Goal: Task Accomplishment & Management: Complete application form

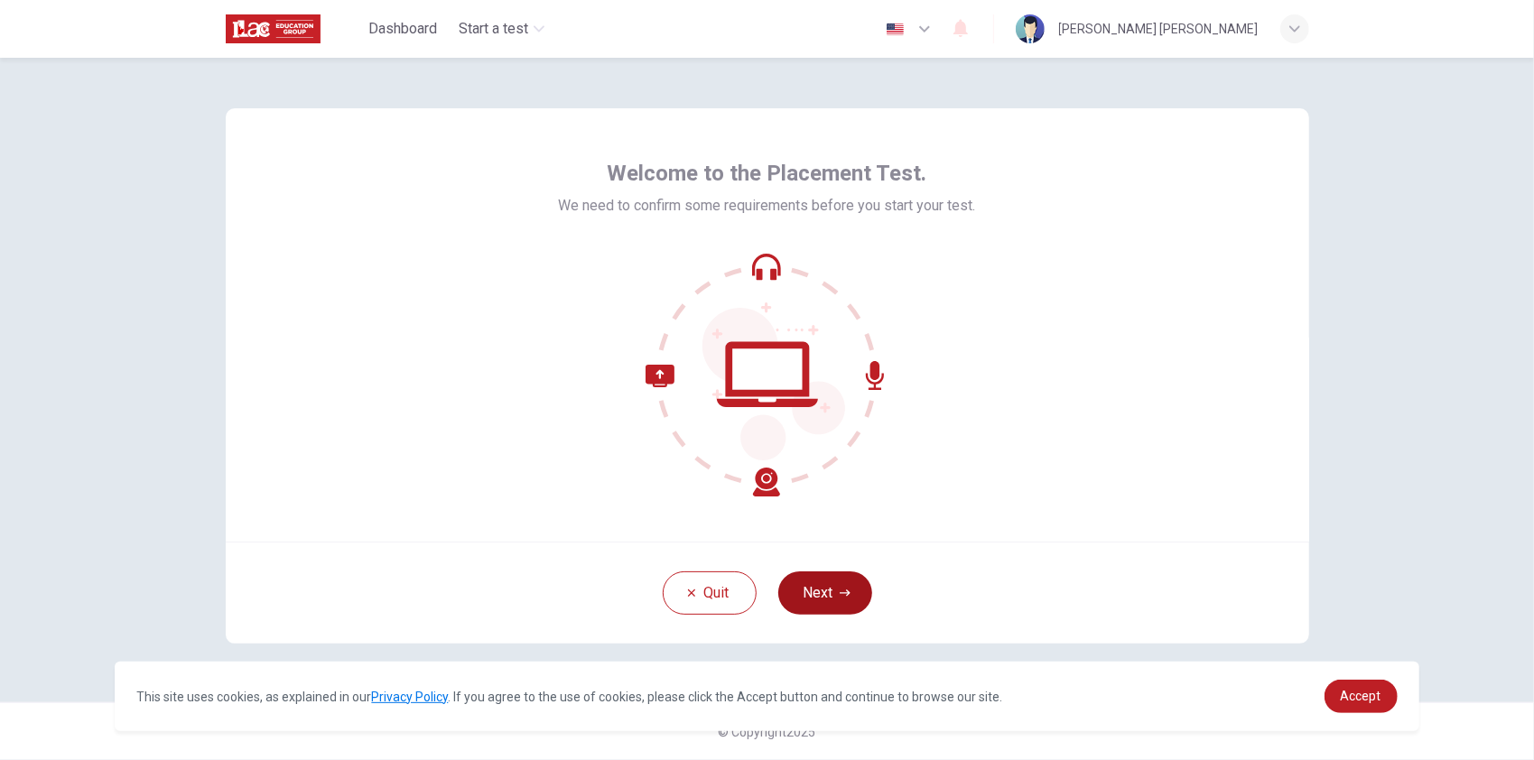
click at [807, 585] on button "Next" at bounding box center [826, 593] width 94 height 43
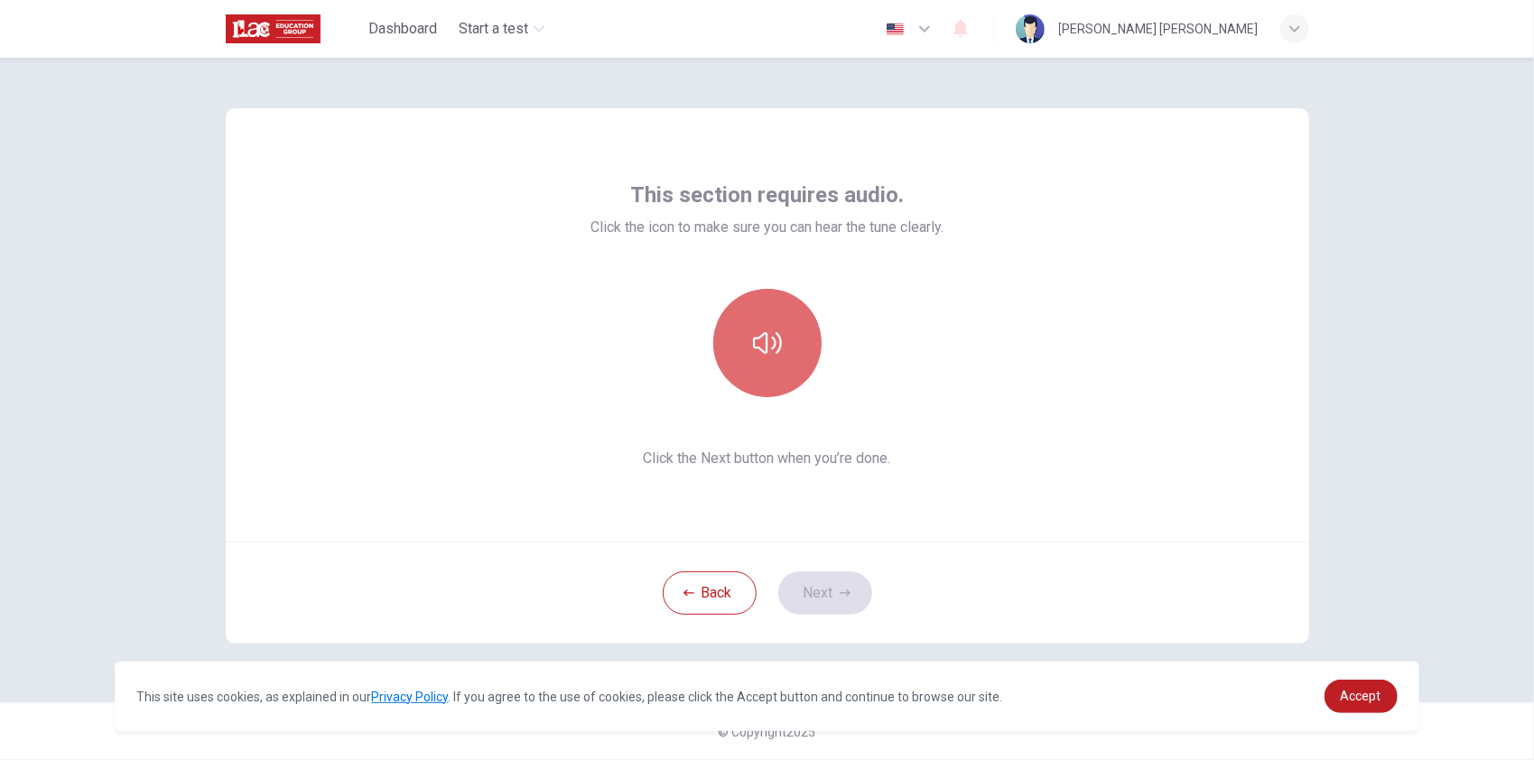
click at [760, 347] on icon "button" at bounding box center [767, 343] width 29 height 29
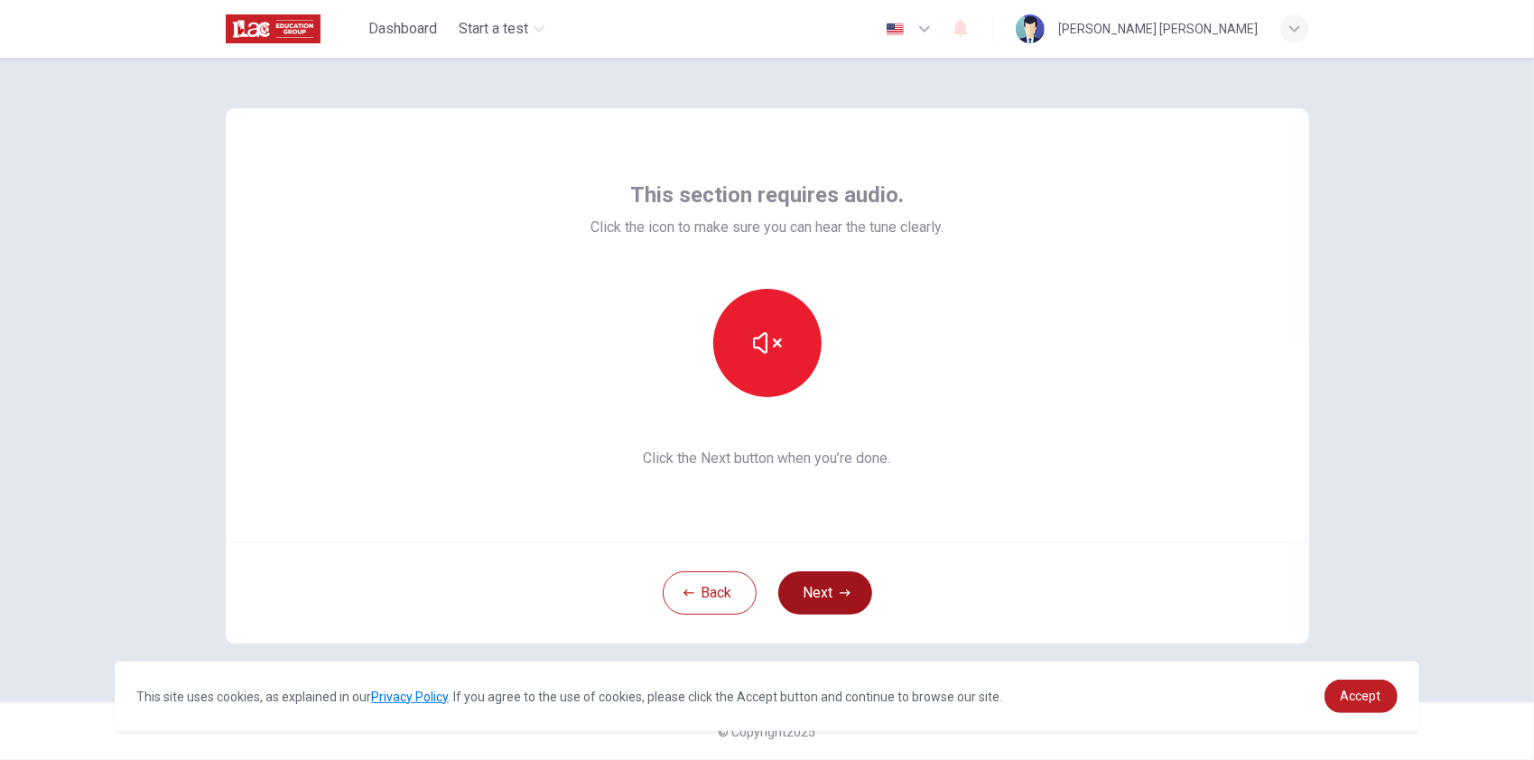
click at [818, 594] on button "Next" at bounding box center [826, 593] width 94 height 43
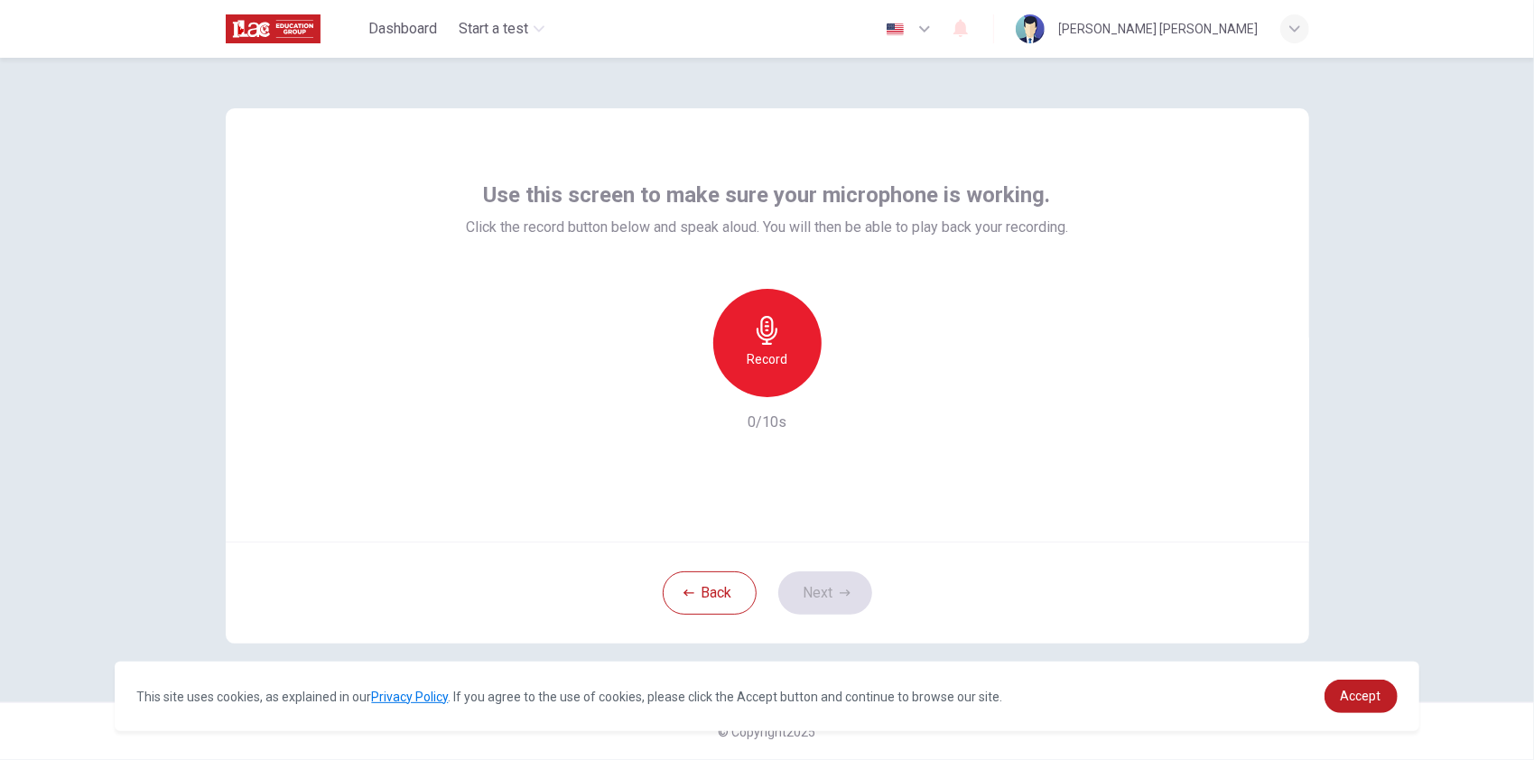
click at [753, 342] on icon "button" at bounding box center [767, 330] width 29 height 29
click at [809, 593] on button "Next" at bounding box center [826, 593] width 94 height 43
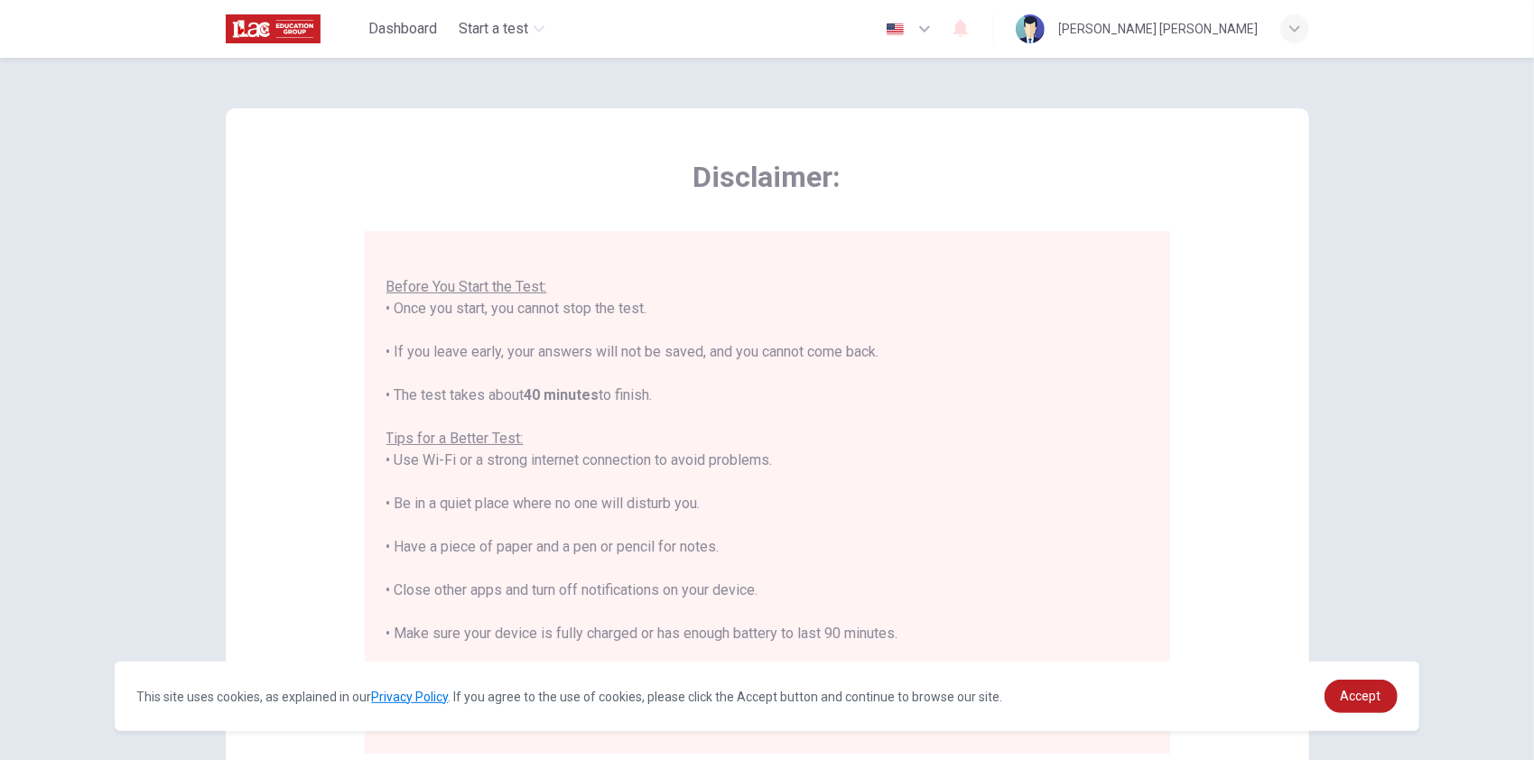
scroll to position [20, 0]
click at [1366, 698] on span "Accept" at bounding box center [1361, 696] width 41 height 14
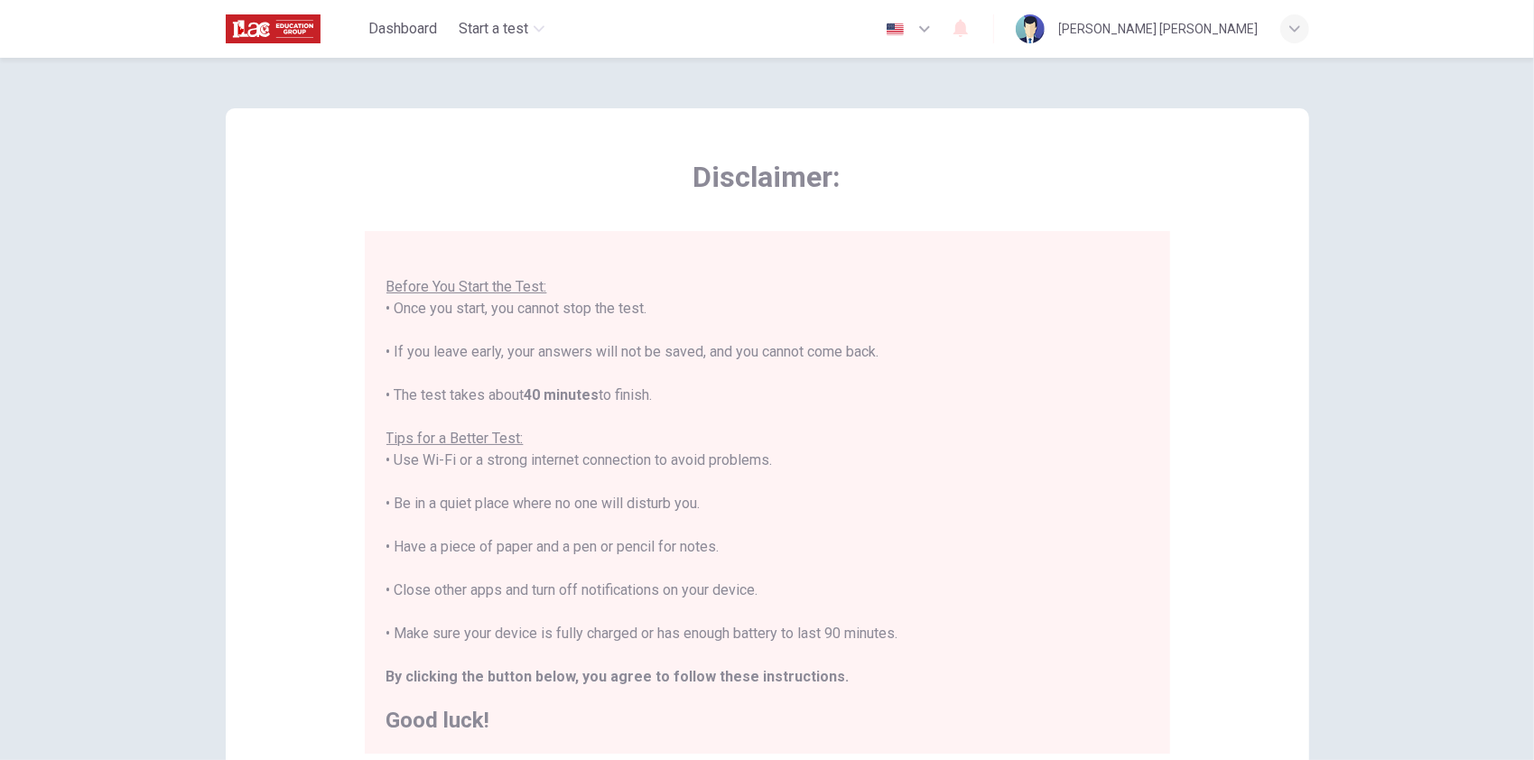
scroll to position [244, 0]
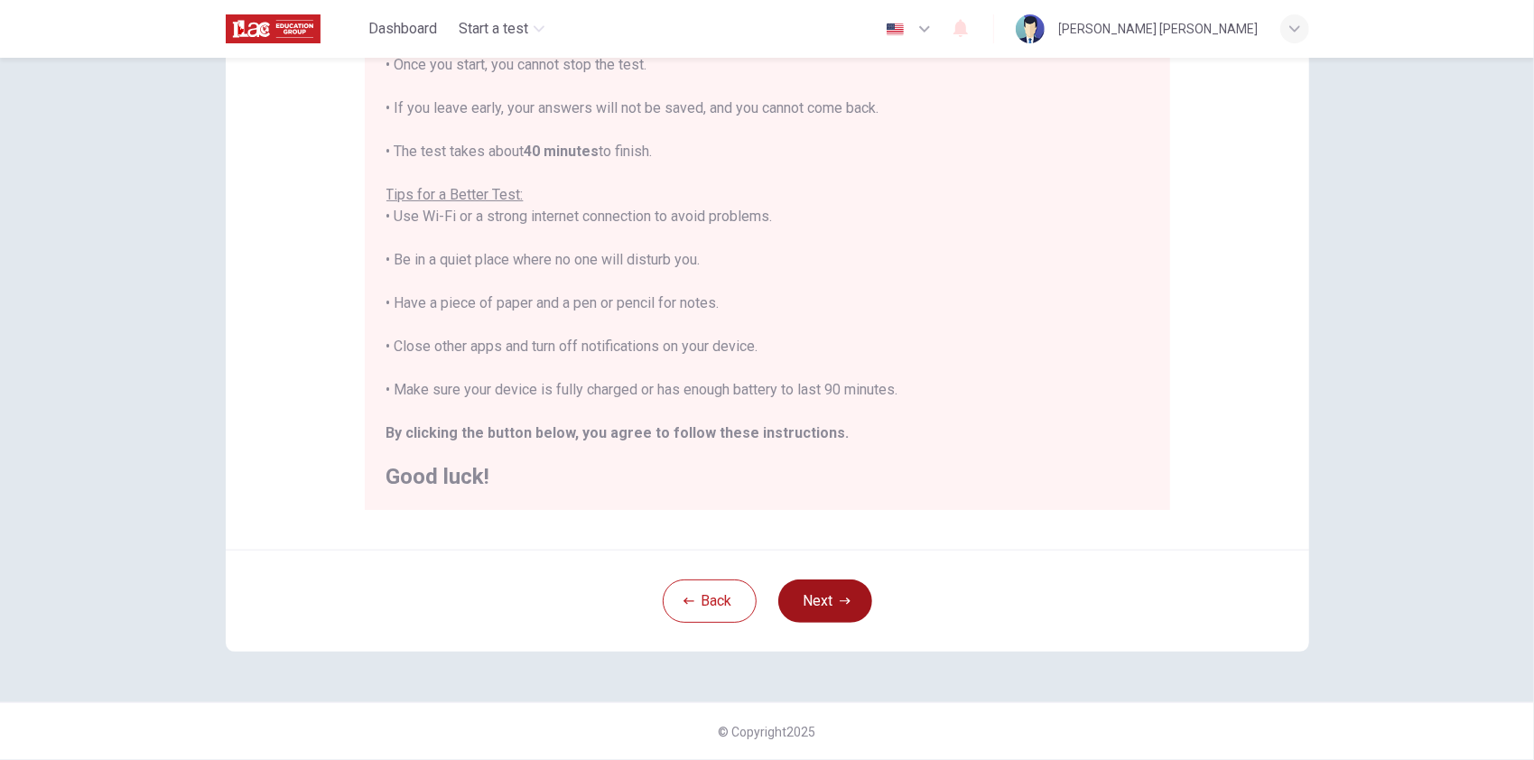
click at [824, 601] on button "Next" at bounding box center [826, 601] width 94 height 43
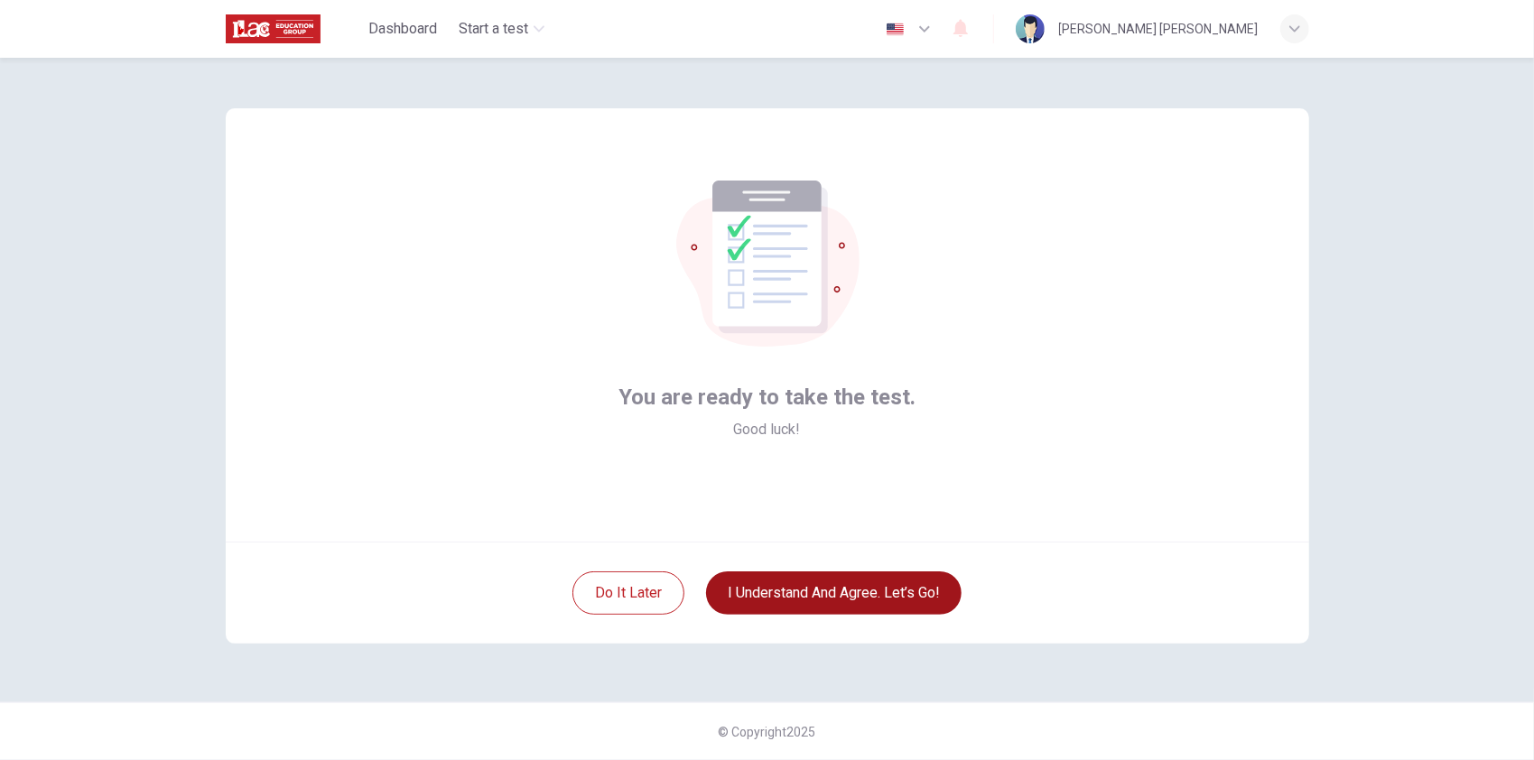
scroll to position [0, 0]
click at [814, 596] on button "I understand and agree. Let’s go!" at bounding box center [834, 593] width 256 height 43
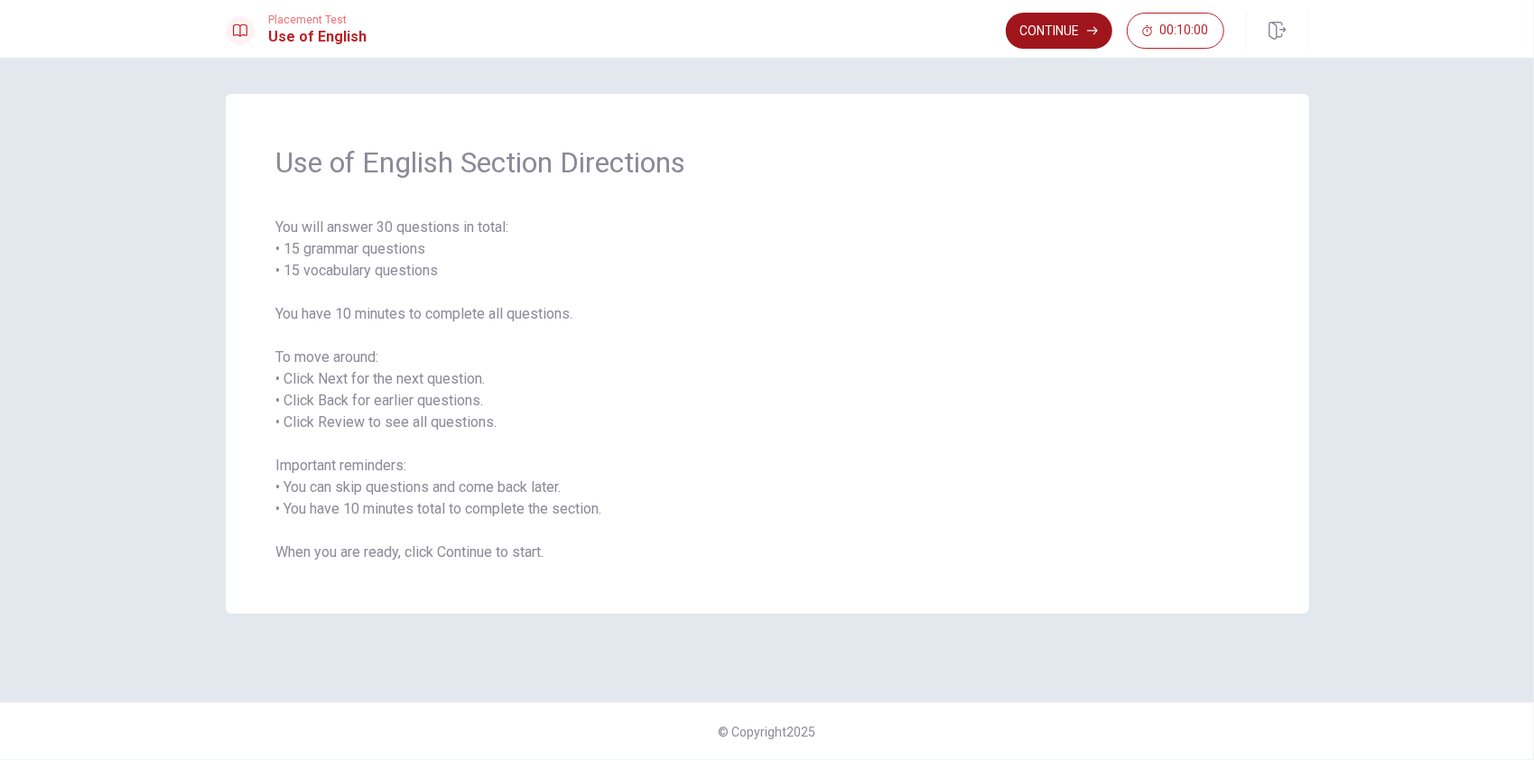
click at [1057, 37] on button "Continue" at bounding box center [1059, 31] width 107 height 36
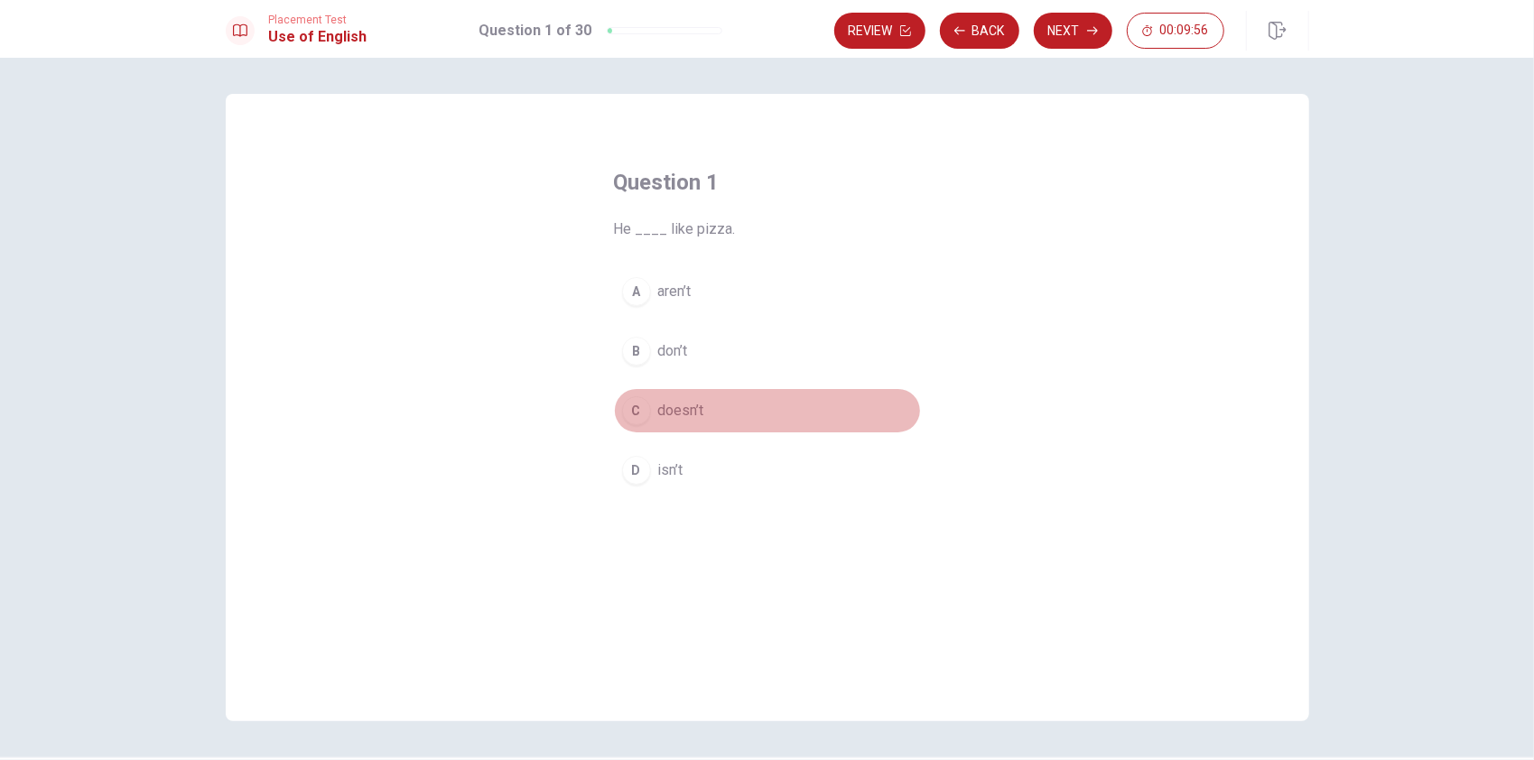
click at [671, 406] on span "doesn’t" at bounding box center [681, 411] width 46 height 22
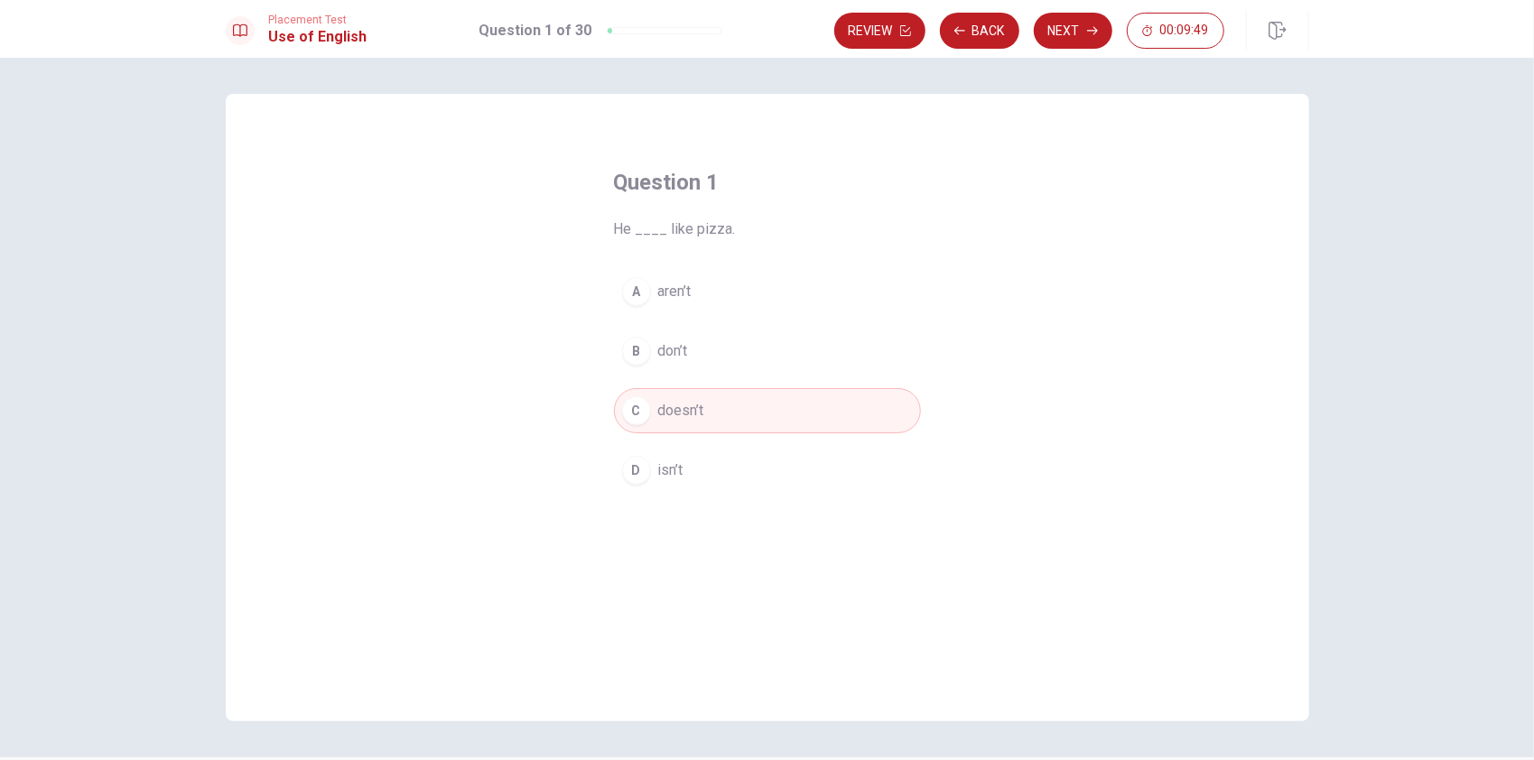
click at [679, 347] on span "don’t" at bounding box center [673, 351] width 30 height 22
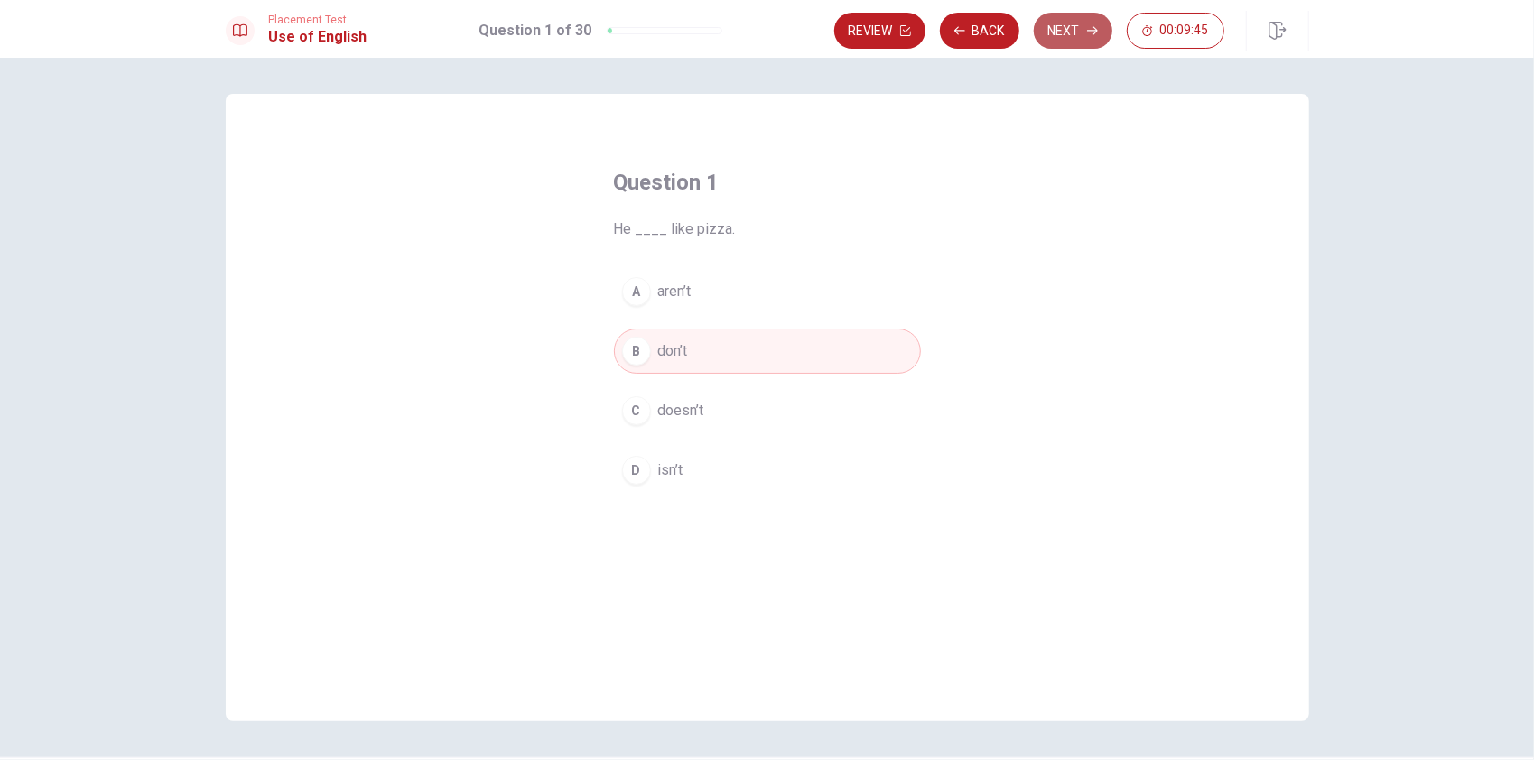
click at [1068, 33] on button "Next" at bounding box center [1073, 31] width 79 height 36
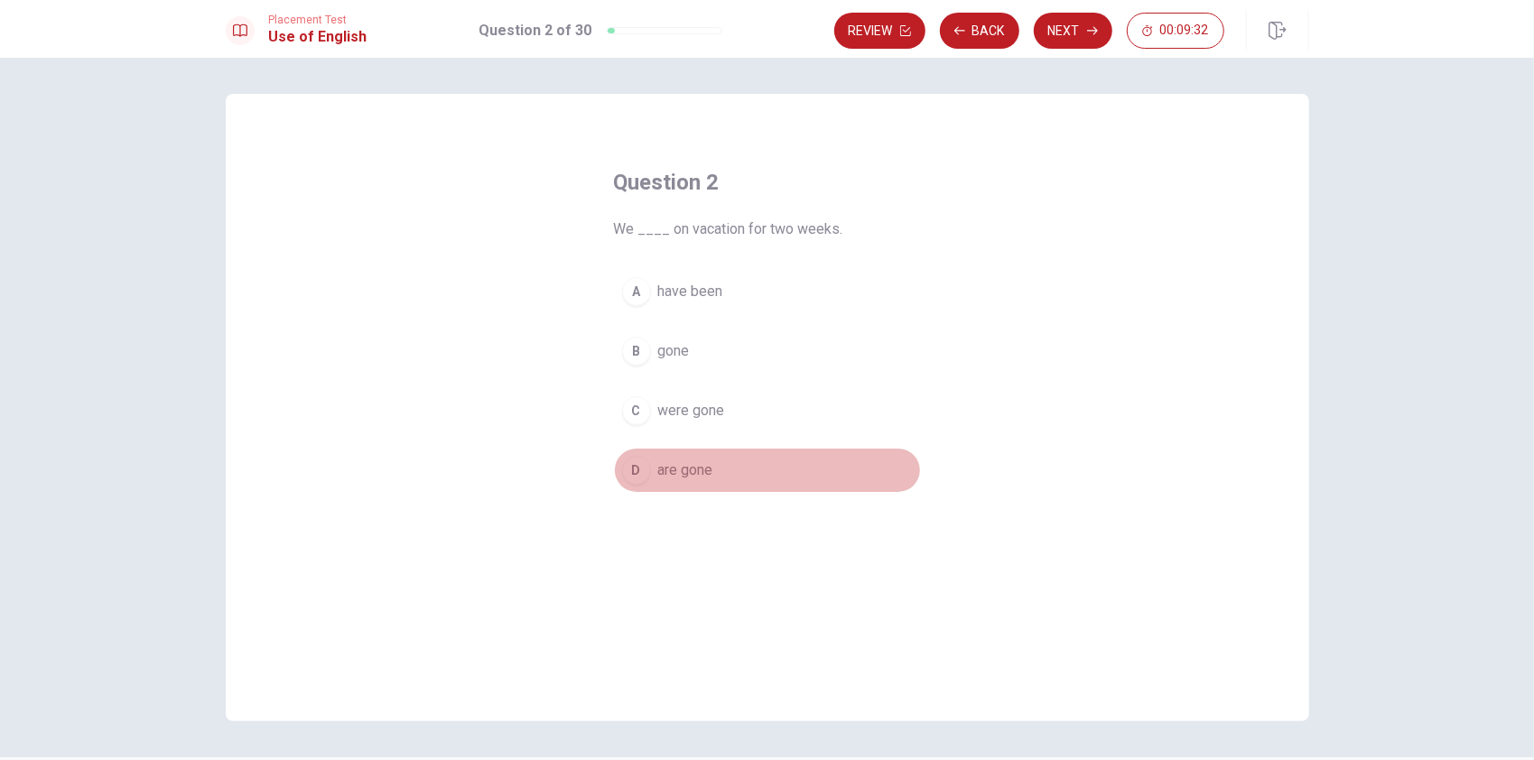
click at [674, 471] on span "are gone" at bounding box center [685, 471] width 55 height 22
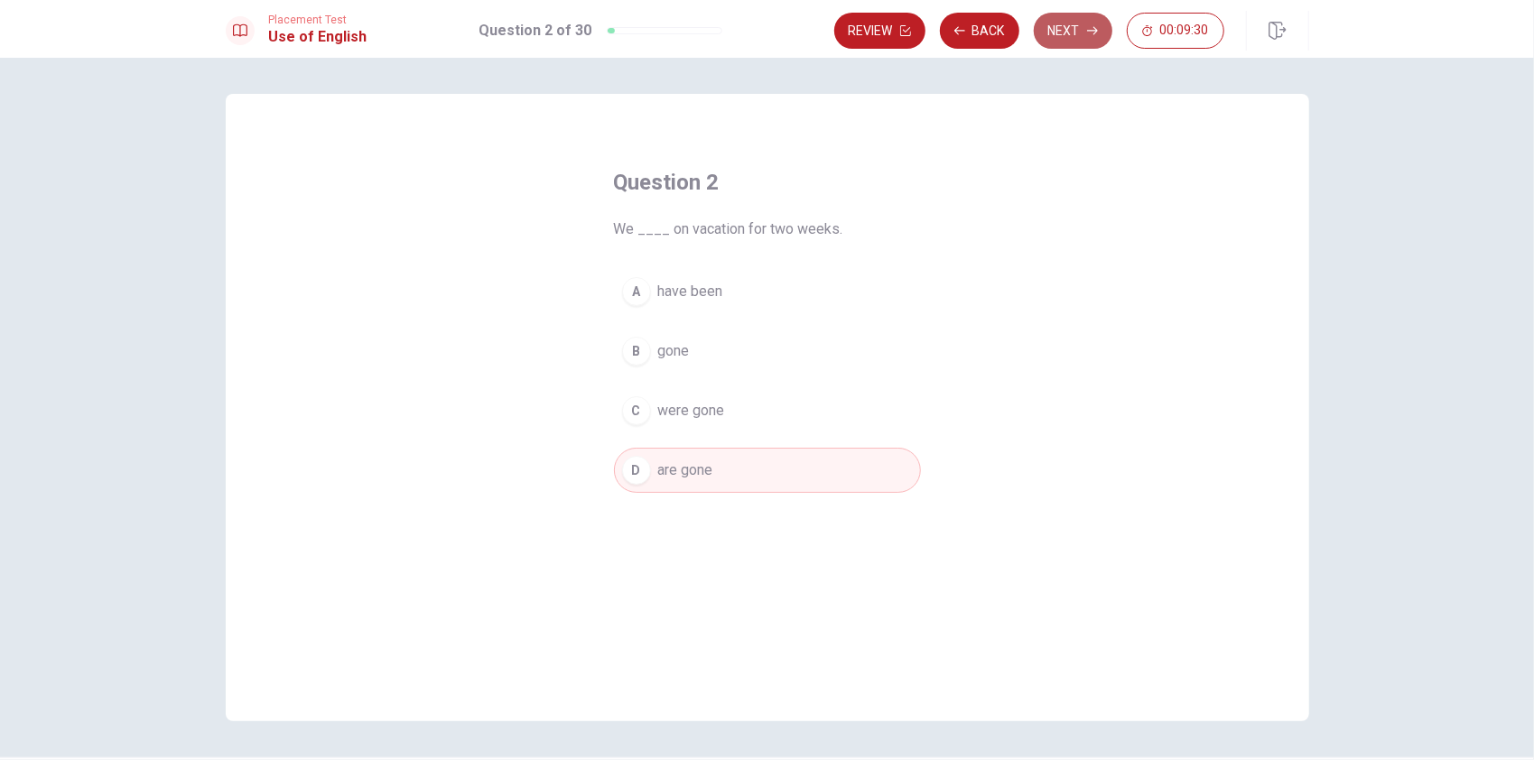
click at [1082, 28] on button "Next" at bounding box center [1073, 31] width 79 height 36
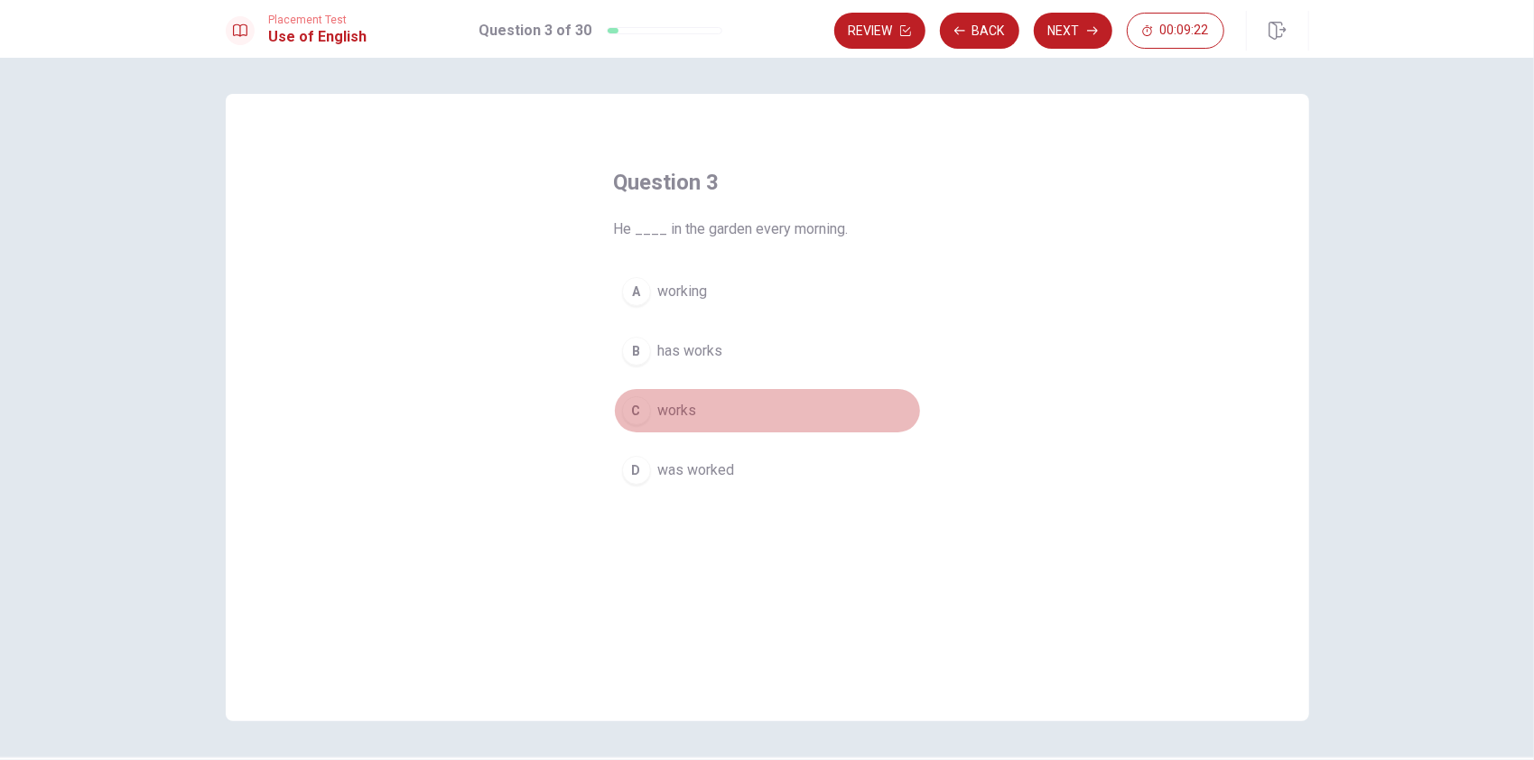
click at [688, 397] on button "C works" at bounding box center [767, 410] width 307 height 45
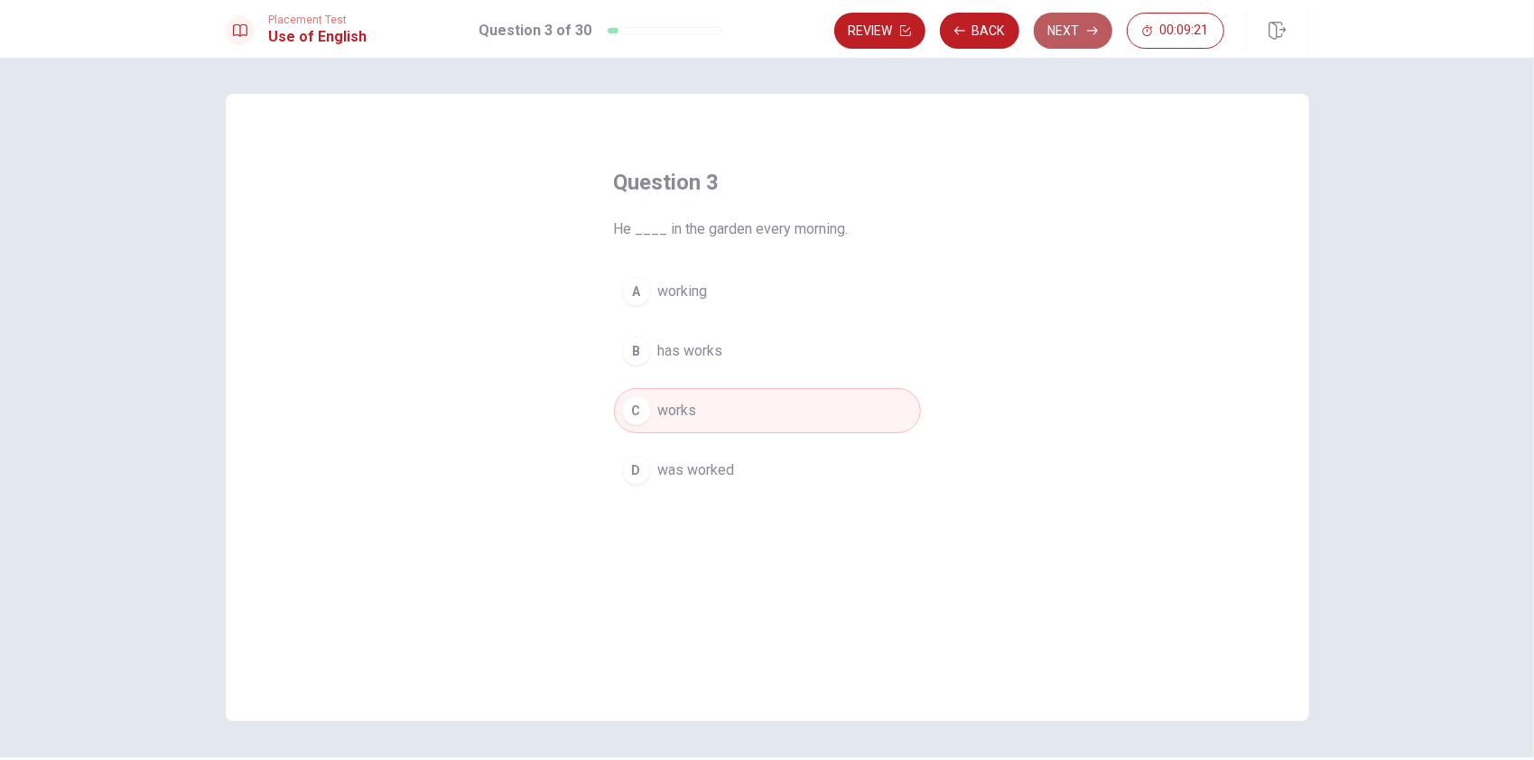
click at [1059, 27] on button "Next" at bounding box center [1073, 31] width 79 height 36
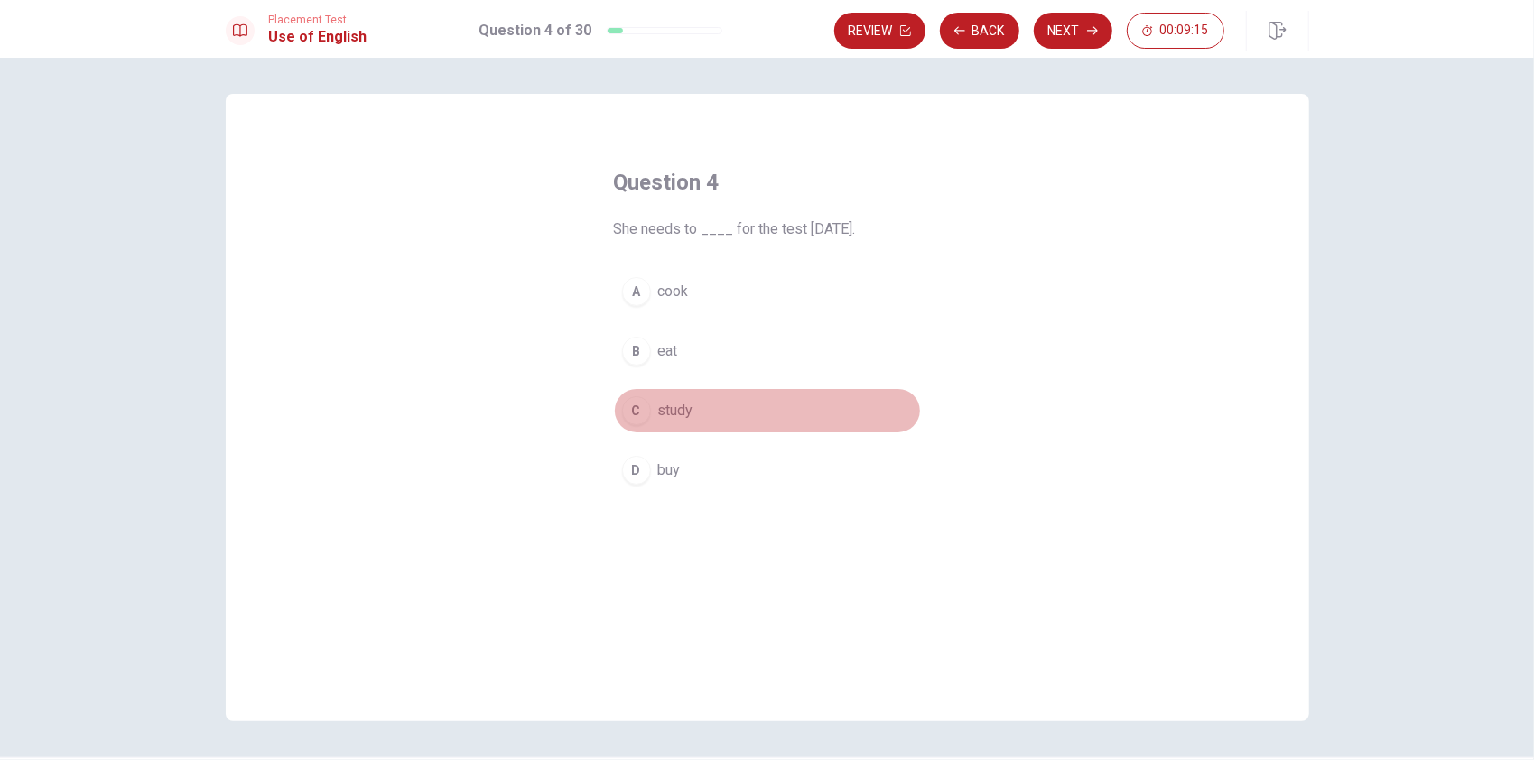
click at [686, 403] on span "study" at bounding box center [675, 411] width 35 height 22
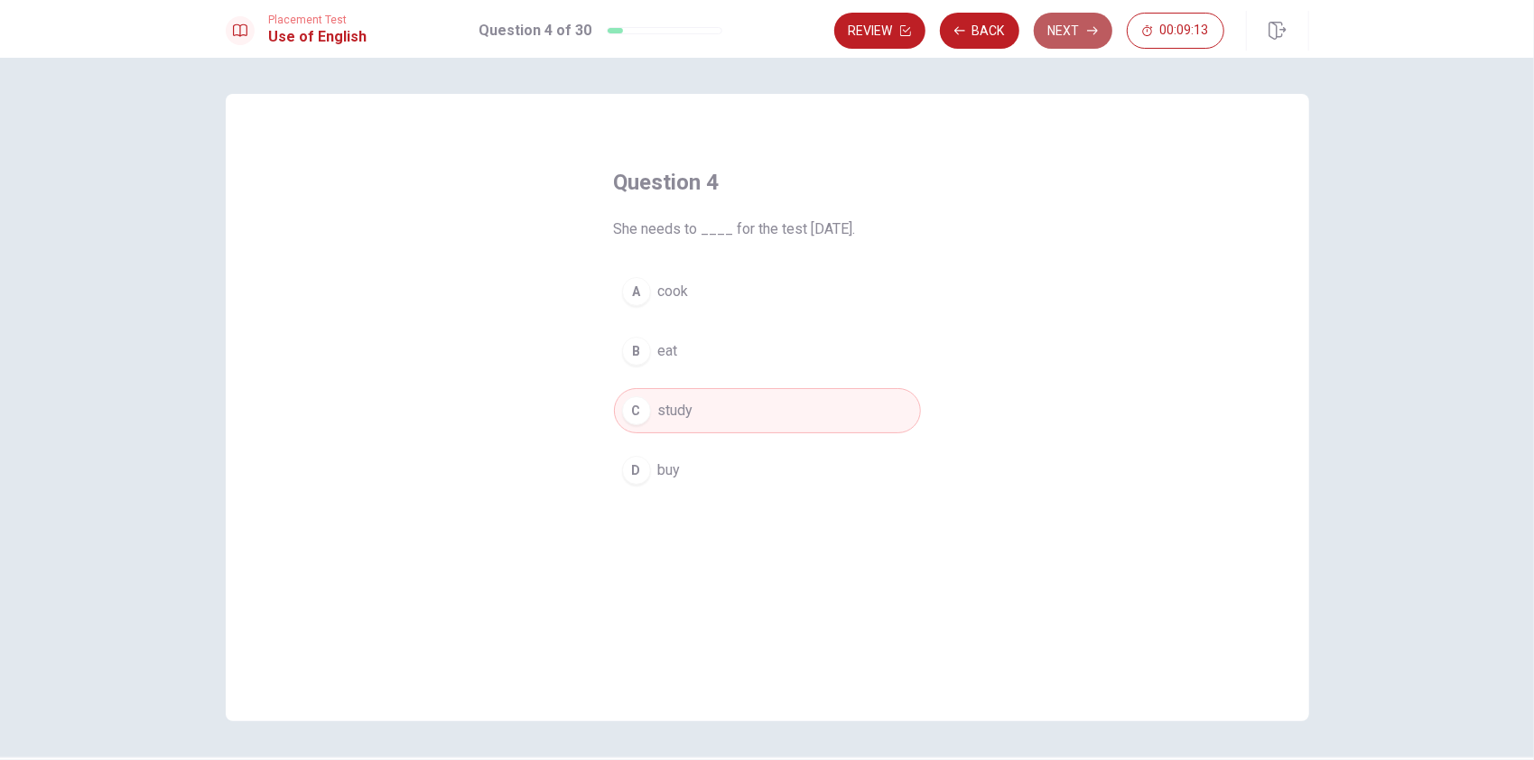
click at [1075, 29] on button "Next" at bounding box center [1073, 31] width 79 height 36
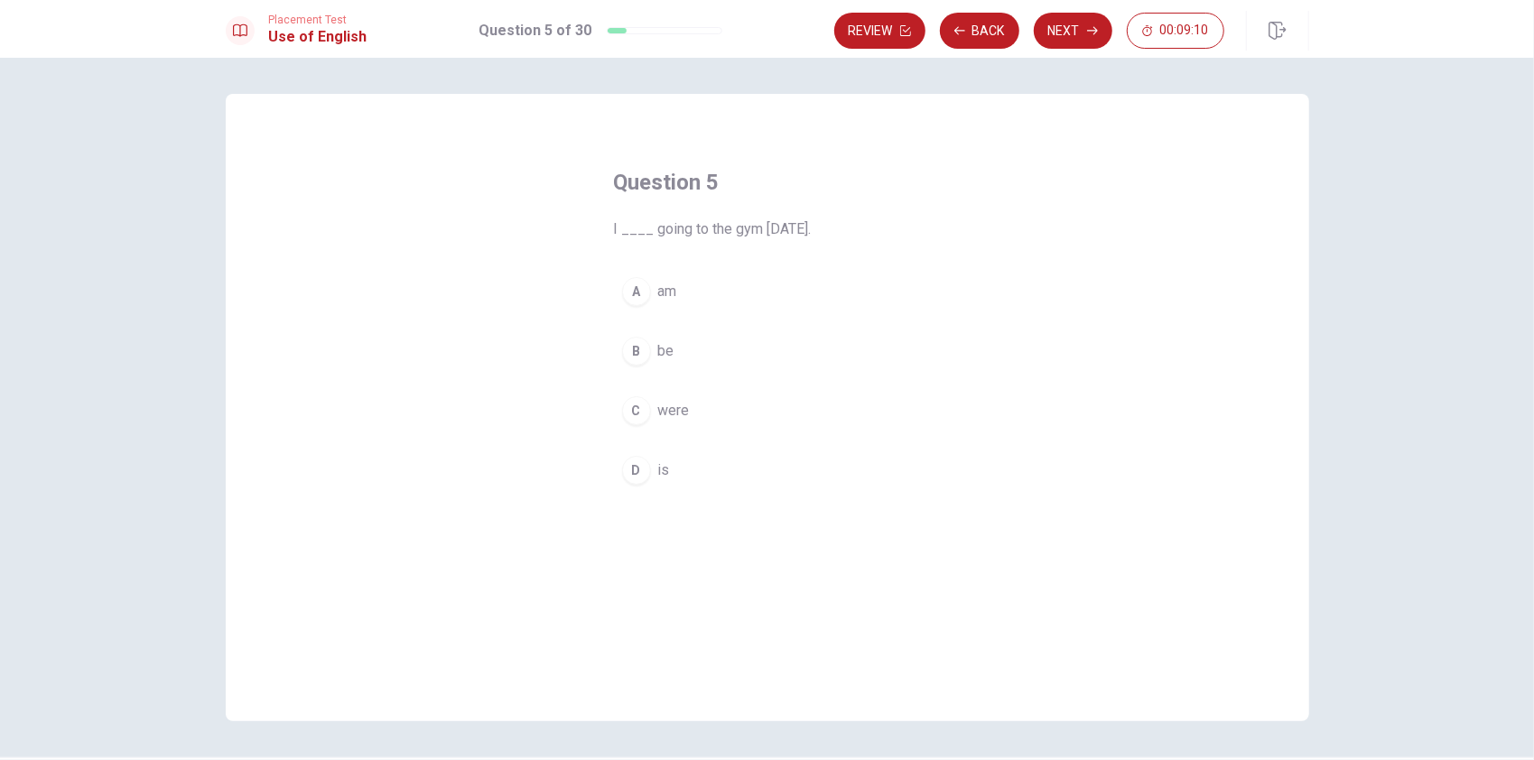
click at [677, 288] on button "A am" at bounding box center [767, 291] width 307 height 45
click at [1080, 28] on button "Next" at bounding box center [1073, 31] width 79 height 36
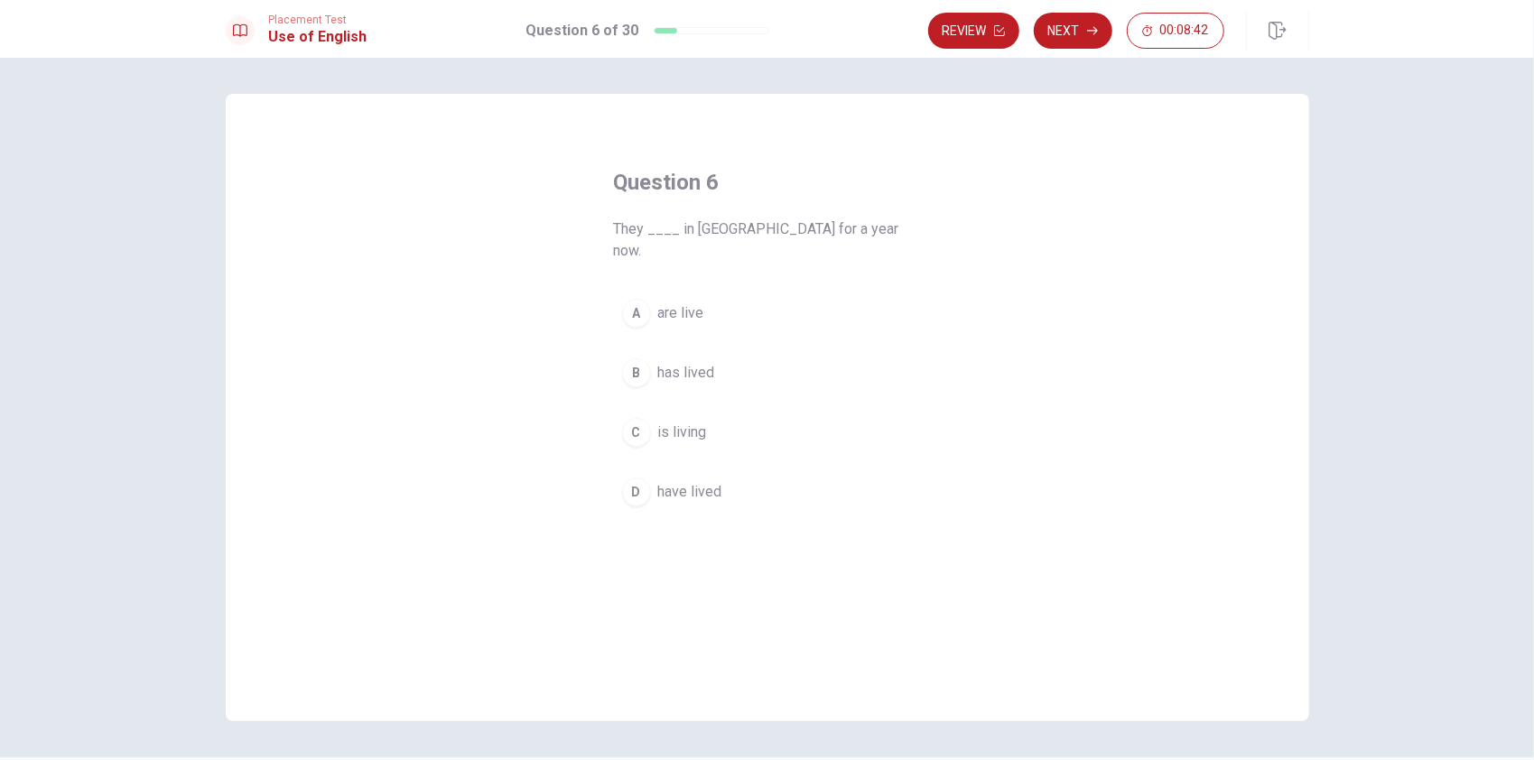
click at [685, 481] on span "have lived" at bounding box center [690, 492] width 64 height 22
click at [1068, 28] on button "Next" at bounding box center [1073, 31] width 79 height 36
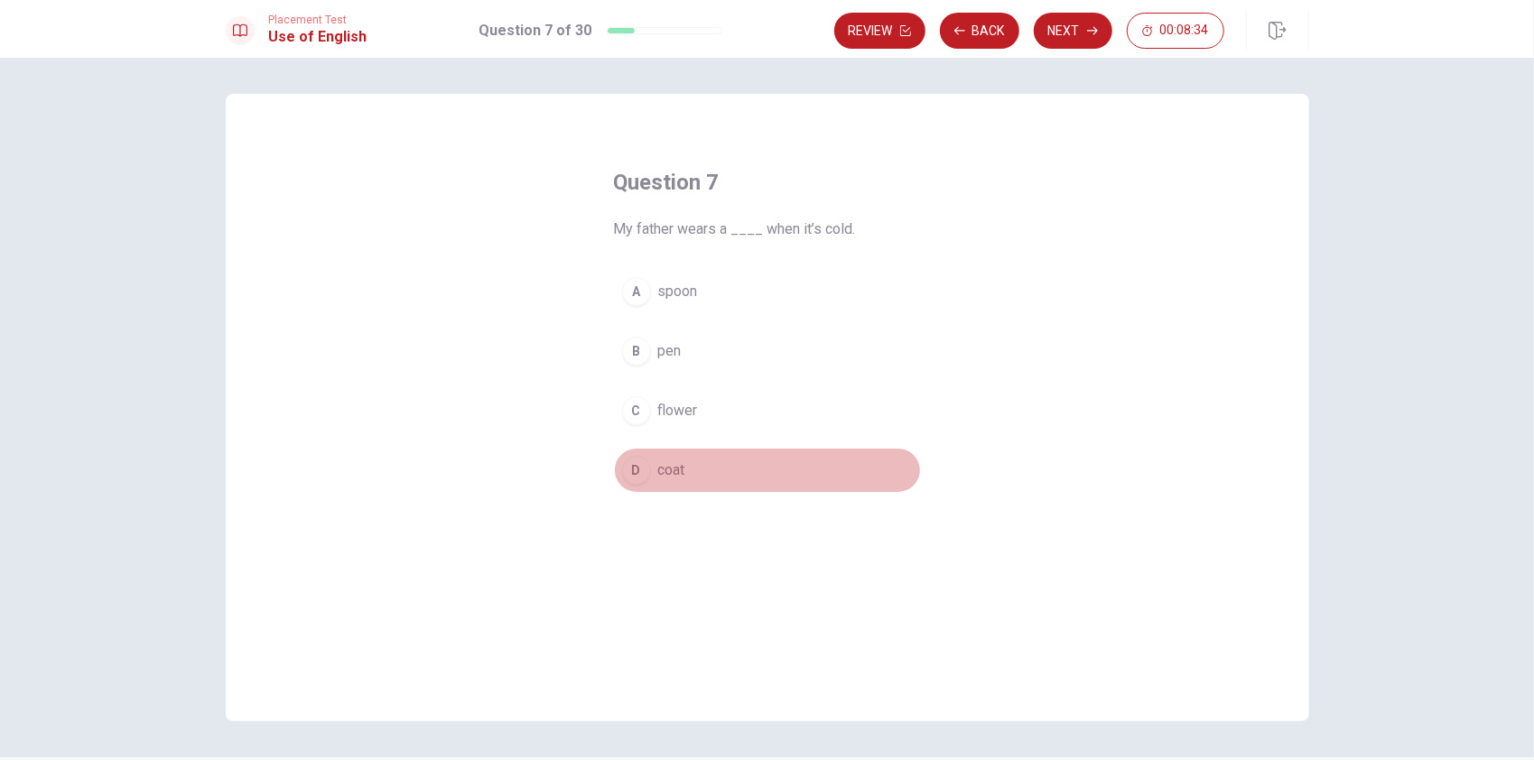
click at [667, 466] on span "coat" at bounding box center [671, 471] width 27 height 22
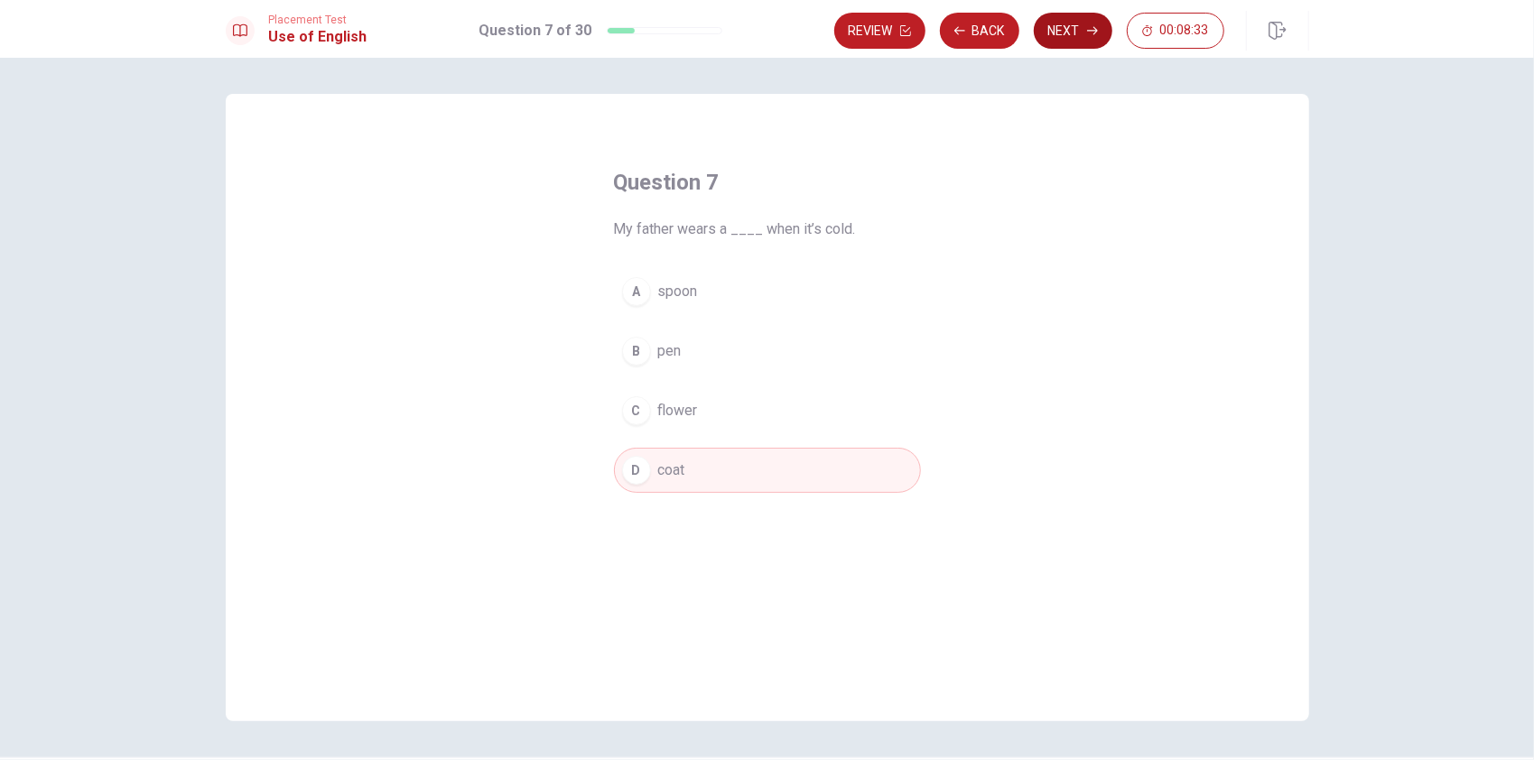
click at [1050, 38] on button "Next" at bounding box center [1073, 31] width 79 height 36
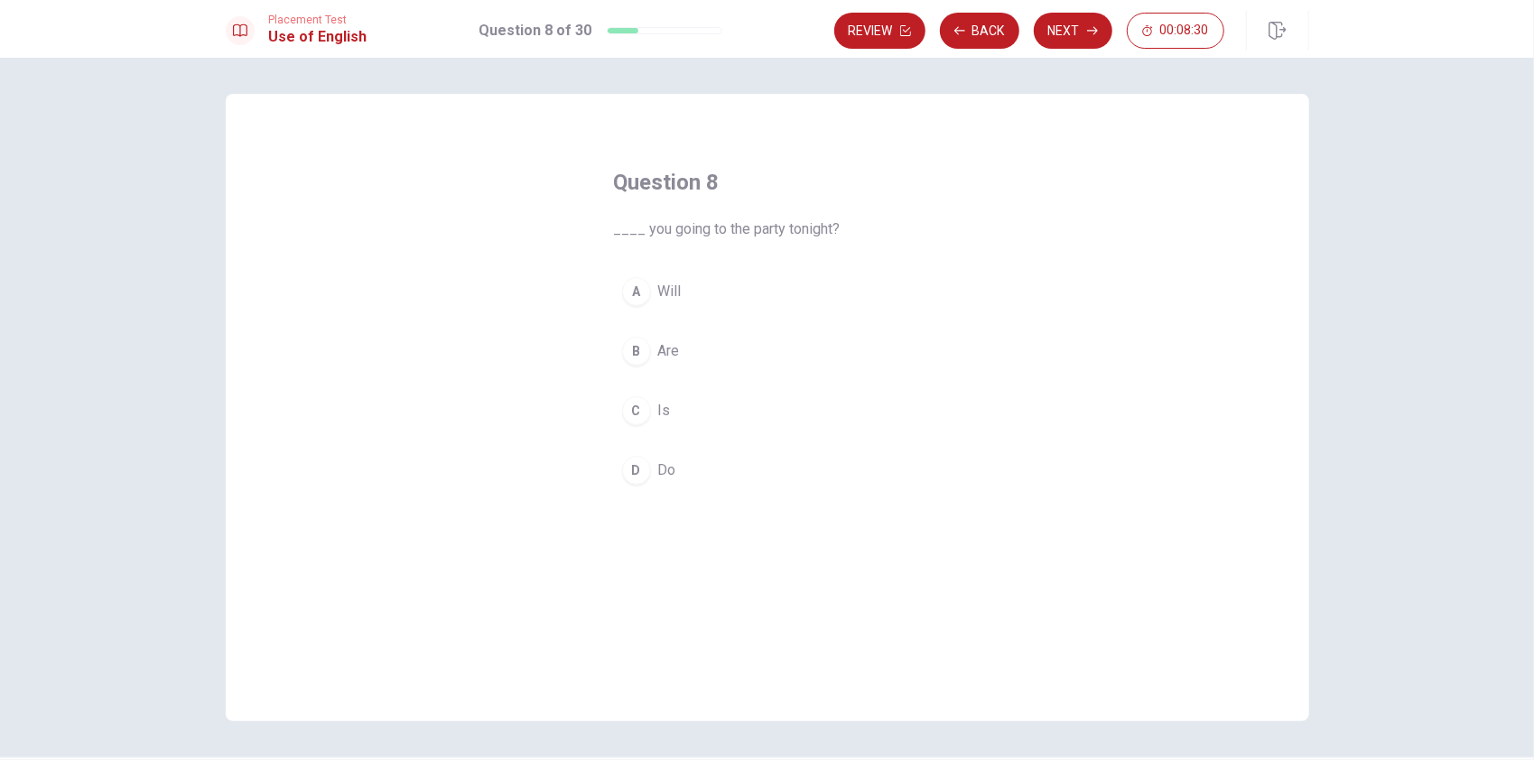
click at [665, 349] on span "Are" at bounding box center [669, 351] width 22 height 22
click at [1093, 29] on icon "button" at bounding box center [1092, 30] width 11 height 11
click at [741, 287] on span "were finishing" at bounding box center [702, 292] width 89 height 22
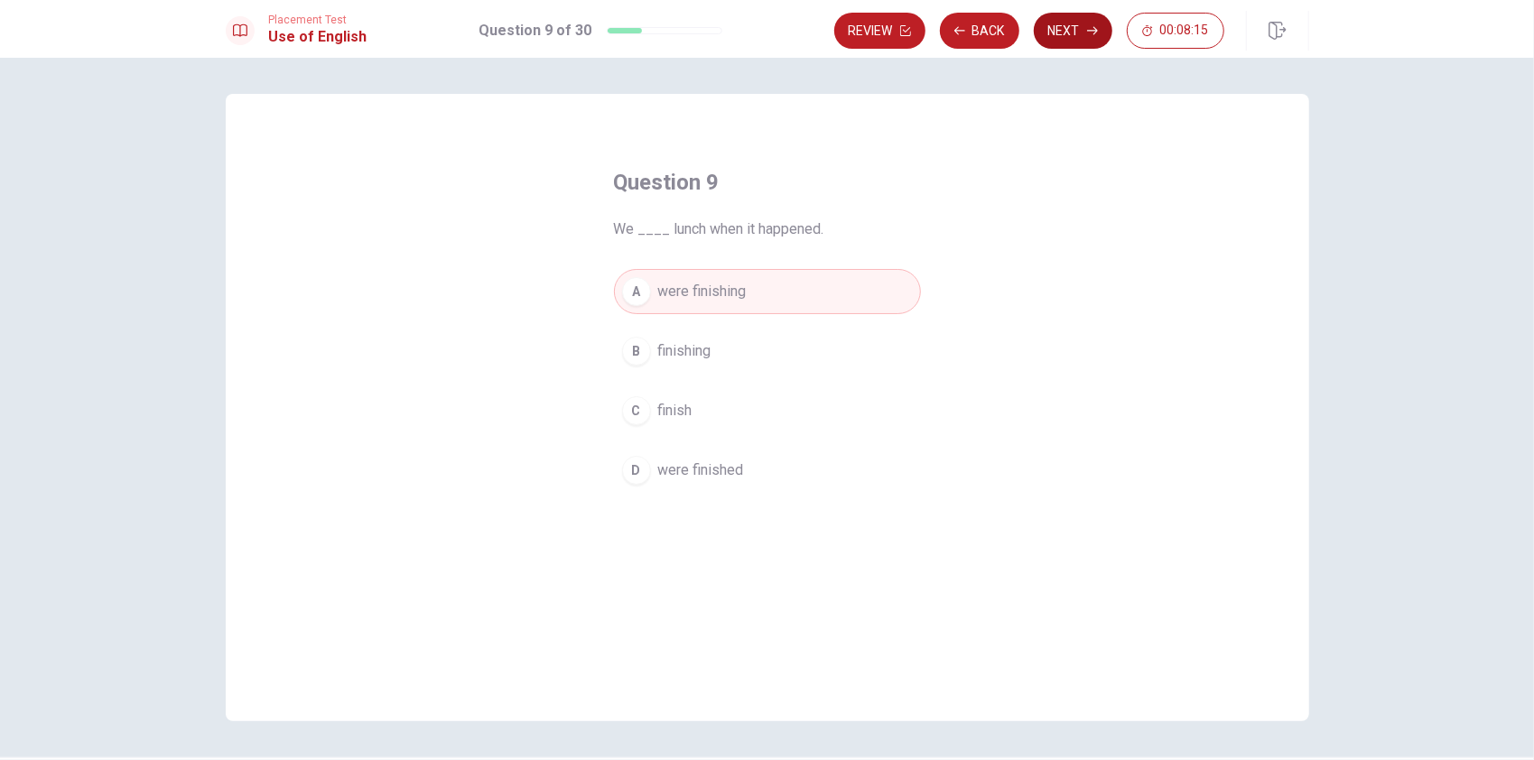
click at [1068, 31] on button "Next" at bounding box center [1073, 31] width 79 height 36
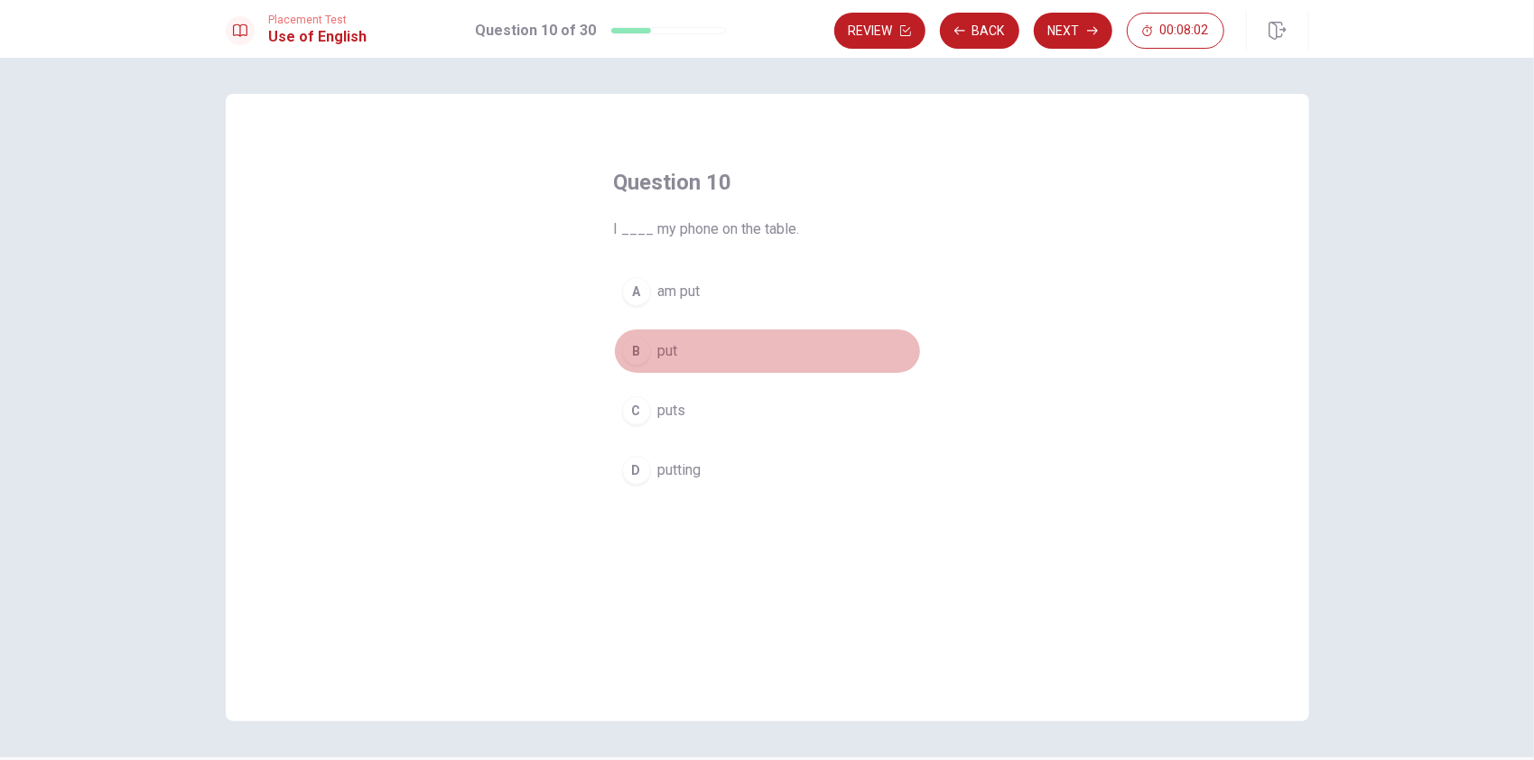
click at [676, 356] on button "B put" at bounding box center [767, 351] width 307 height 45
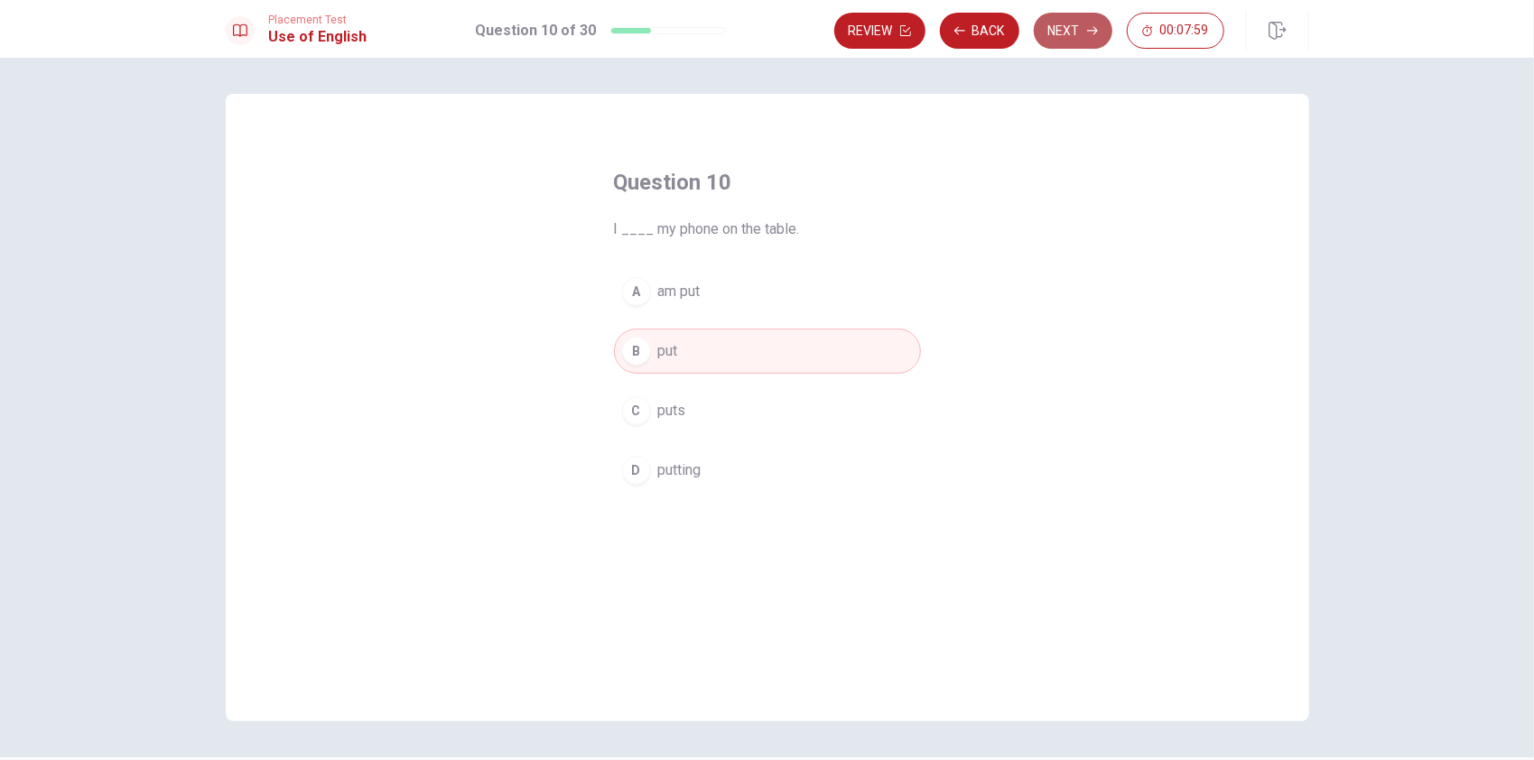
click at [1078, 22] on button "Next" at bounding box center [1073, 31] width 79 height 36
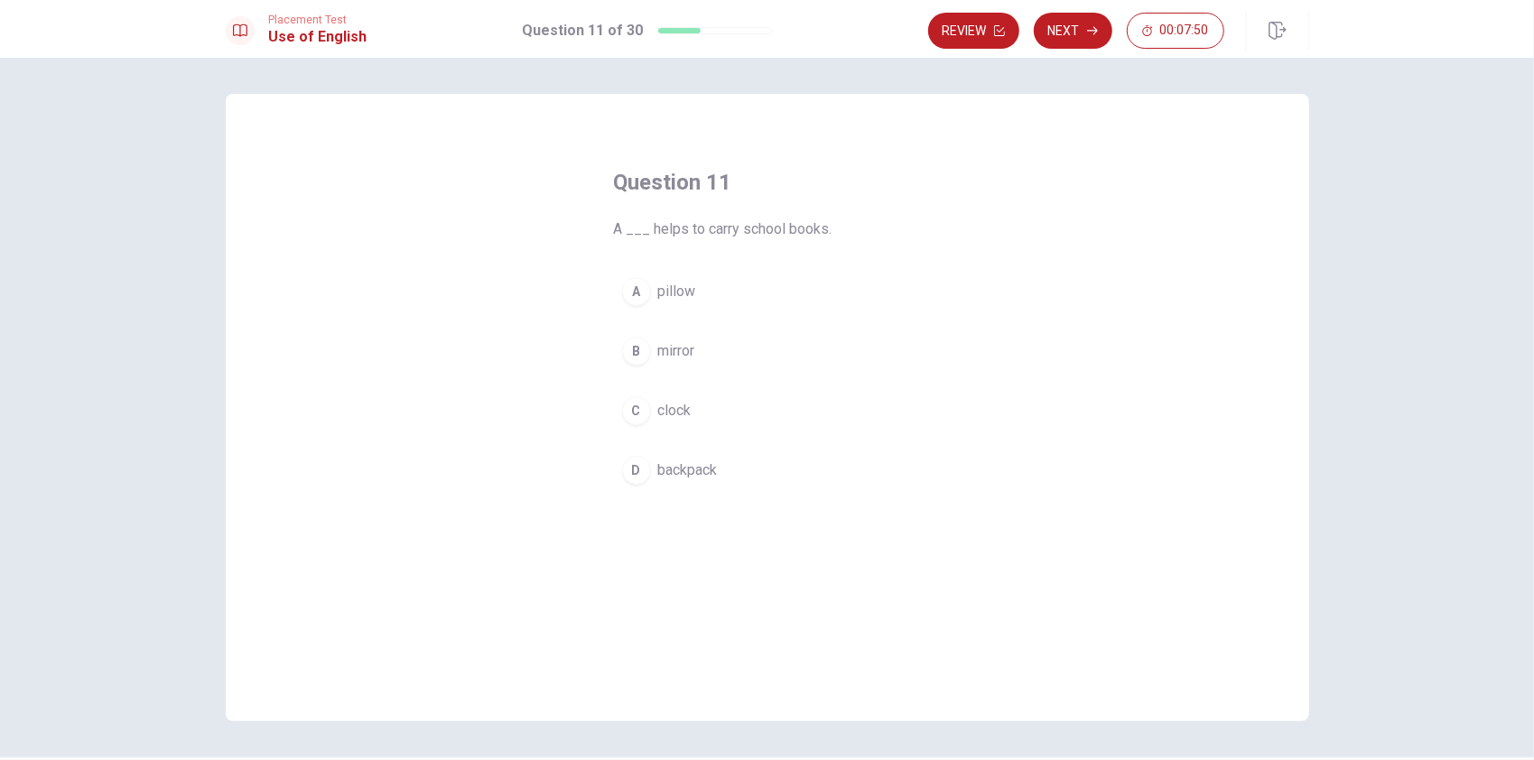
click at [676, 470] on span "backpack" at bounding box center [688, 471] width 60 height 22
click at [1091, 23] on button "Next" at bounding box center [1073, 31] width 79 height 36
click at [681, 347] on span "Have" at bounding box center [674, 351] width 33 height 22
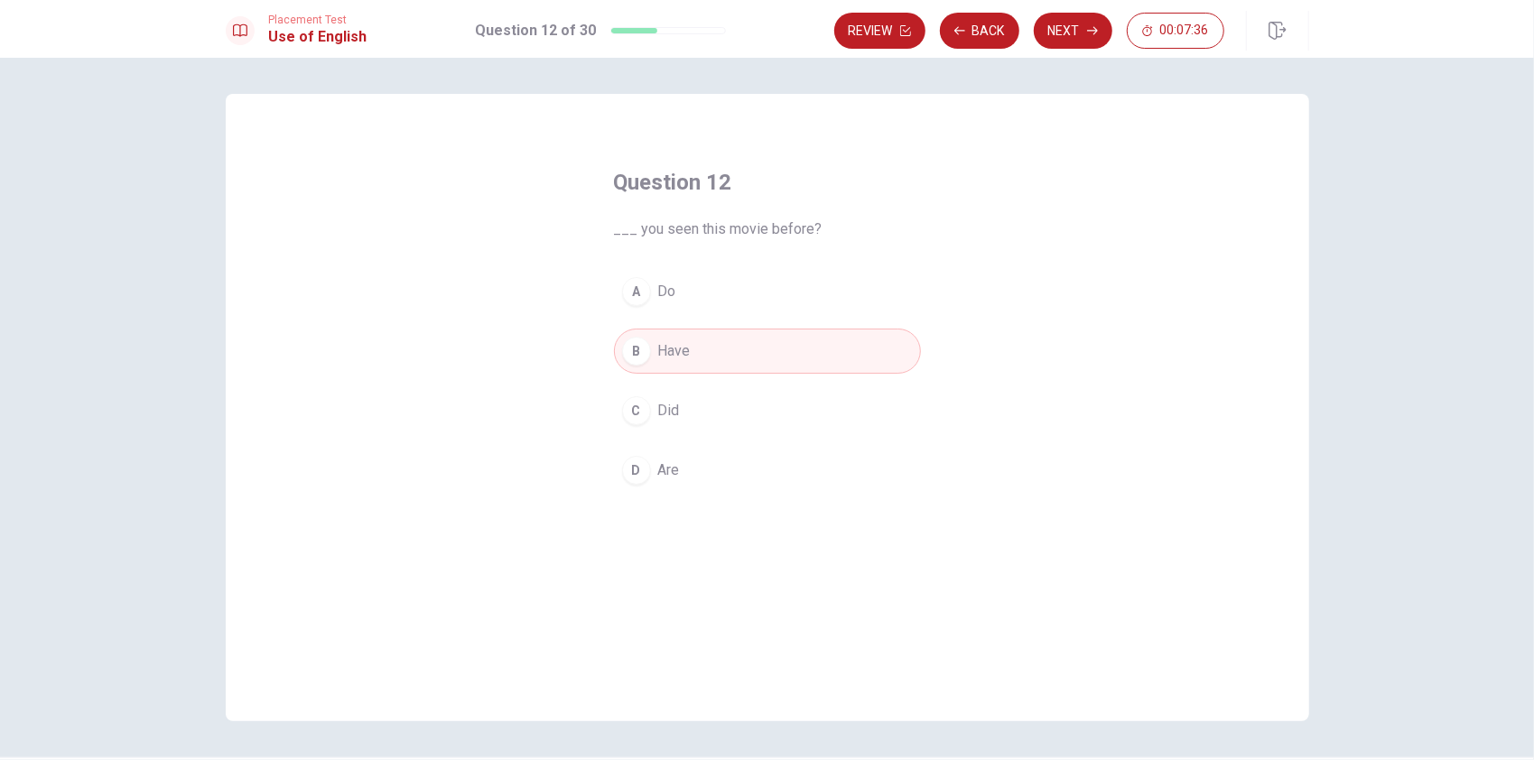
click at [665, 409] on span "Did" at bounding box center [669, 411] width 22 height 22
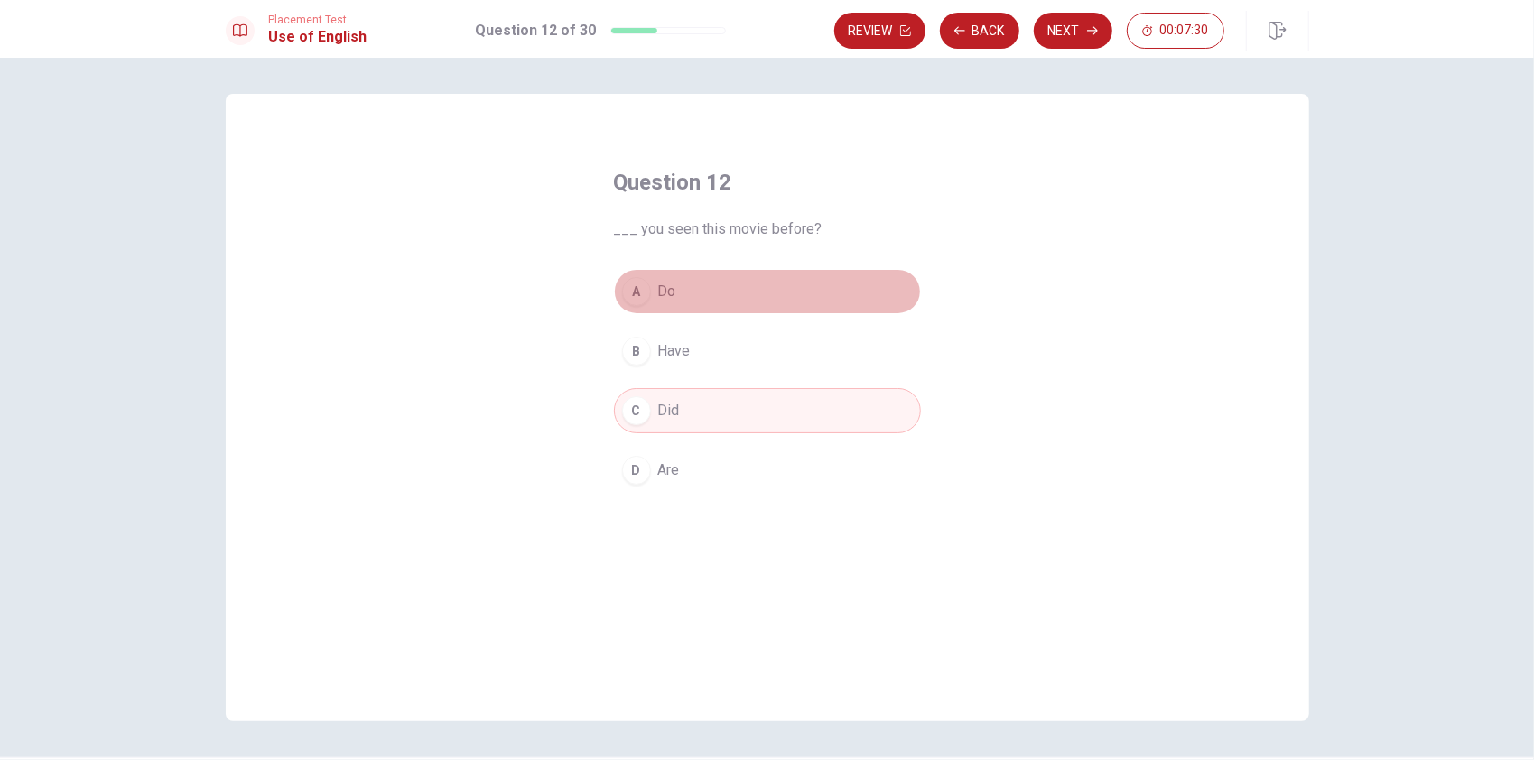
click at [666, 298] on span "Do" at bounding box center [667, 292] width 18 height 22
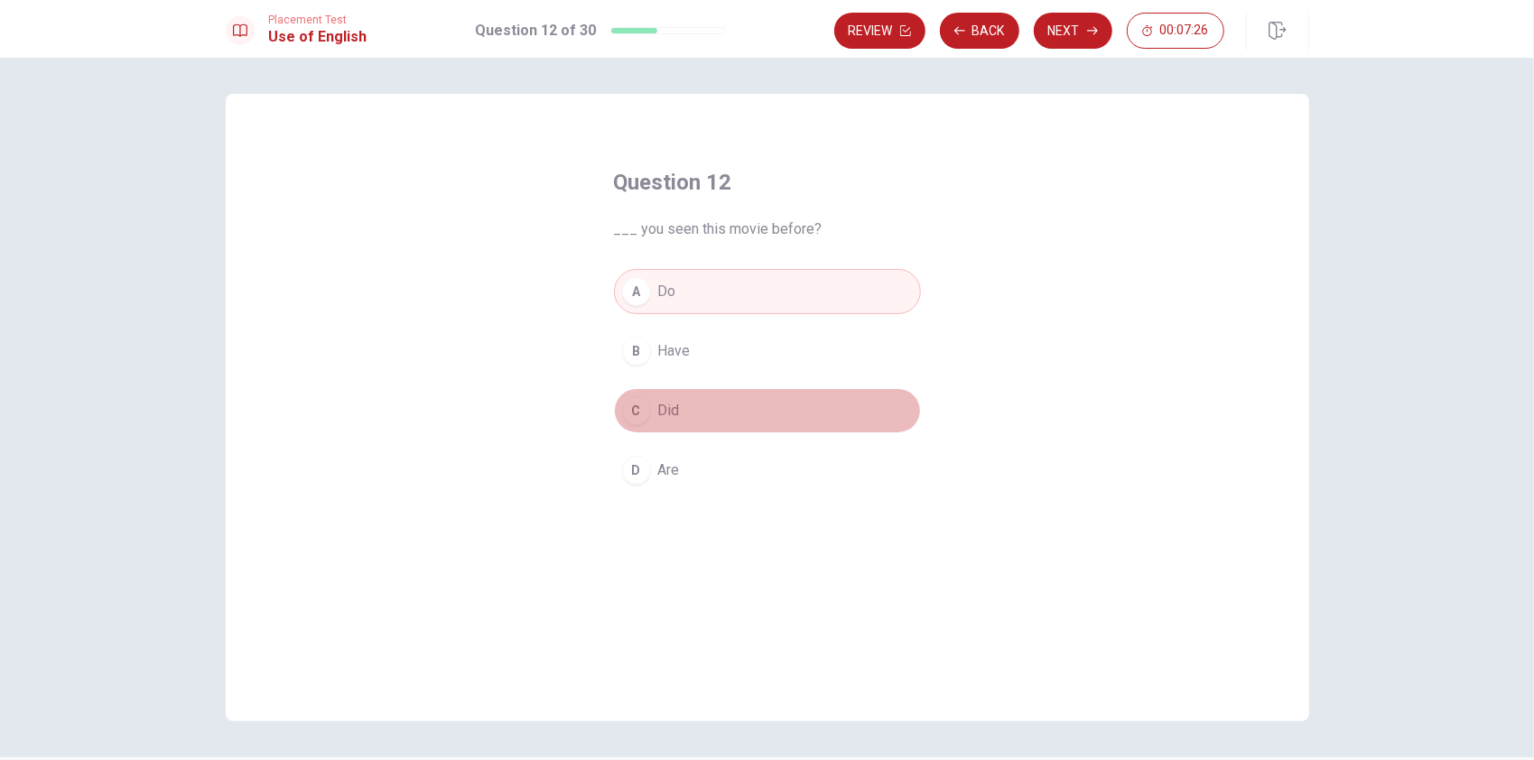
click at [645, 403] on button "C Did" at bounding box center [767, 410] width 307 height 45
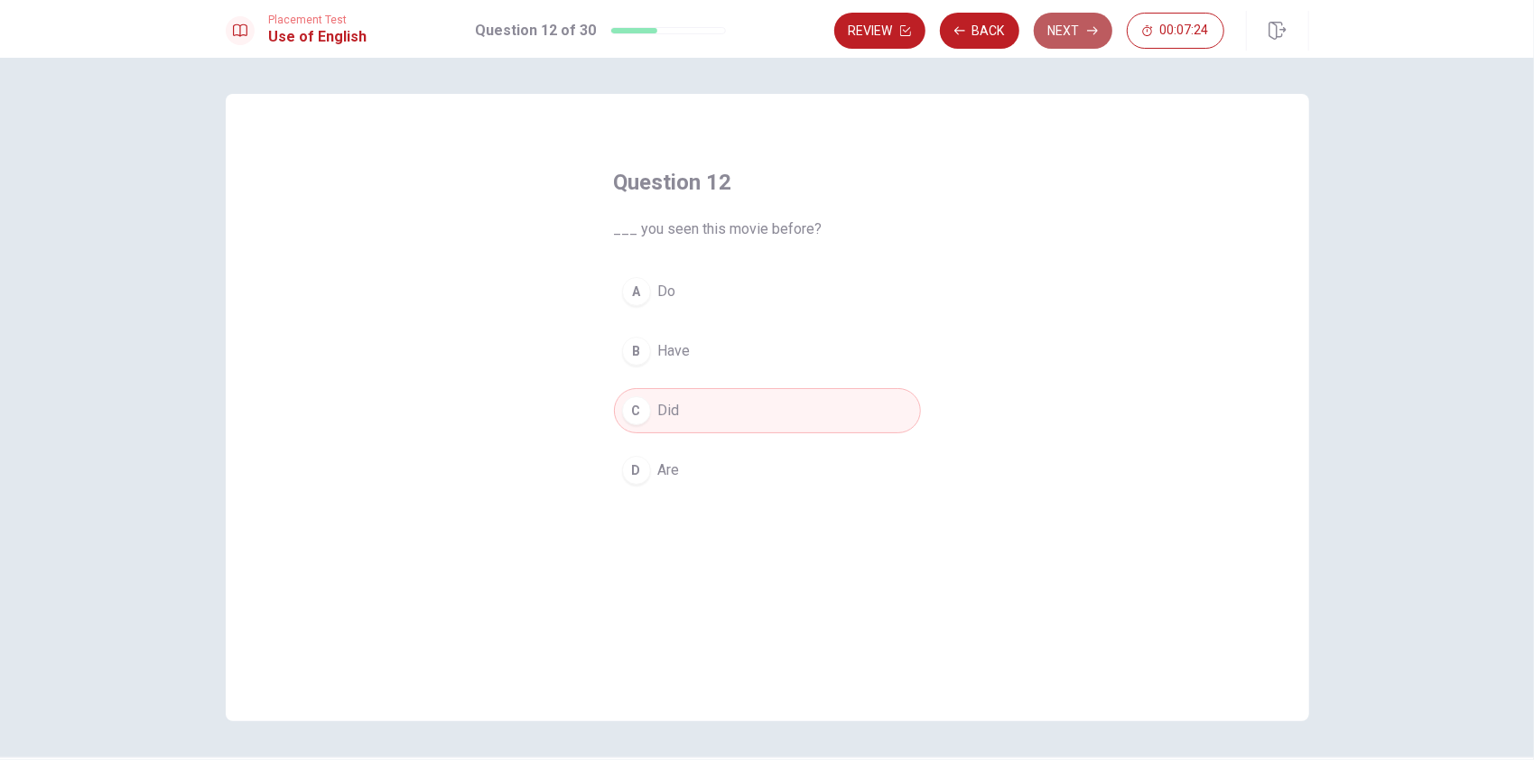
click at [1077, 22] on button "Next" at bounding box center [1073, 31] width 79 height 36
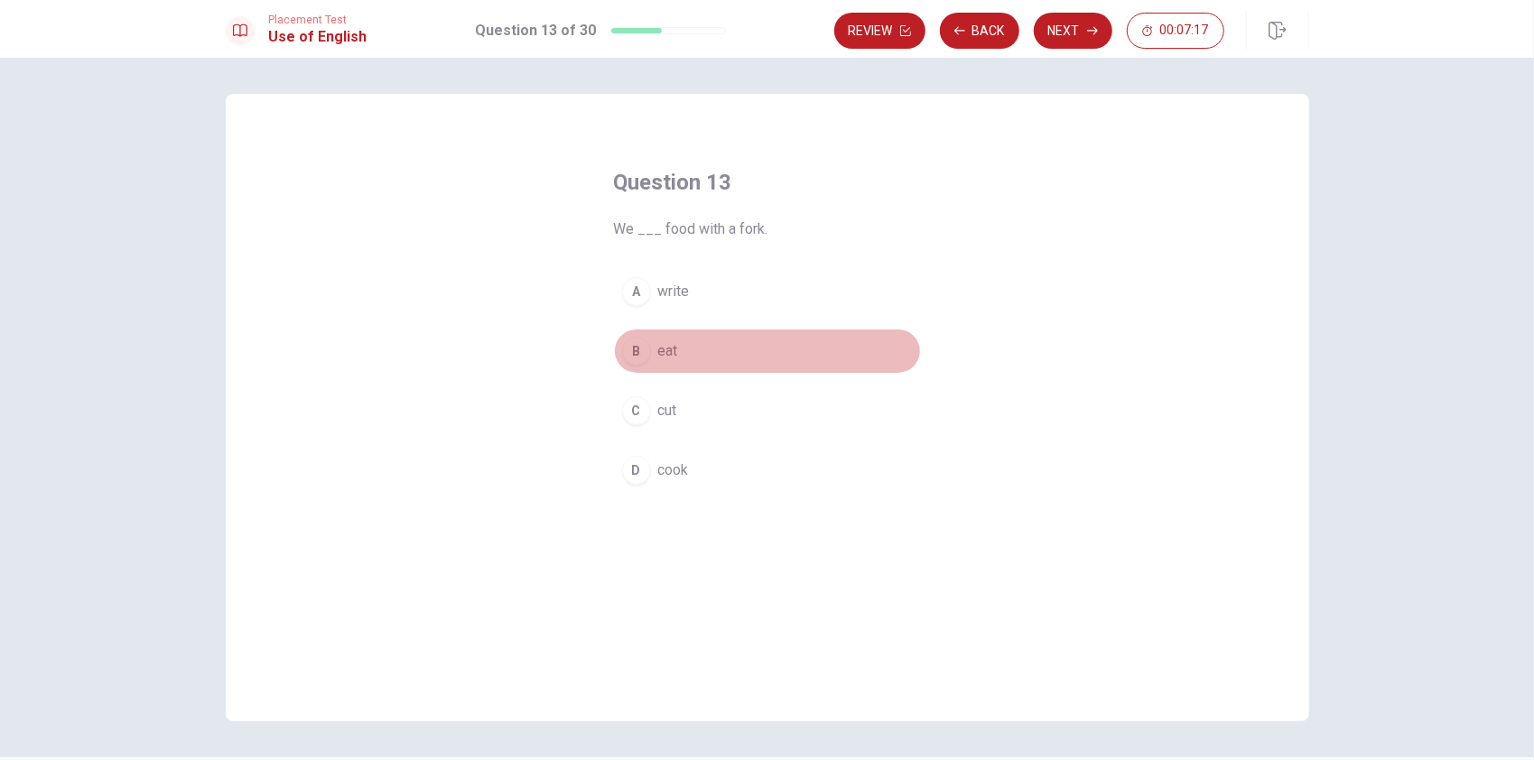
click at [689, 341] on button "B eat" at bounding box center [767, 351] width 307 height 45
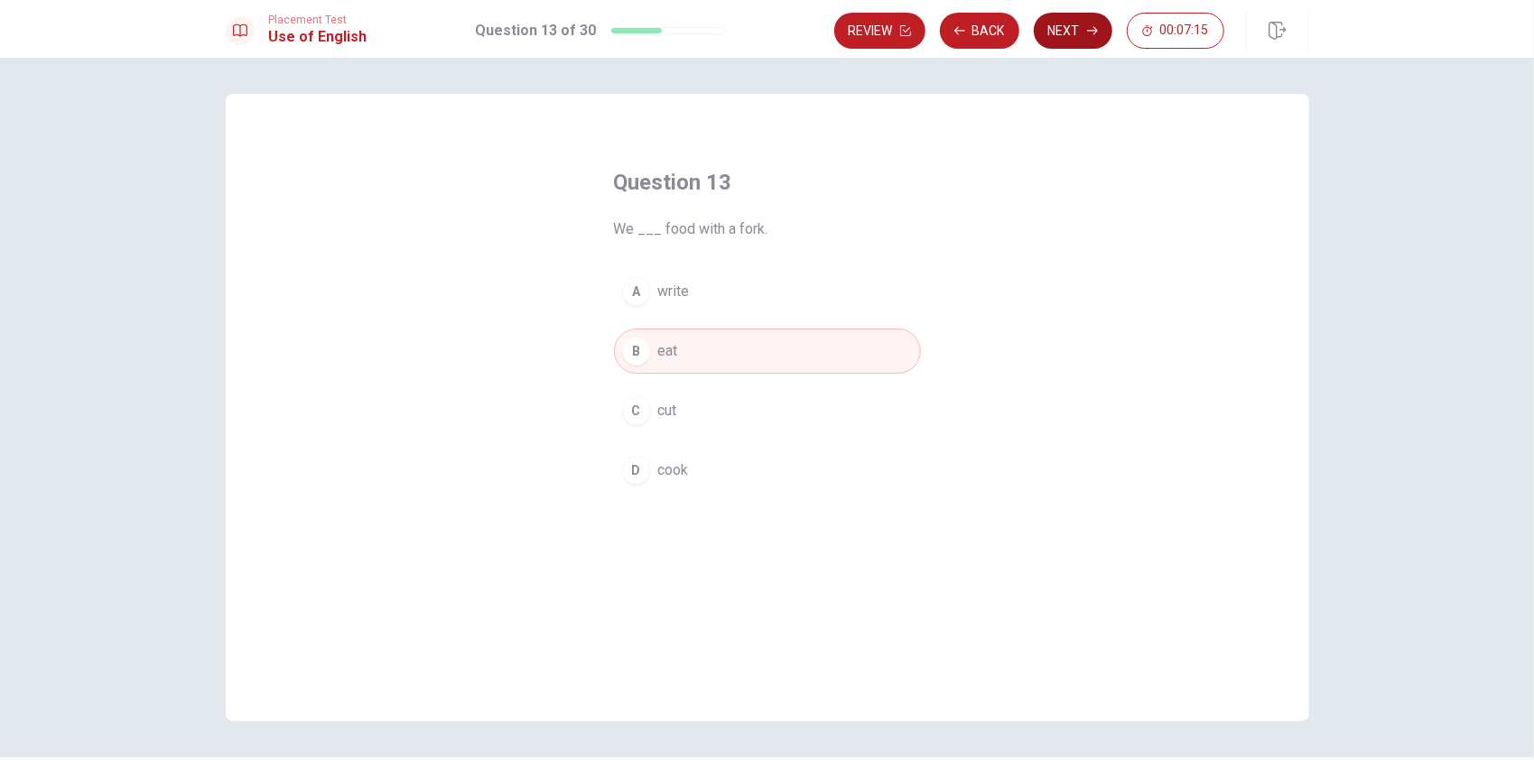
click at [1080, 33] on button "Next" at bounding box center [1073, 31] width 79 height 36
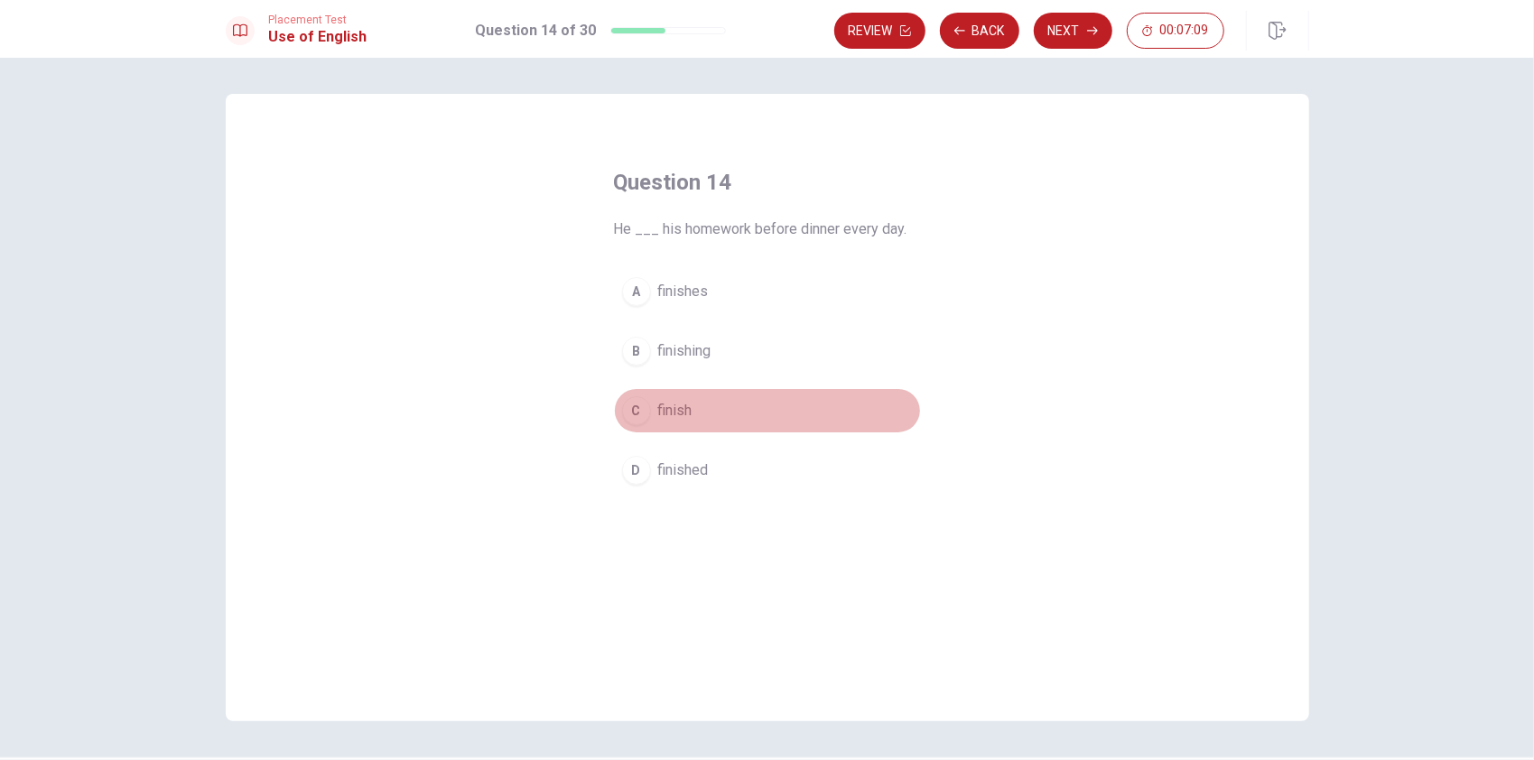
click at [686, 408] on span "finish" at bounding box center [675, 411] width 34 height 22
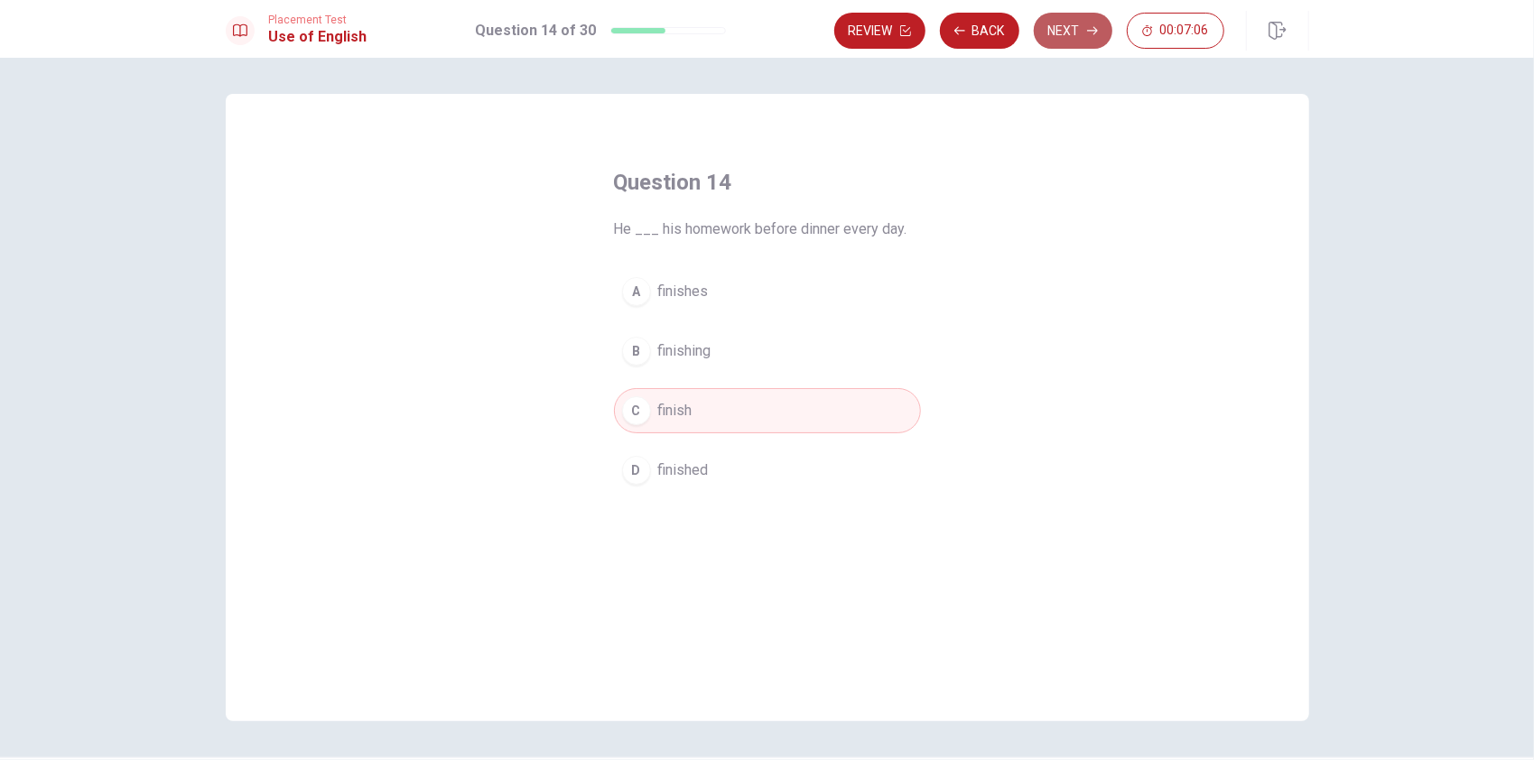
click at [1071, 20] on button "Next" at bounding box center [1073, 31] width 79 height 36
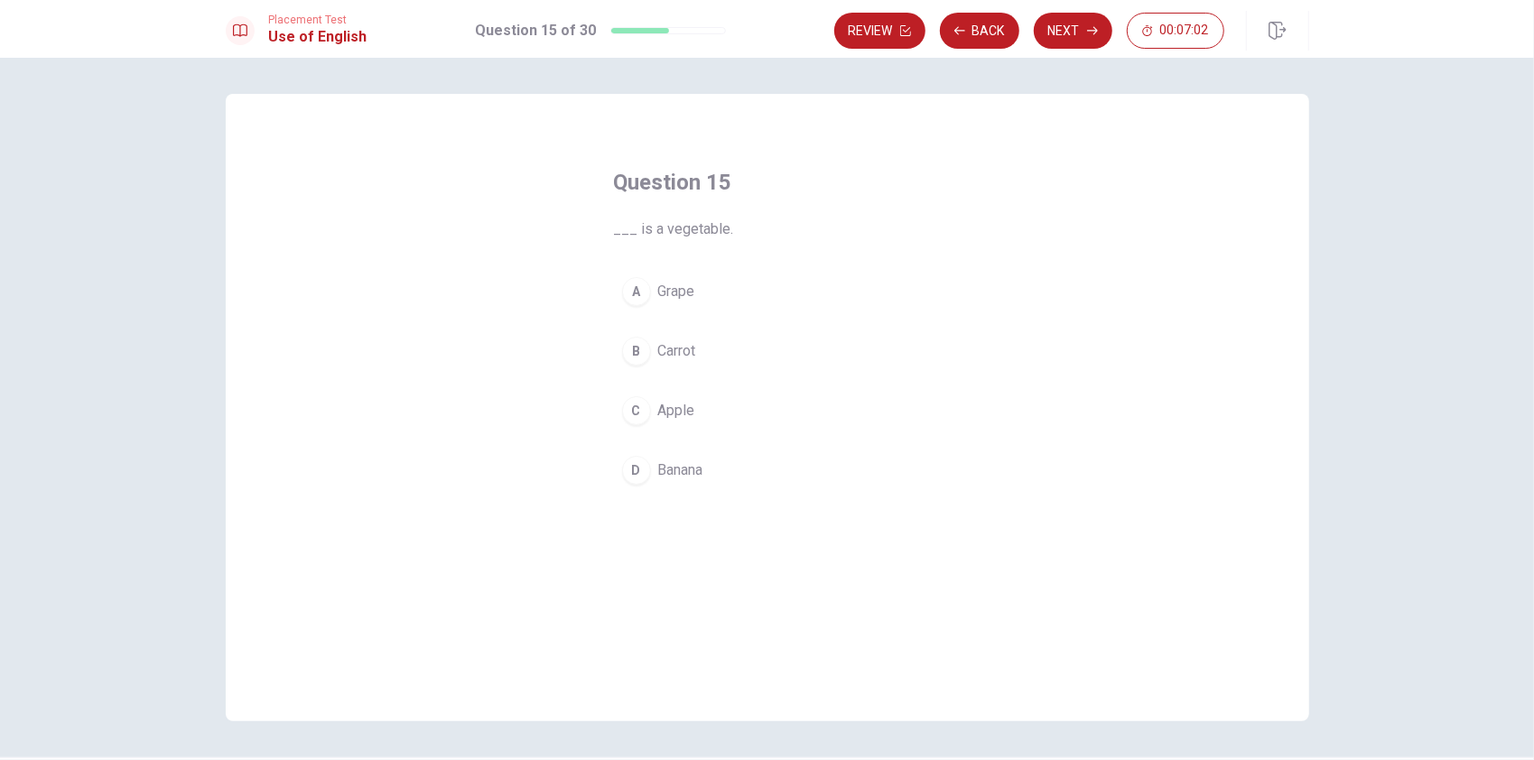
click at [692, 370] on button "B Carrot" at bounding box center [767, 351] width 307 height 45
click at [1088, 36] on button "Next" at bounding box center [1073, 31] width 79 height 36
click at [659, 477] on span "lamp" at bounding box center [673, 471] width 31 height 22
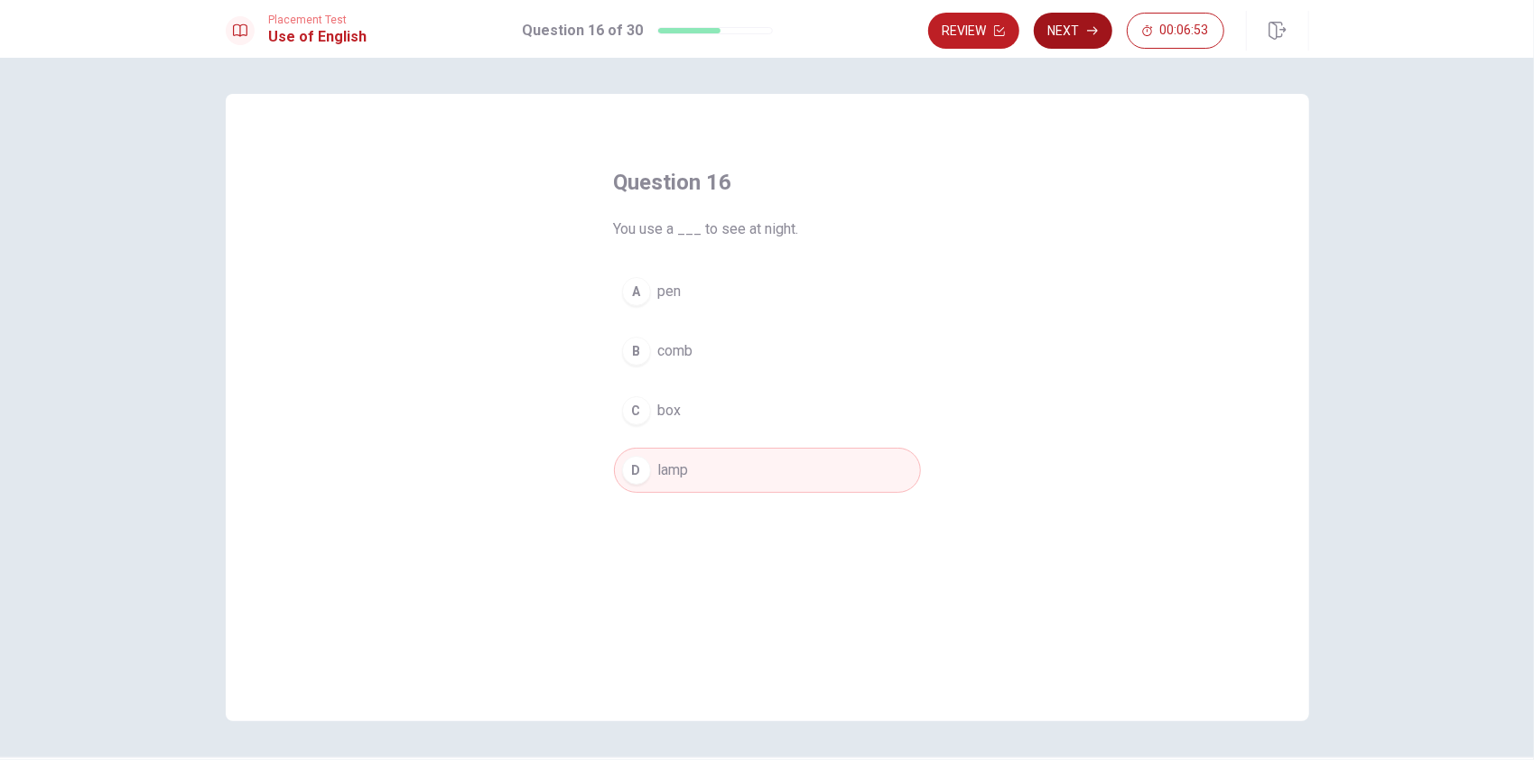
click at [1073, 23] on button "Next" at bounding box center [1073, 31] width 79 height 36
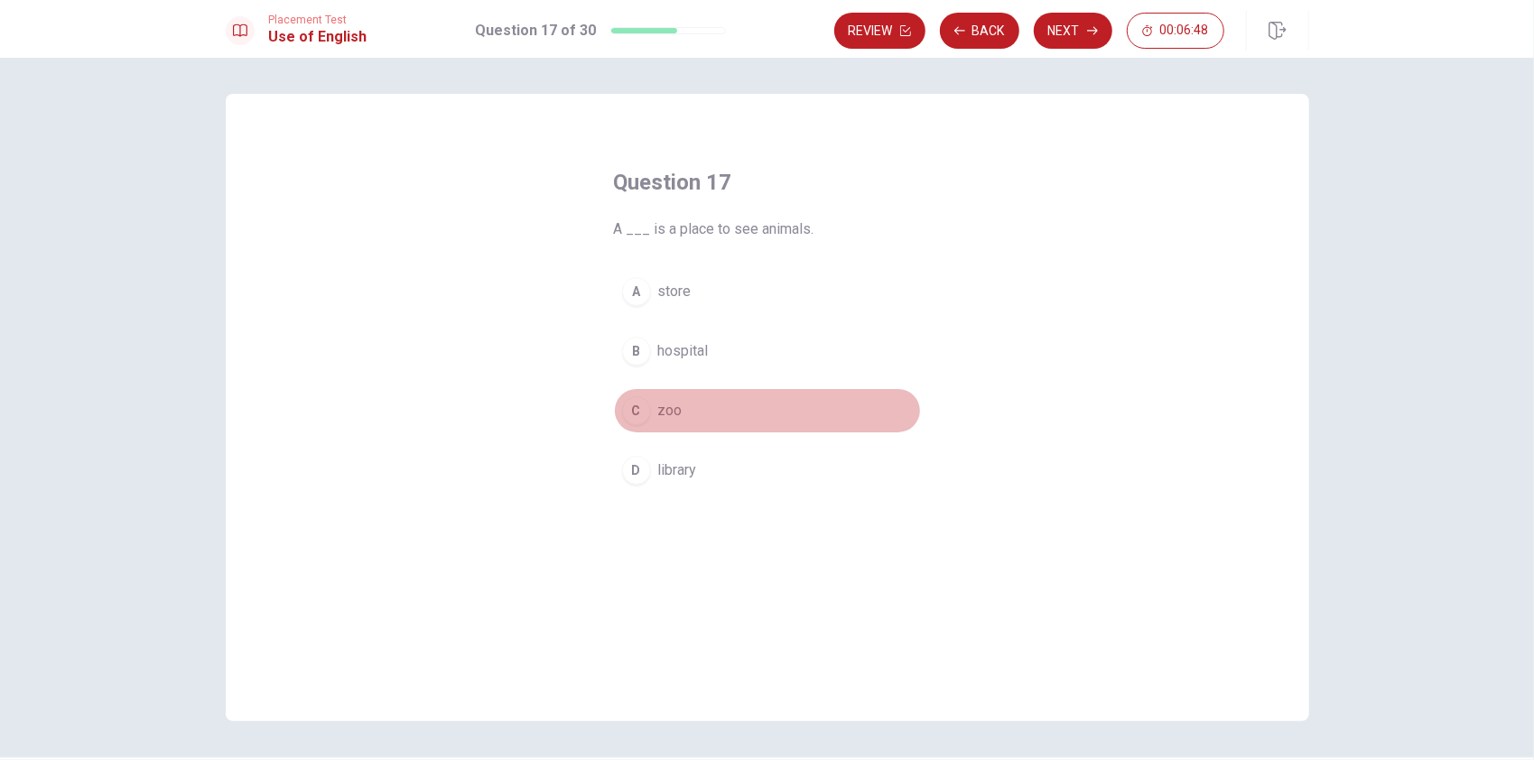
click at [666, 420] on button "C zoo" at bounding box center [767, 410] width 307 height 45
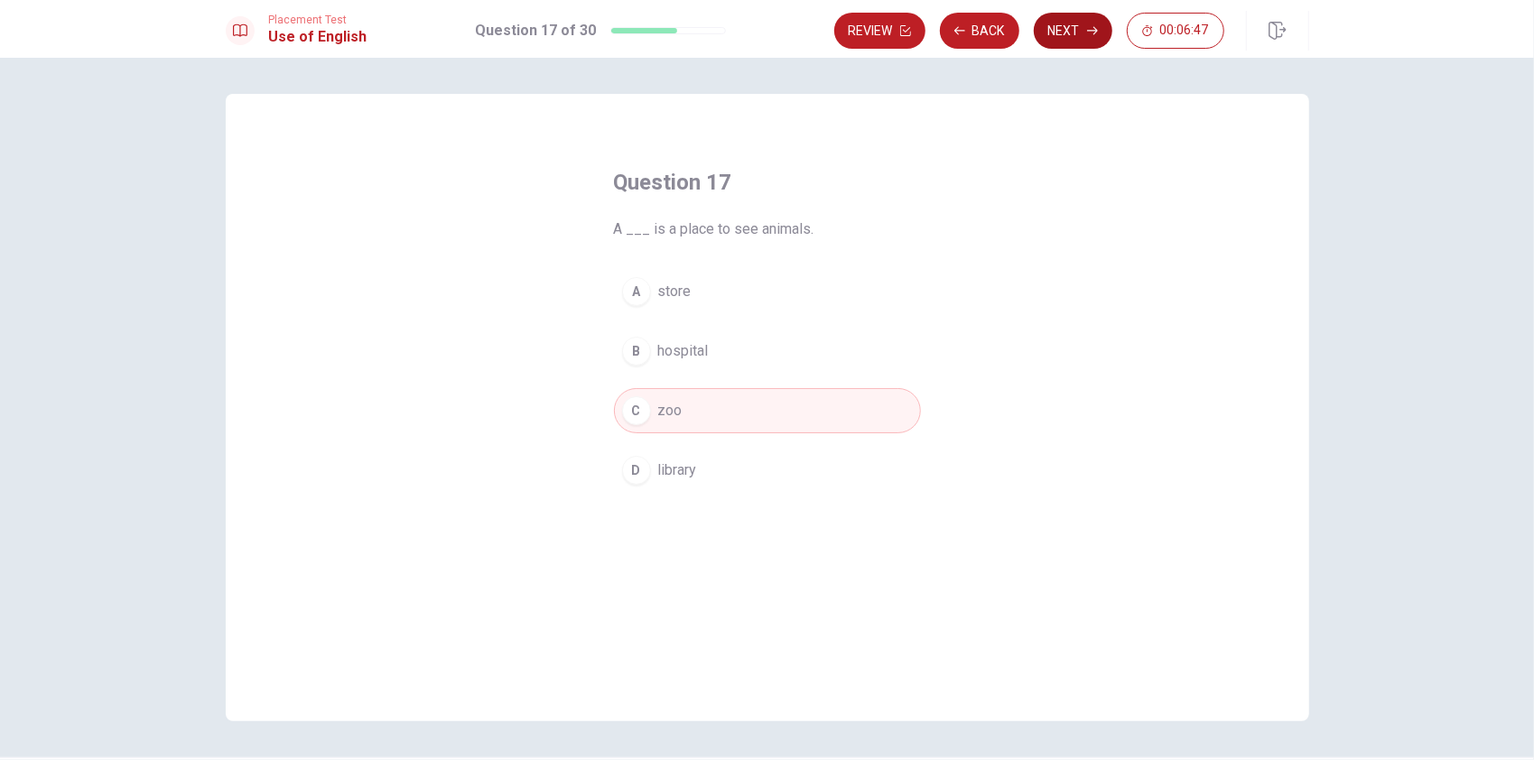
click at [1078, 32] on button "Next" at bounding box center [1073, 31] width 79 height 36
click at [723, 350] on span "were walking" at bounding box center [699, 351] width 83 height 22
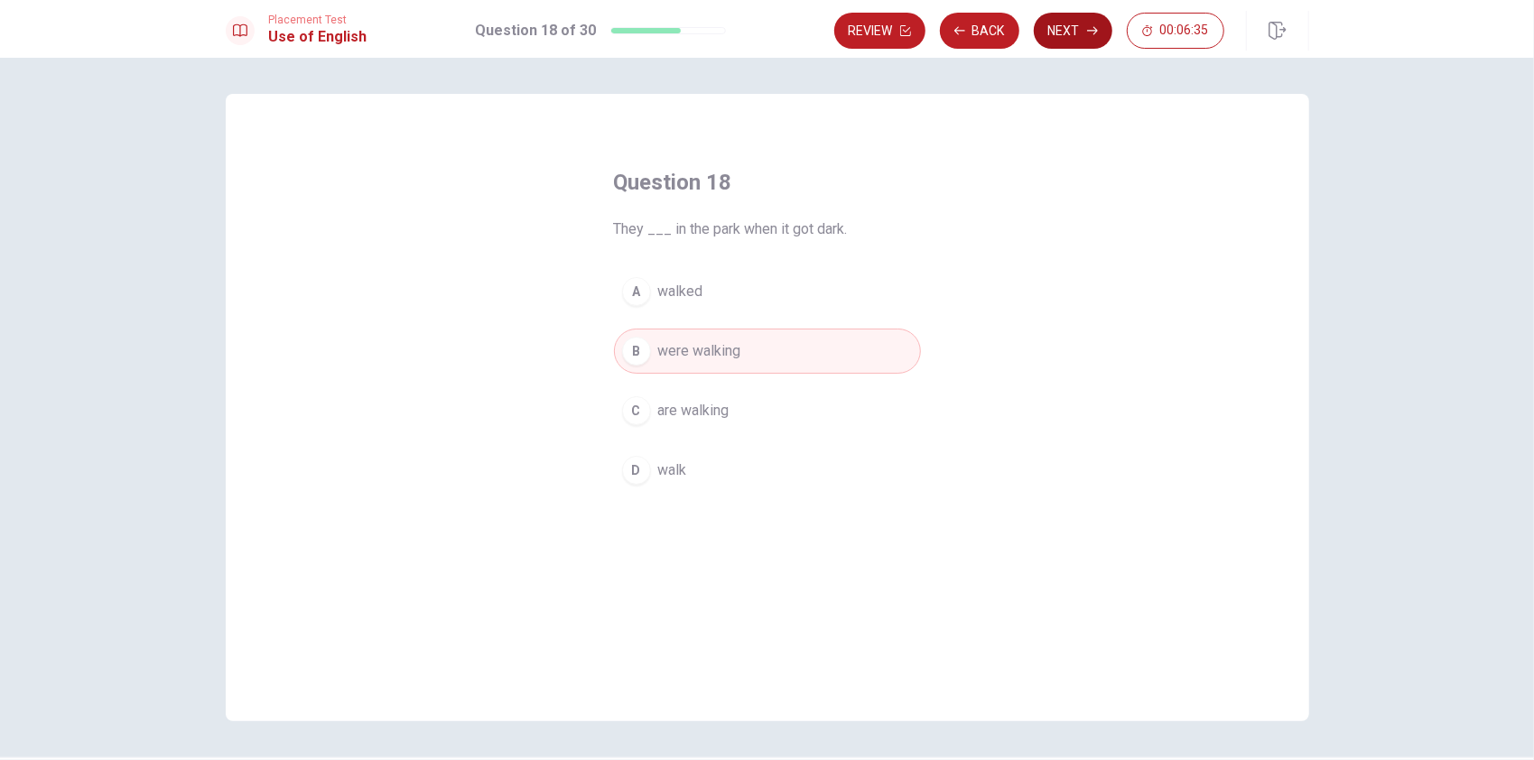
click at [1073, 41] on button "Next" at bounding box center [1073, 31] width 79 height 36
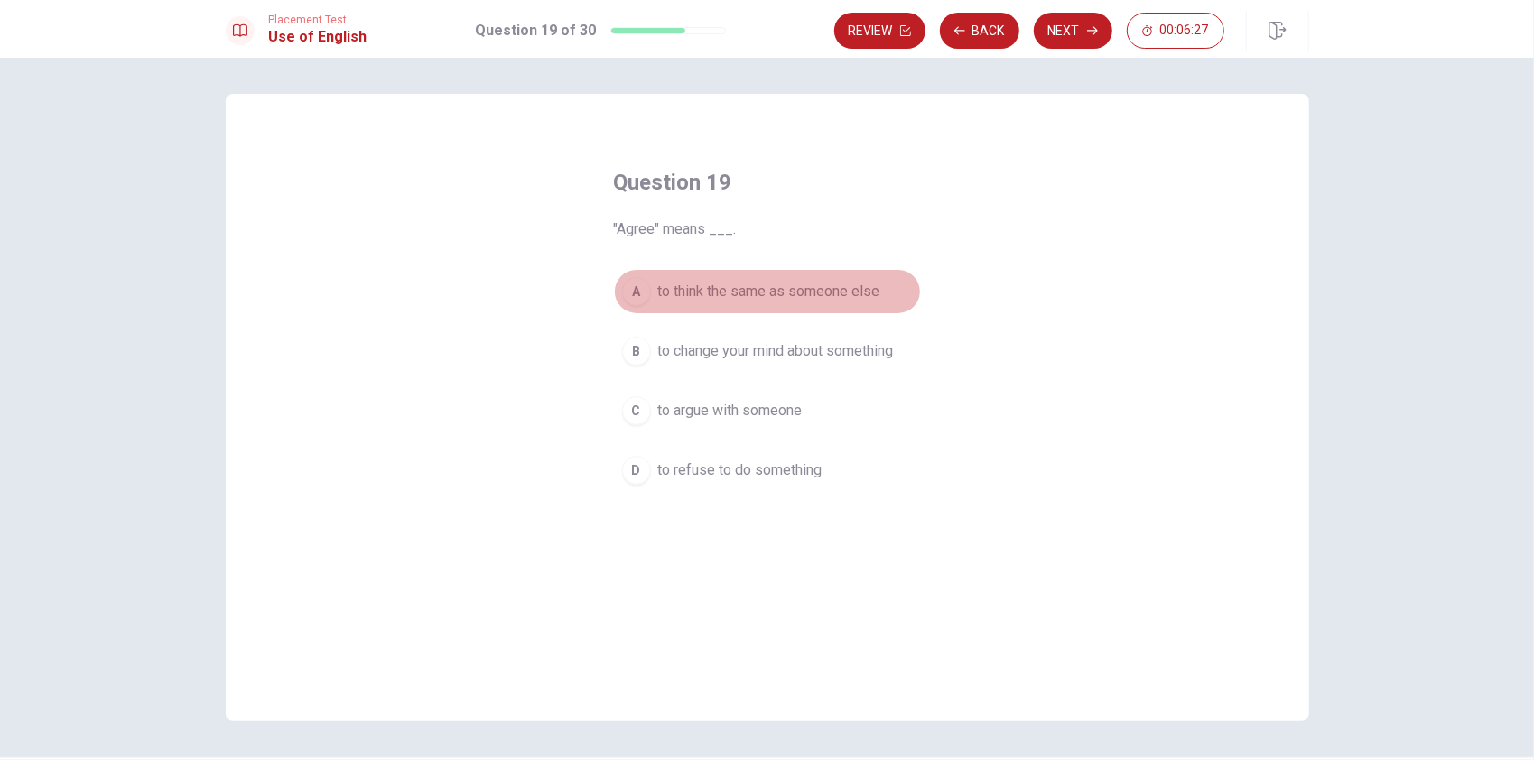
click at [726, 287] on span "to think the same as someone else" at bounding box center [769, 292] width 222 height 22
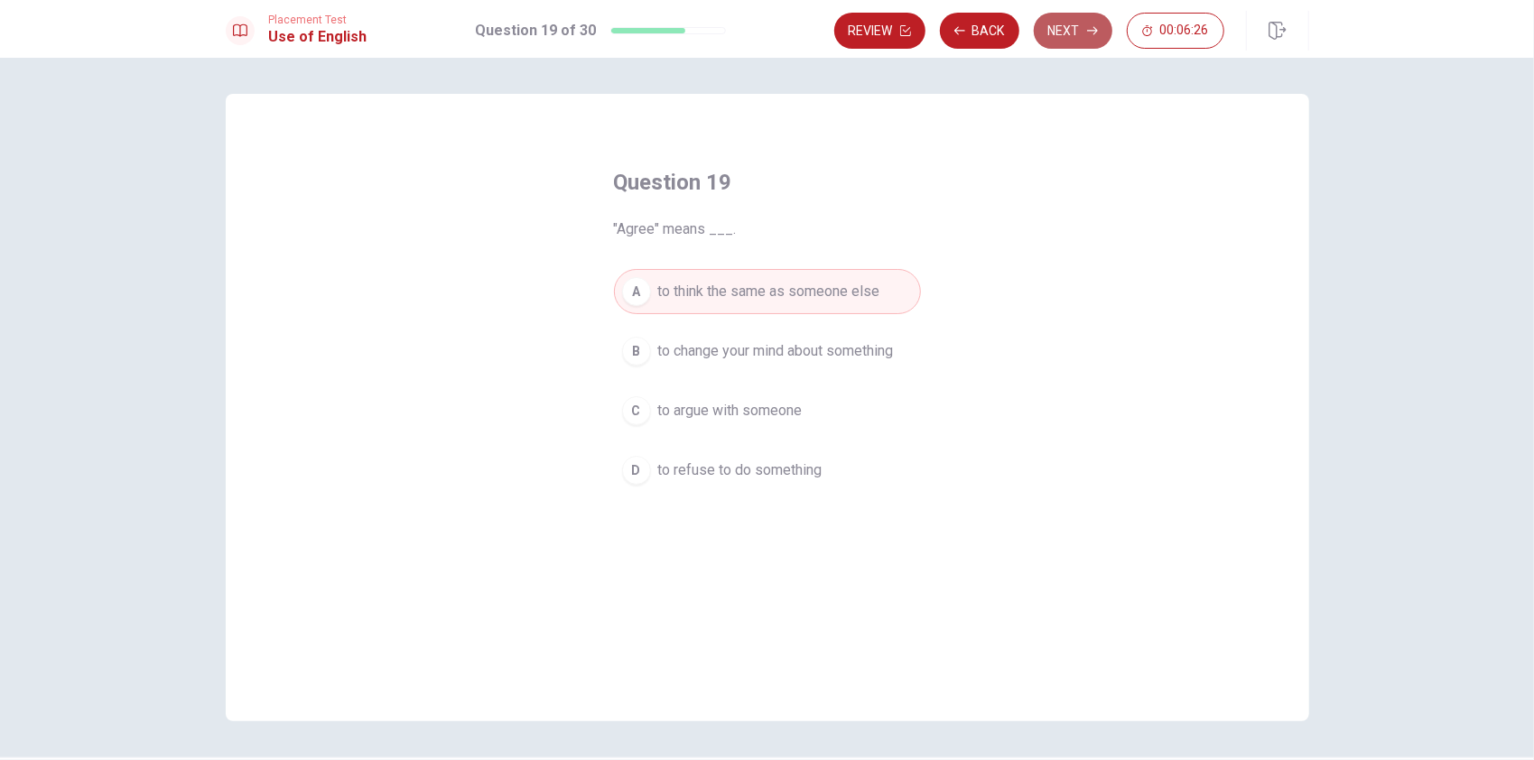
click at [1072, 27] on button "Next" at bounding box center [1073, 31] width 79 height 36
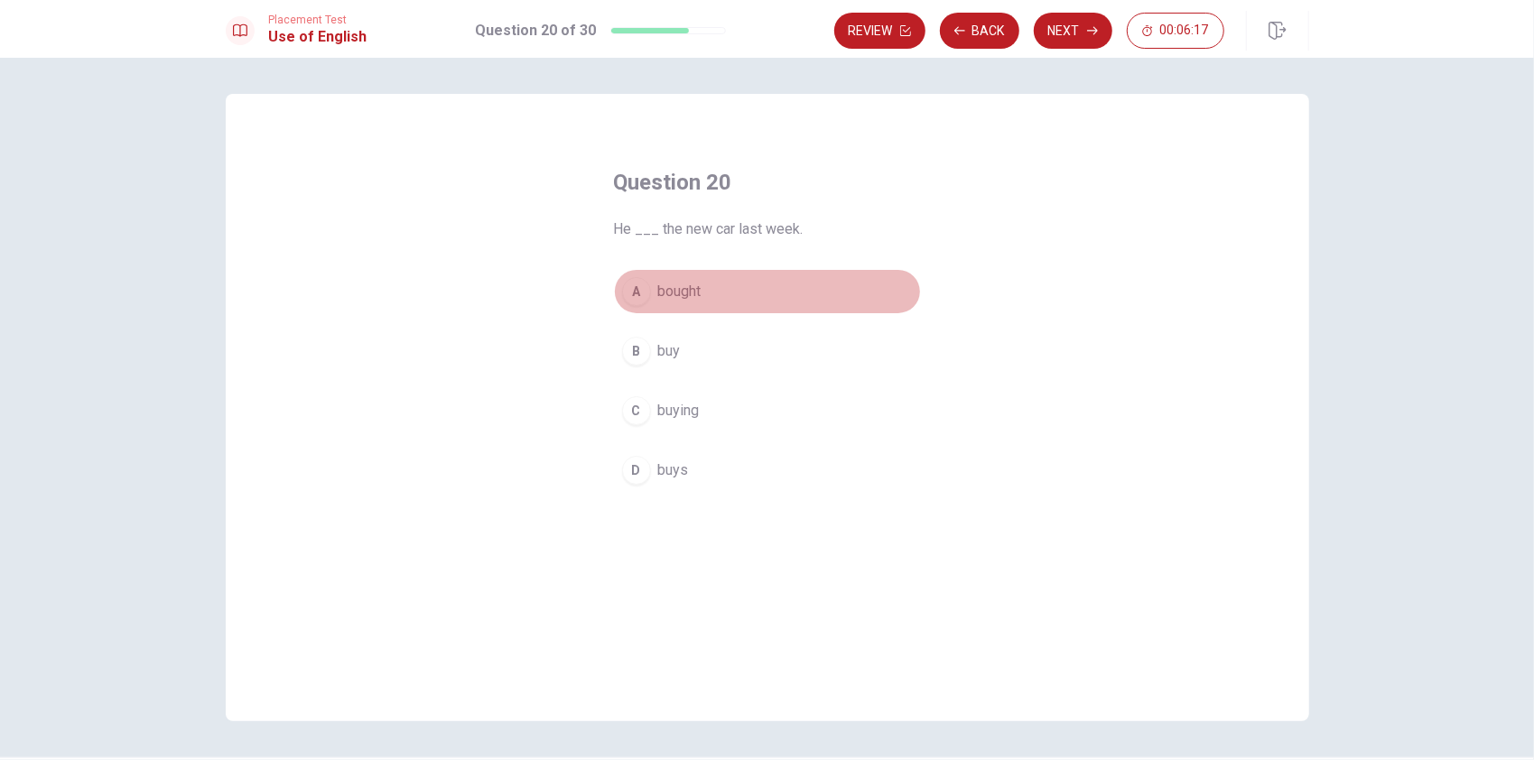
click at [688, 290] on span "bought" at bounding box center [679, 292] width 43 height 22
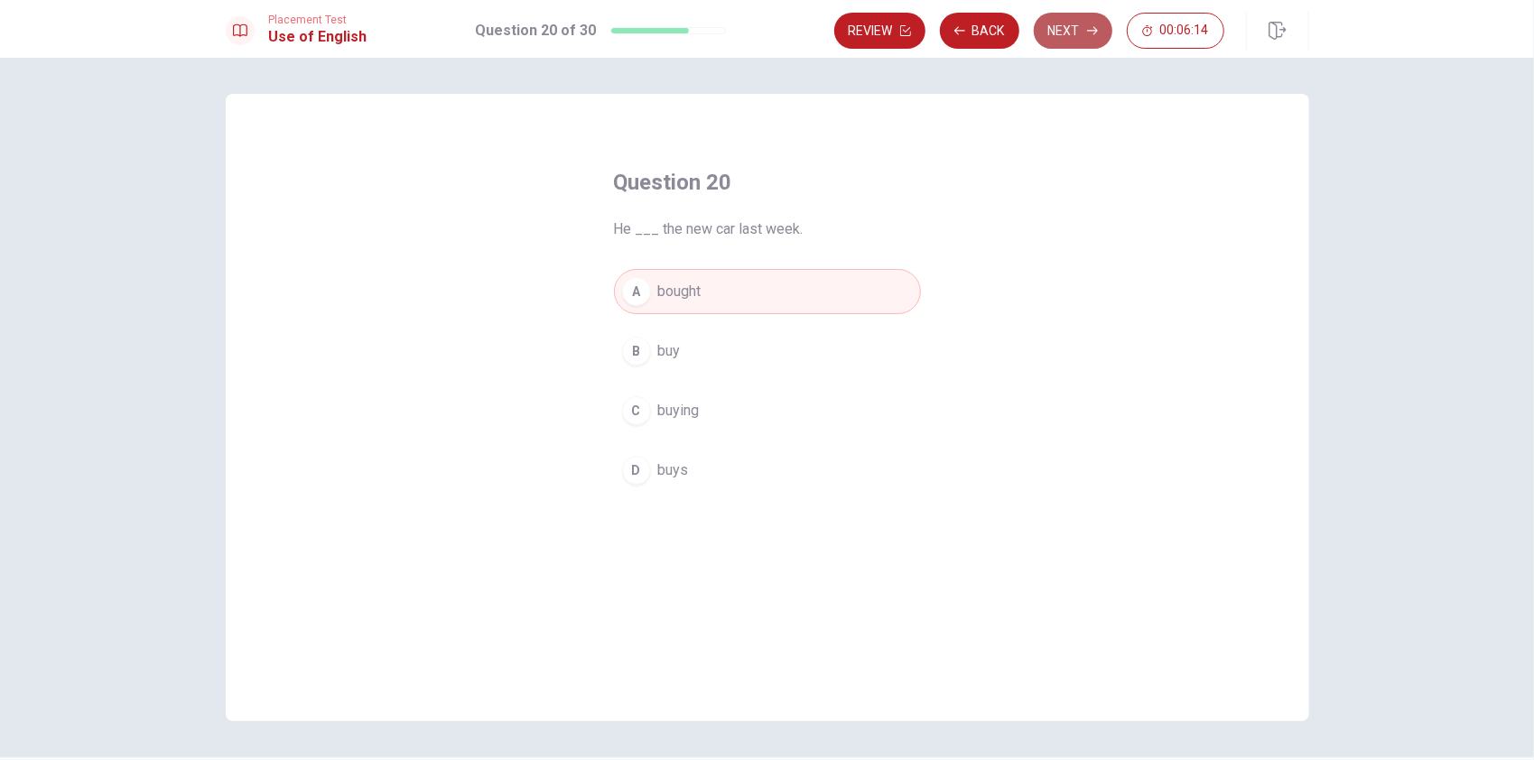
click at [1071, 30] on button "Next" at bounding box center [1073, 31] width 79 height 36
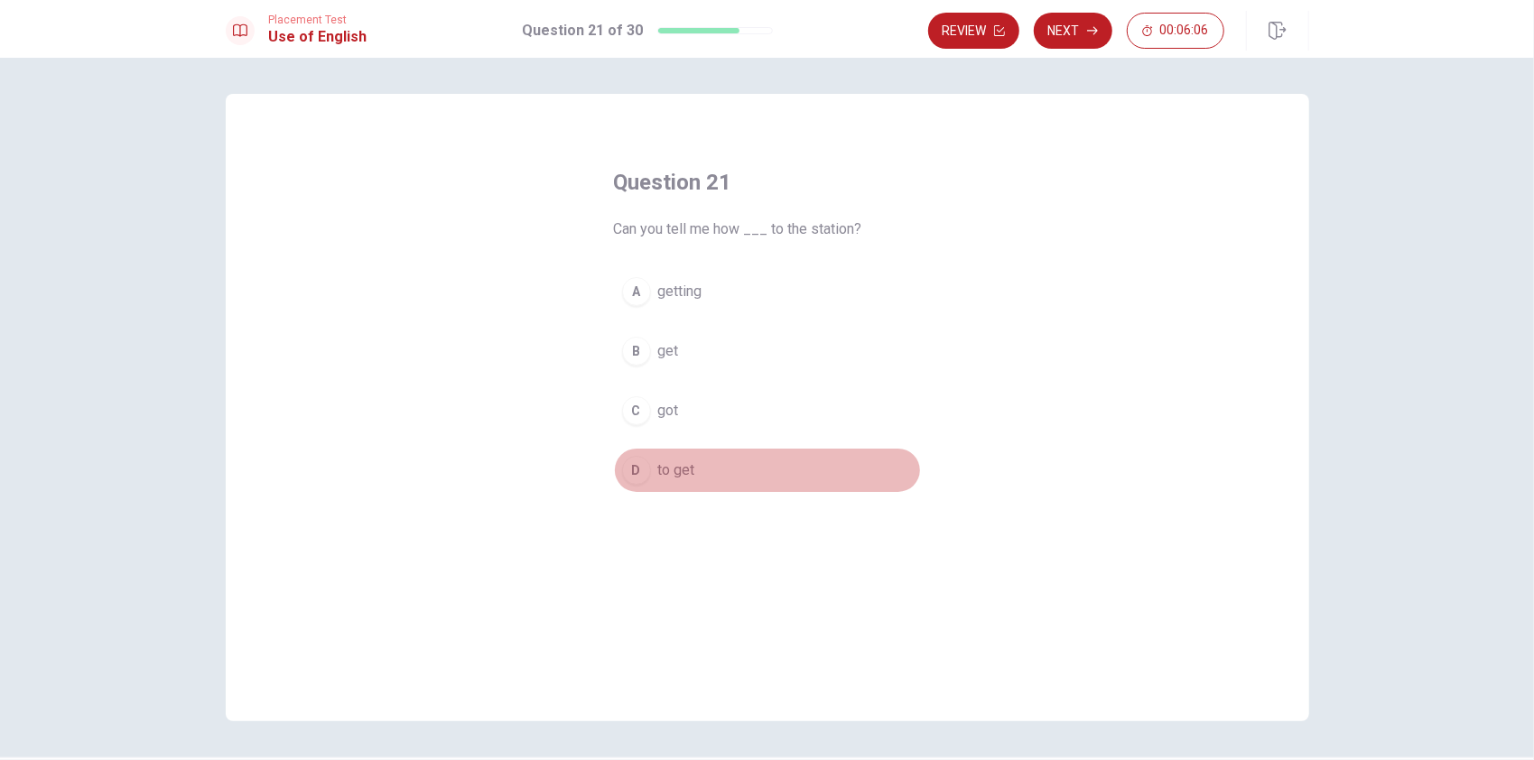
click at [666, 462] on span "to get" at bounding box center [676, 471] width 37 height 22
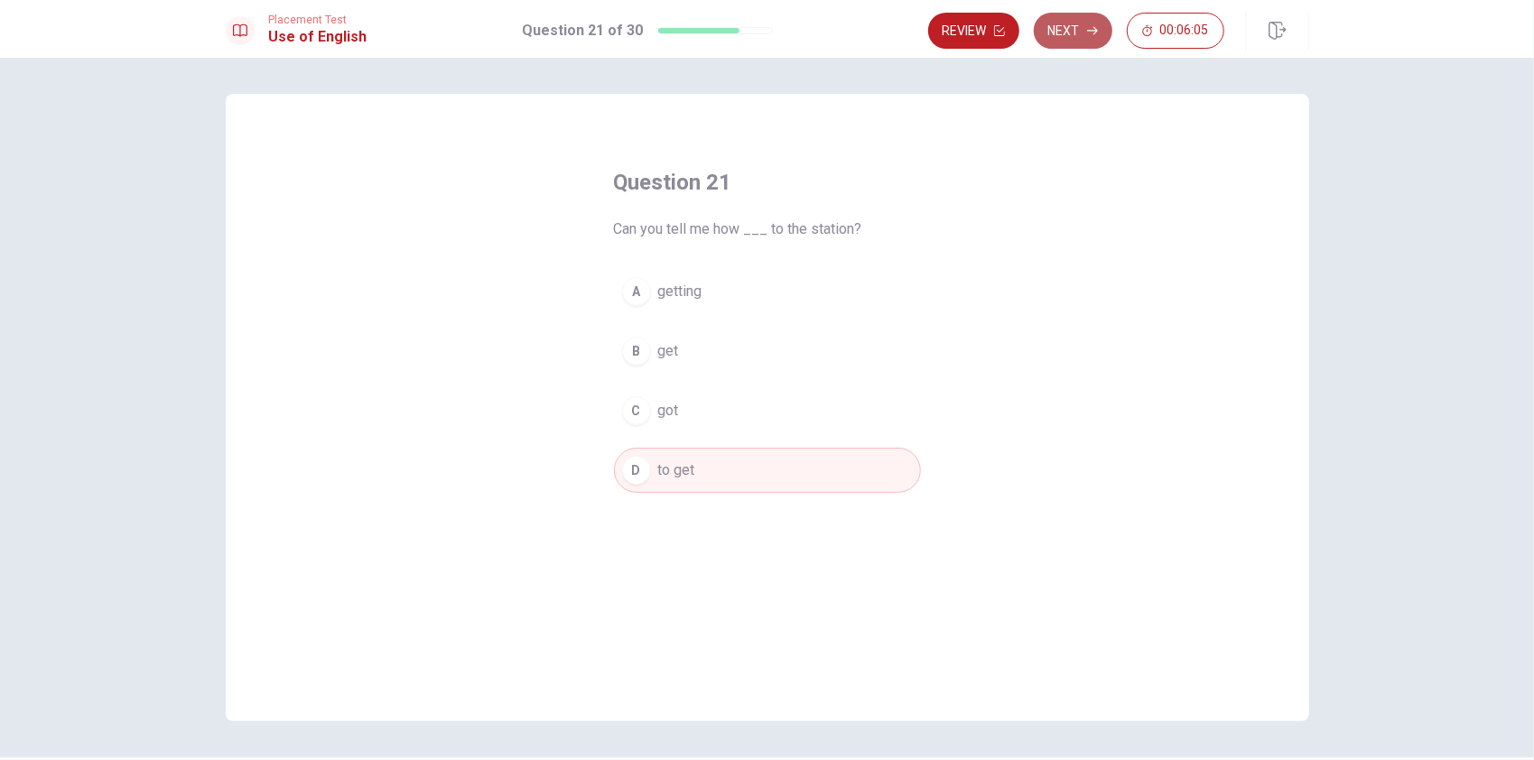
click at [1058, 20] on button "Next" at bounding box center [1073, 31] width 79 height 36
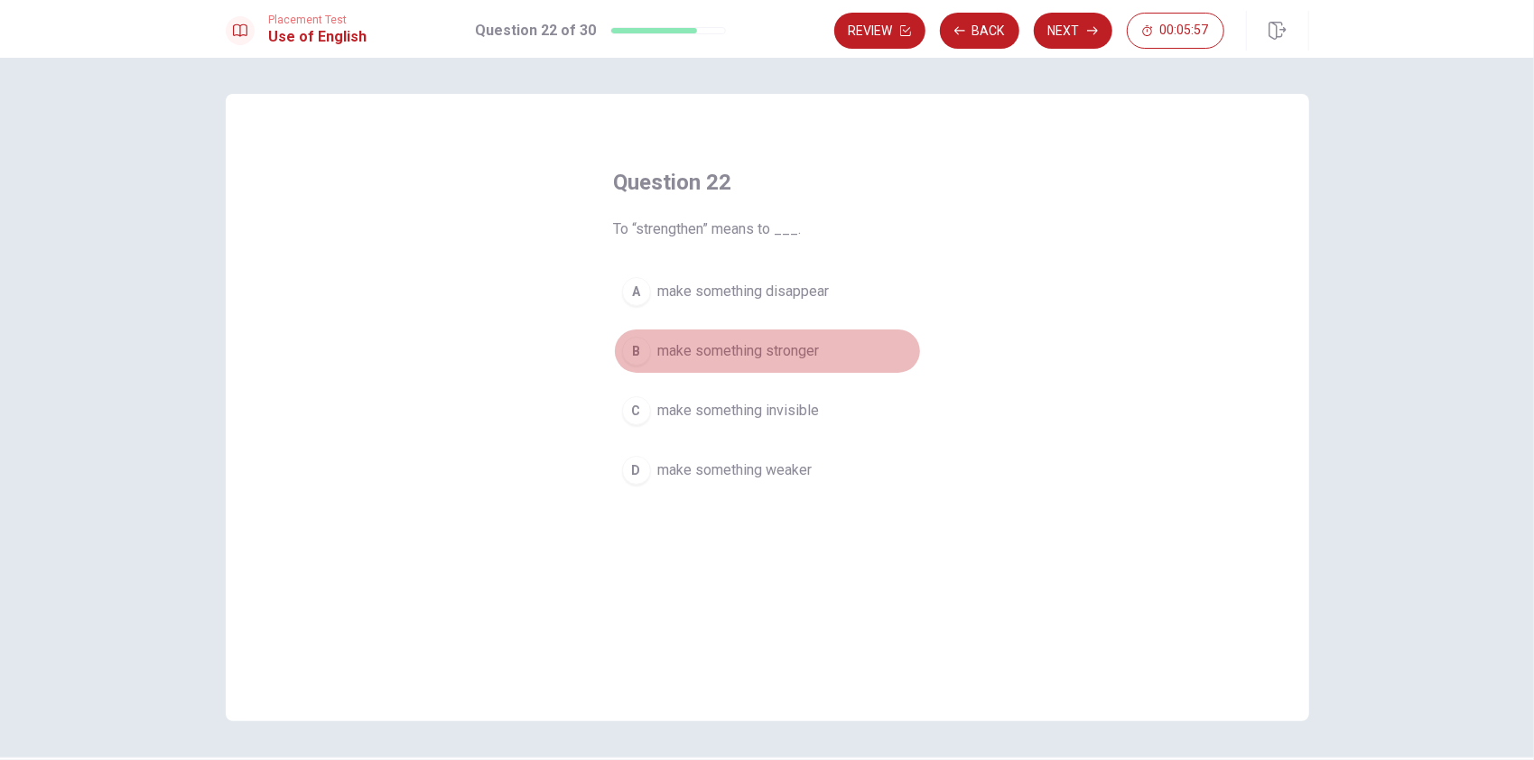
click at [723, 356] on span "make something stronger" at bounding box center [739, 351] width 162 height 22
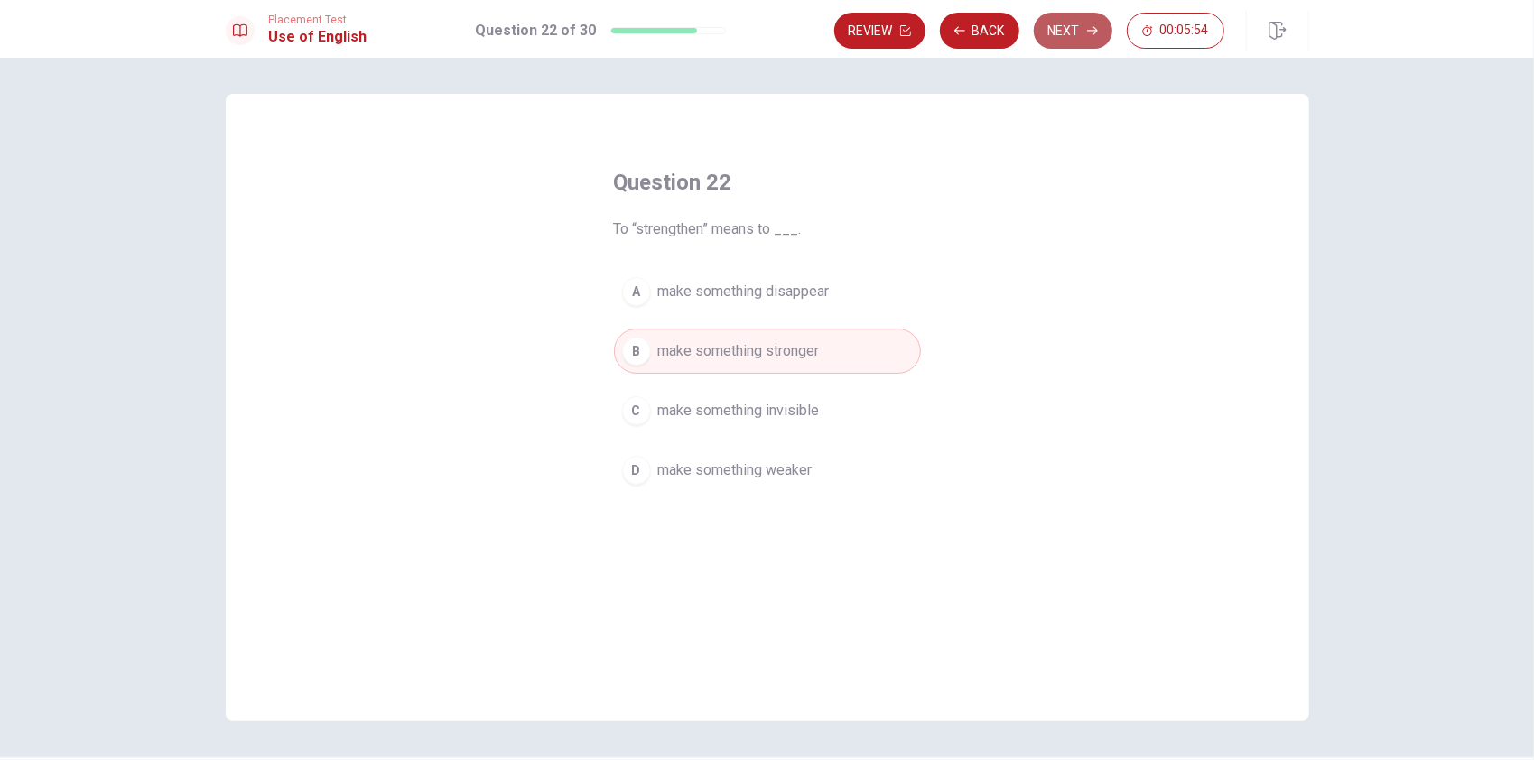
click at [1080, 22] on button "Next" at bounding box center [1073, 31] width 79 height 36
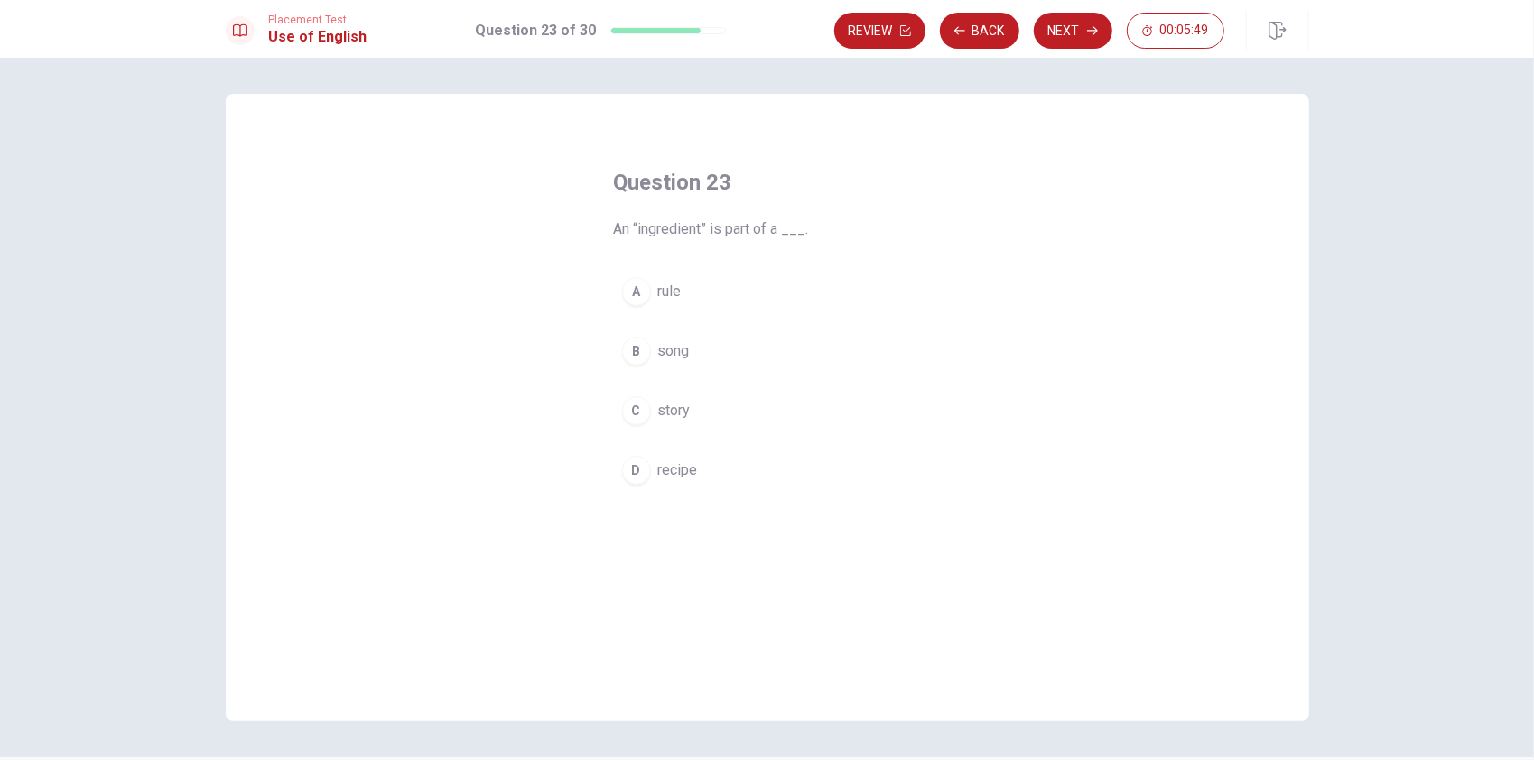
click at [676, 468] on span "recipe" at bounding box center [678, 471] width 40 height 22
click at [1091, 37] on button "Next" at bounding box center [1073, 31] width 79 height 36
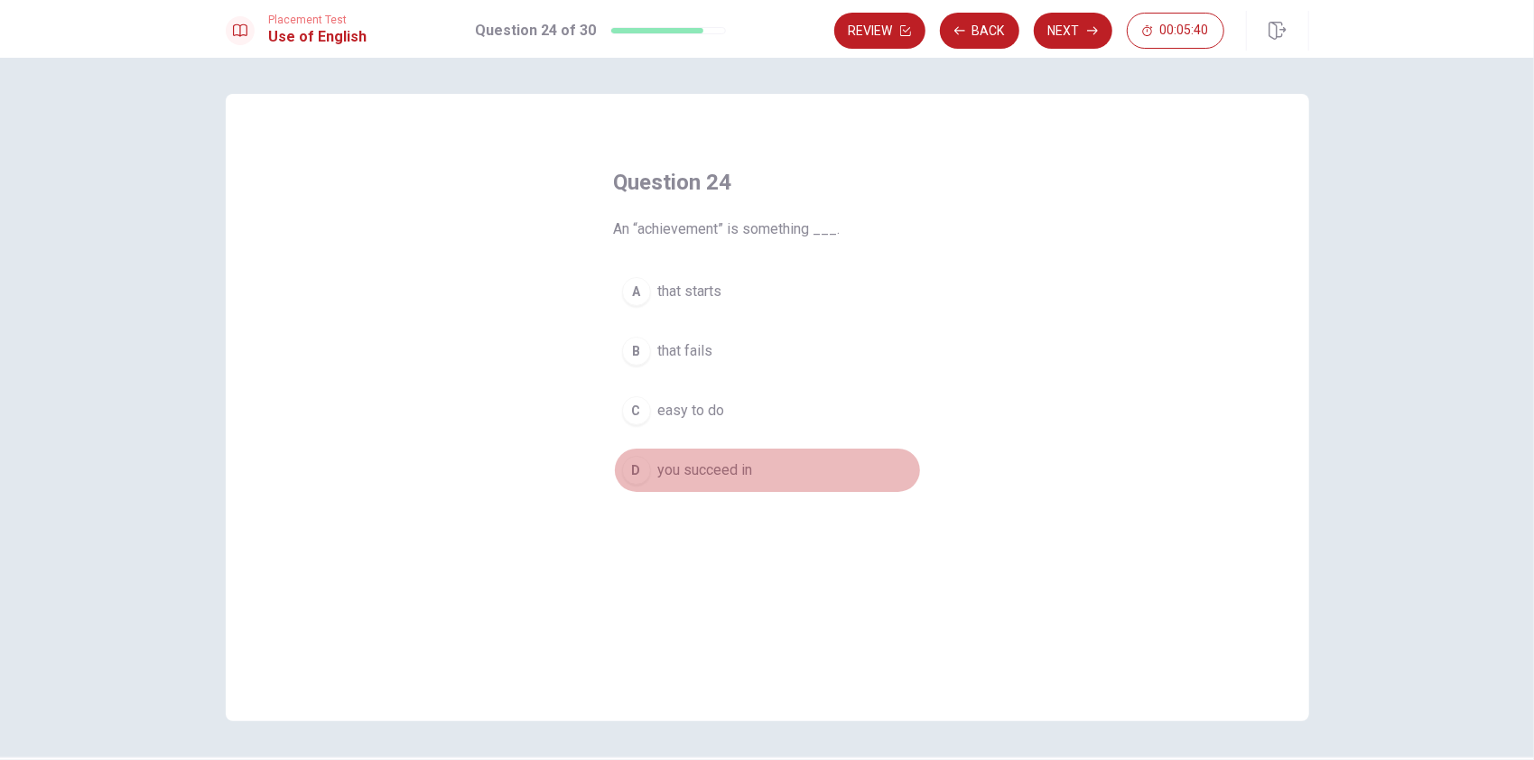
click at [717, 471] on span "you succeed in" at bounding box center [705, 471] width 95 height 22
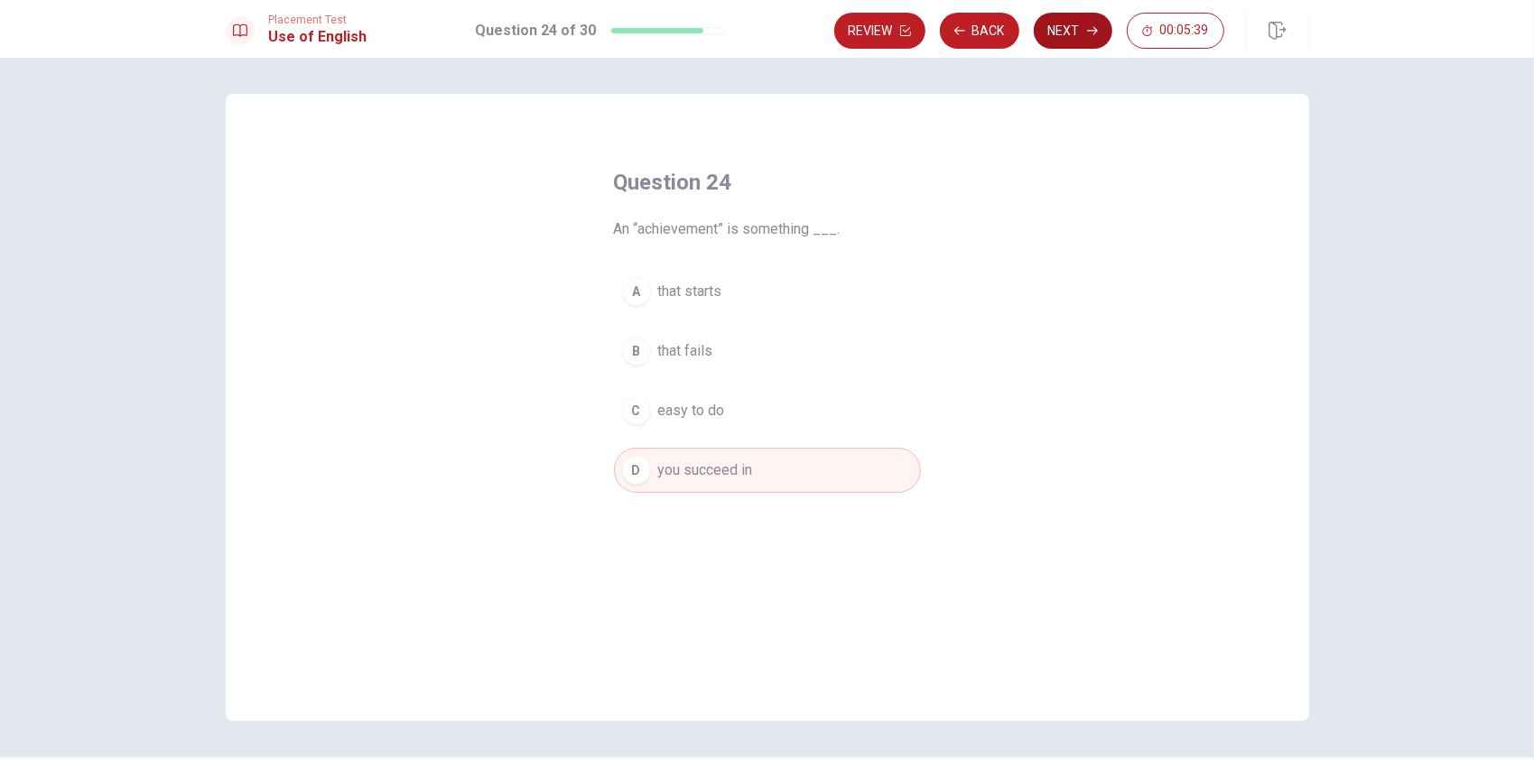
click at [1073, 25] on button "Next" at bounding box center [1073, 31] width 79 height 36
click at [746, 289] on span "the train arrives" at bounding box center [707, 292] width 98 height 22
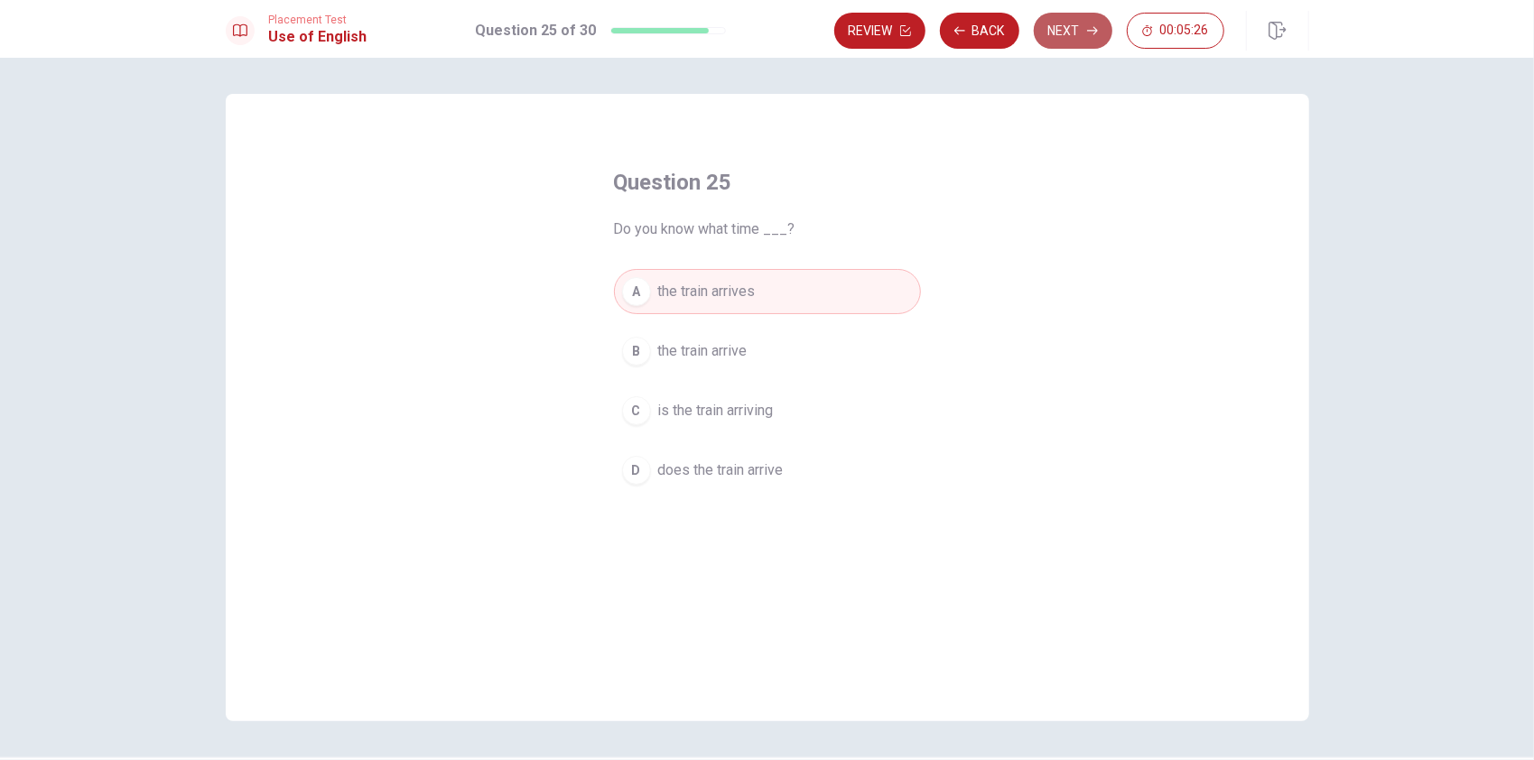
click at [1063, 32] on button "Next" at bounding box center [1073, 31] width 79 height 36
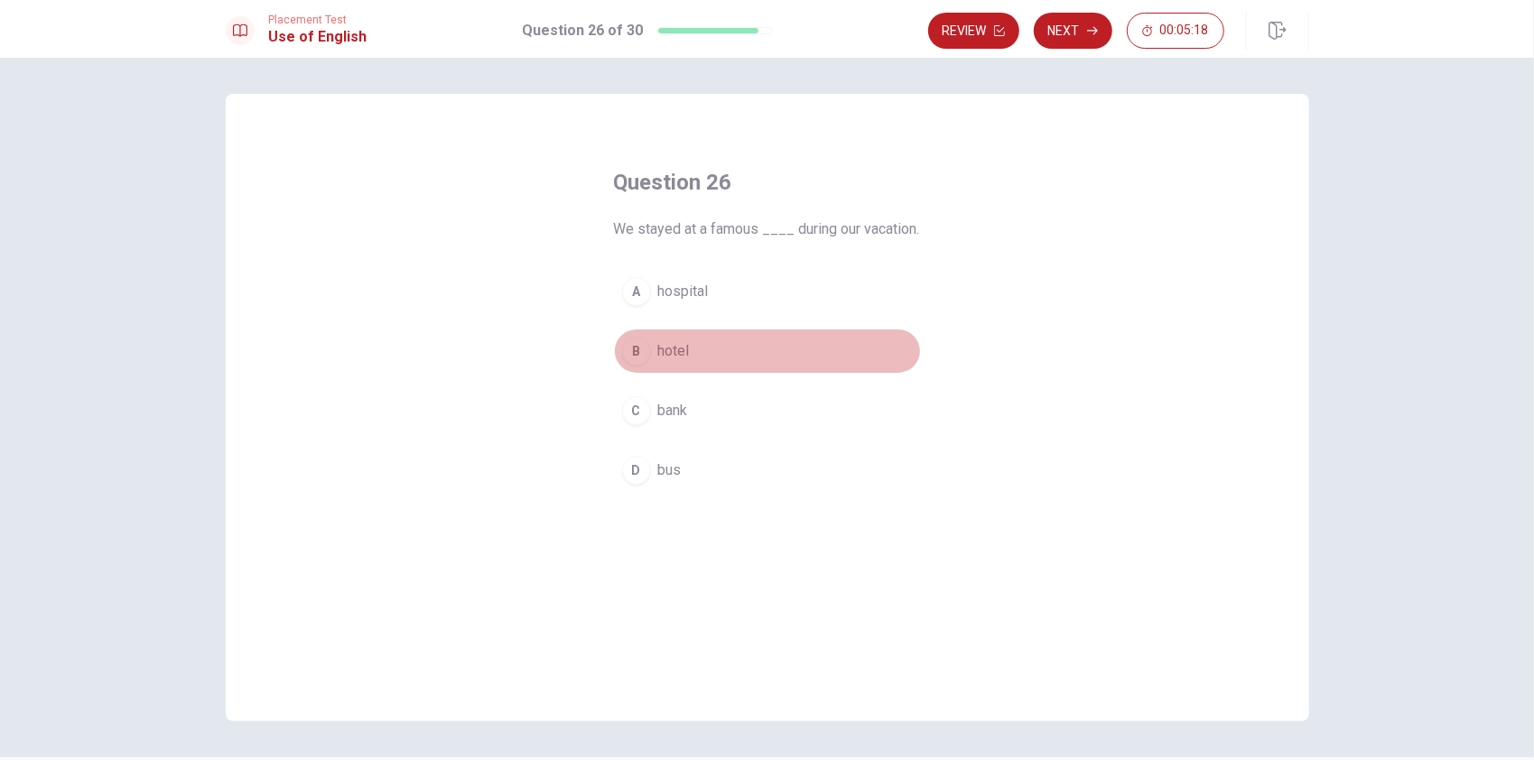
click at [651, 365] on button "B hotel" at bounding box center [767, 351] width 307 height 45
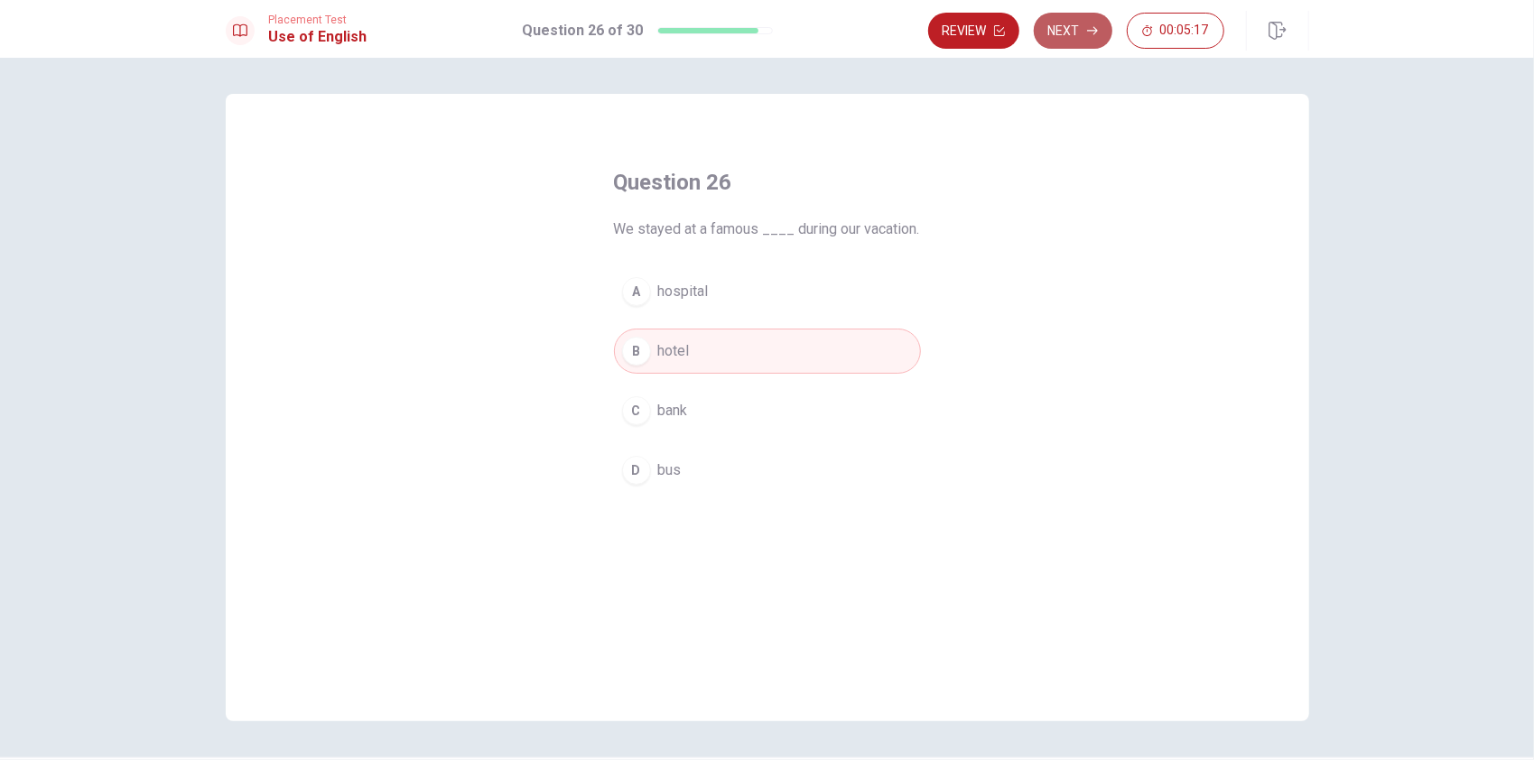
click at [1068, 30] on button "Next" at bounding box center [1073, 31] width 79 height 36
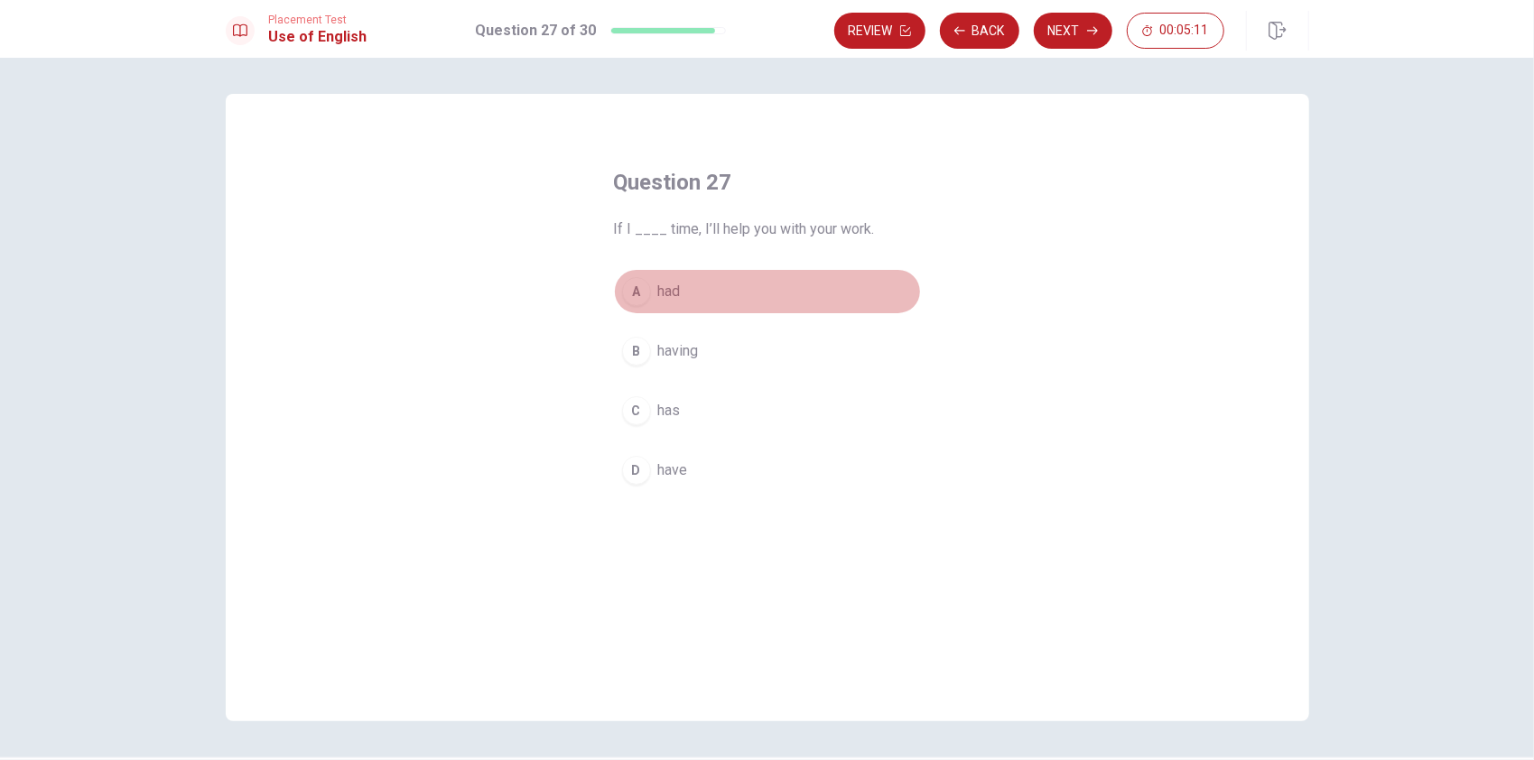
click at [660, 288] on span "had" at bounding box center [669, 292] width 23 height 22
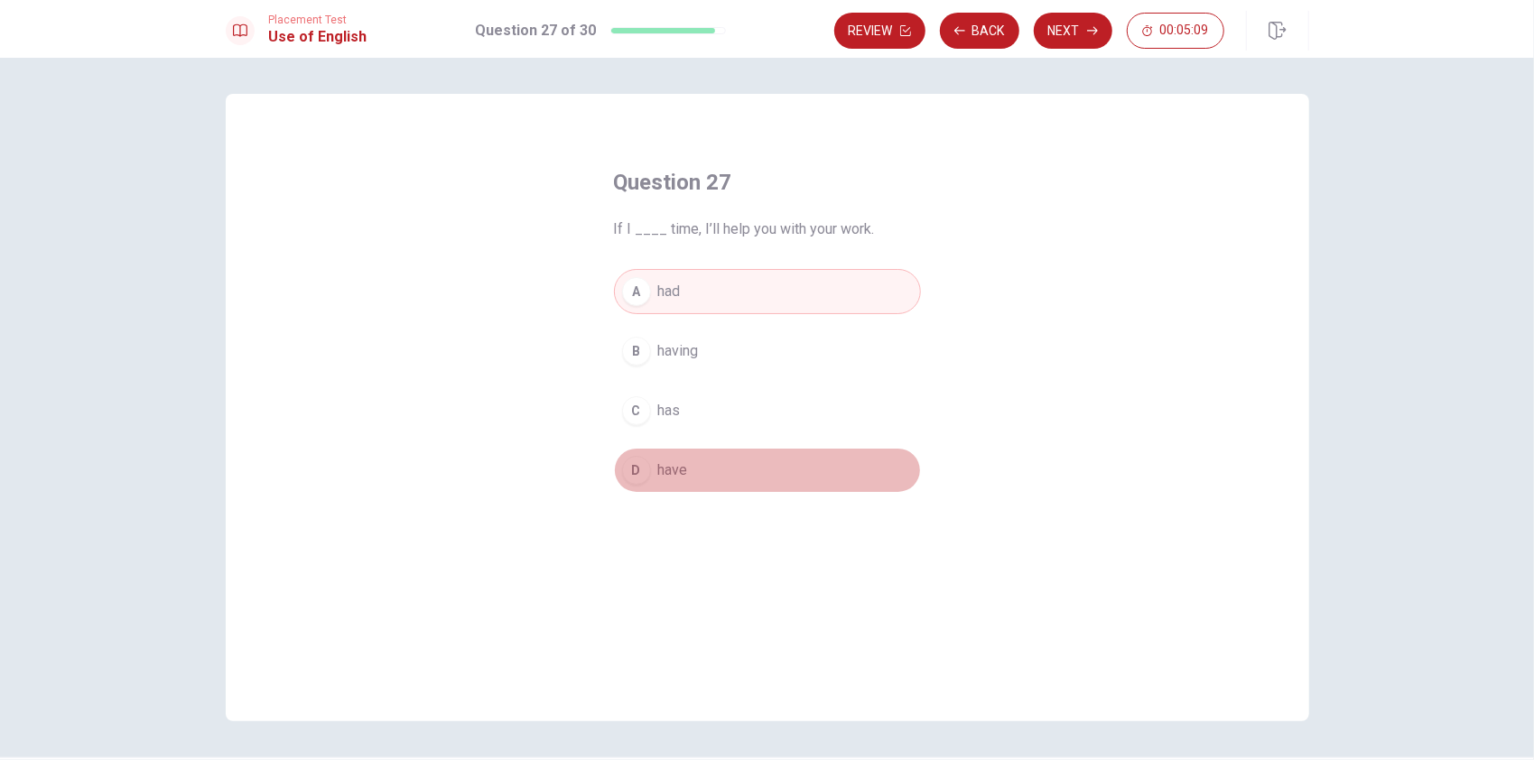
click at [677, 473] on span "have" at bounding box center [673, 471] width 30 height 22
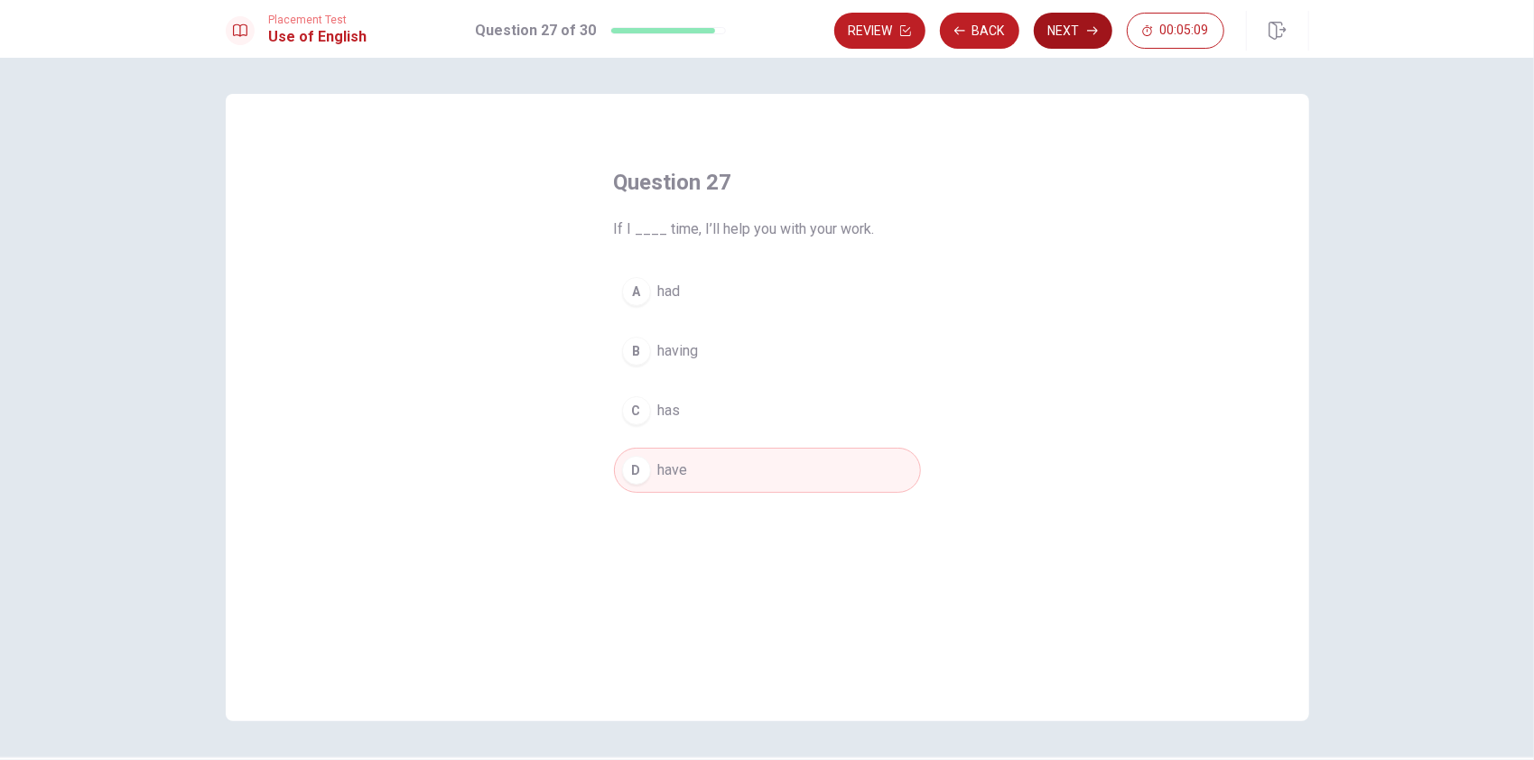
click at [1064, 29] on button "Next" at bounding box center [1073, 31] width 79 height 36
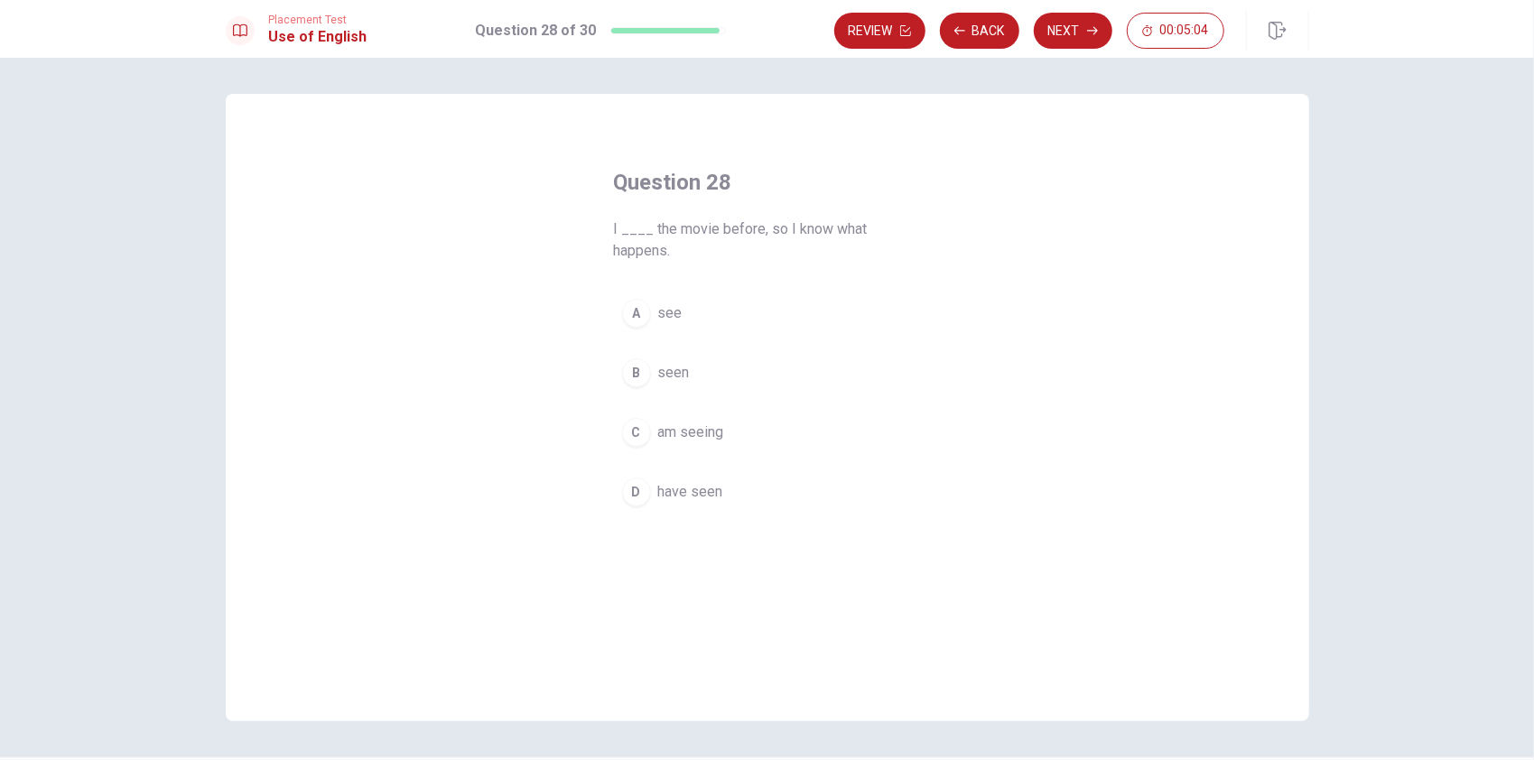
click at [695, 494] on span "have seen" at bounding box center [690, 492] width 65 height 22
click at [1066, 27] on button "Next" at bounding box center [1073, 31] width 79 height 36
click at [667, 412] on span "hard" at bounding box center [671, 411] width 27 height 22
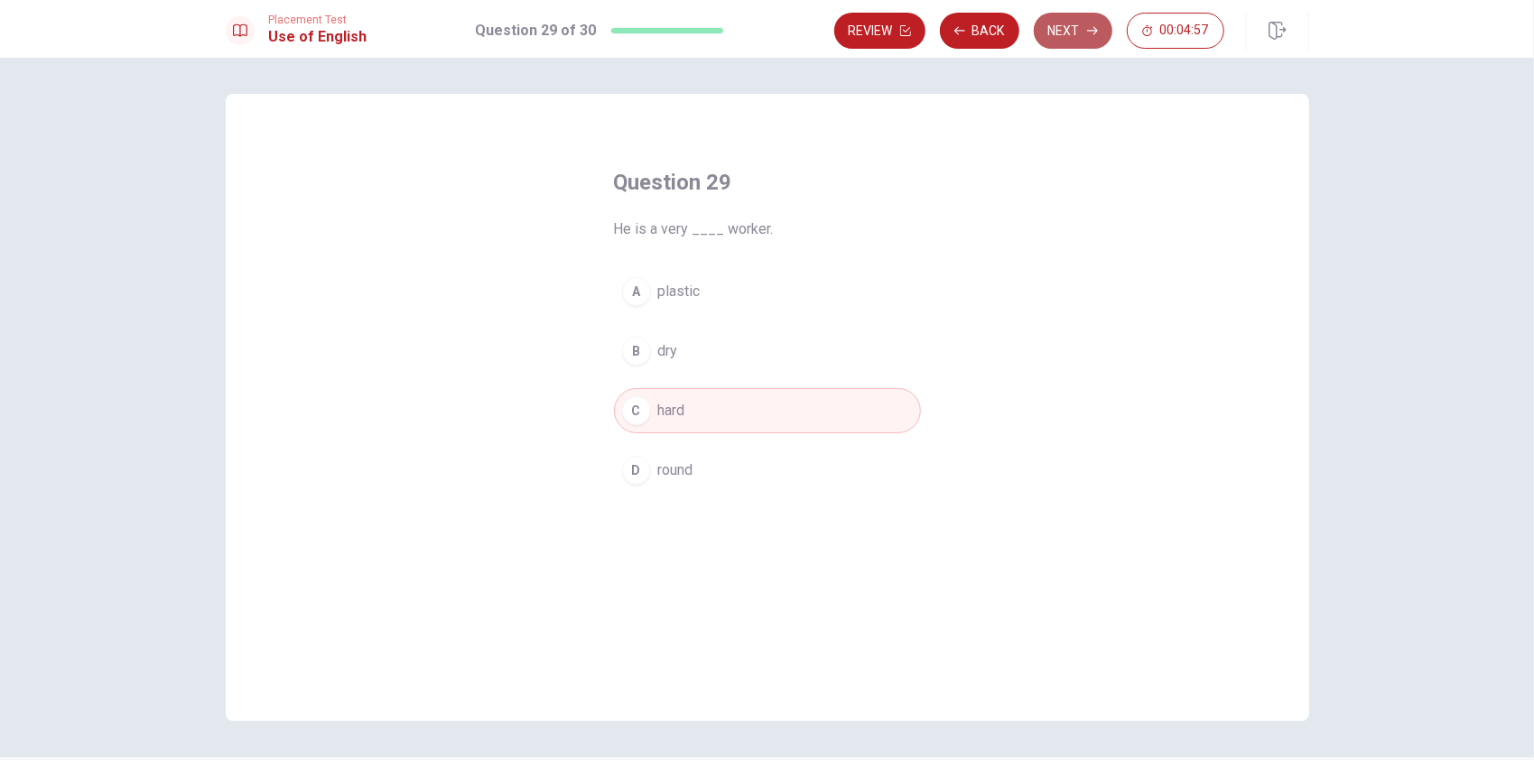
click at [1072, 22] on button "Next" at bounding box center [1073, 31] width 79 height 36
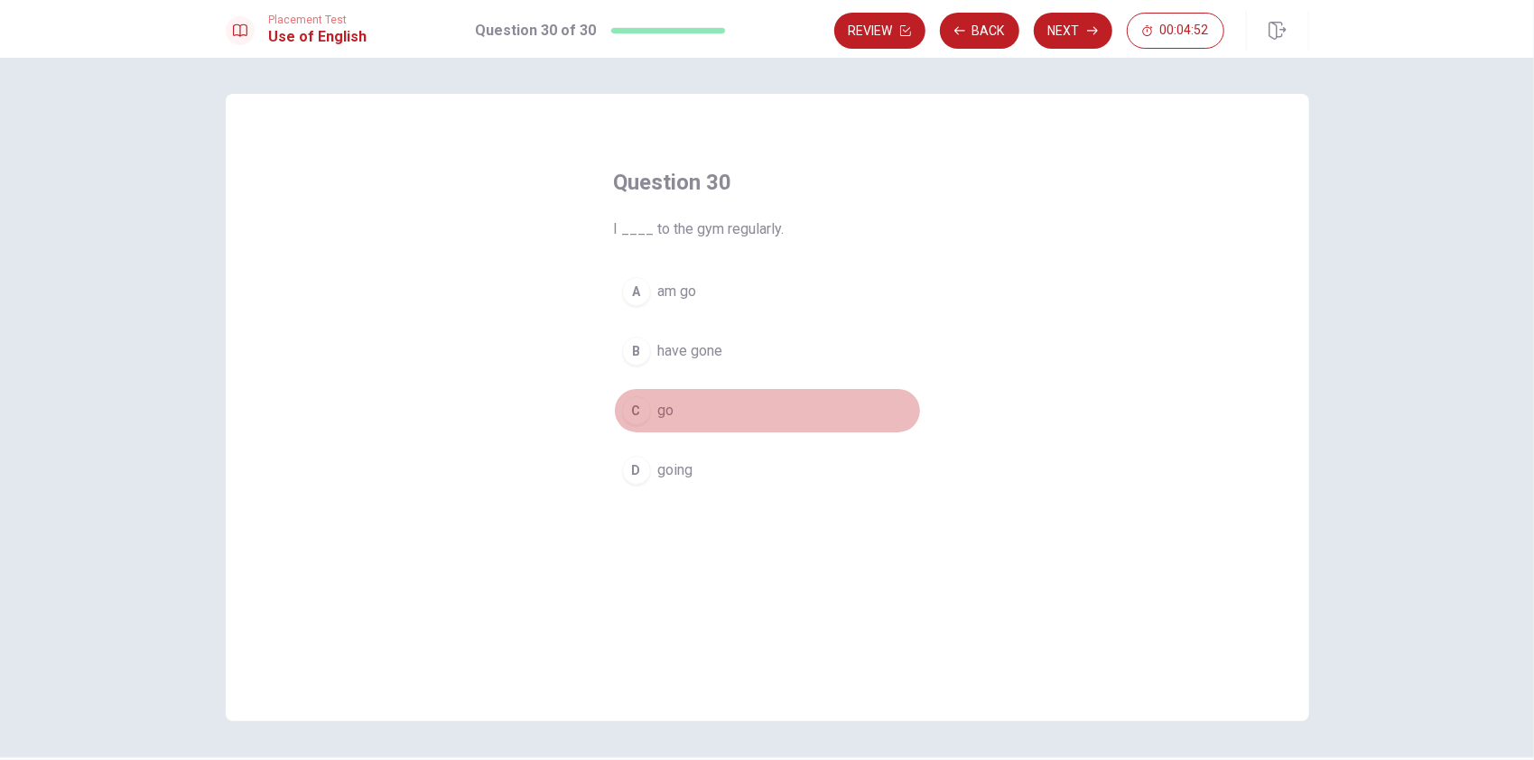
click at [680, 406] on button "C go" at bounding box center [767, 410] width 307 height 45
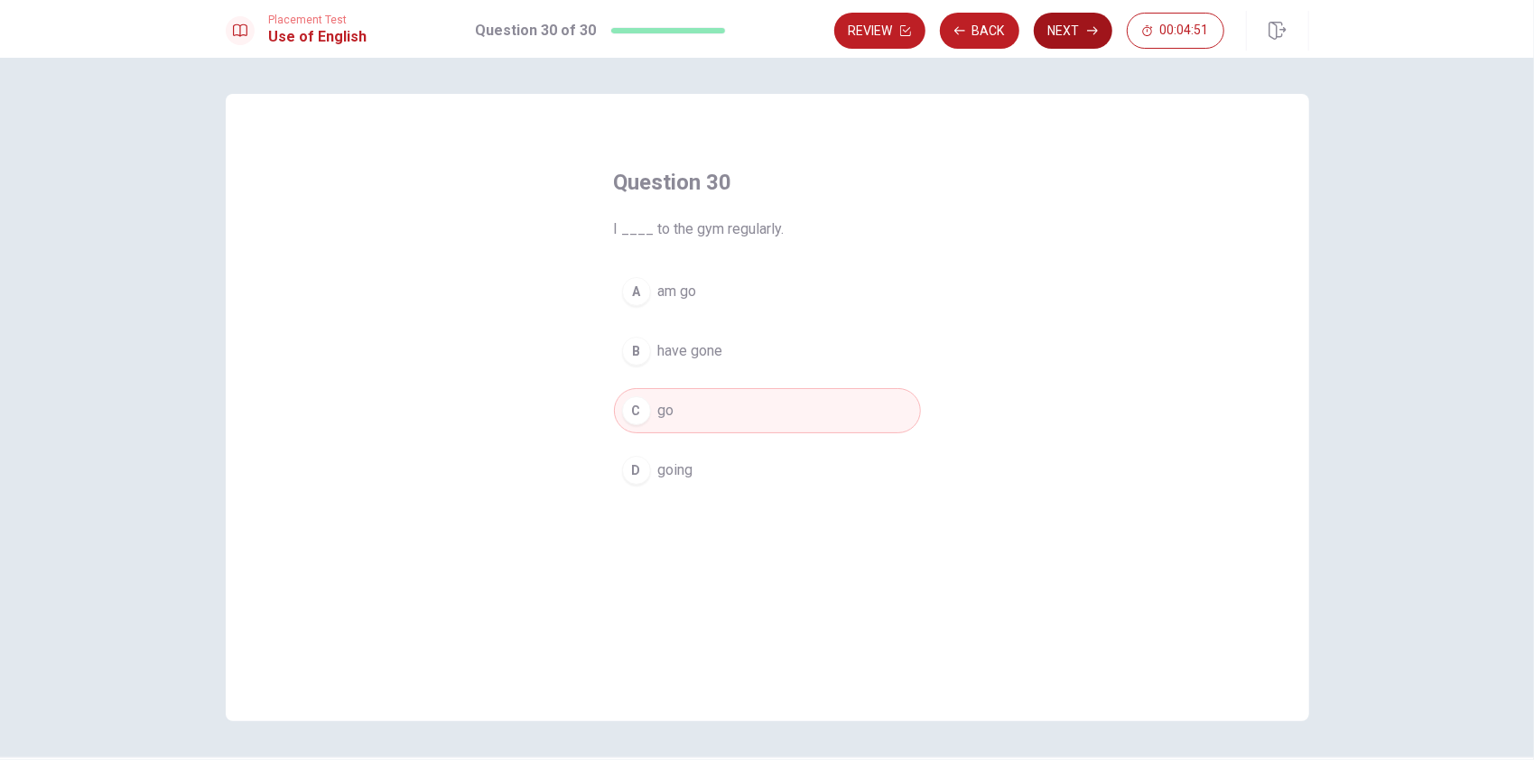
click at [1048, 35] on button "Next" at bounding box center [1073, 31] width 79 height 36
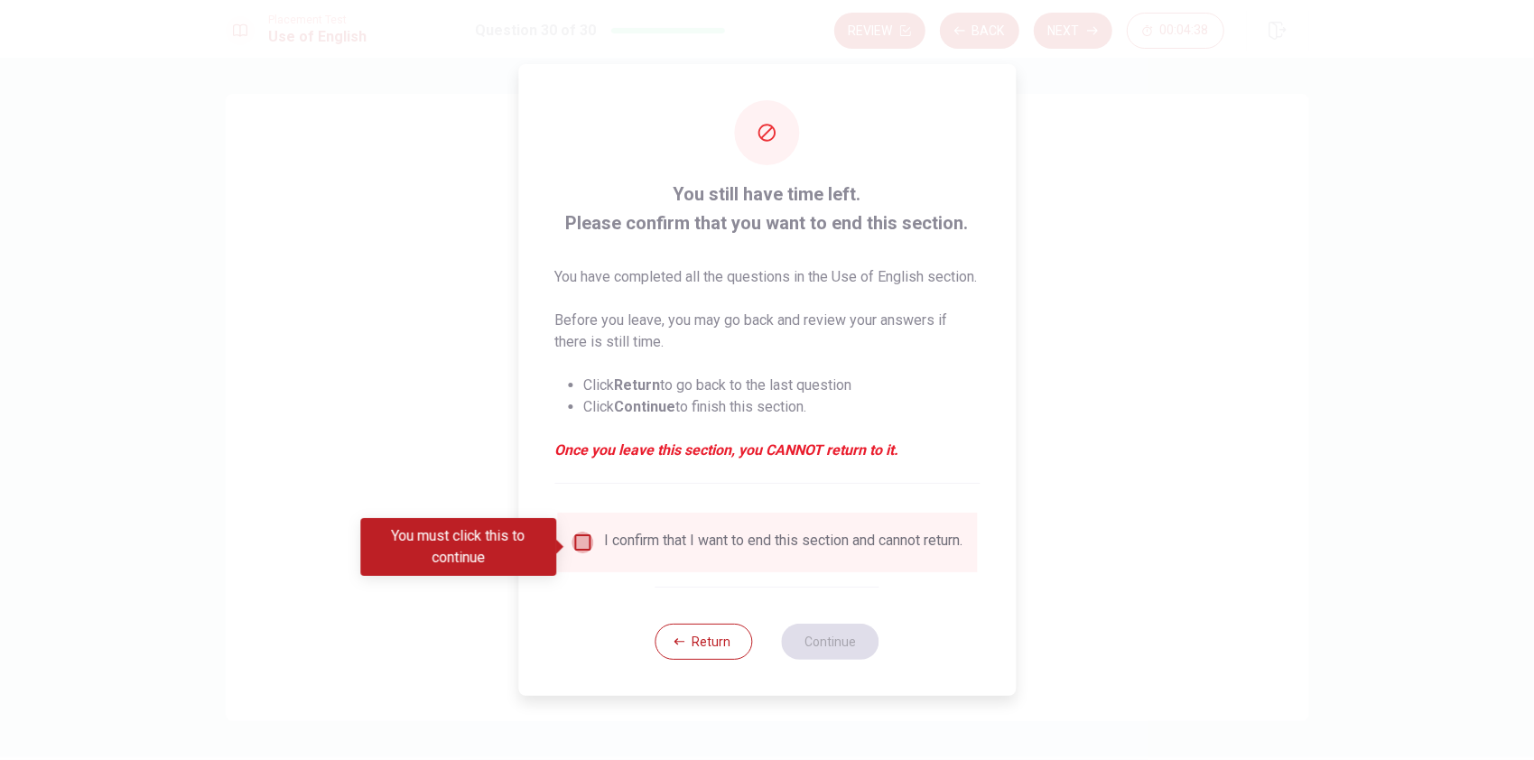
click at [578, 545] on input "You must click this to continue" at bounding box center [583, 543] width 22 height 22
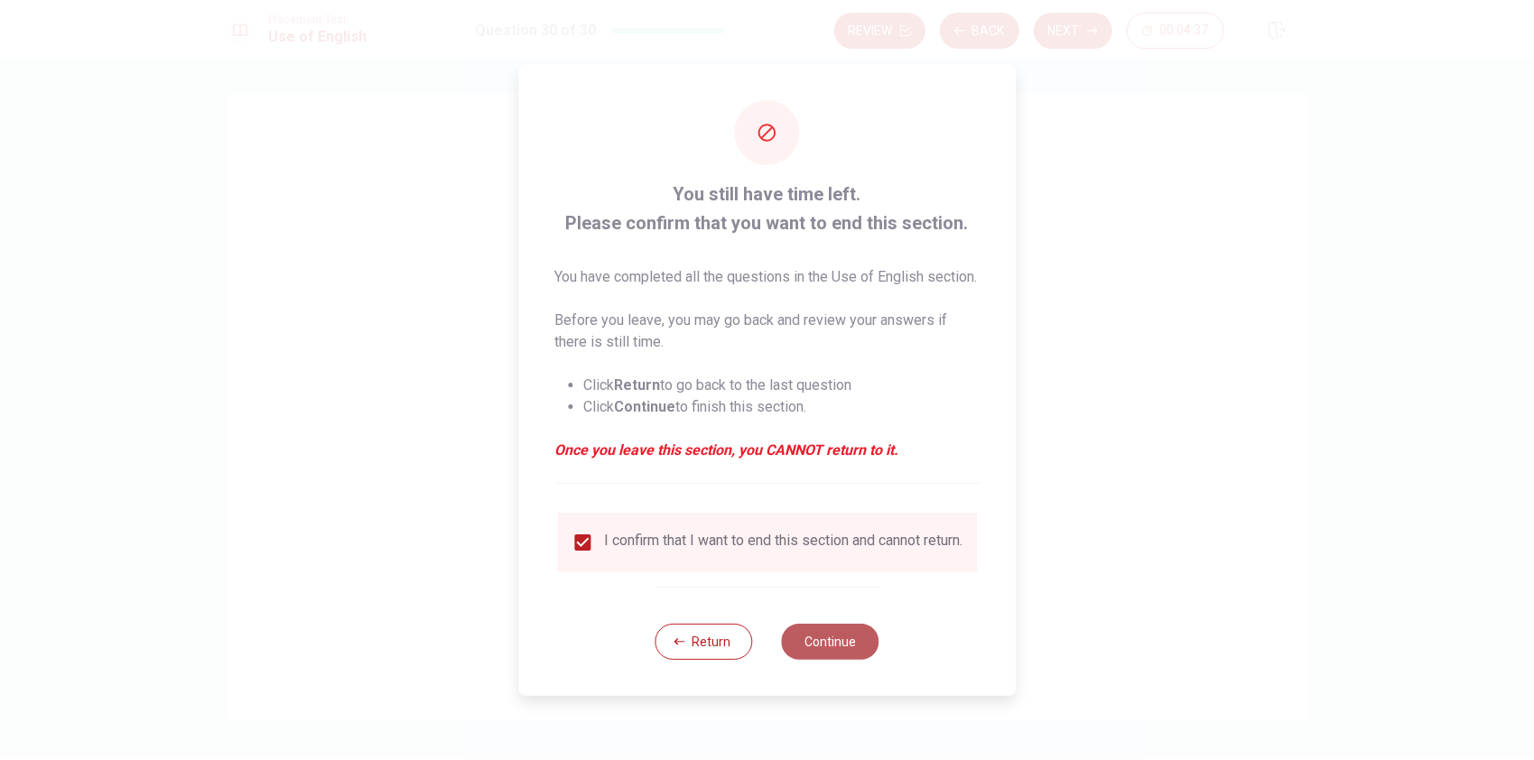
click at [816, 658] on button "Continue" at bounding box center [831, 642] width 98 height 36
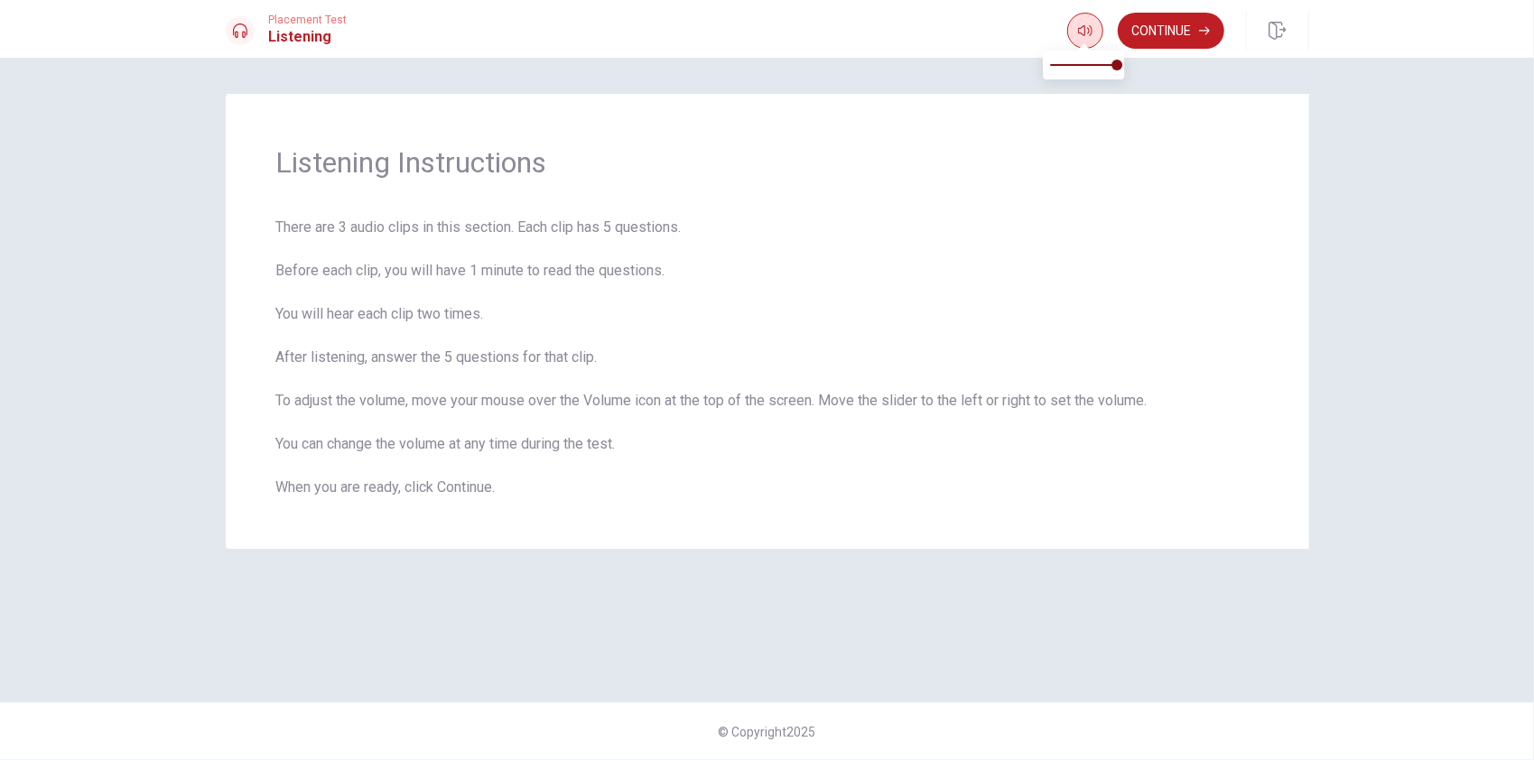
click at [1086, 34] on icon "button" at bounding box center [1085, 30] width 14 height 14
type input "0.7"
click at [1098, 66] on span at bounding box center [1097, 65] width 11 height 11
click at [1140, 28] on button "Continue" at bounding box center [1171, 31] width 107 height 36
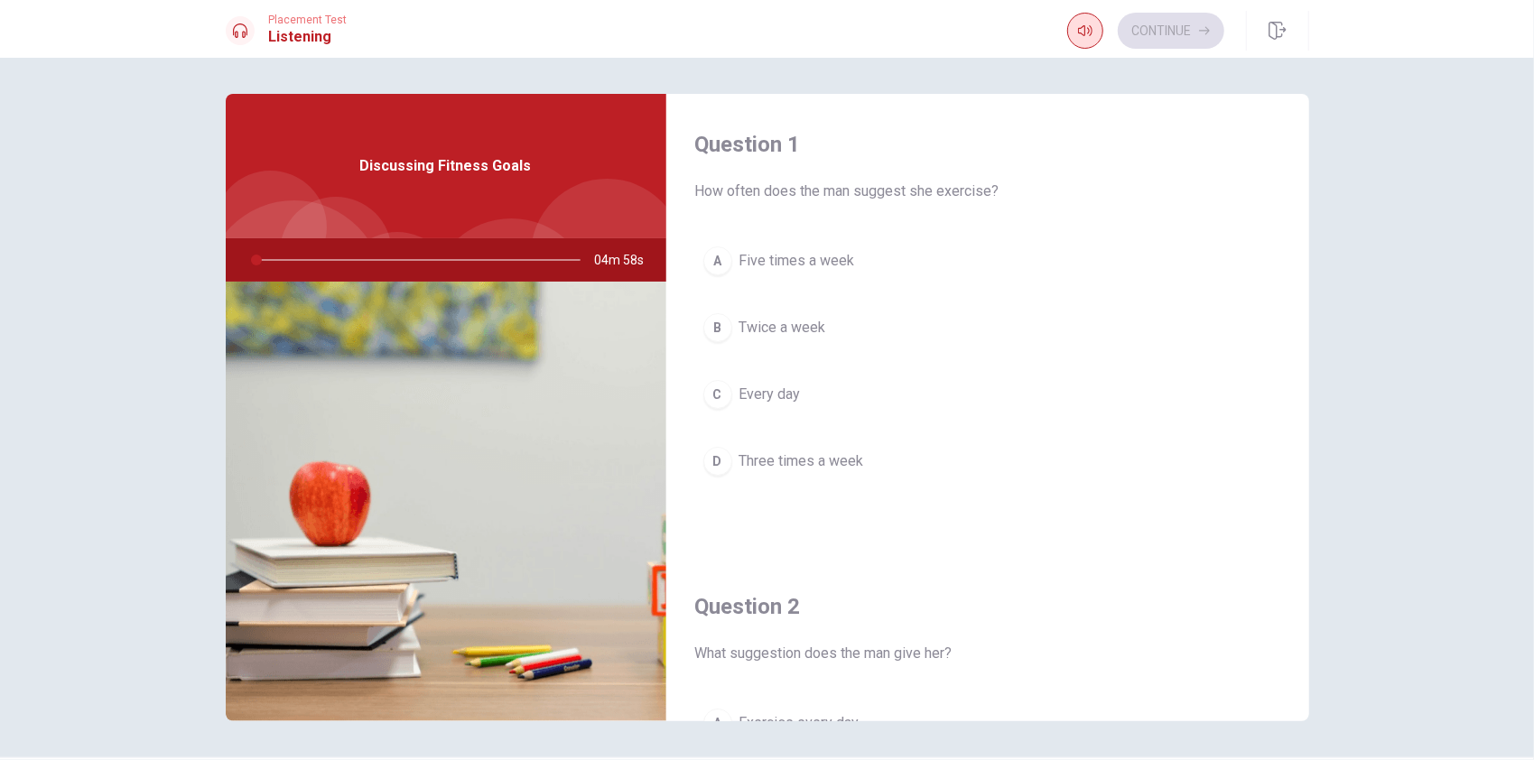
click at [1078, 27] on icon "button" at bounding box center [1085, 30] width 14 height 14
type input "1"
type input "0.9"
click at [1109, 63] on span at bounding box center [1110, 65] width 11 height 11
click at [1080, 23] on button "button" at bounding box center [1086, 31] width 36 height 36
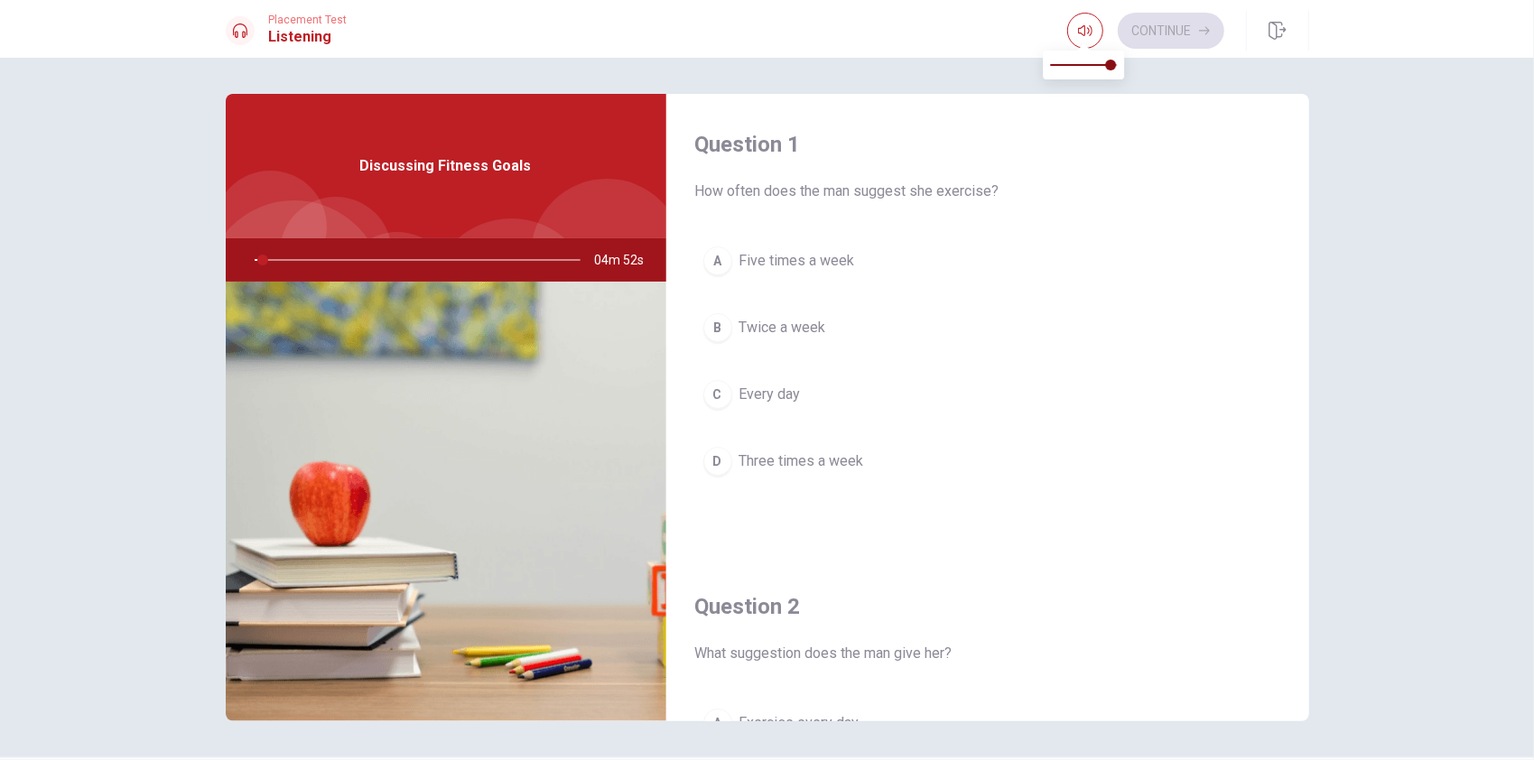
type input "3"
type input "1"
drag, startPoint x: 1114, startPoint y: 63, endPoint x: 1163, endPoint y: 62, distance: 49.7
click at [1163, 62] on body "This site uses cookies, as explained in our Privacy Policy . If you agree to th…" at bounding box center [767, 380] width 1534 height 760
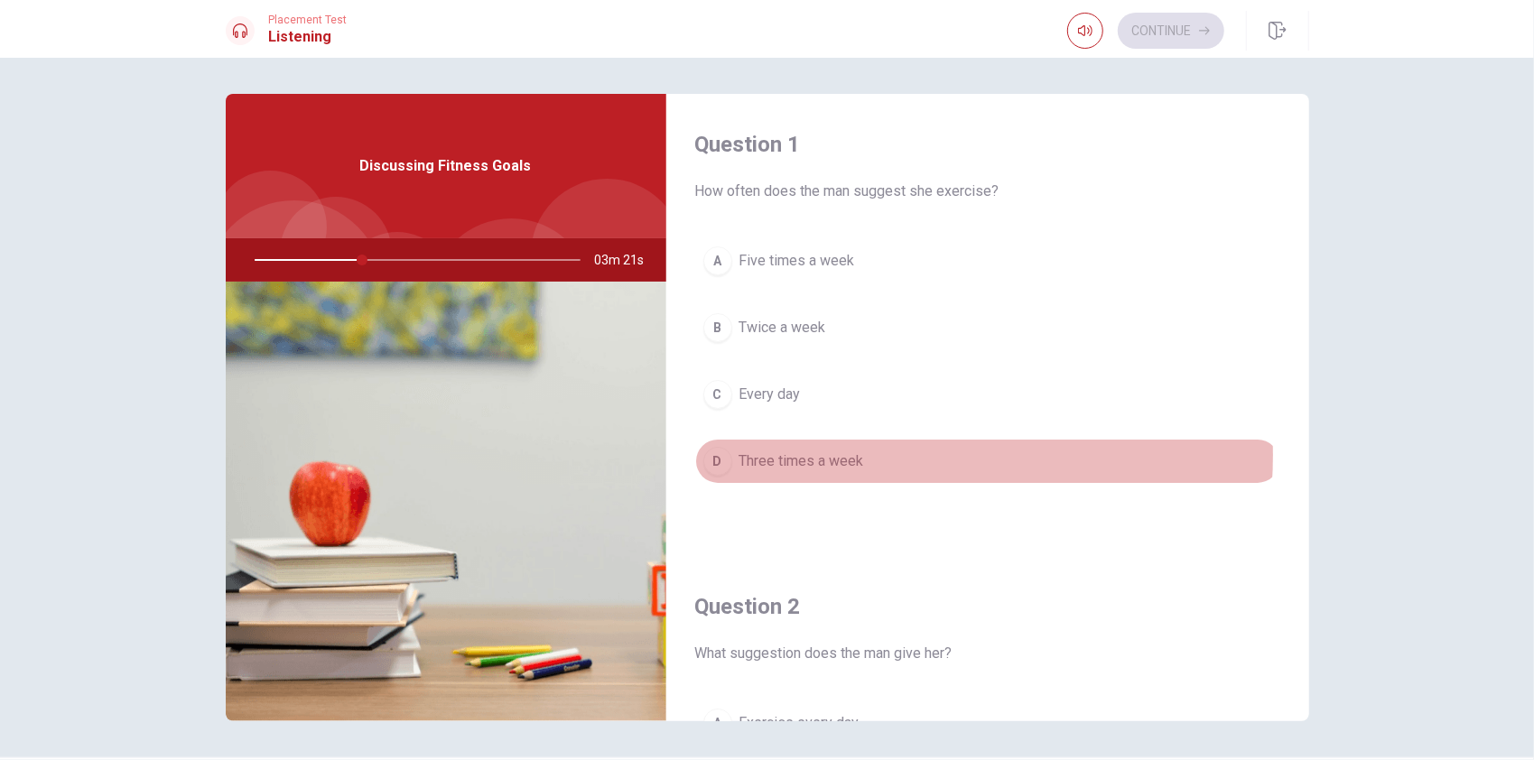
click at [840, 453] on span "Three times a week" at bounding box center [802, 462] width 125 height 22
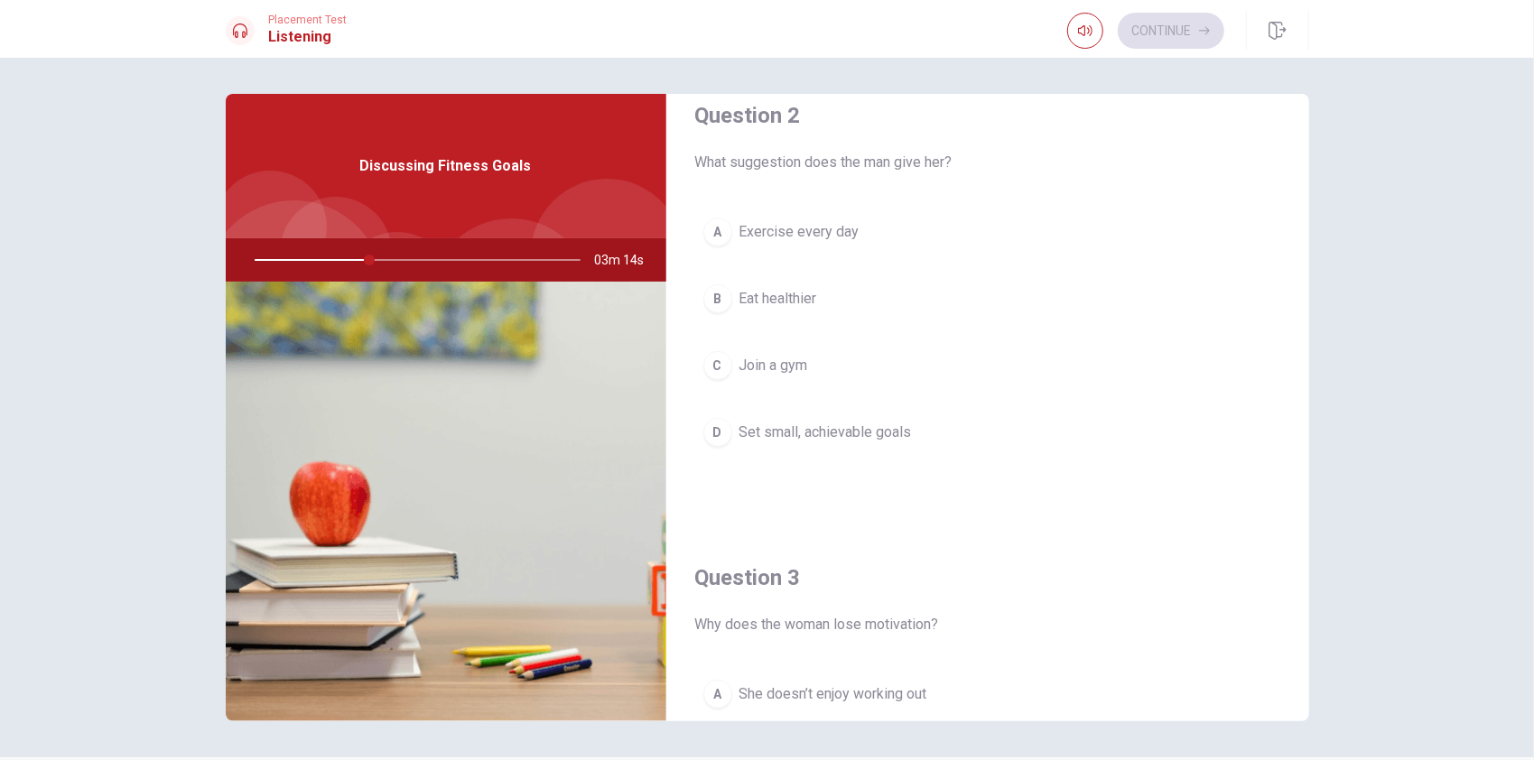
scroll to position [490, 0]
click at [840, 428] on span "Set small, achievable goals" at bounding box center [826, 434] width 173 height 22
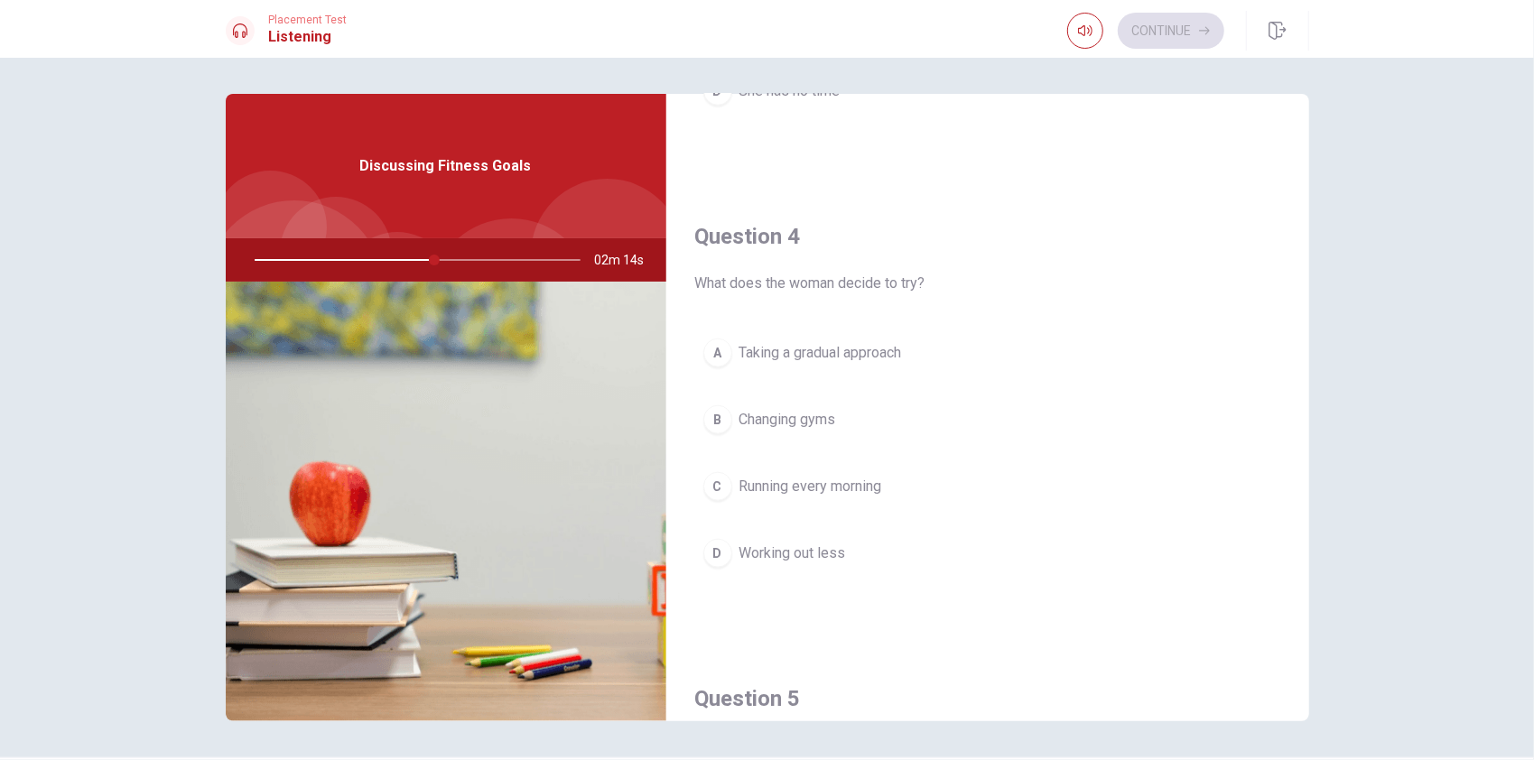
scroll to position [1296, 0]
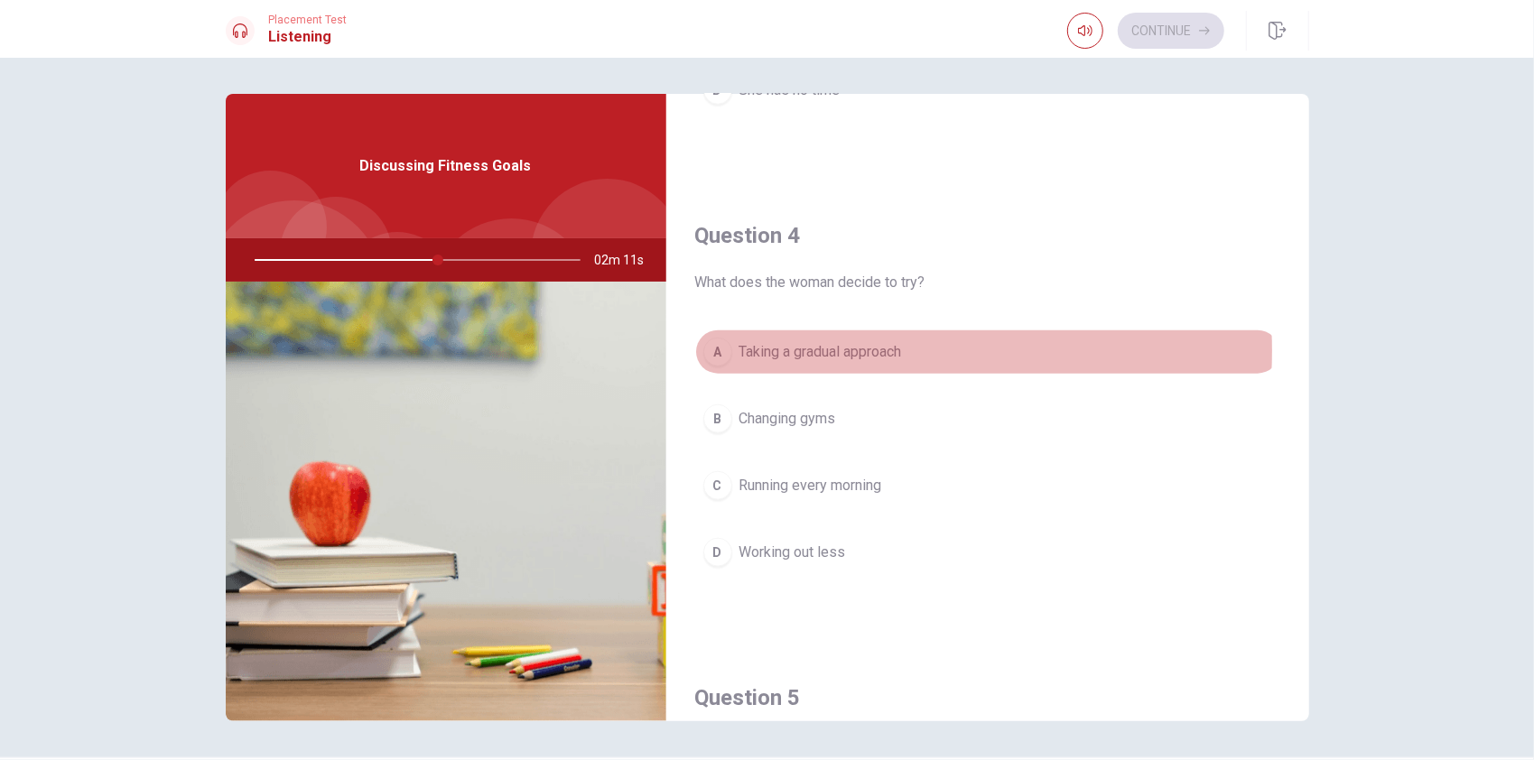
click at [859, 343] on span "Taking a gradual approach" at bounding box center [821, 352] width 163 height 22
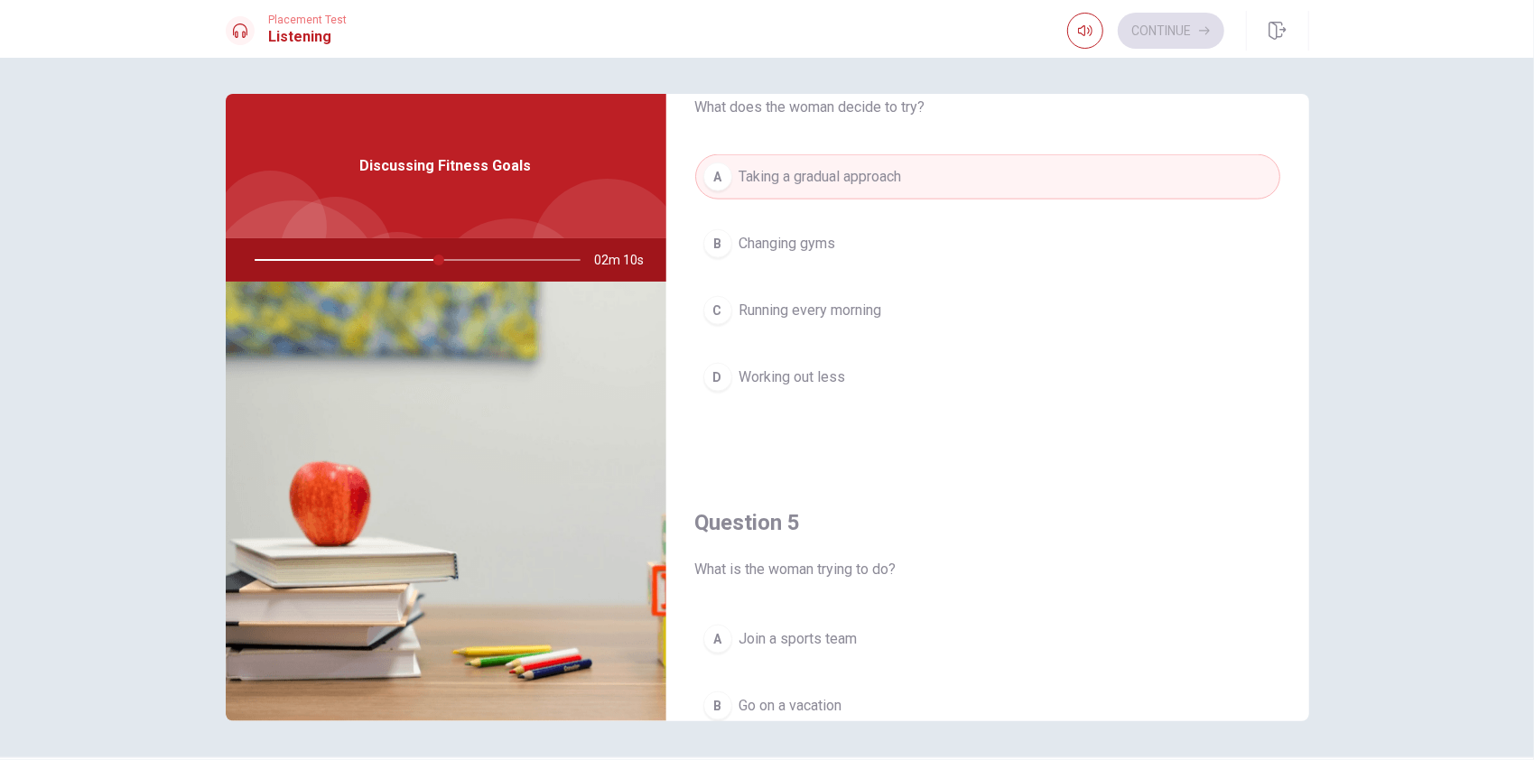
scroll to position [1476, 0]
click at [842, 517] on h4 "Question 5" at bounding box center [987, 518] width 585 height 29
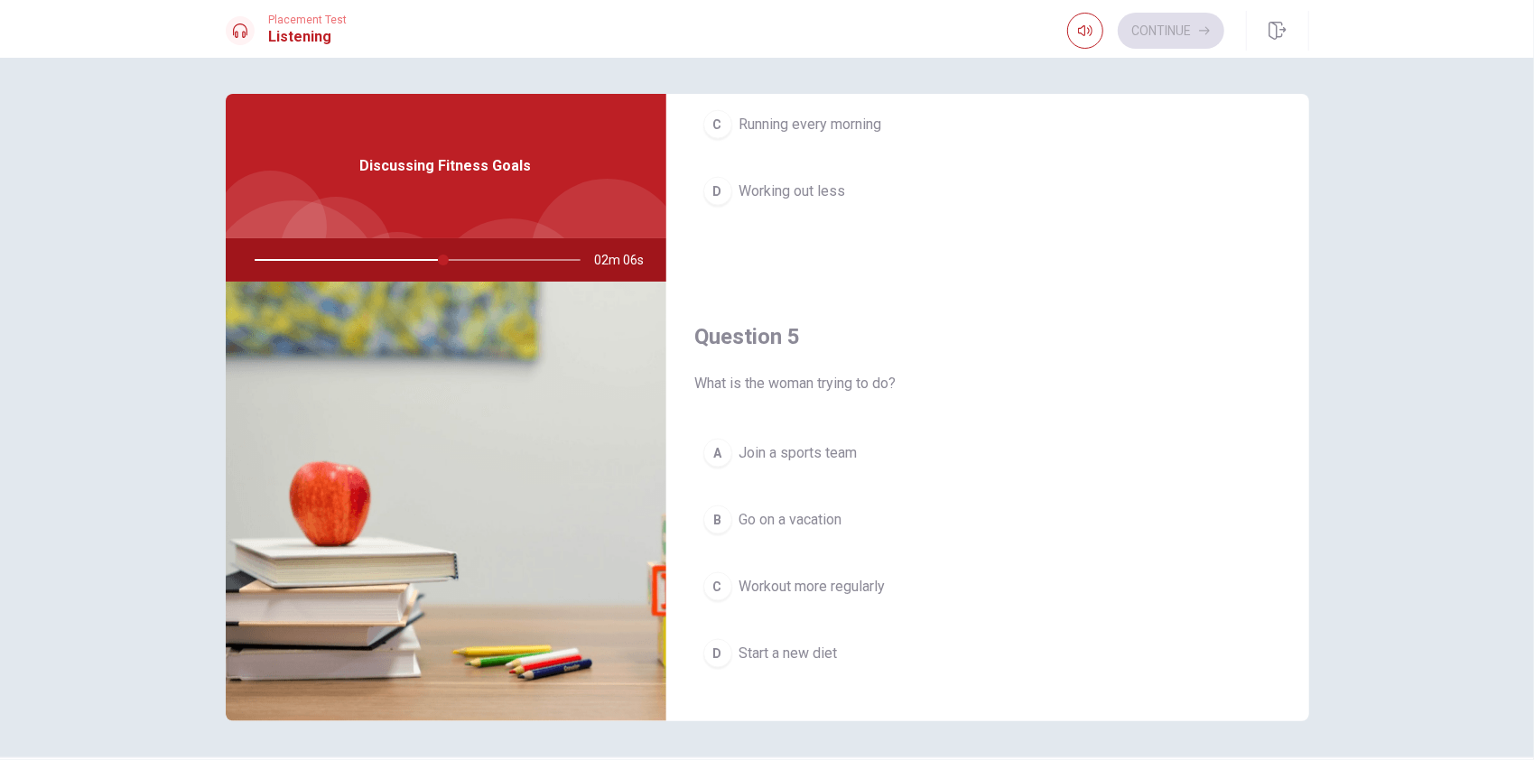
scroll to position [1656, 0]
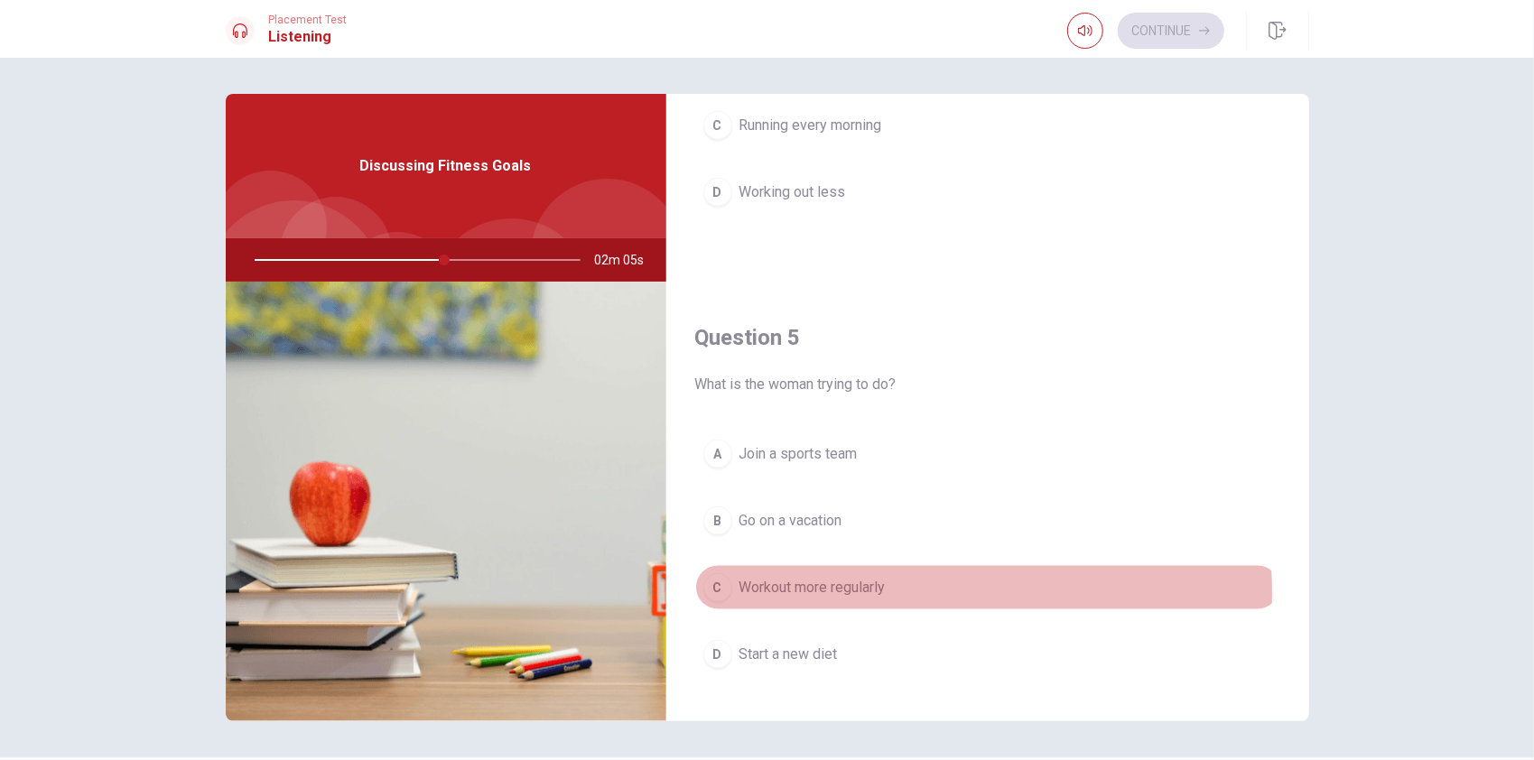
click at [830, 583] on span "Workout more regularly" at bounding box center [813, 588] width 146 height 22
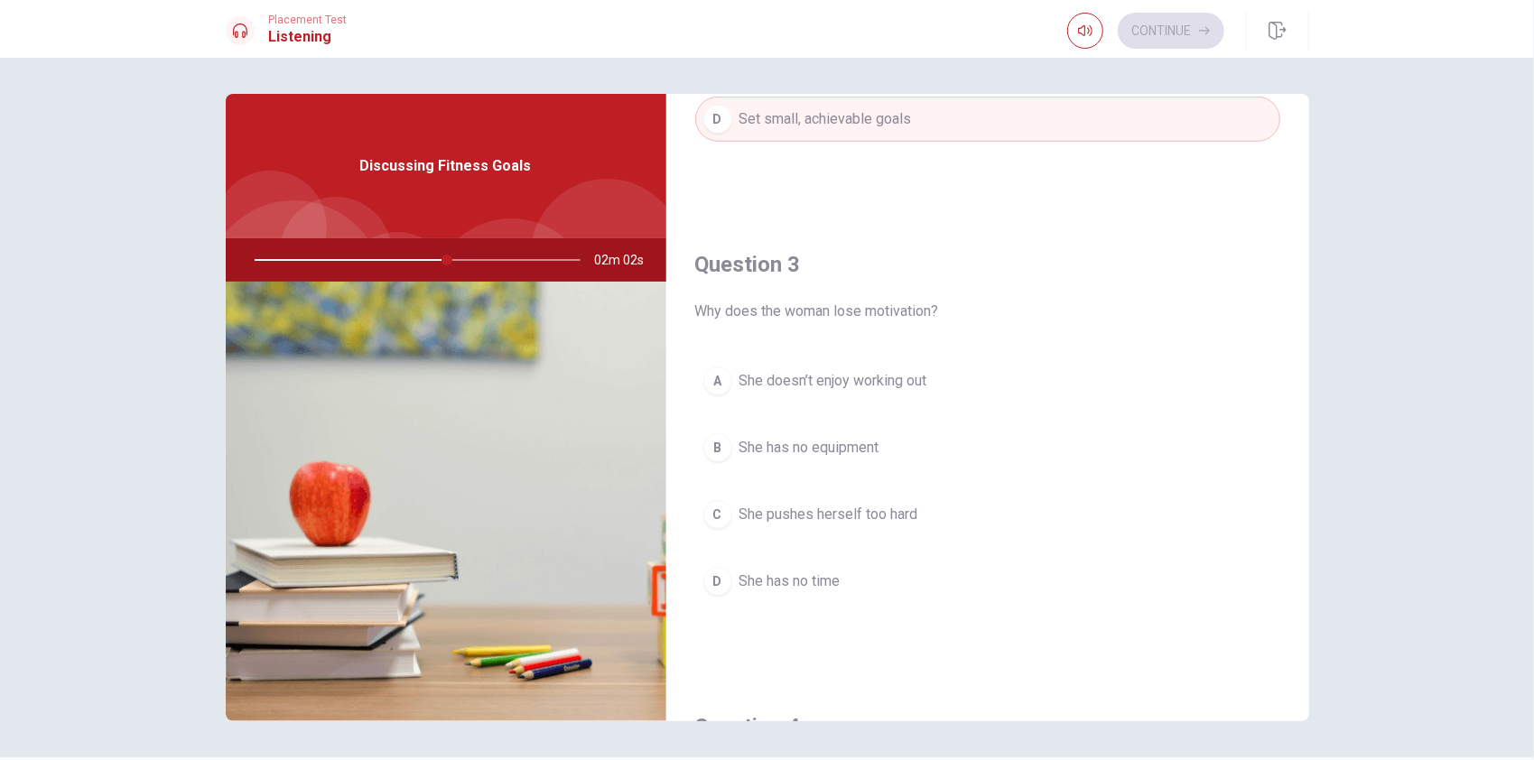
scroll to position [804, 0]
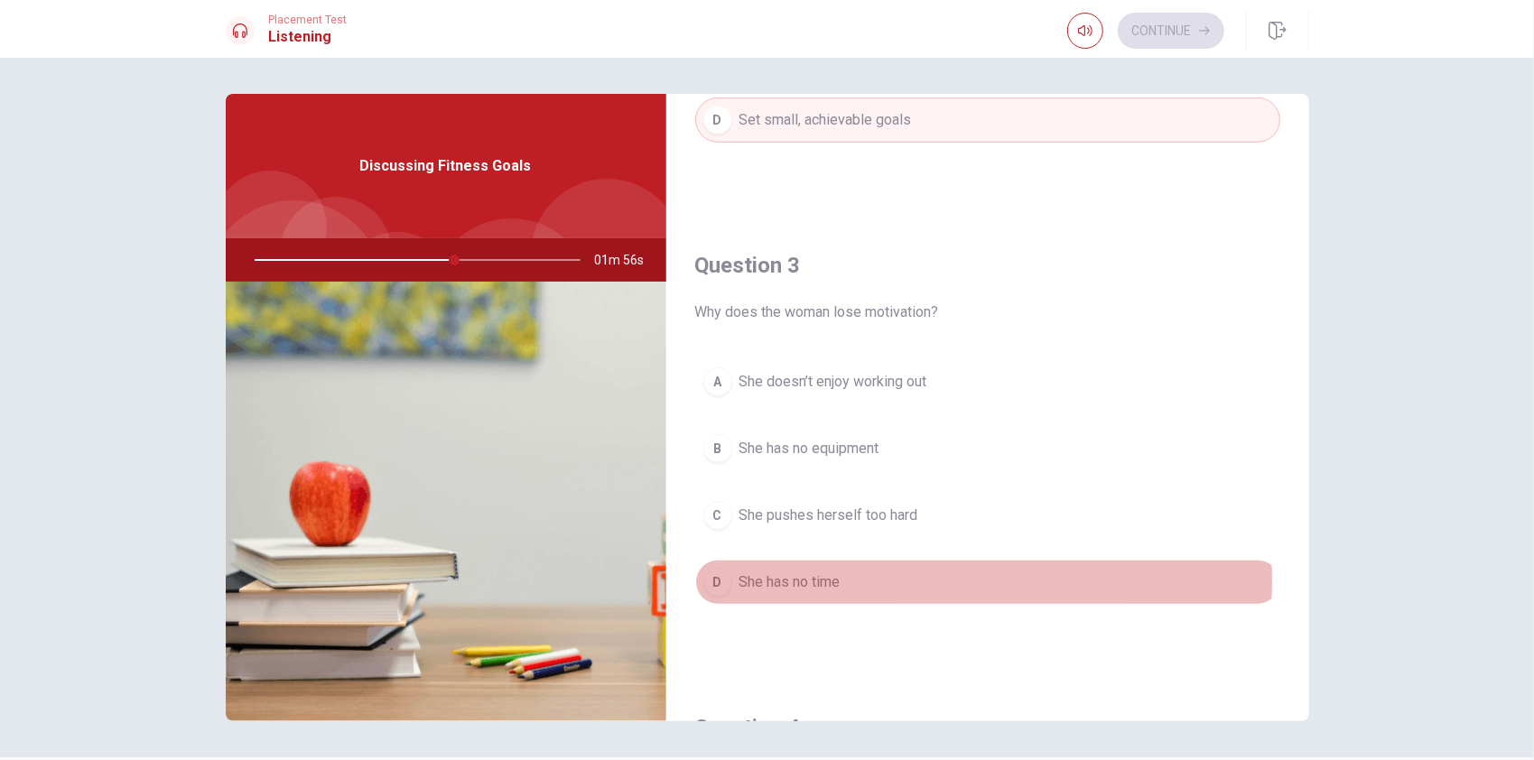
click at [830, 574] on span "She has no time" at bounding box center [790, 583] width 101 height 22
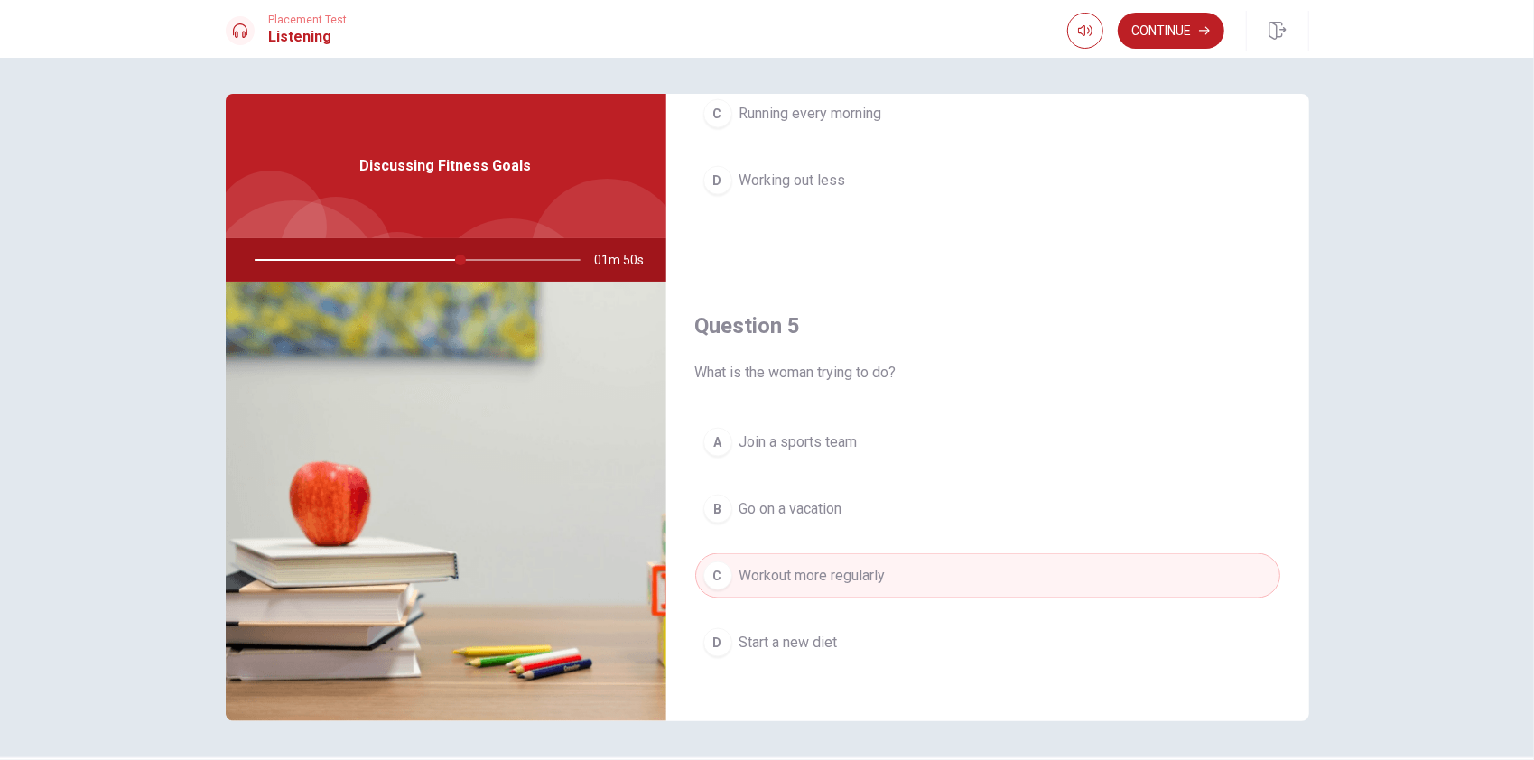
scroll to position [1672, 0]
click at [1131, 34] on button "Continue" at bounding box center [1171, 31] width 107 height 36
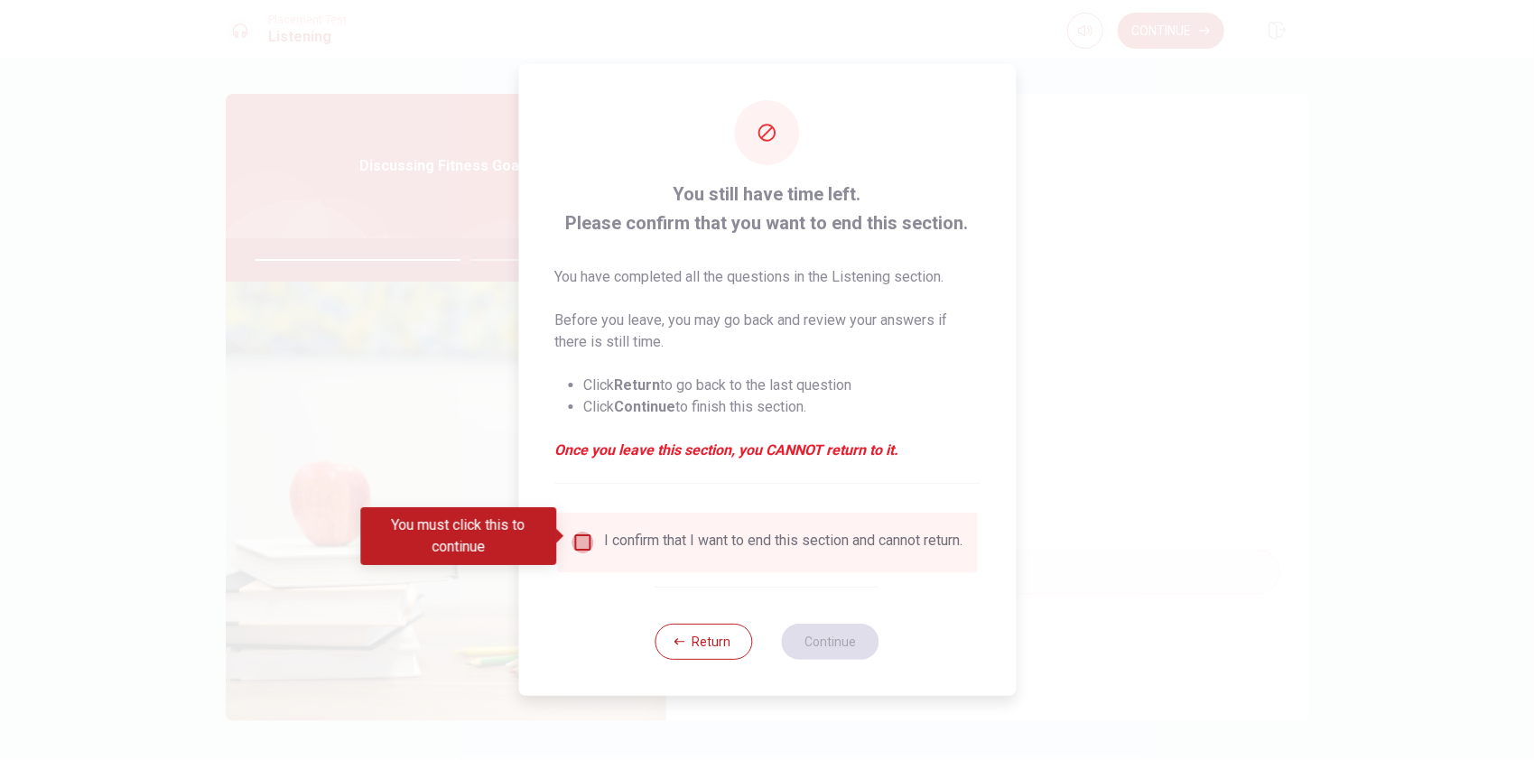
click at [583, 536] on input "You must click this to continue" at bounding box center [583, 543] width 22 height 22
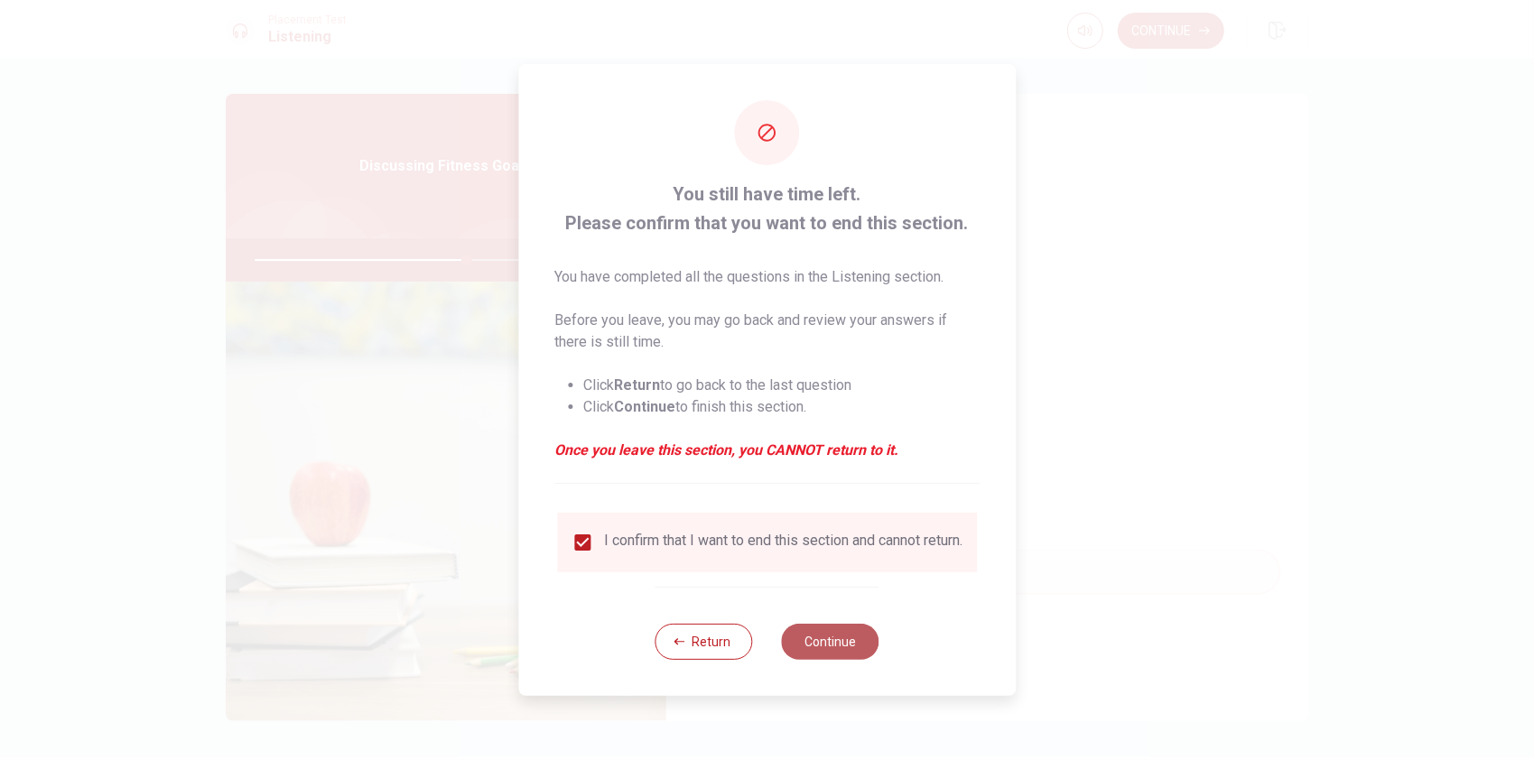
click at [818, 652] on button "Continue" at bounding box center [831, 642] width 98 height 36
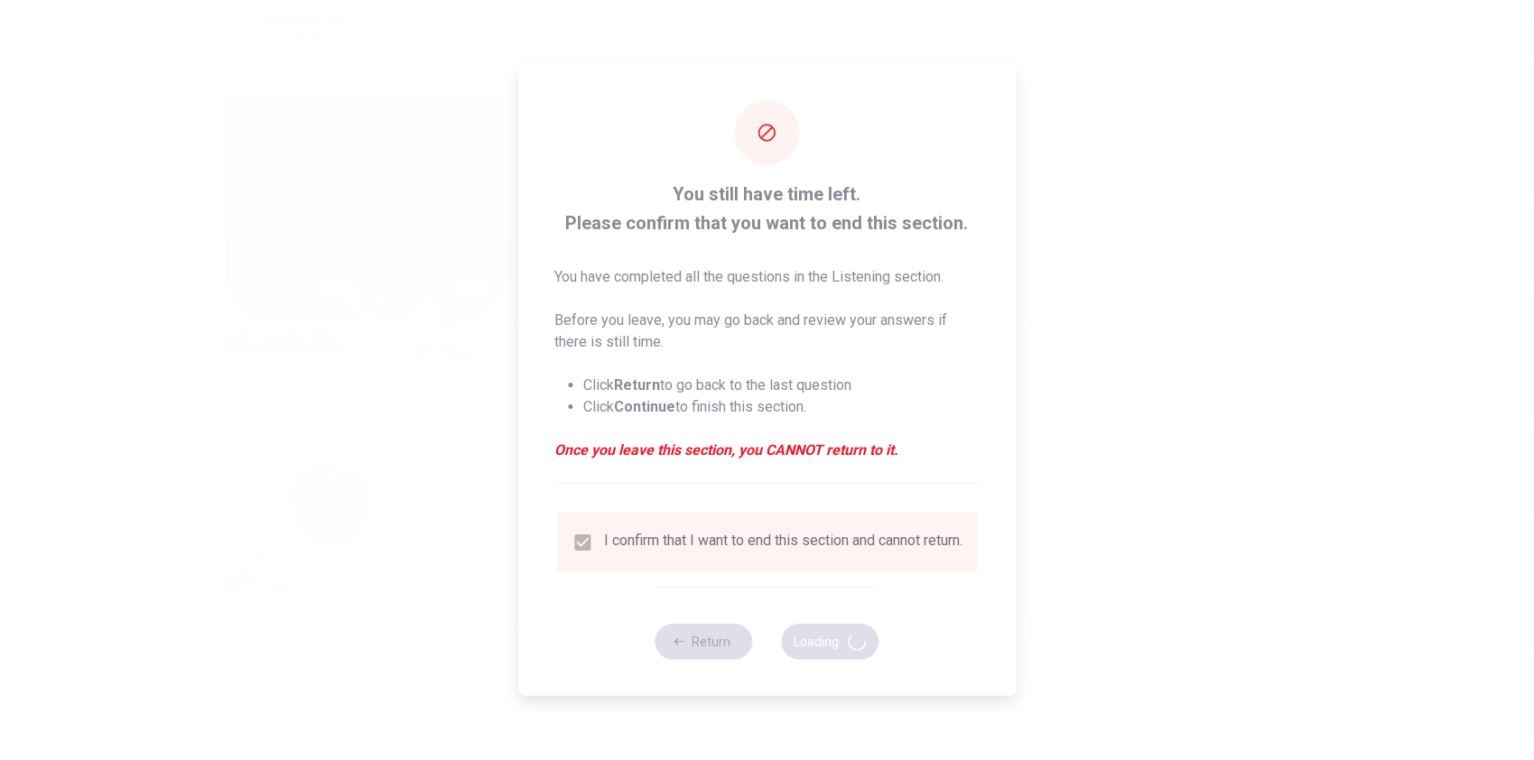
type input "66"
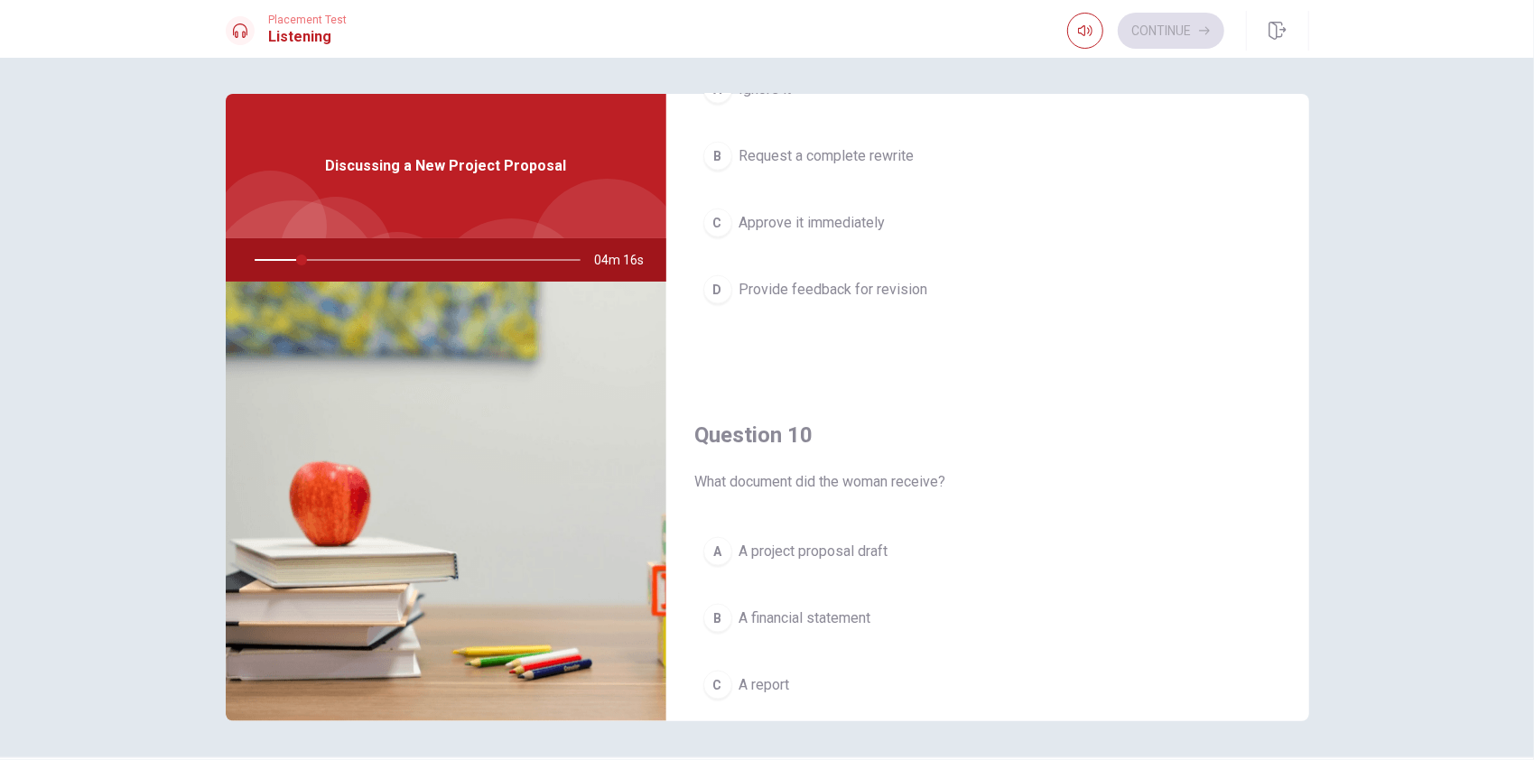
scroll to position [1557, 0]
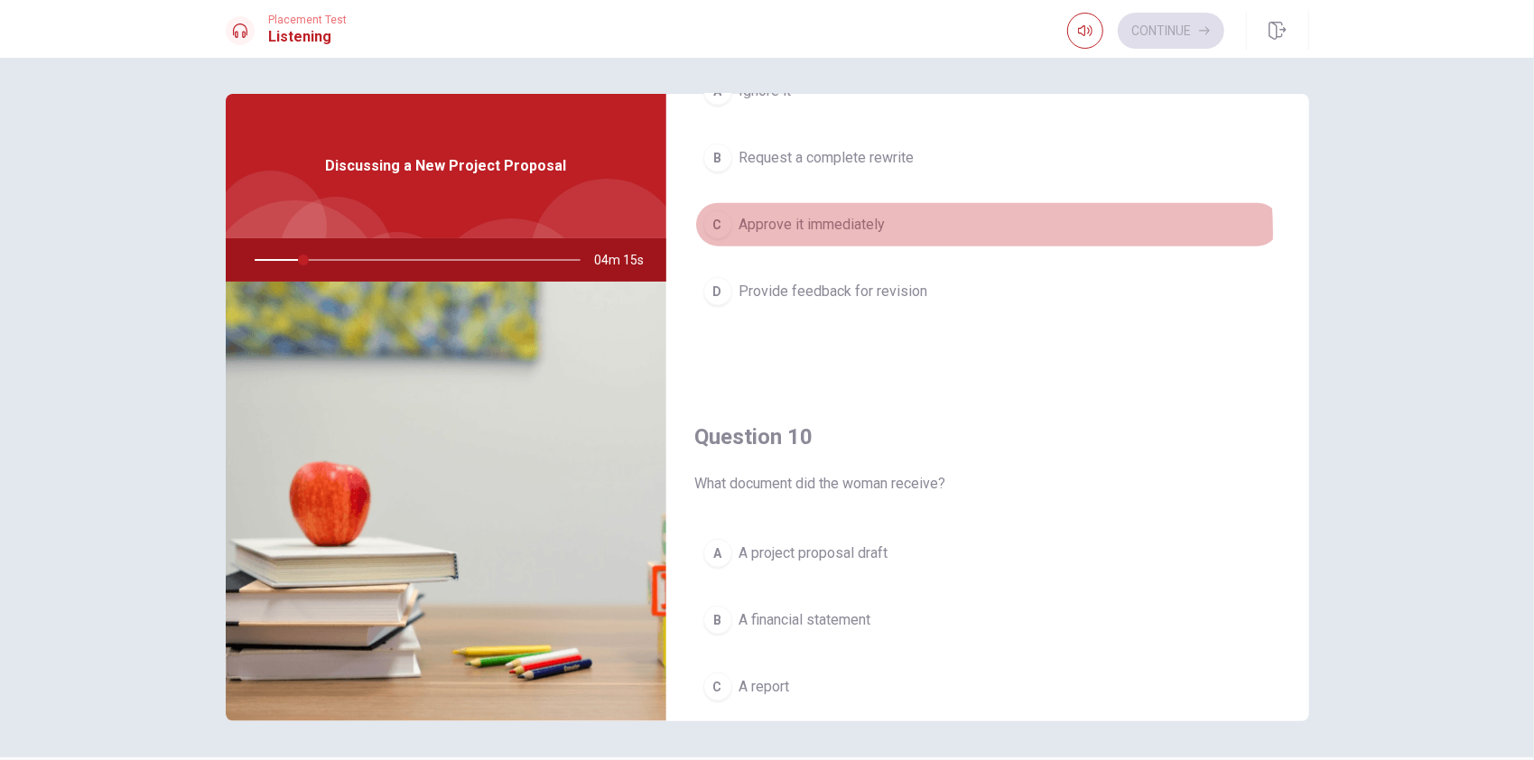
click at [881, 224] on span "Approve it immediately" at bounding box center [813, 225] width 146 height 22
click at [867, 225] on span "Approve it immediately" at bounding box center [813, 225] width 146 height 22
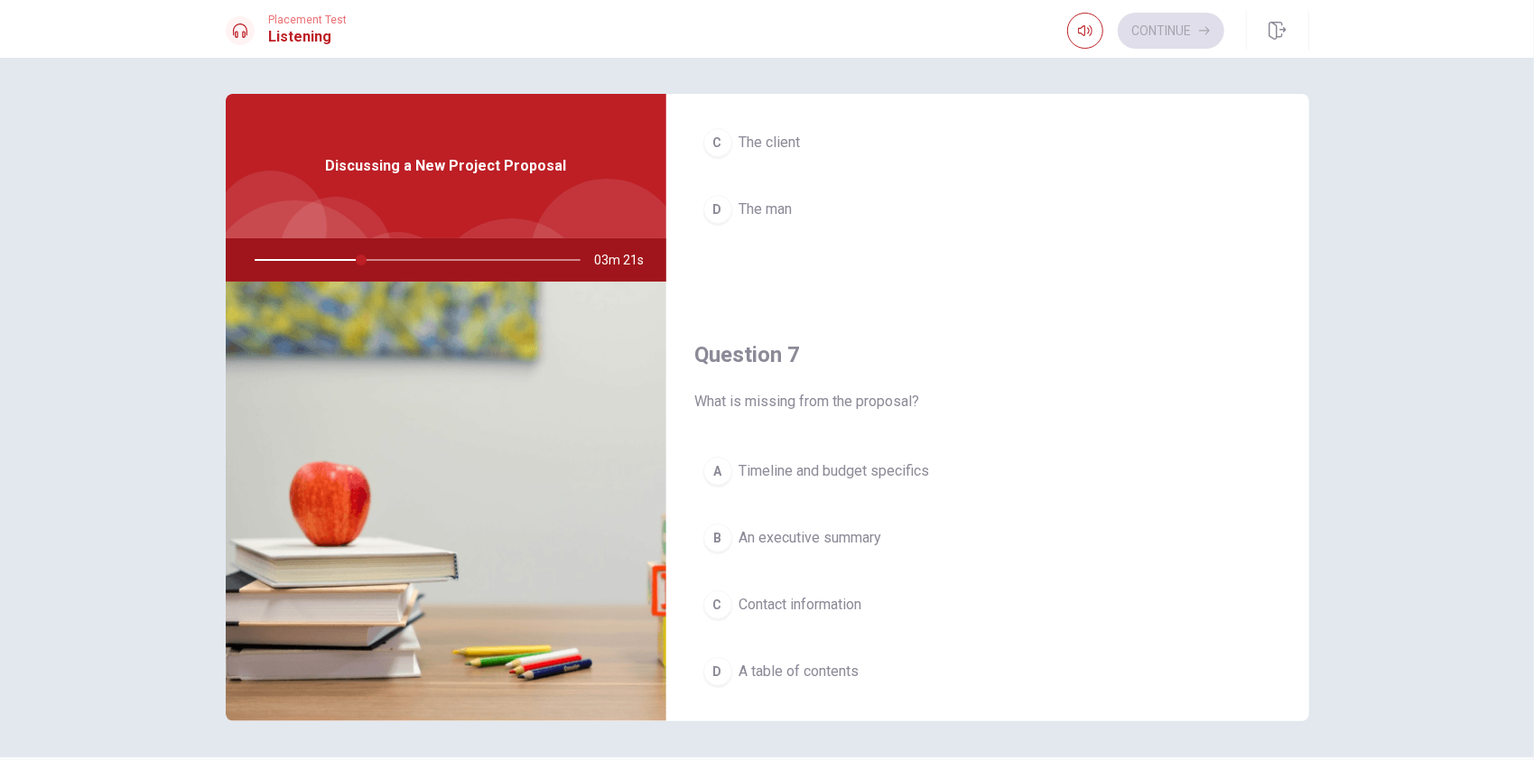
scroll to position [252, 0]
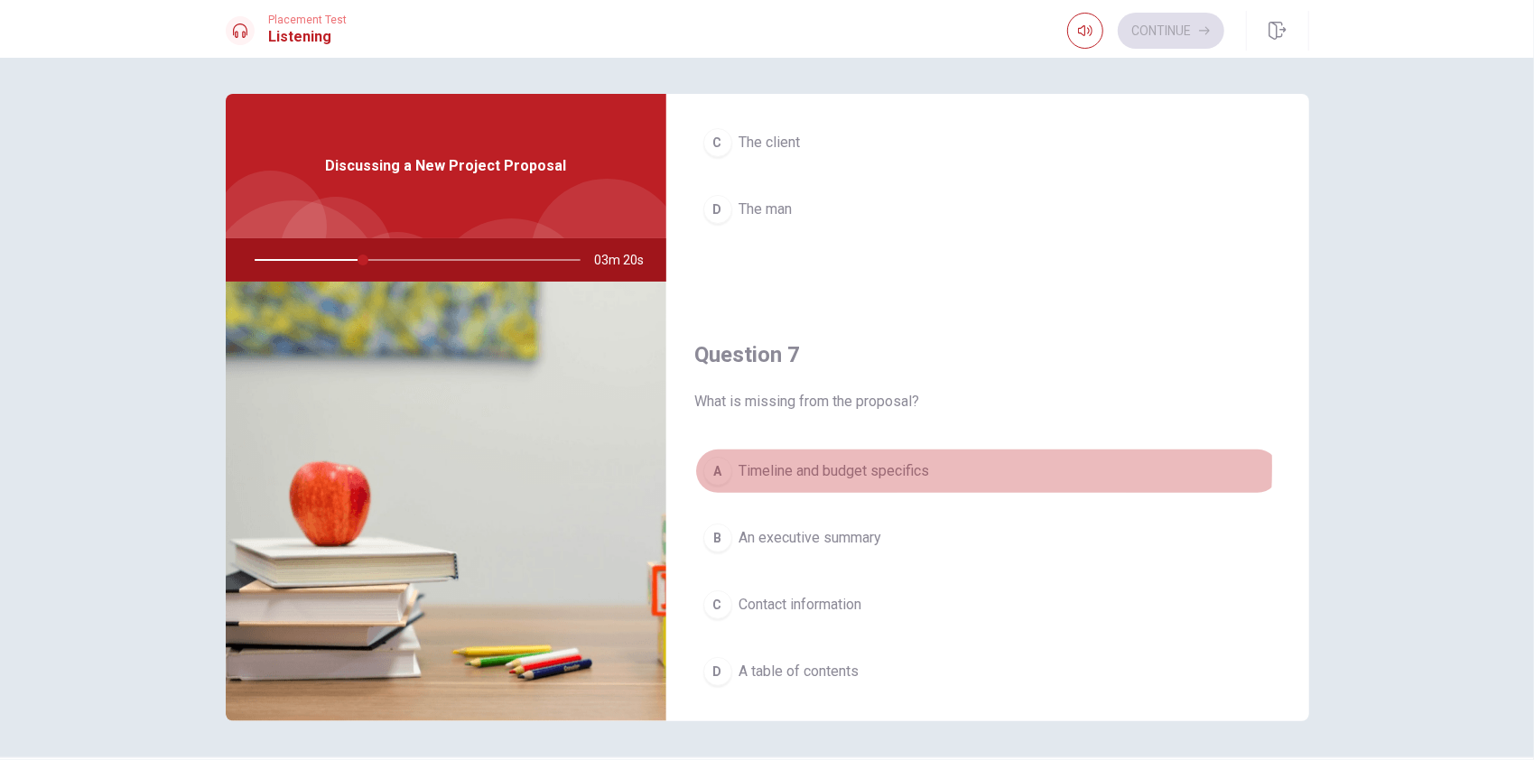
click at [768, 464] on span "Timeline and budget specifics" at bounding box center [835, 472] width 191 height 22
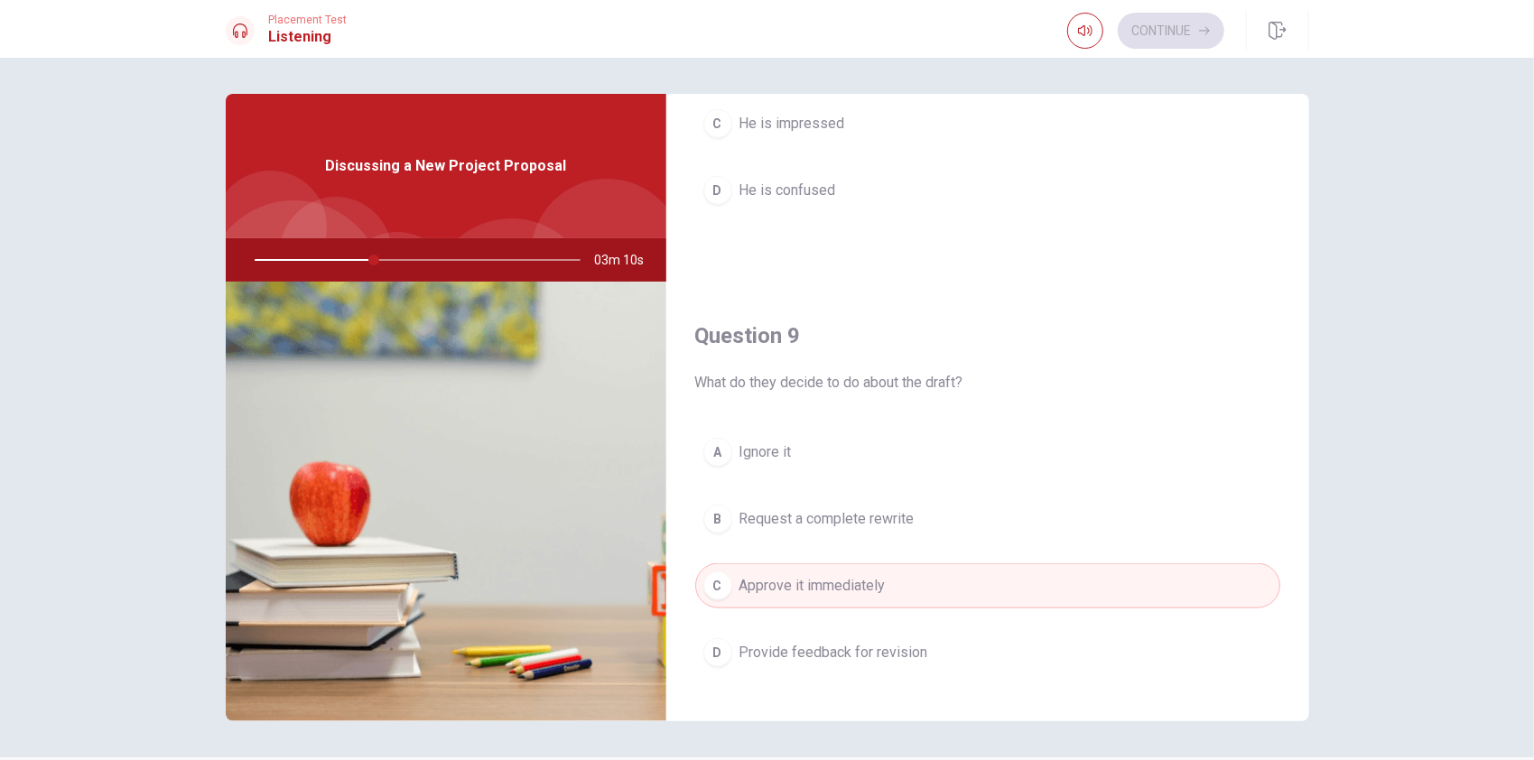
scroll to position [1195, 0]
click at [786, 643] on span "Provide feedback for revision" at bounding box center [834, 654] width 189 height 22
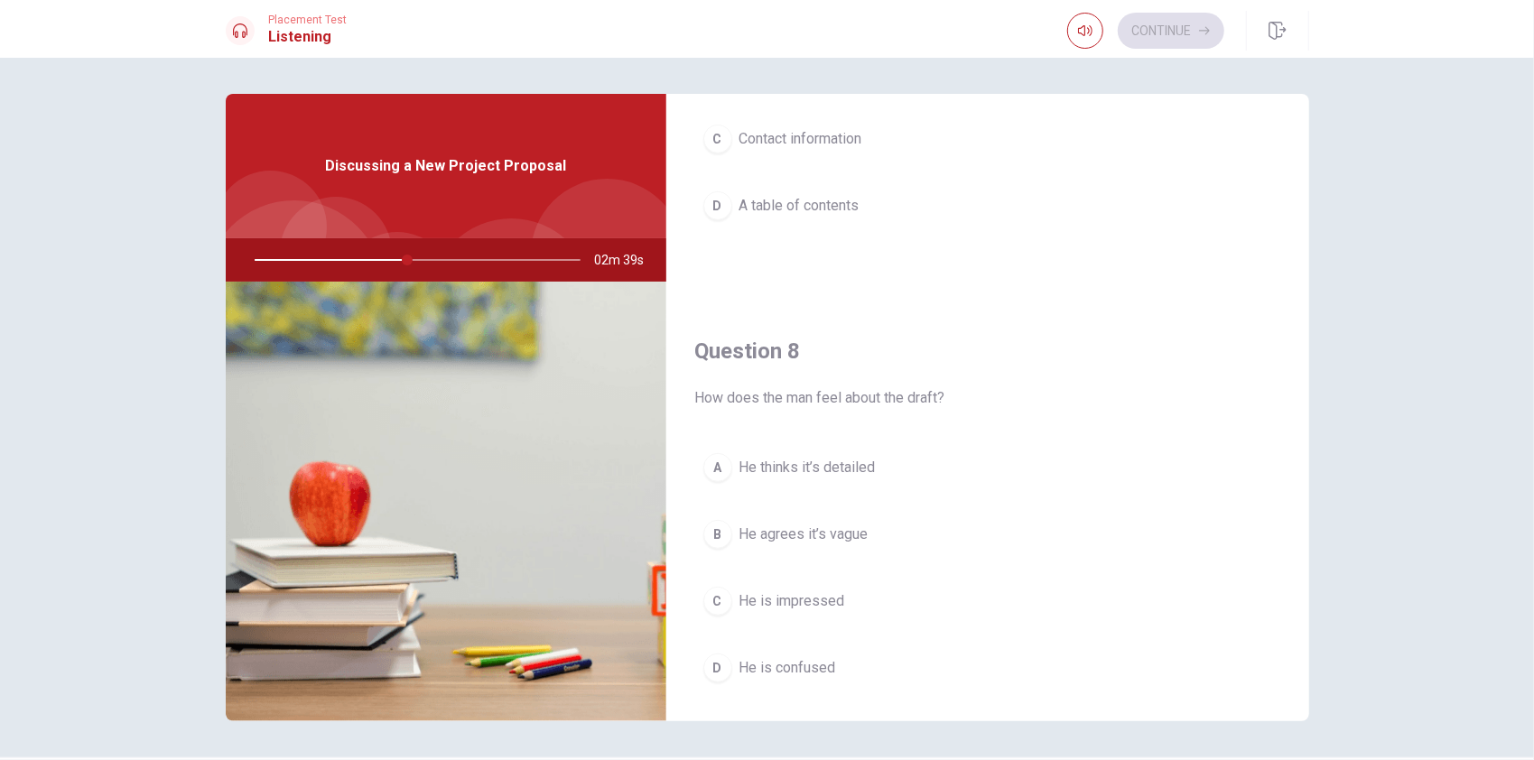
scroll to position [718, 0]
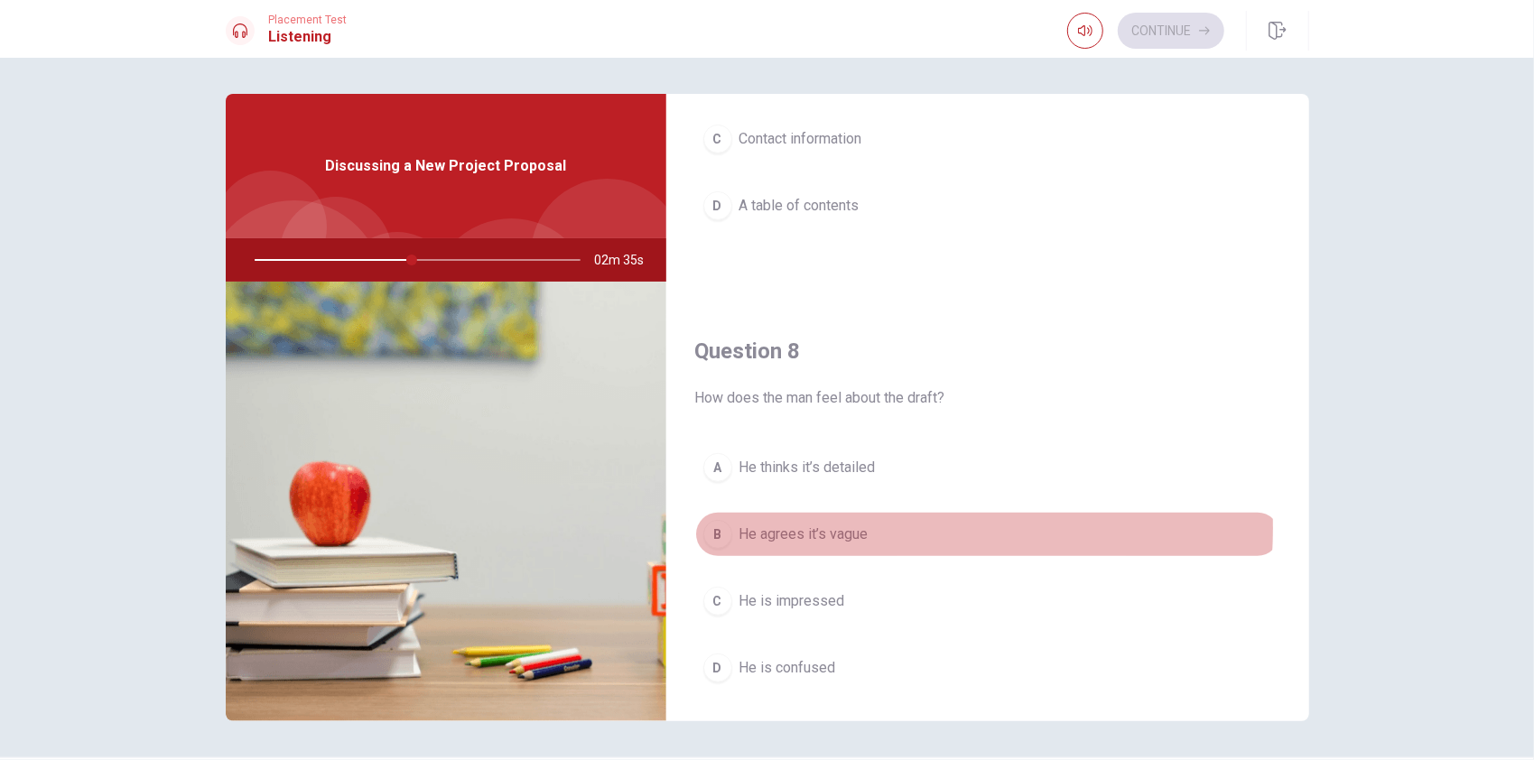
click at [813, 524] on span "He agrees it’s vague" at bounding box center [804, 535] width 129 height 22
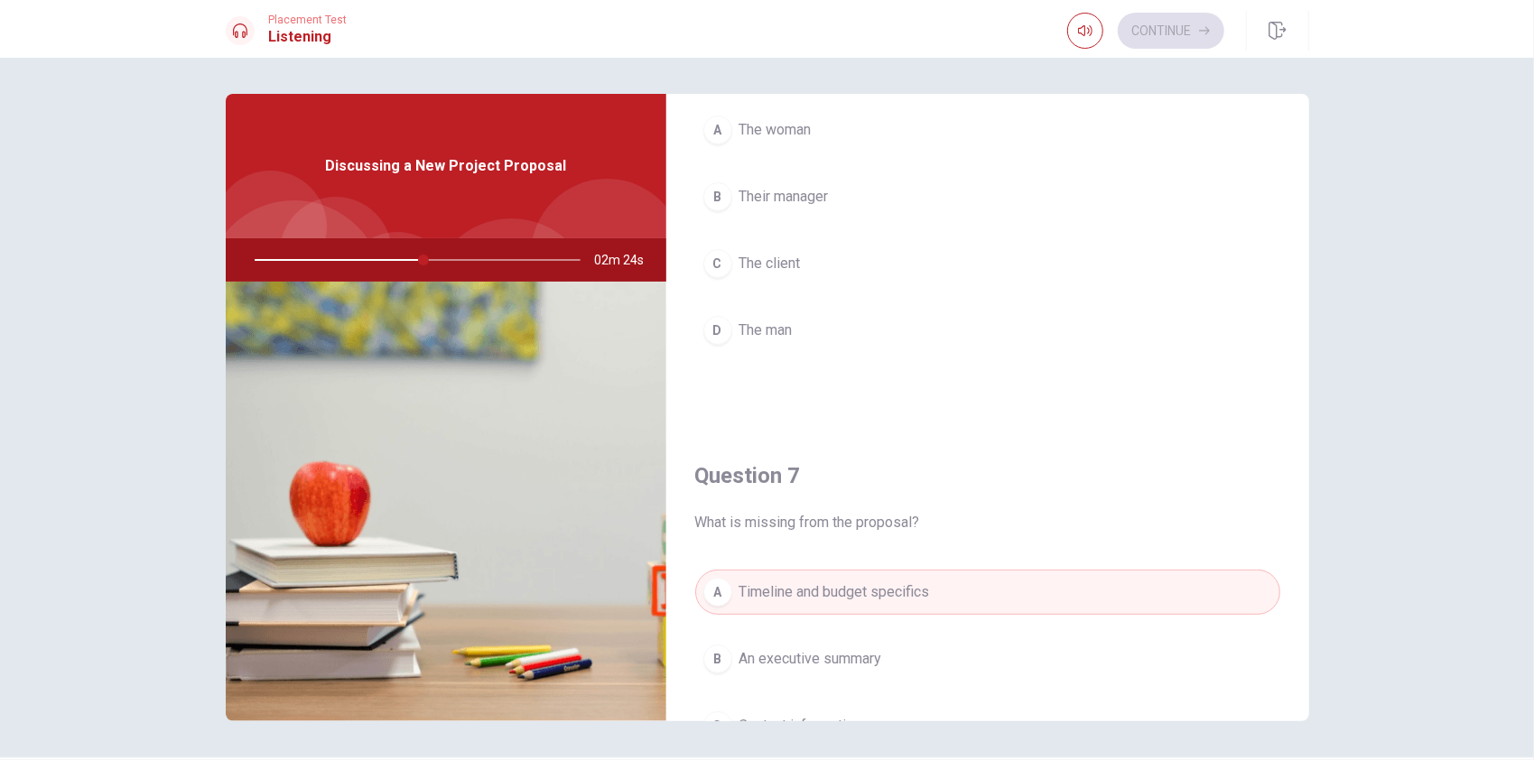
scroll to position [0, 0]
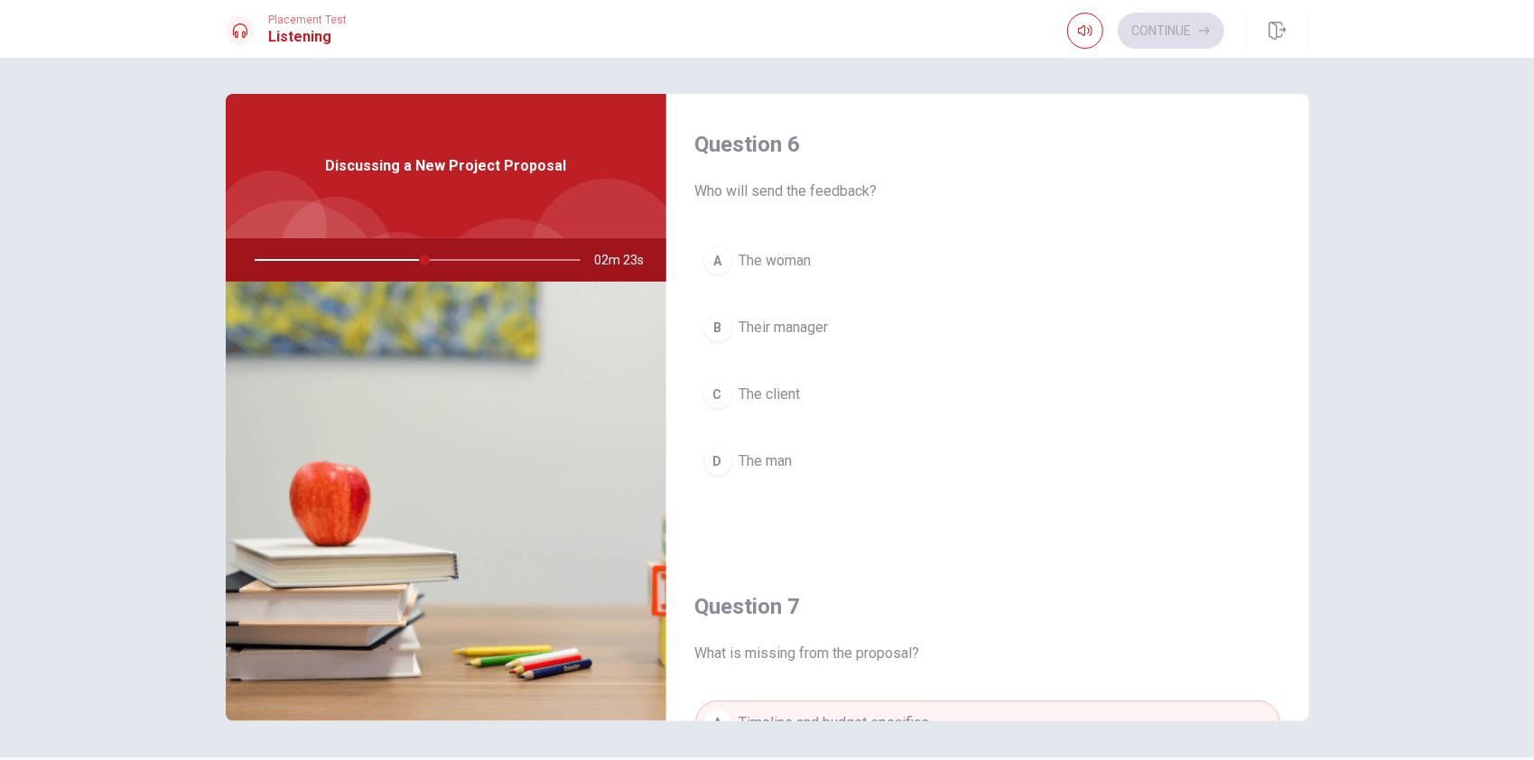
click at [787, 260] on span "The woman" at bounding box center [776, 261] width 72 height 22
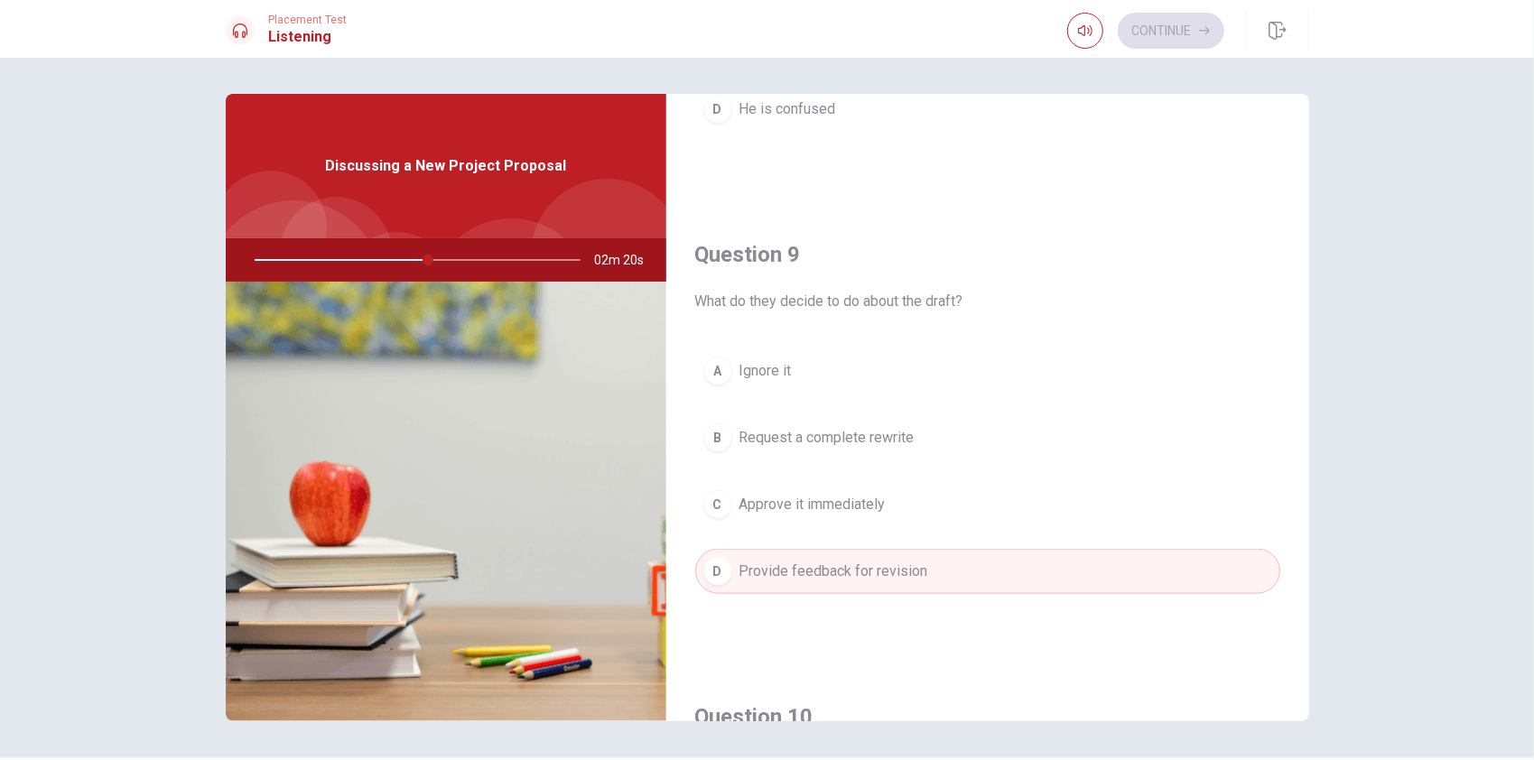
scroll to position [1672, 0]
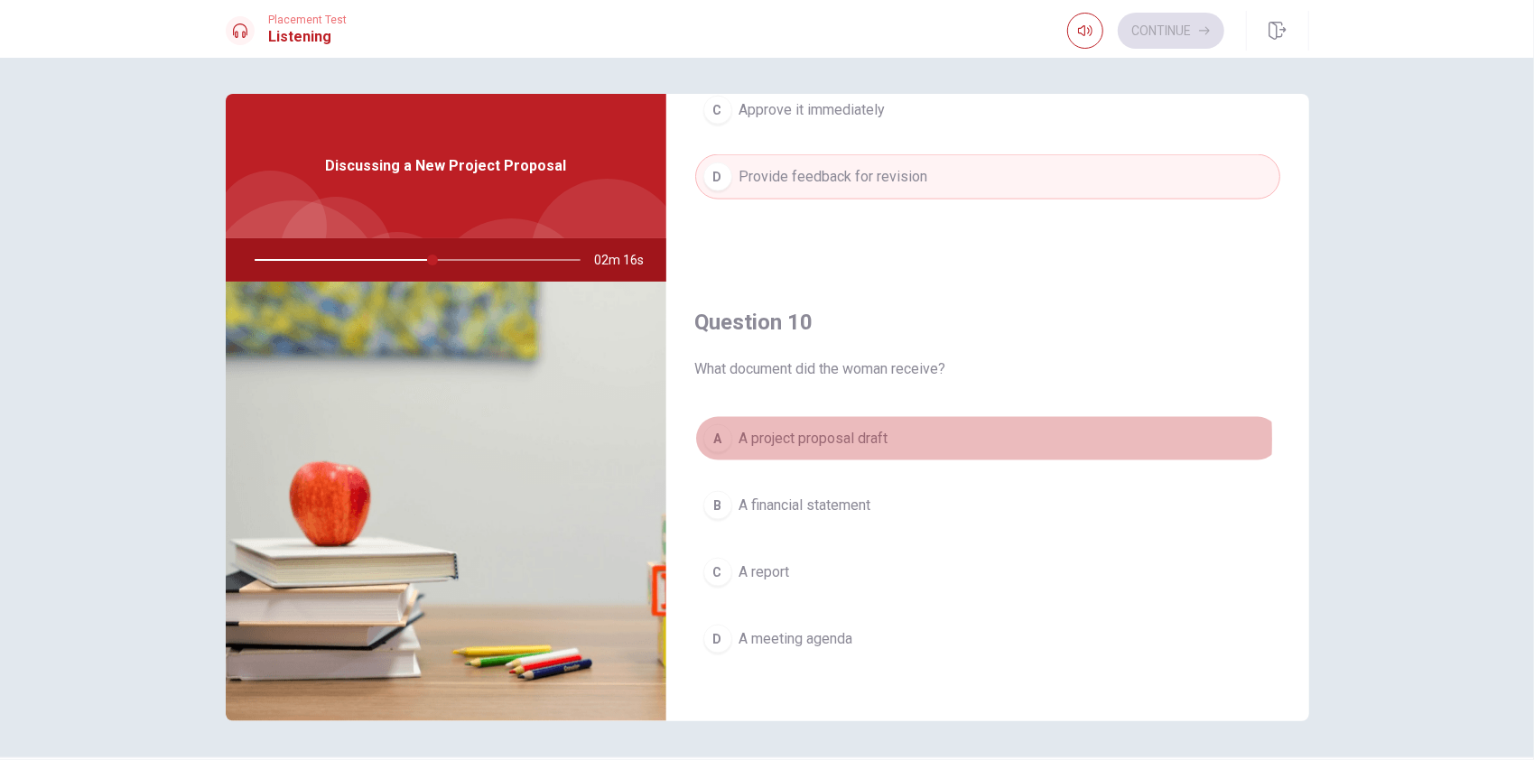
click at [847, 430] on span "A project proposal draft" at bounding box center [814, 439] width 149 height 22
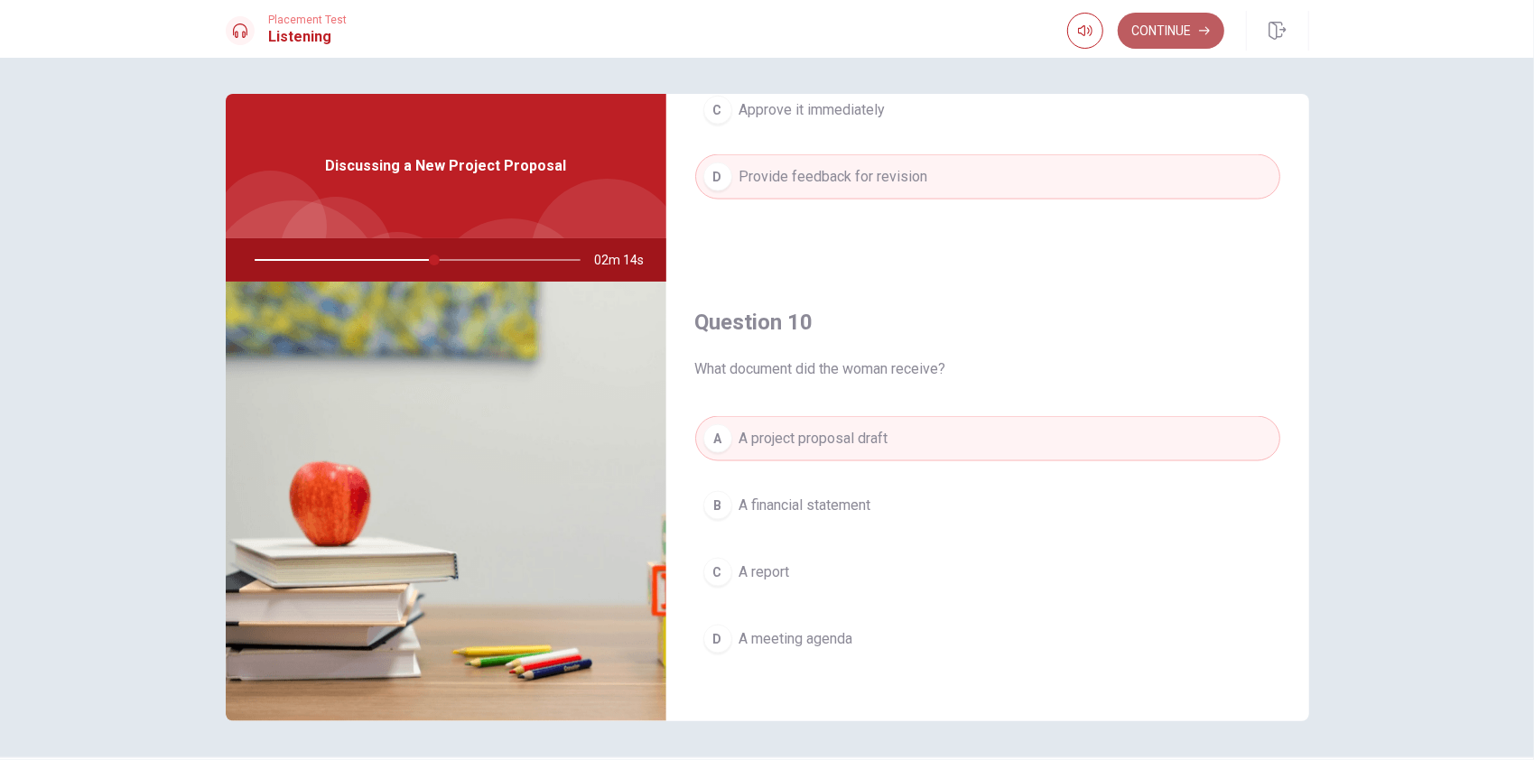
click at [1149, 36] on button "Continue" at bounding box center [1171, 31] width 107 height 36
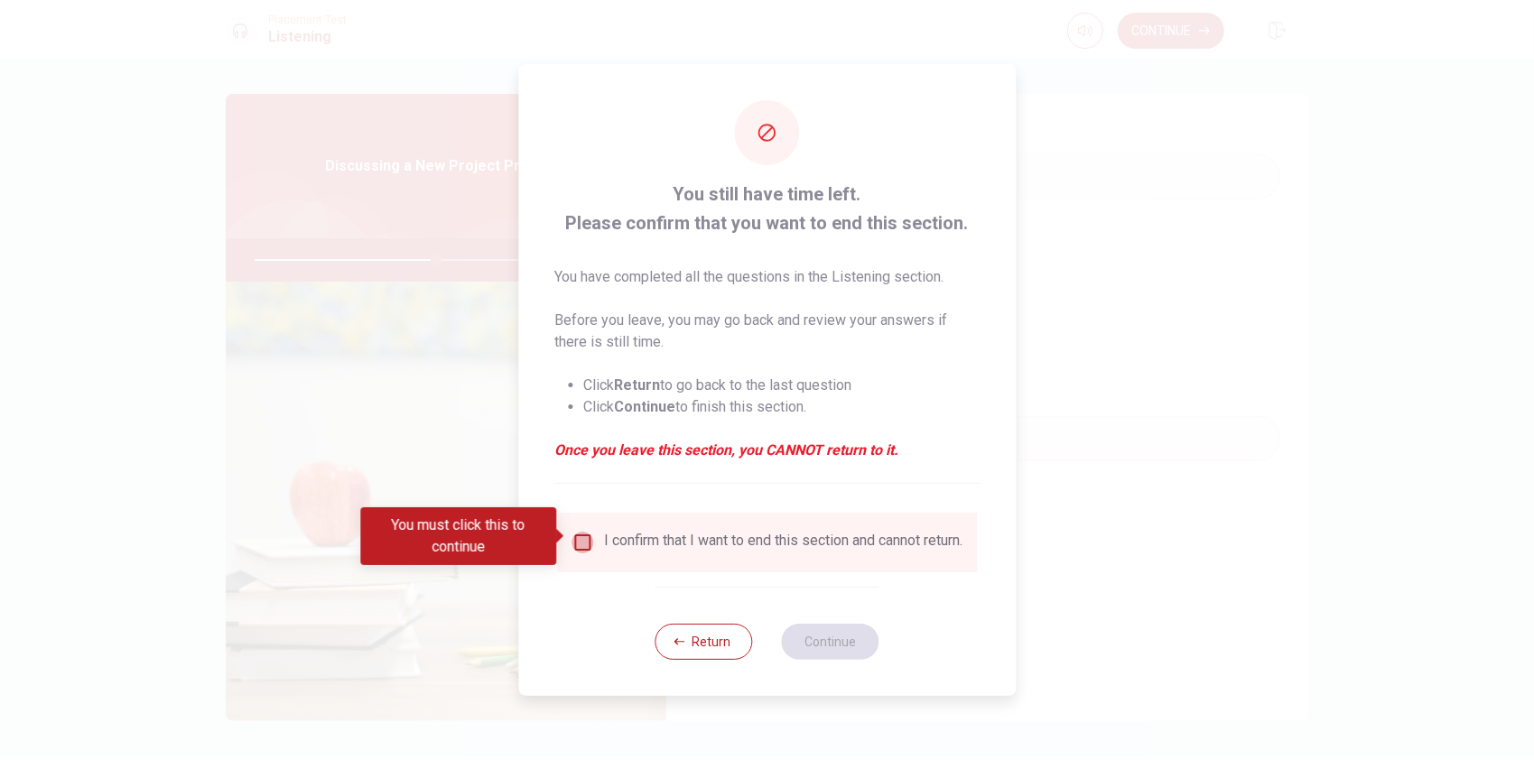
click at [582, 535] on input "You must click this to continue" at bounding box center [583, 543] width 22 height 22
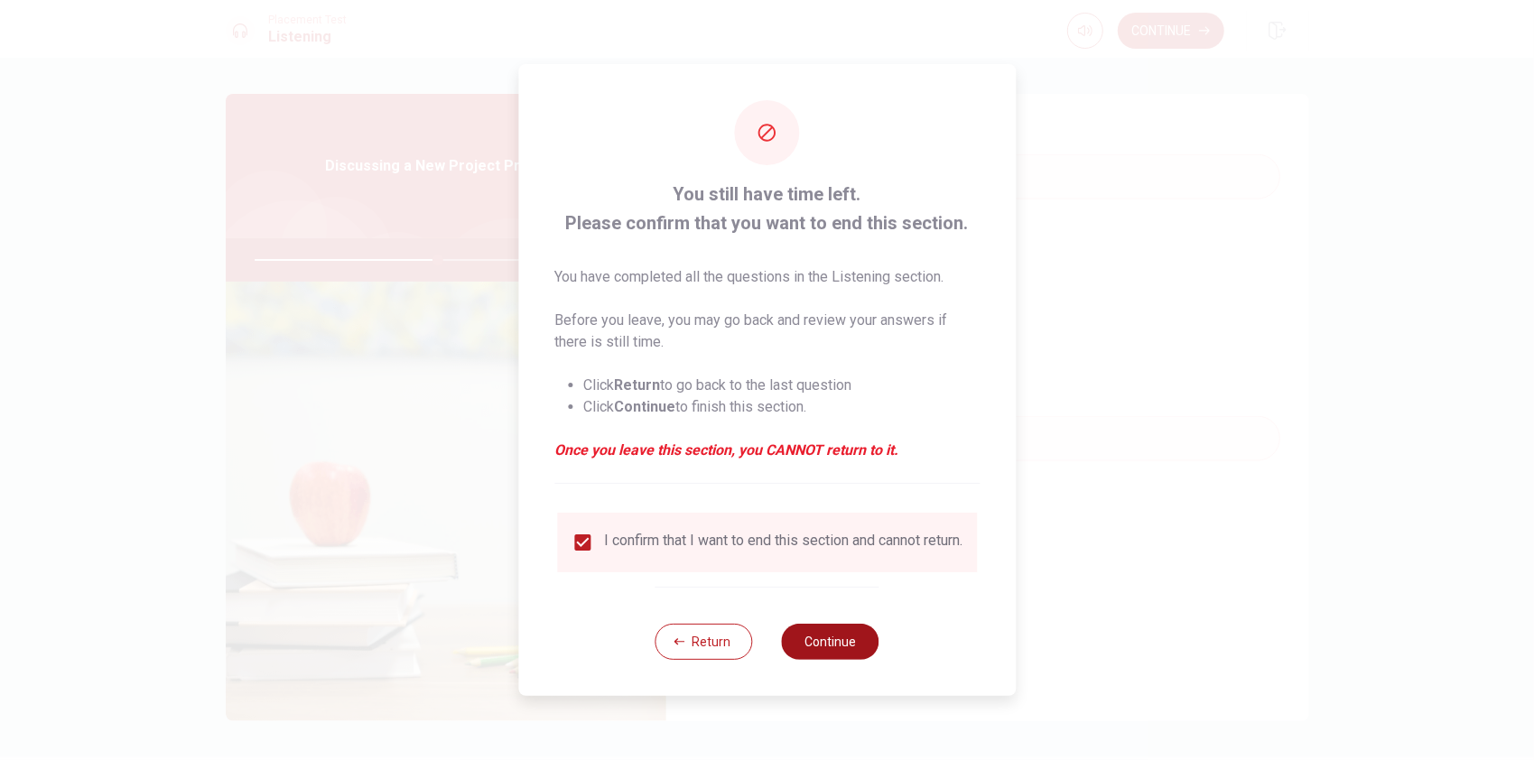
click at [823, 646] on button "Continue" at bounding box center [831, 642] width 98 height 36
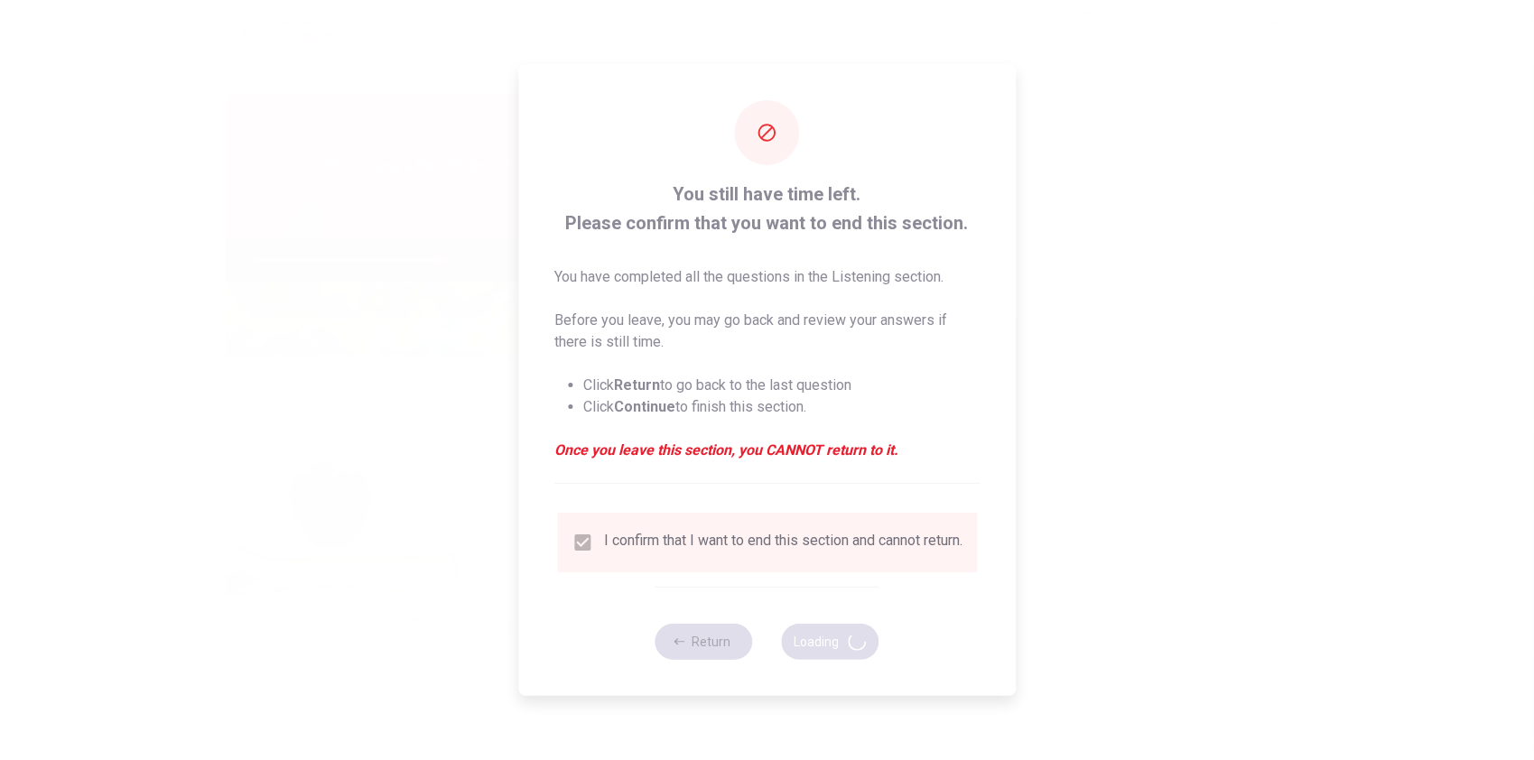
type input "57"
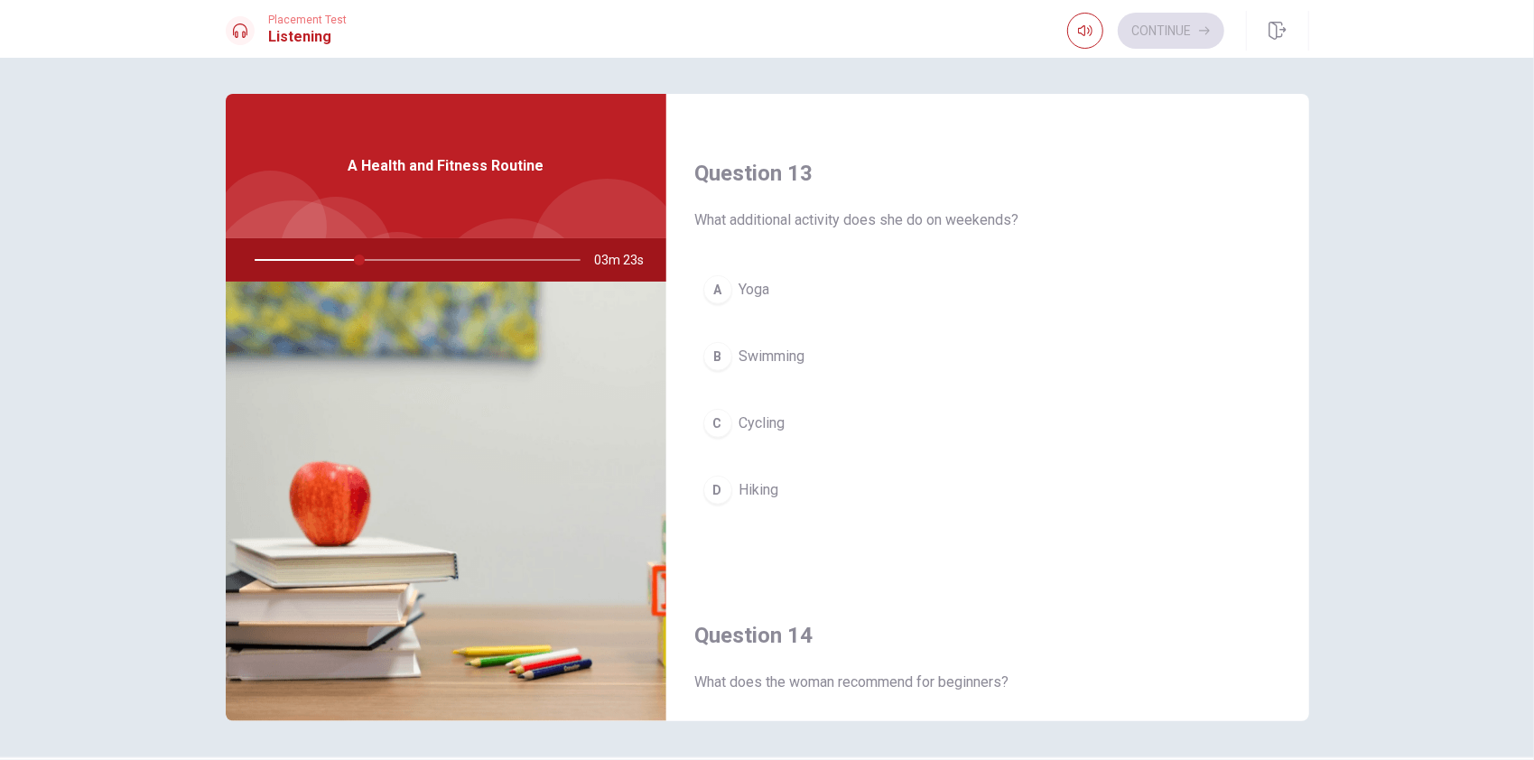
scroll to position [897, 0]
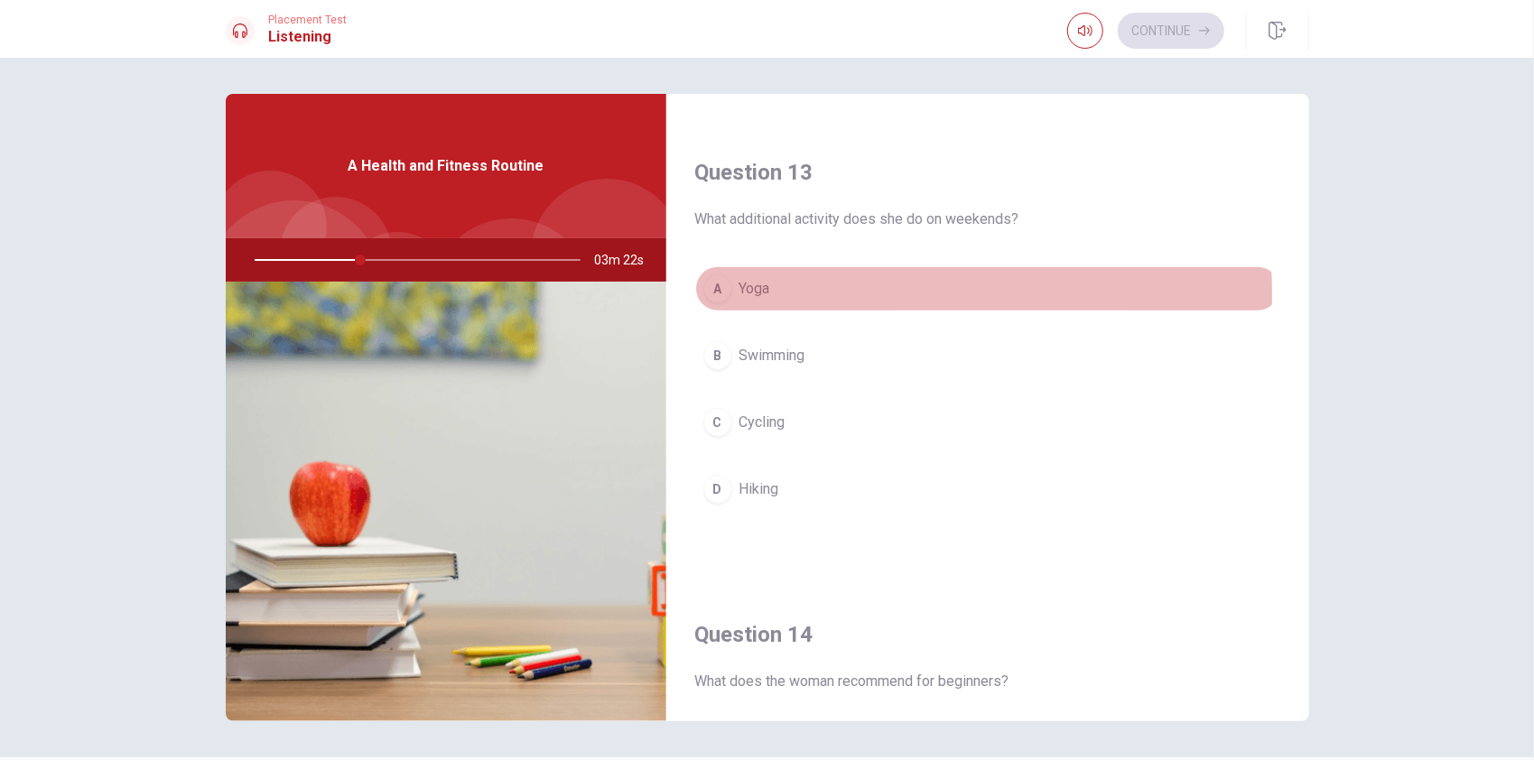
click at [768, 290] on button "A Yoga" at bounding box center [987, 288] width 585 height 45
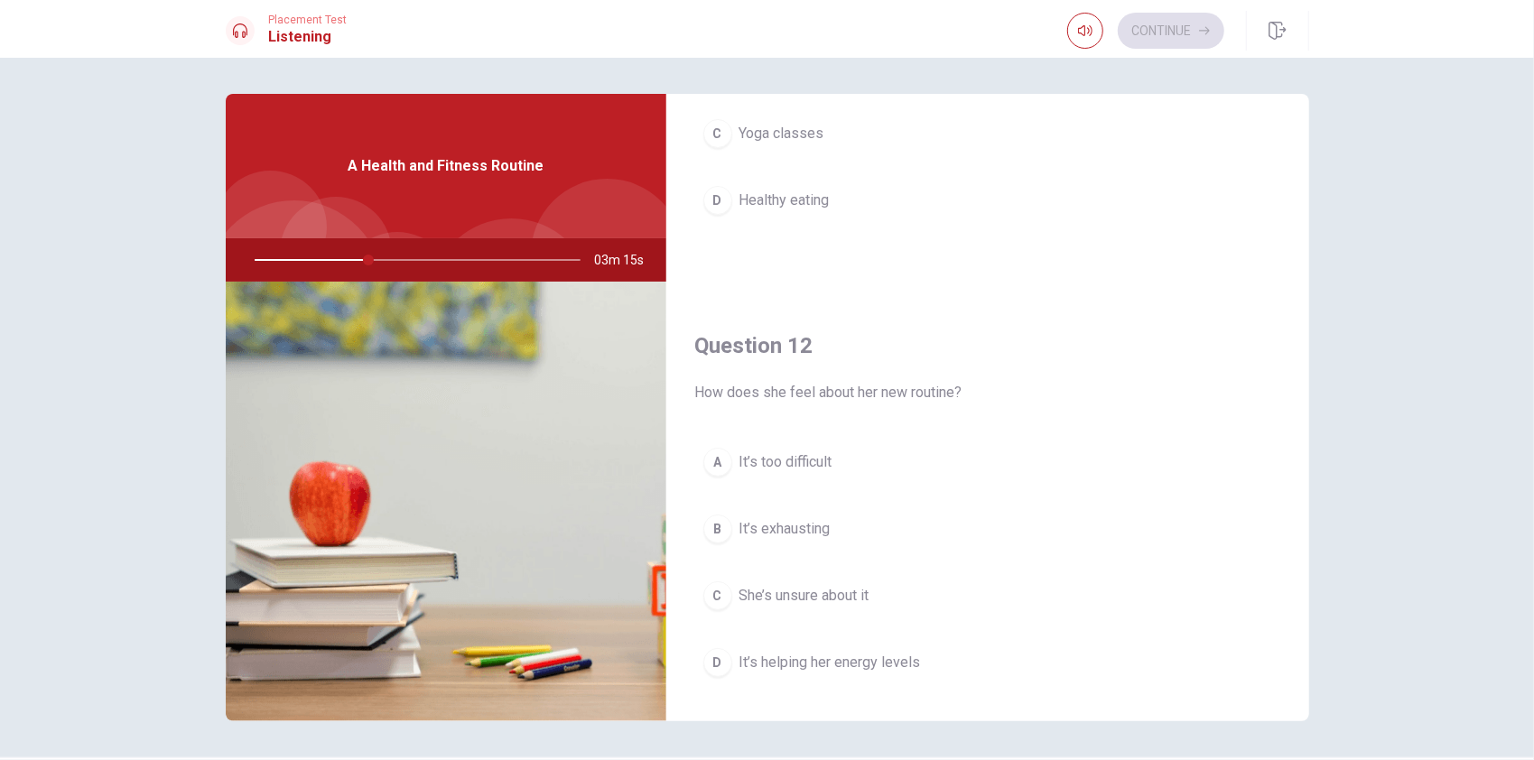
scroll to position [261, 0]
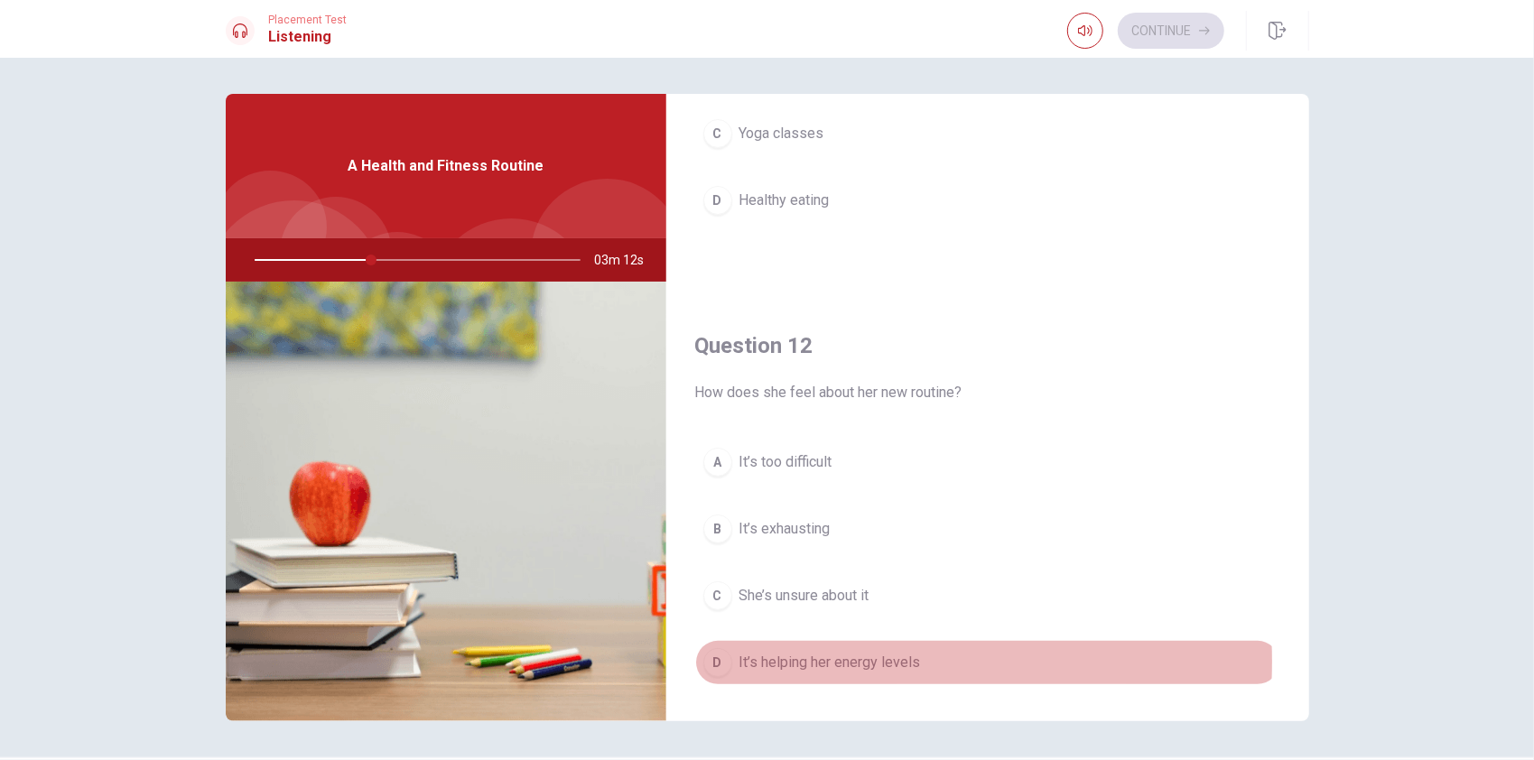
click at [794, 658] on span "It’s helping her energy levels" at bounding box center [831, 663] width 182 height 22
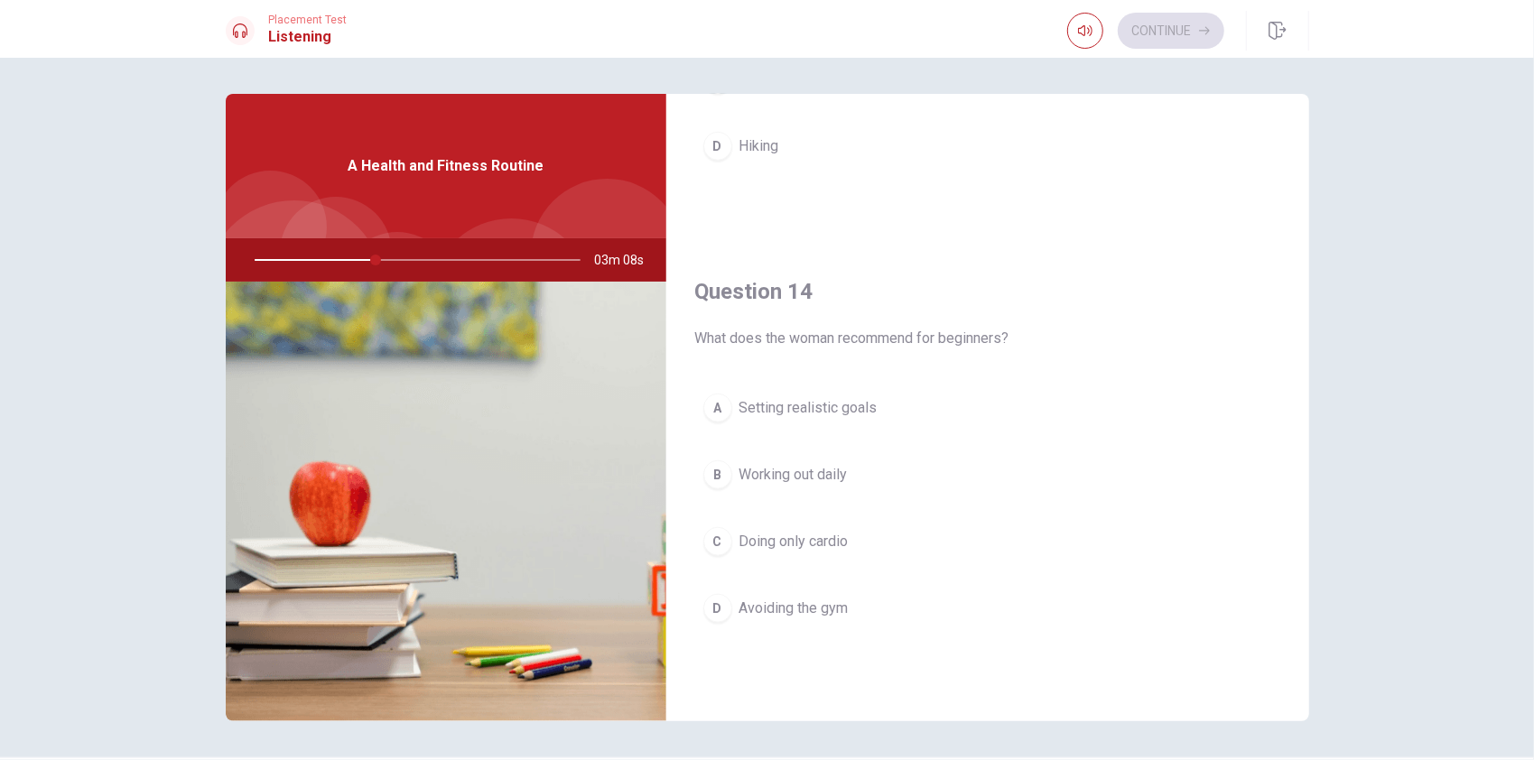
scroll to position [1243, 0]
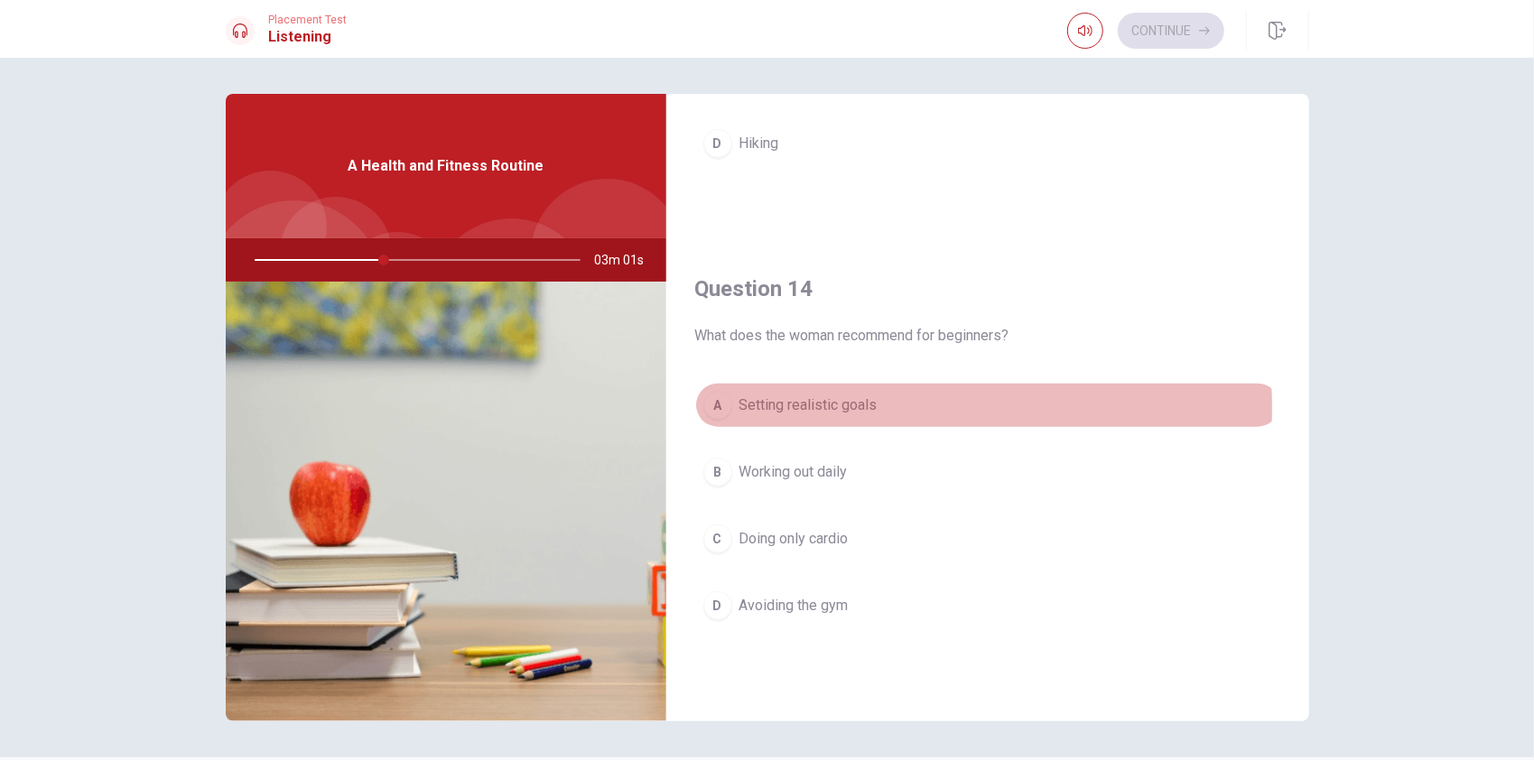
click at [835, 401] on span "Setting realistic goals" at bounding box center [809, 406] width 138 height 22
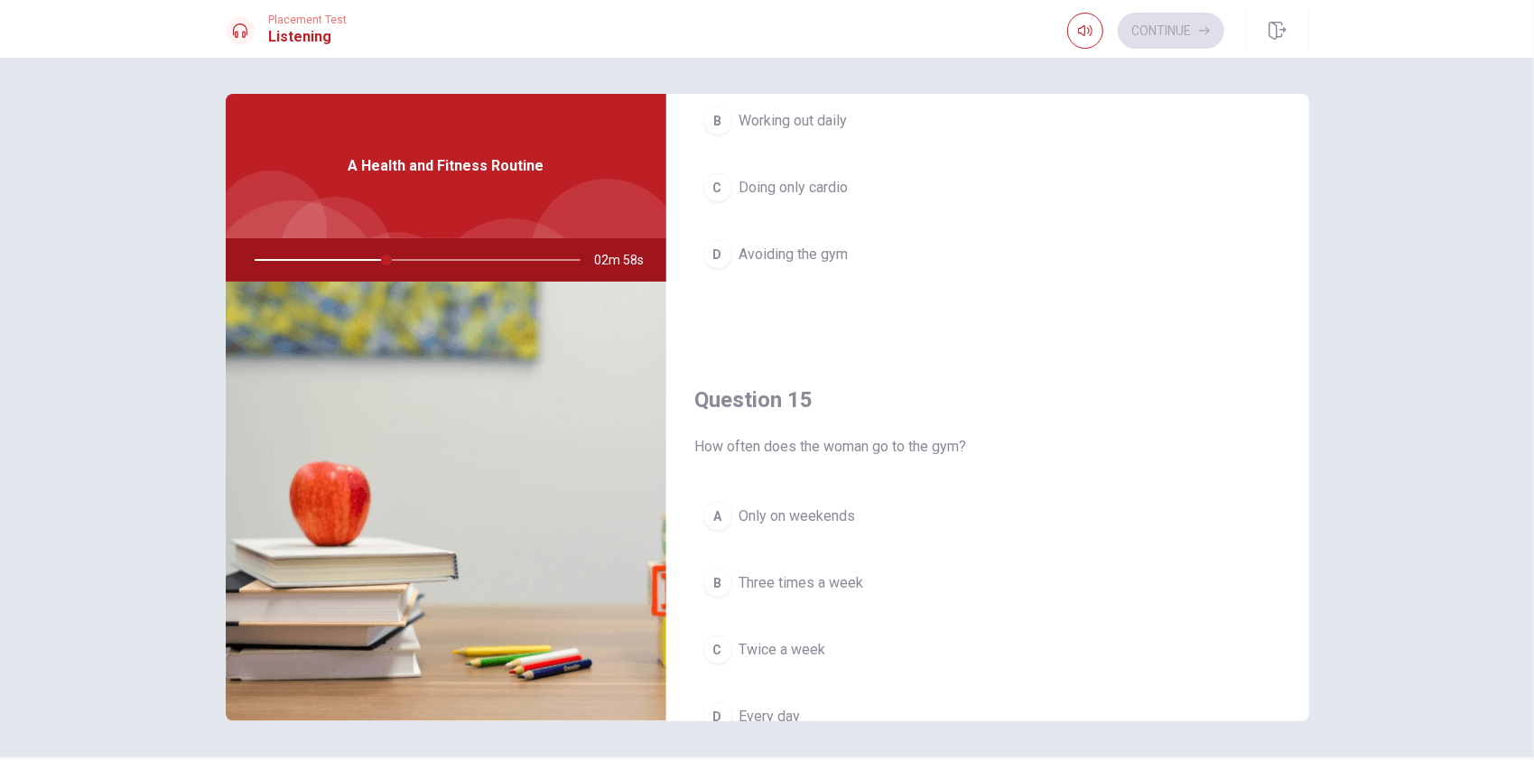
scroll to position [1672, 0]
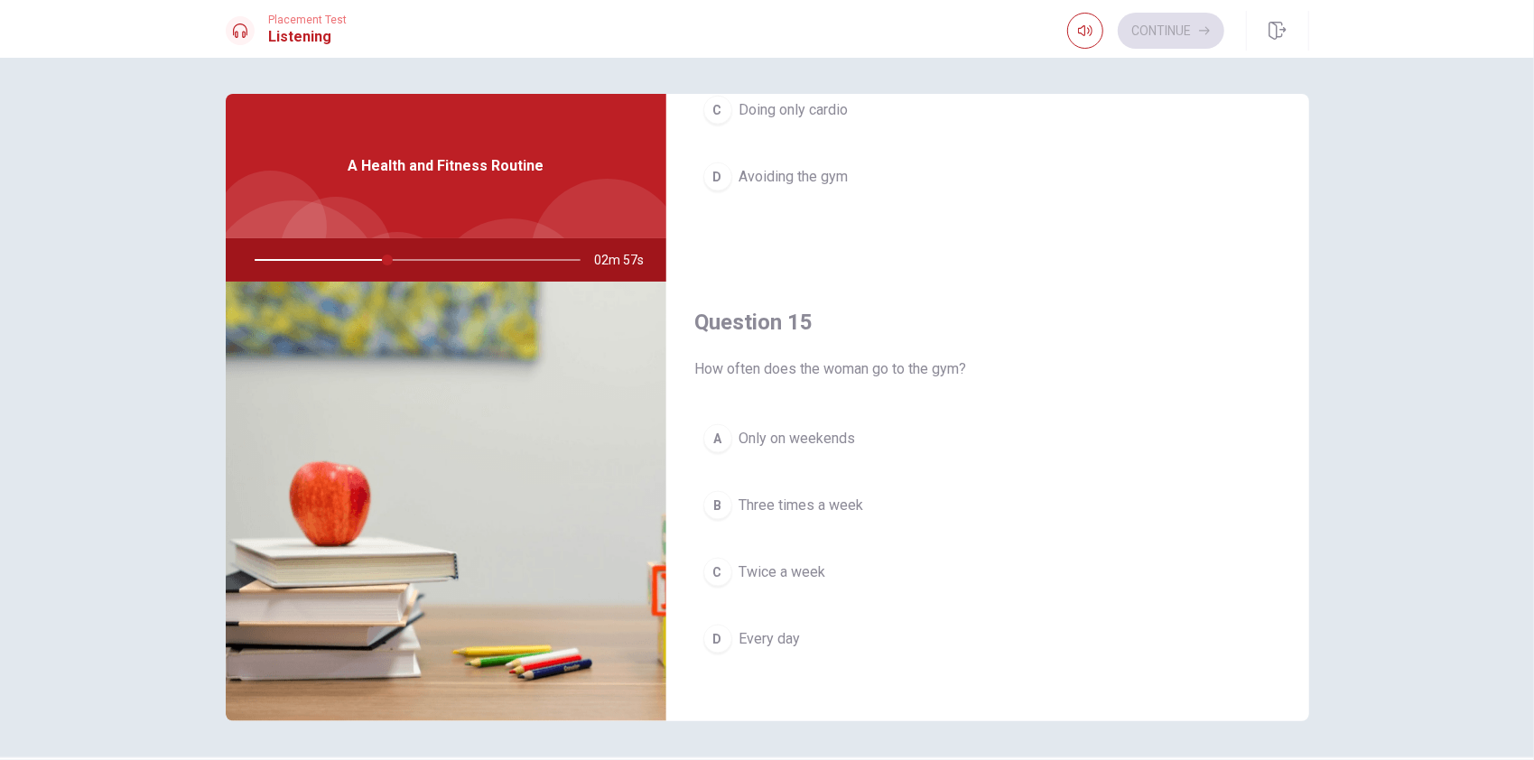
click at [792, 495] on span "Three times a week" at bounding box center [802, 506] width 125 height 22
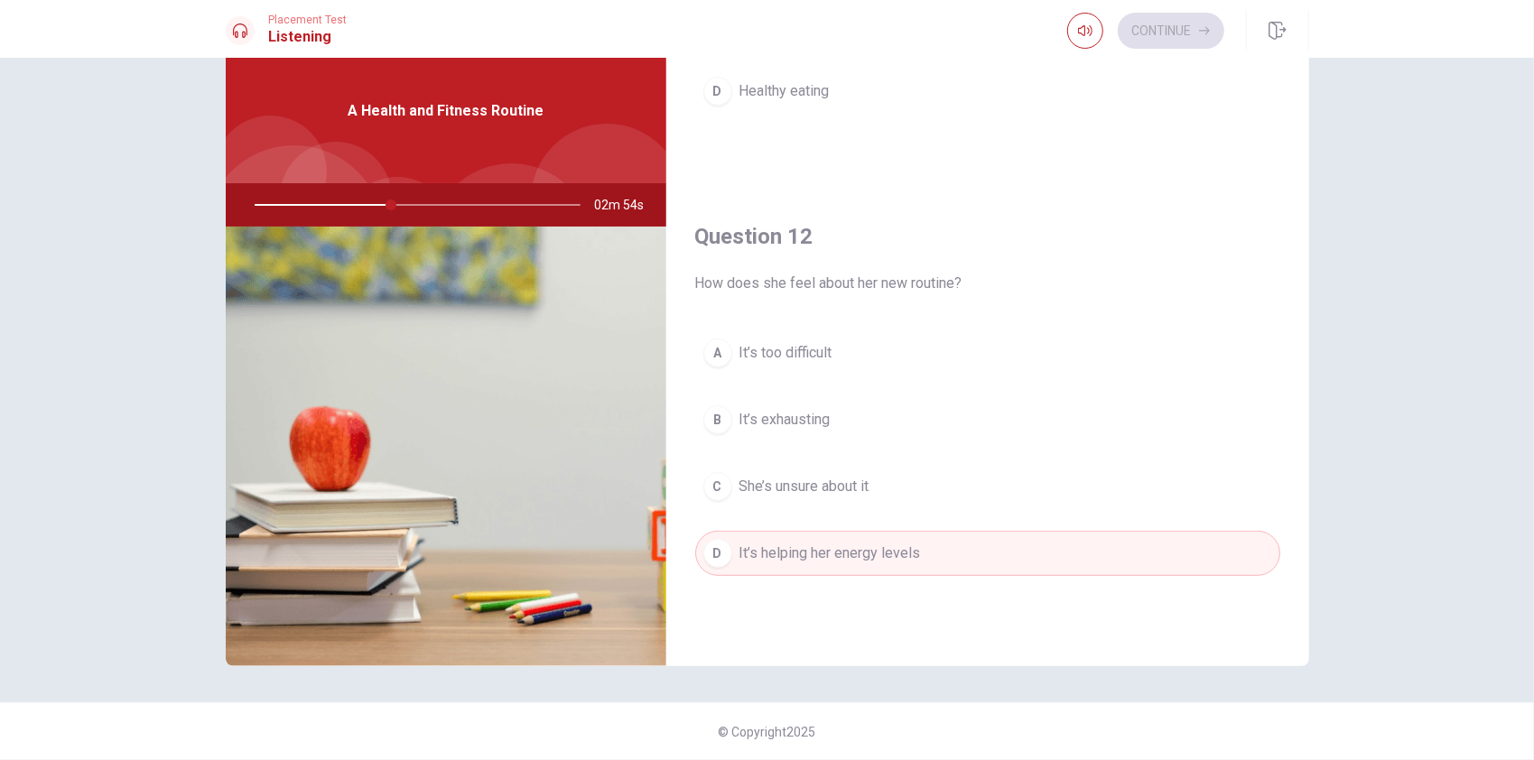
scroll to position [0, 0]
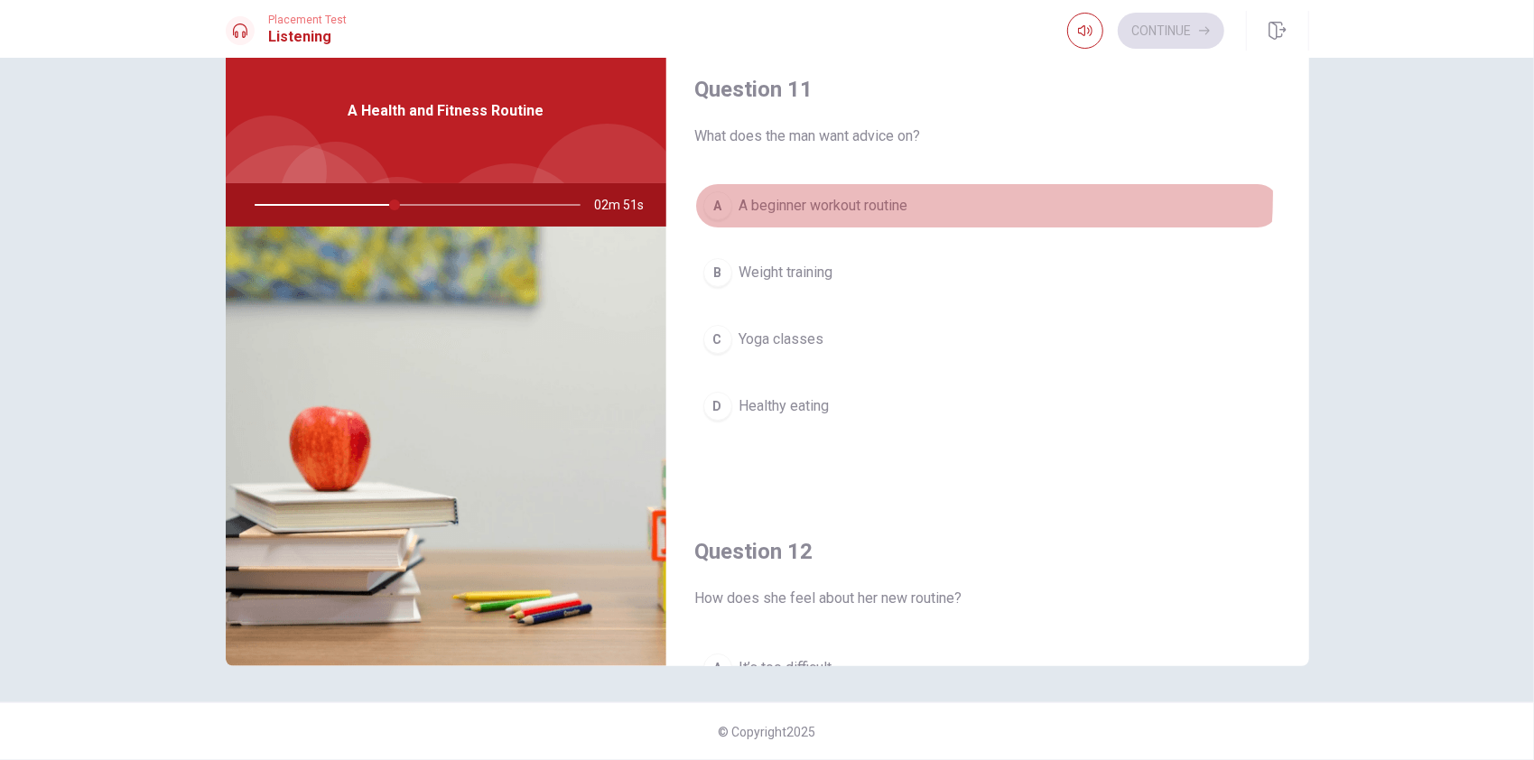
click at [835, 195] on span "A beginner workout routine" at bounding box center [824, 206] width 169 height 22
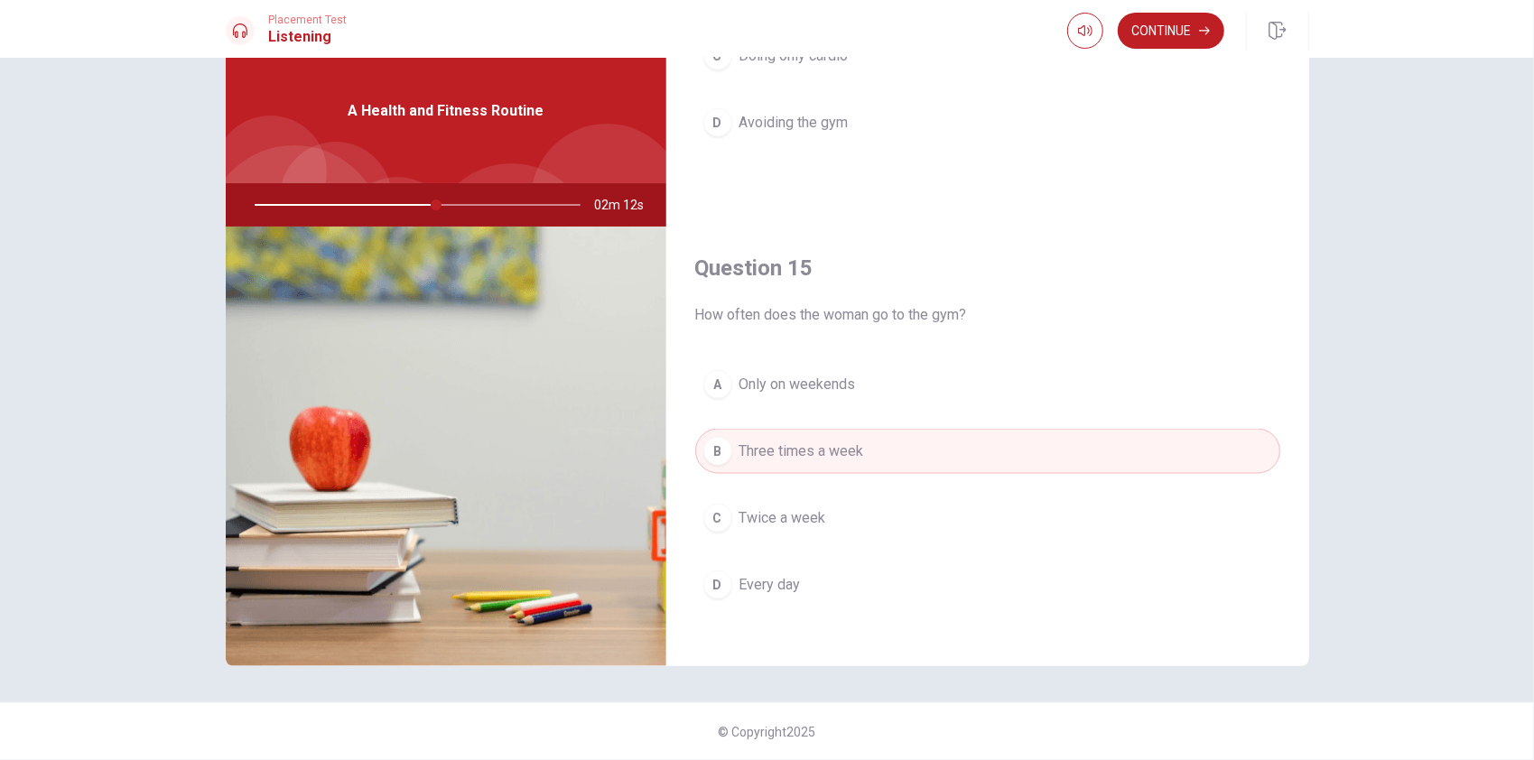
scroll to position [1672, 0]
click at [1181, 23] on button "Continue" at bounding box center [1171, 31] width 107 height 36
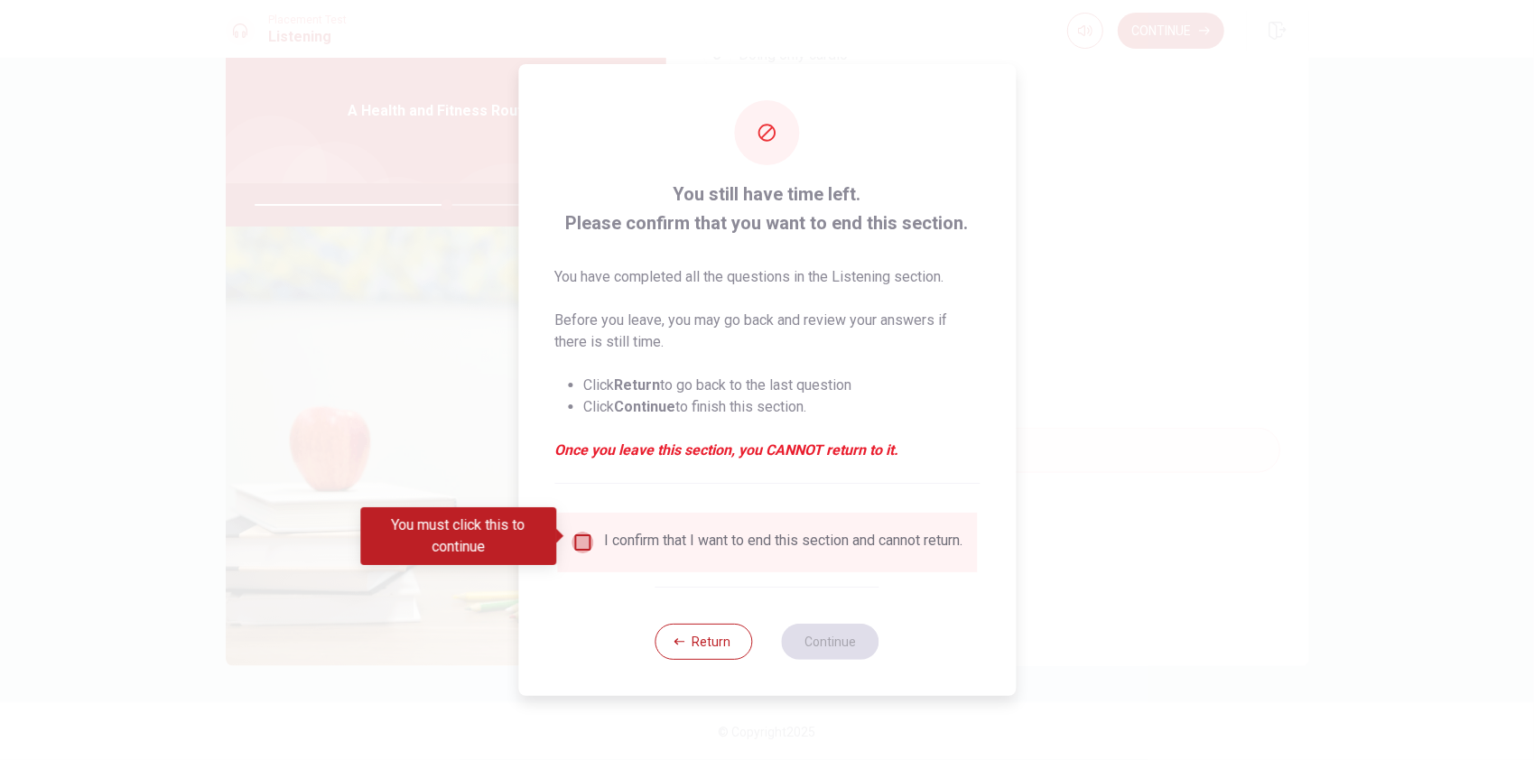
click at [583, 534] on input "You must click this to continue" at bounding box center [583, 543] width 22 height 22
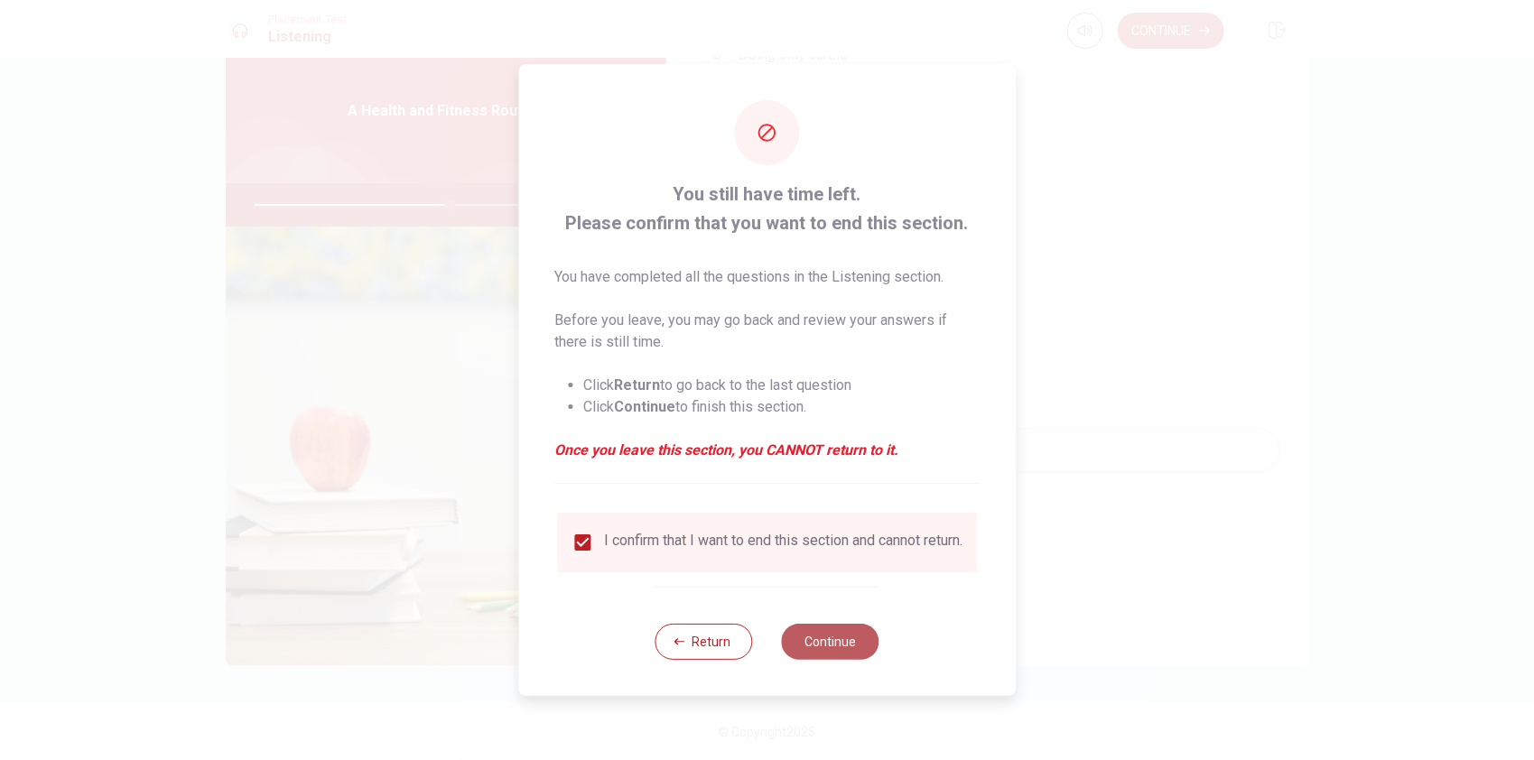
click at [809, 645] on button "Continue" at bounding box center [831, 642] width 98 height 36
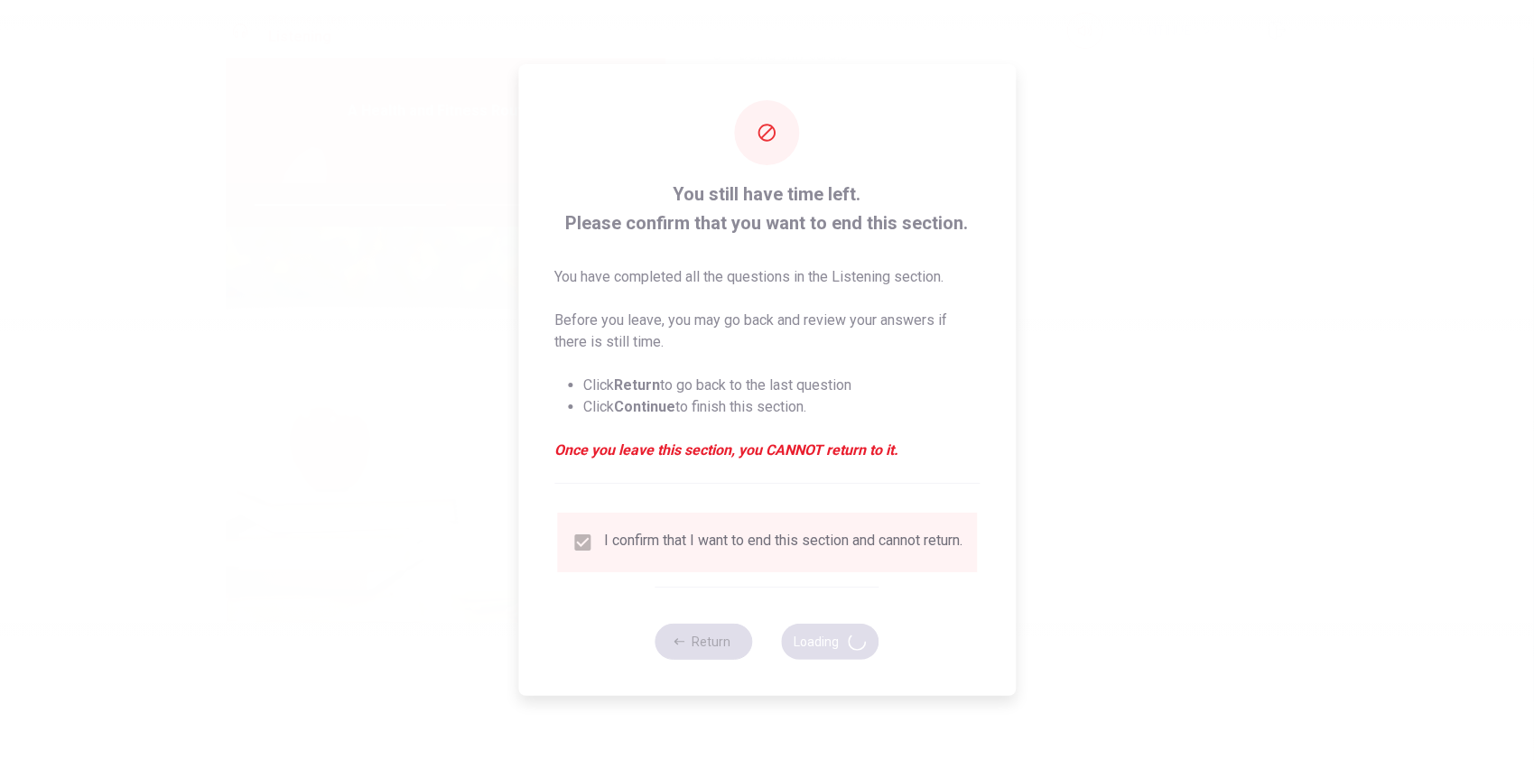
type input "61"
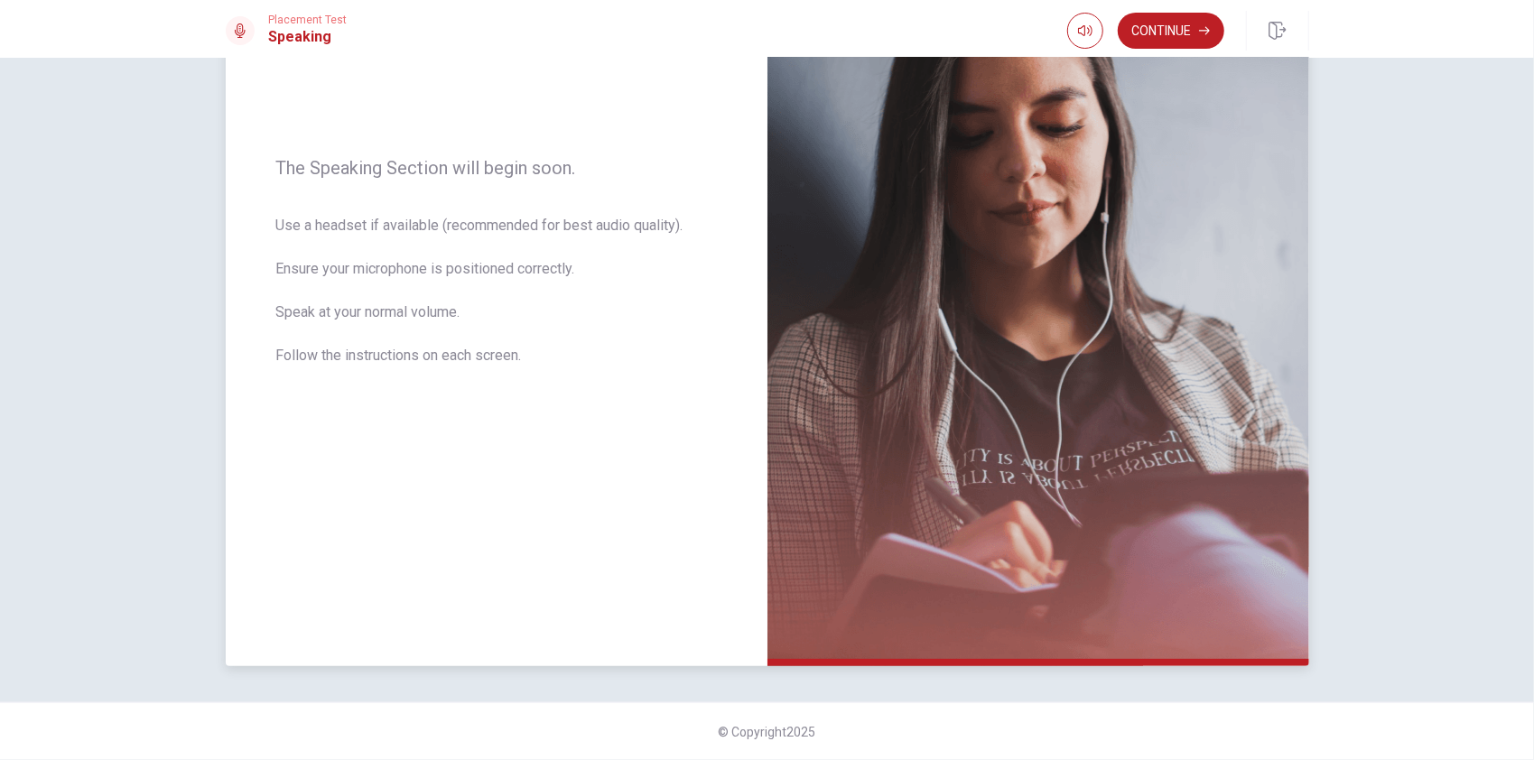
scroll to position [0, 0]
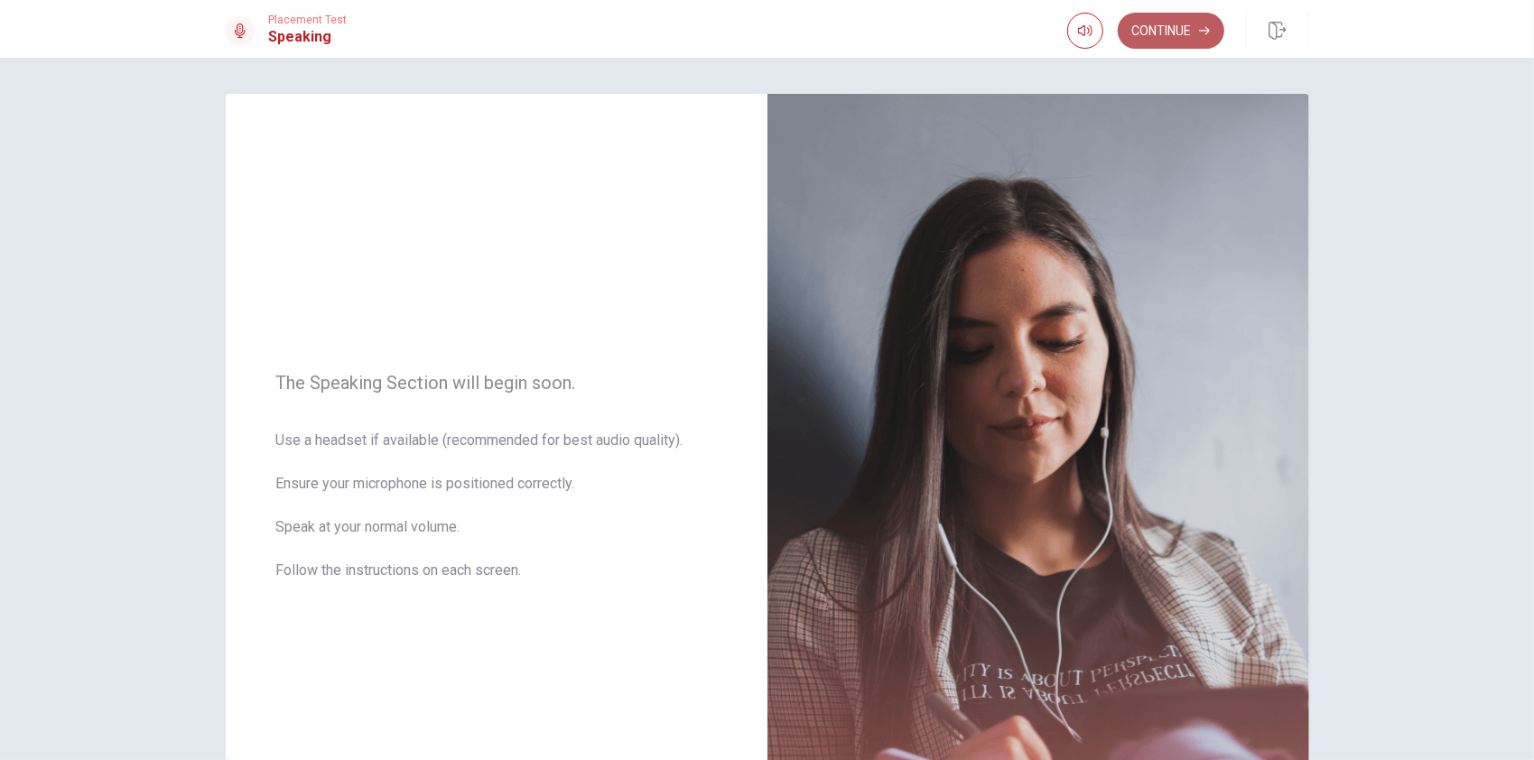
click at [1169, 31] on button "Continue" at bounding box center [1171, 31] width 107 height 36
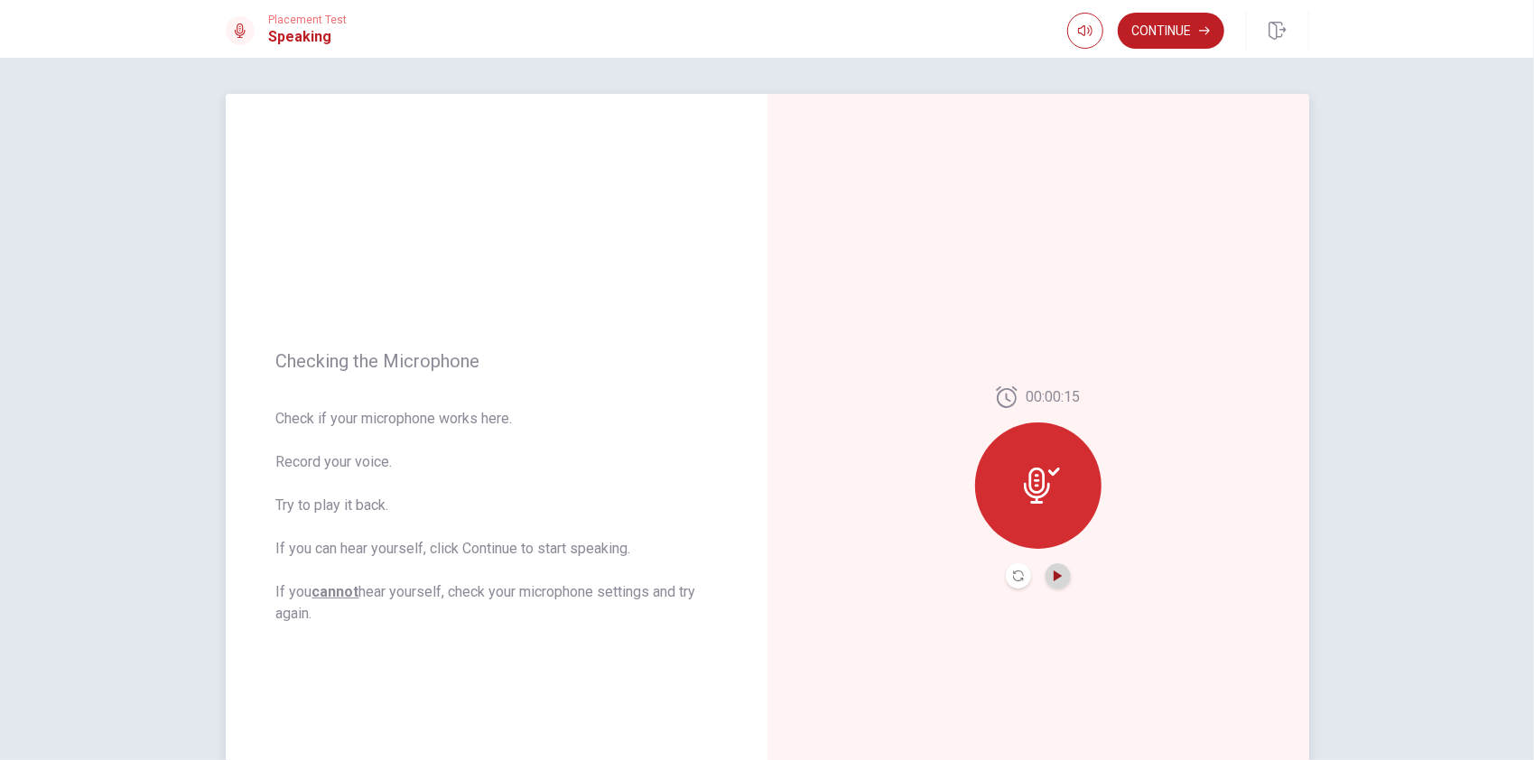
click at [1054, 580] on icon "Play Audio" at bounding box center [1058, 576] width 8 height 11
click at [1049, 569] on button "Play Audio" at bounding box center [1058, 576] width 25 height 25
click at [1160, 29] on button "Continue" at bounding box center [1171, 31] width 107 height 36
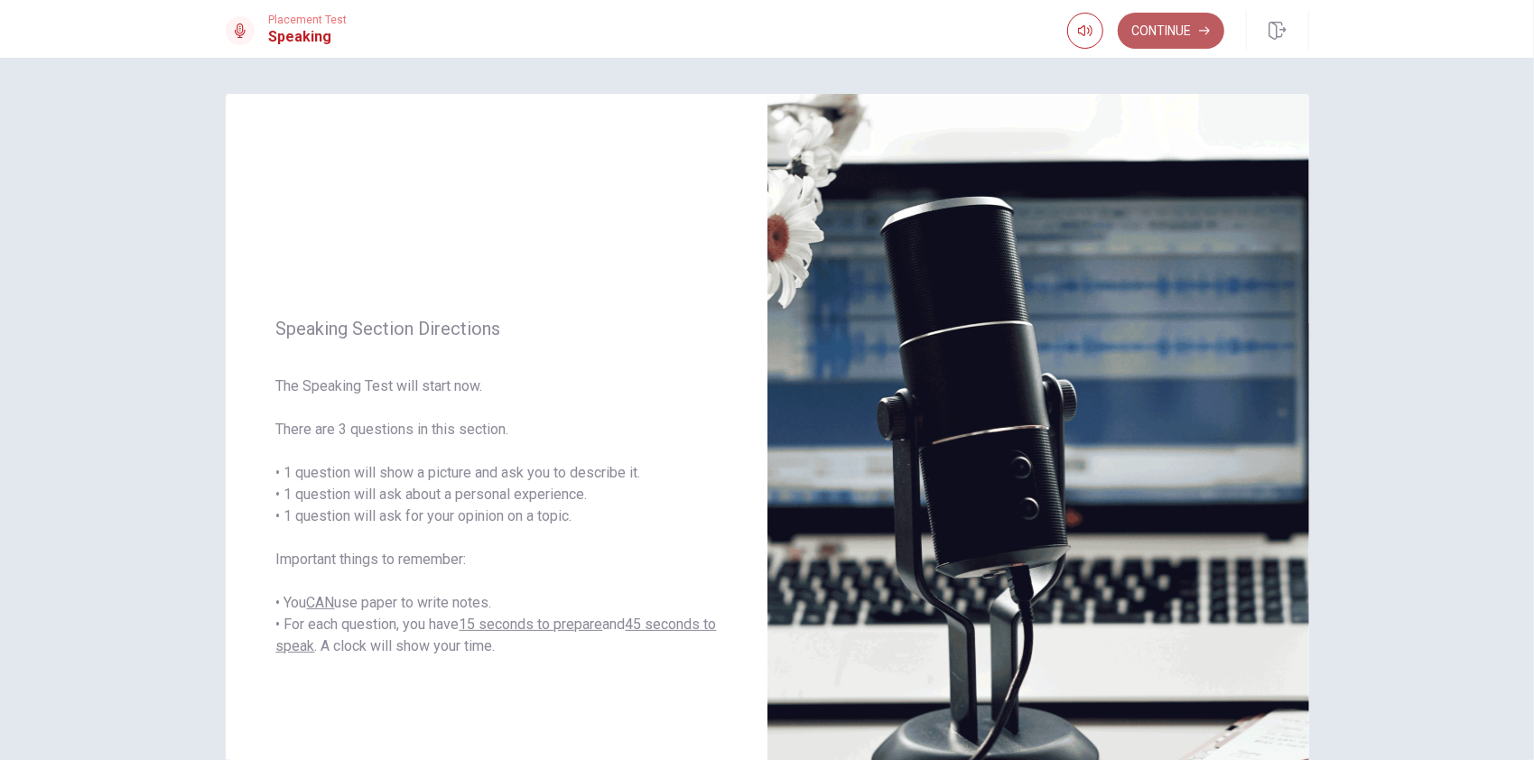
click at [1174, 27] on button "Continue" at bounding box center [1171, 31] width 107 height 36
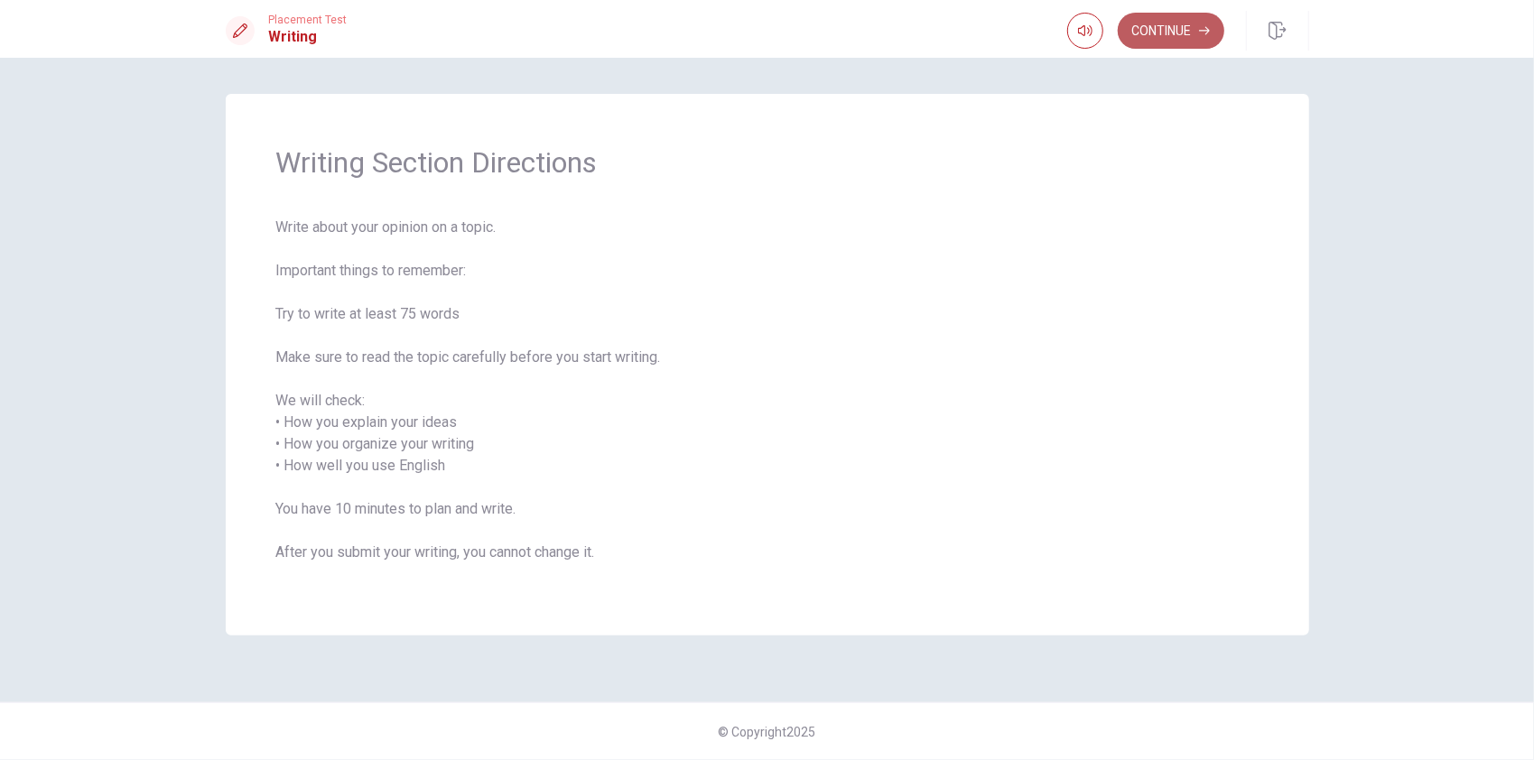
click at [1150, 27] on button "Continue" at bounding box center [1171, 31] width 107 height 36
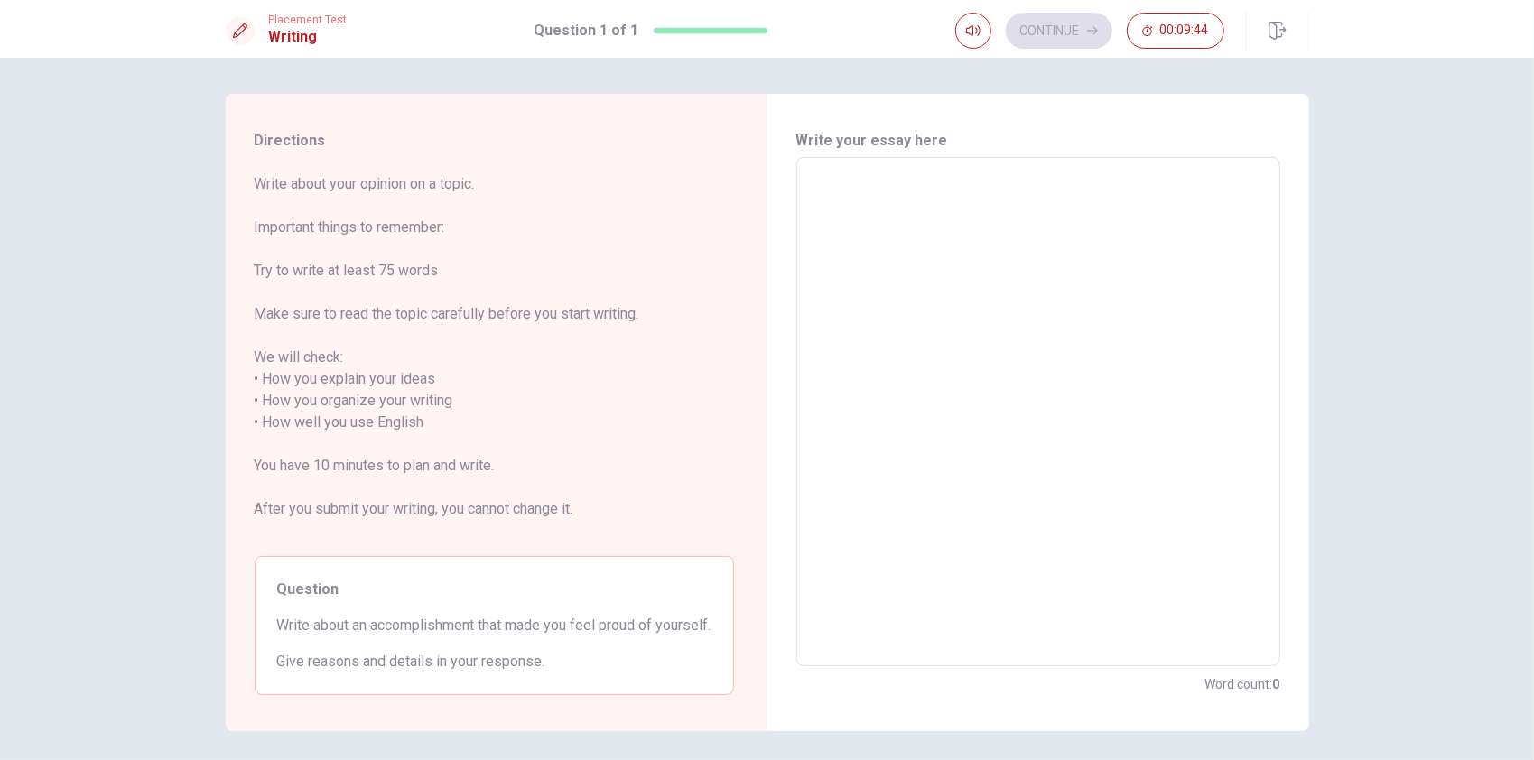
click at [860, 215] on textarea at bounding box center [1038, 413] width 459 height 480
type textarea "a"
type textarea "x"
type textarea "a"
type textarea "x"
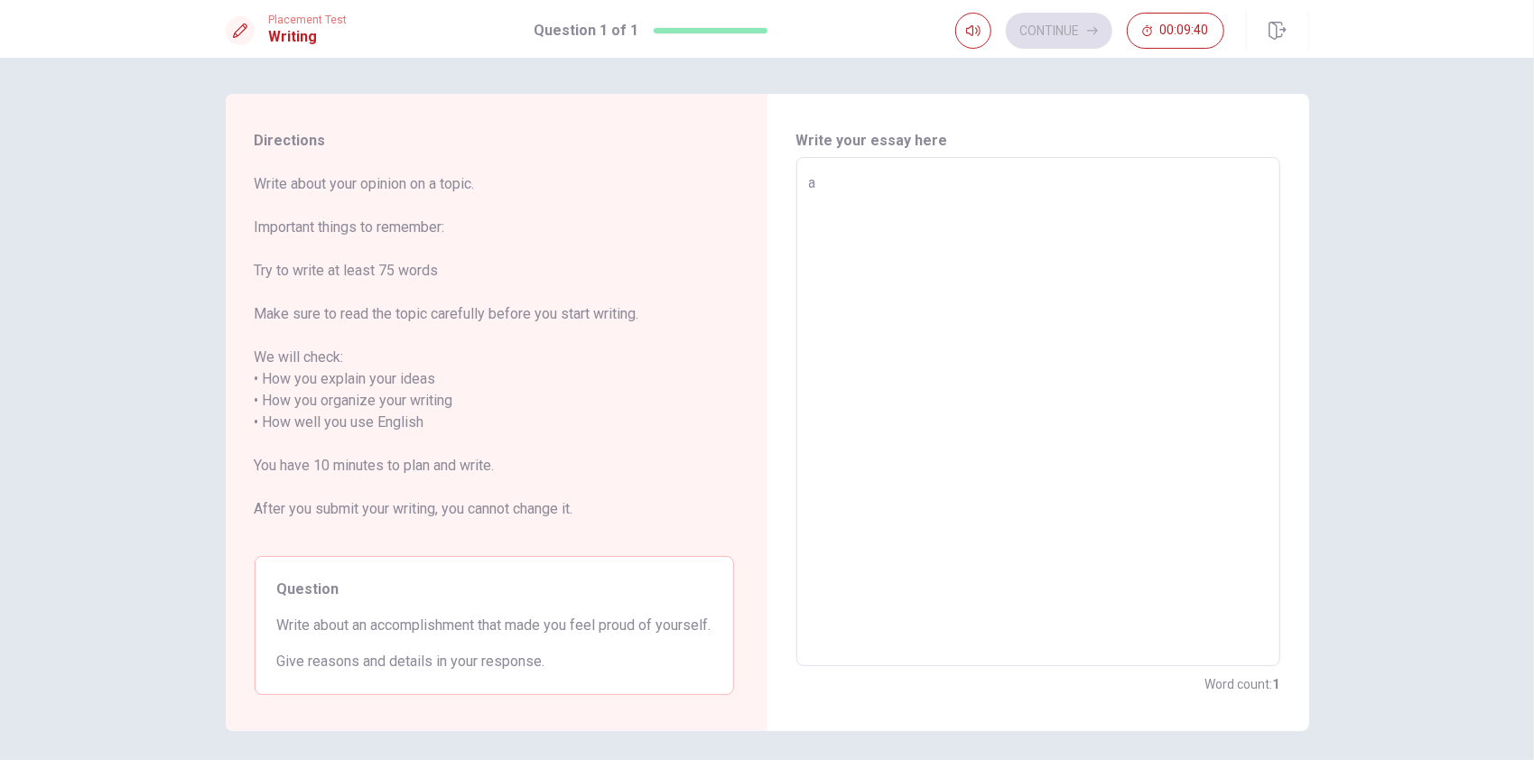
type textarea "a l"
type textarea "x"
type textarea "a lo"
type textarea "x"
type textarea "a lot"
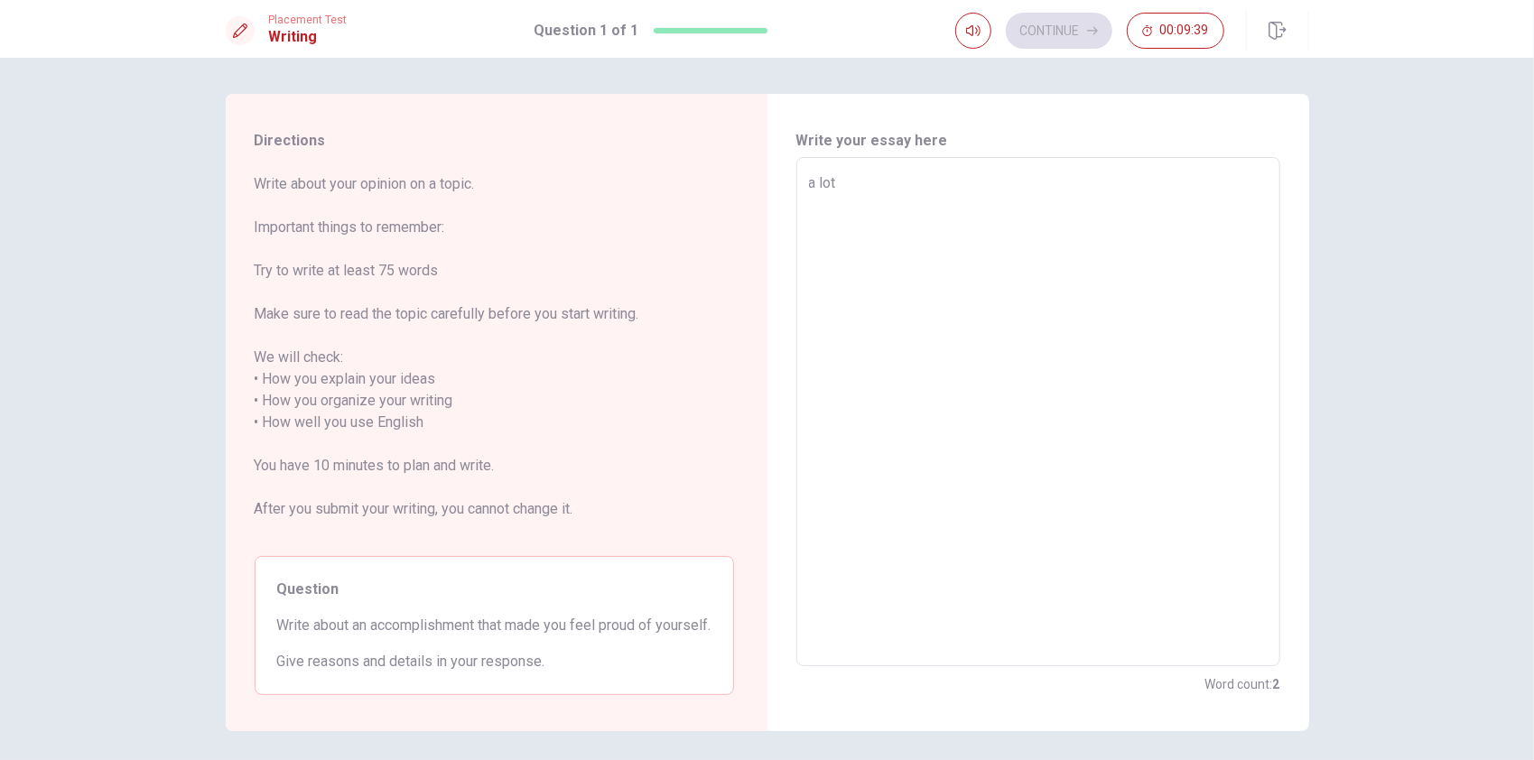
type textarea "x"
type textarea "a lot"
type textarea "x"
type textarea "a lot o"
type textarea "x"
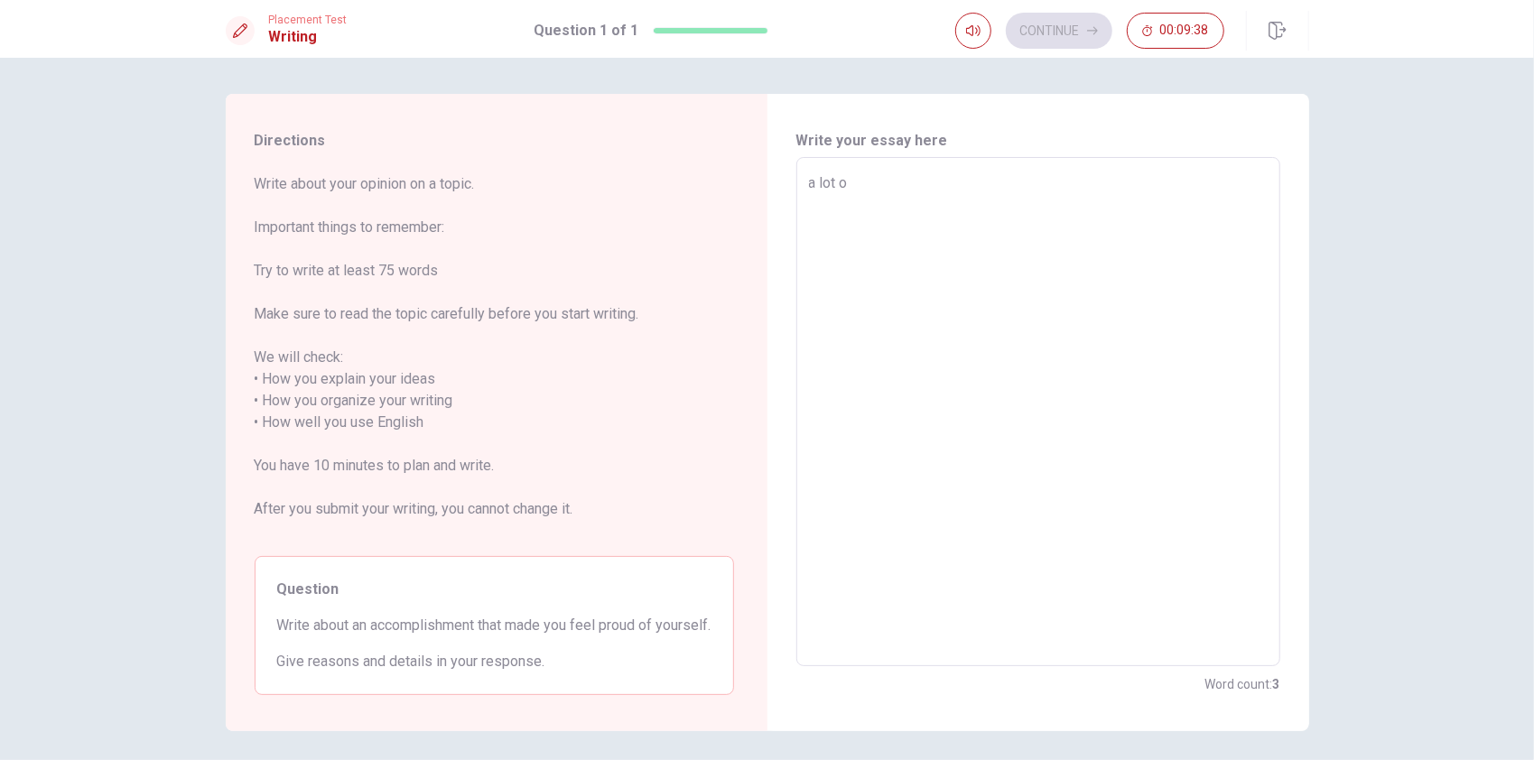
type textarea "a lot of"
type textarea "x"
type textarea "a lot of"
type textarea "x"
type textarea "a lot of p"
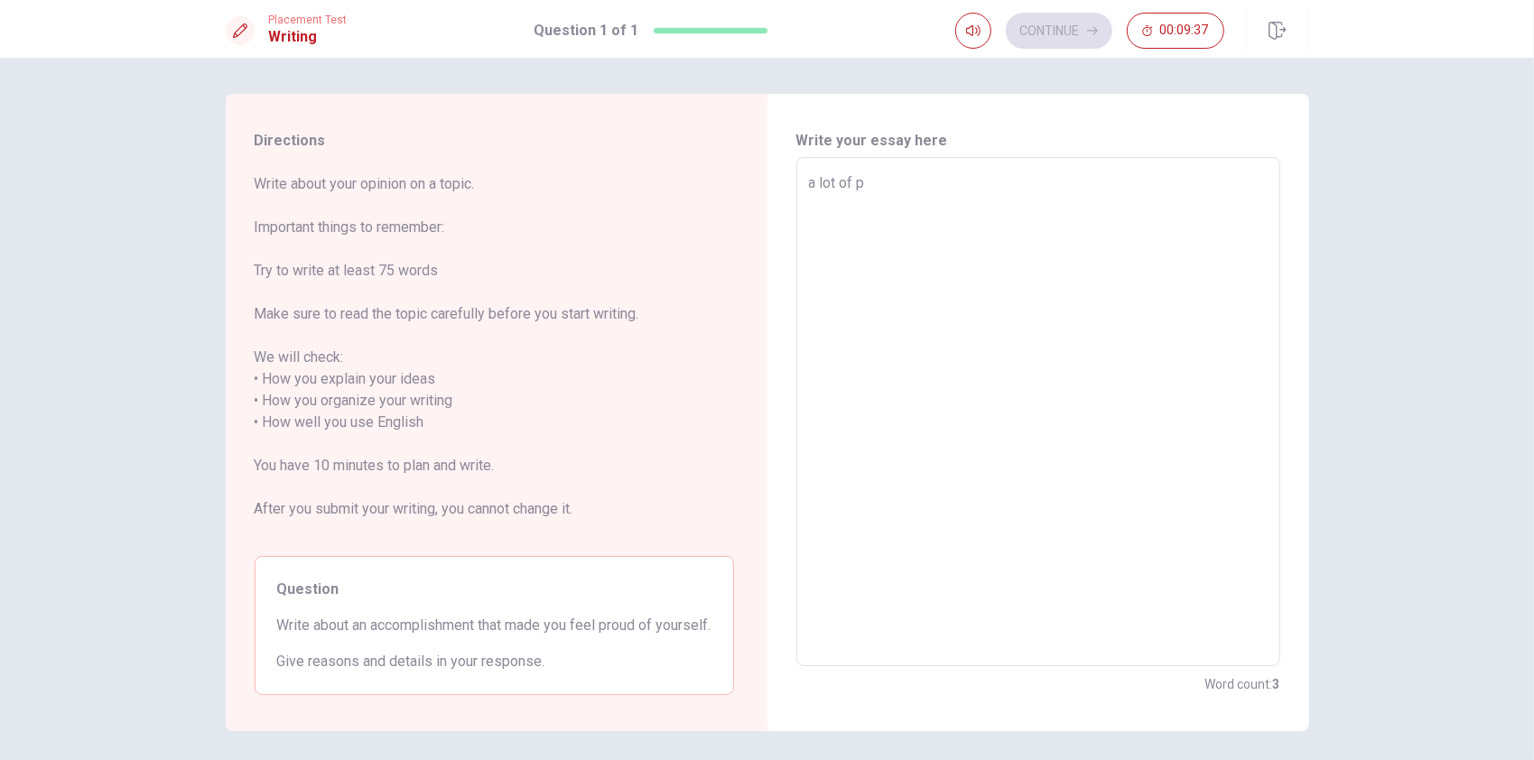
type textarea "x"
type textarea "a lot of pe"
type textarea "x"
type textarea "a lot of peo"
type textarea "x"
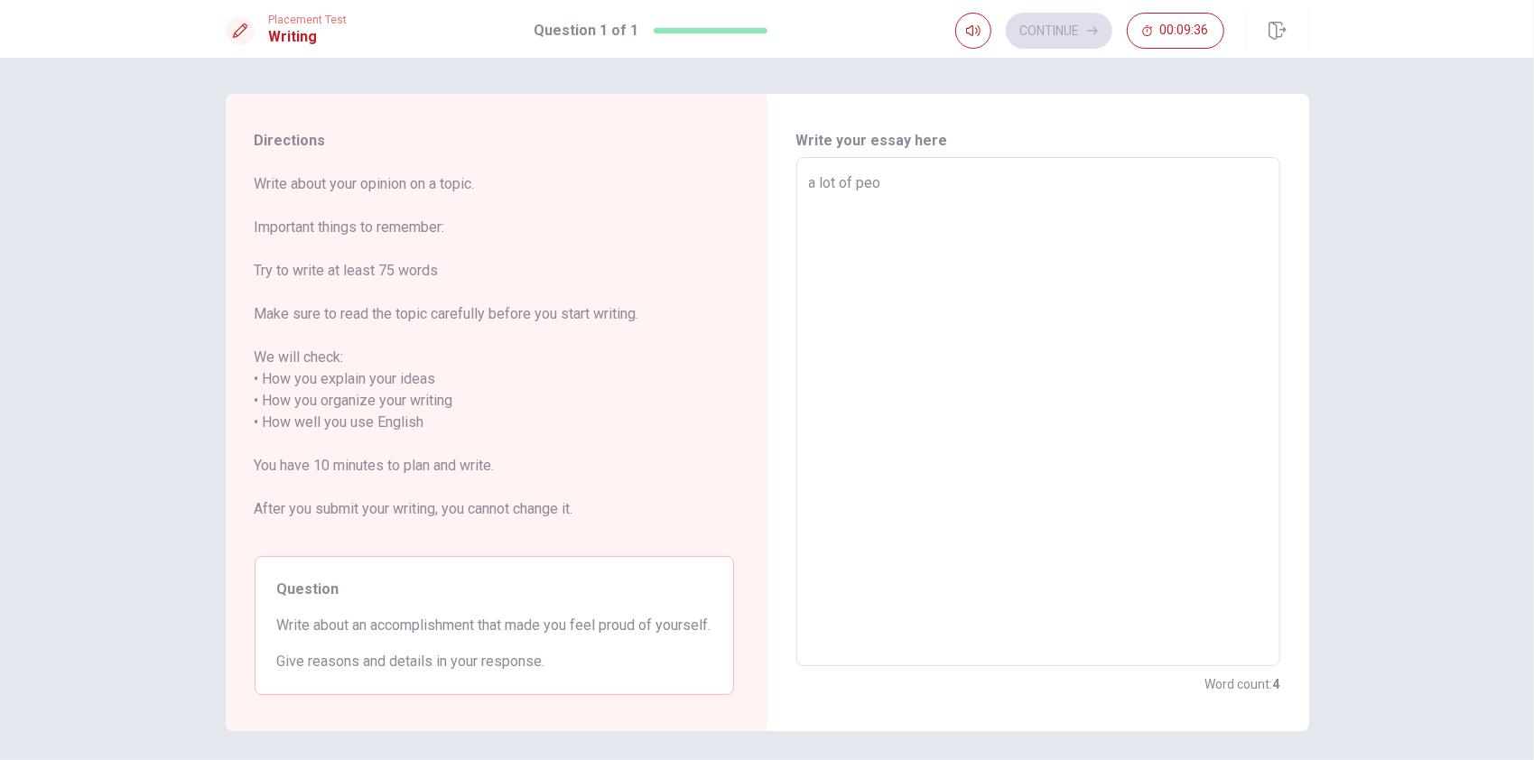
type textarea "a lot of peol"
type textarea "x"
type textarea "a lot of peolp"
type textarea "x"
type textarea "a lot of peol"
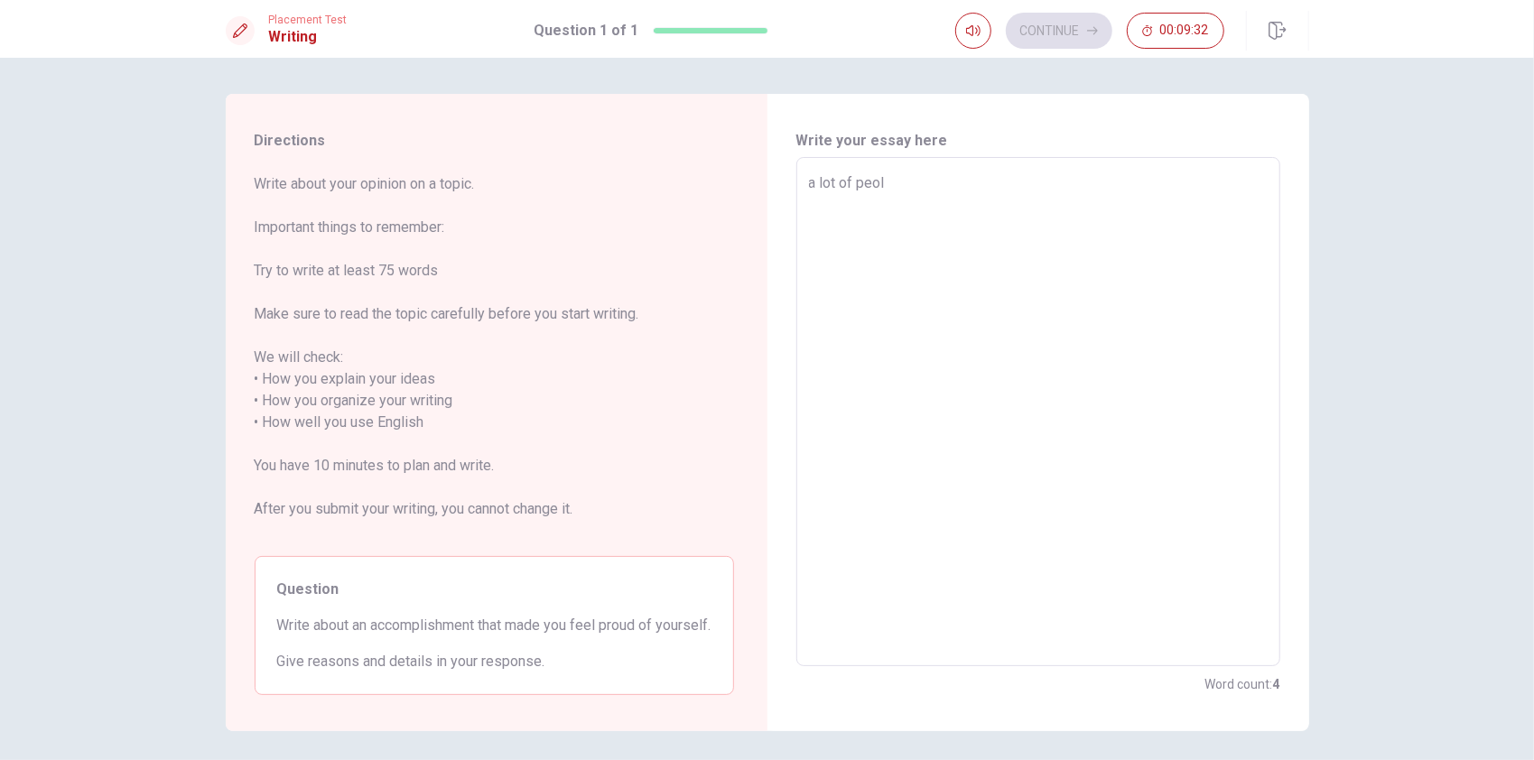
type textarea "x"
type textarea "a lot of peo"
type textarea "x"
type textarea "a lot of peop"
type textarea "x"
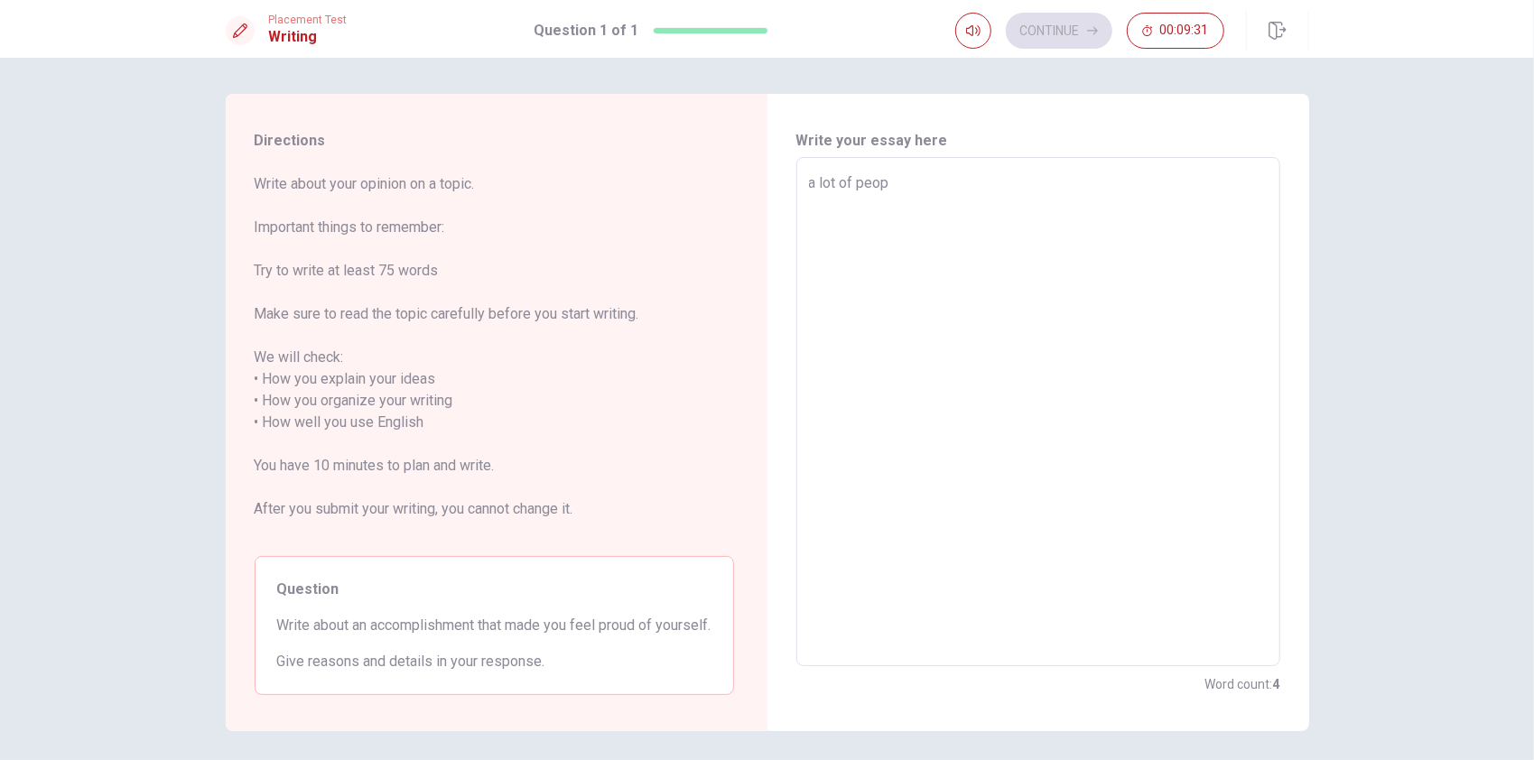
type textarea "a lot of peopl"
type textarea "x"
type textarea "a lot of people"
type textarea "x"
type textarea "a lot of peopleo"
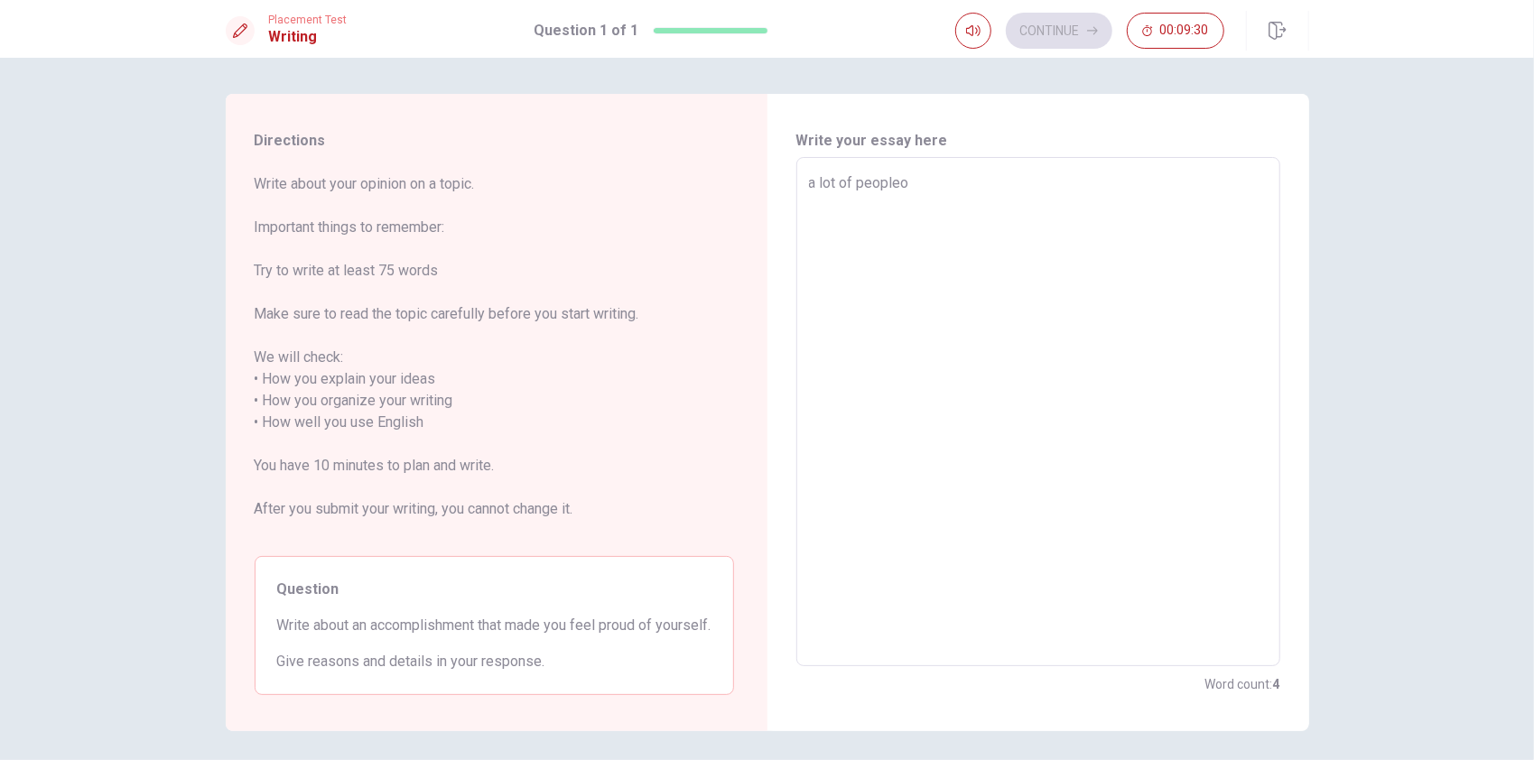
type textarea "x"
type textarea "a lot of peopleo"
type textarea "x"
type textarea "a lot of peopleo"
type textarea "x"
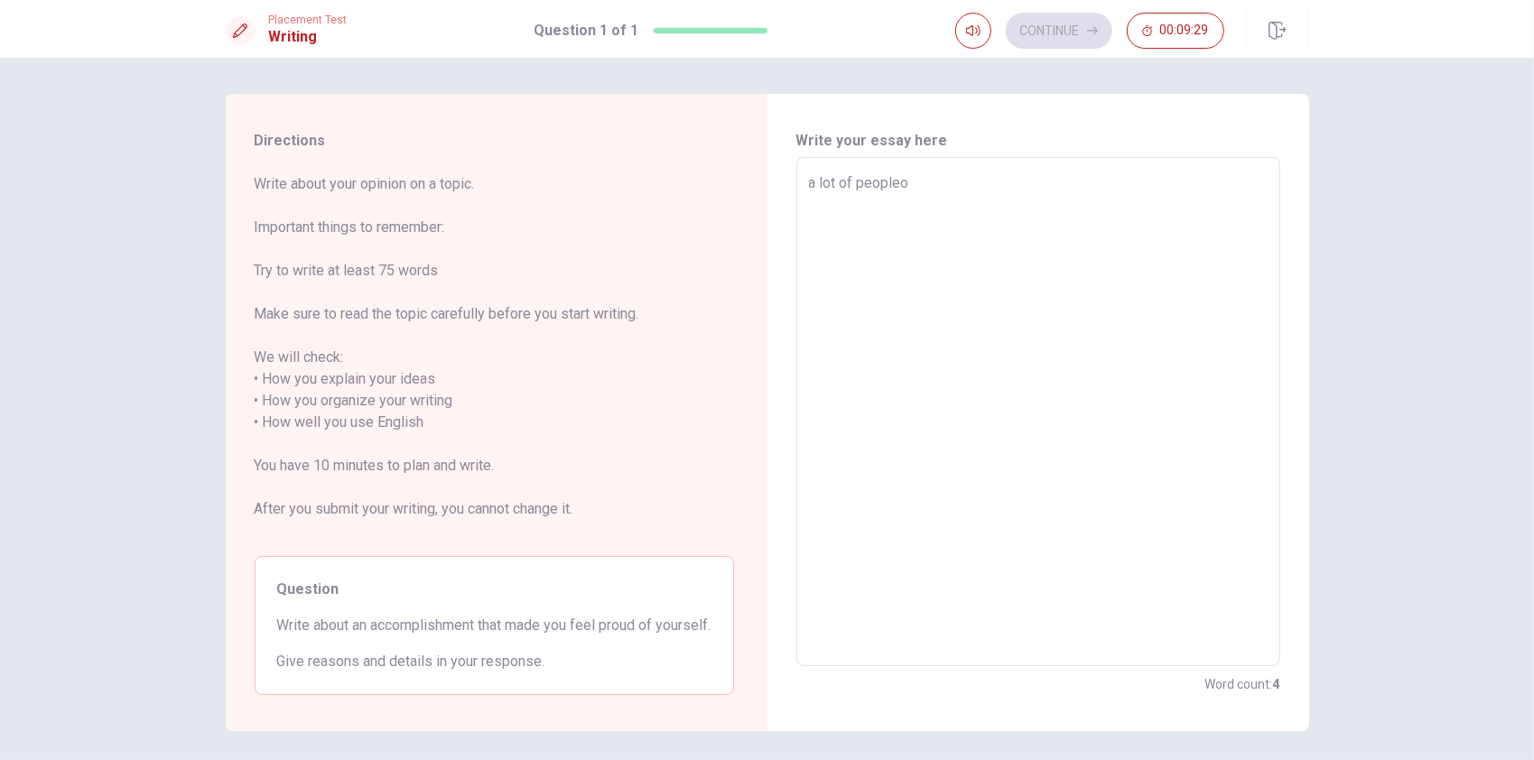
type textarea "a lot of people"
type textarea "x"
type textarea "a lot of people"
type textarea "x"
type textarea "a lot of people a"
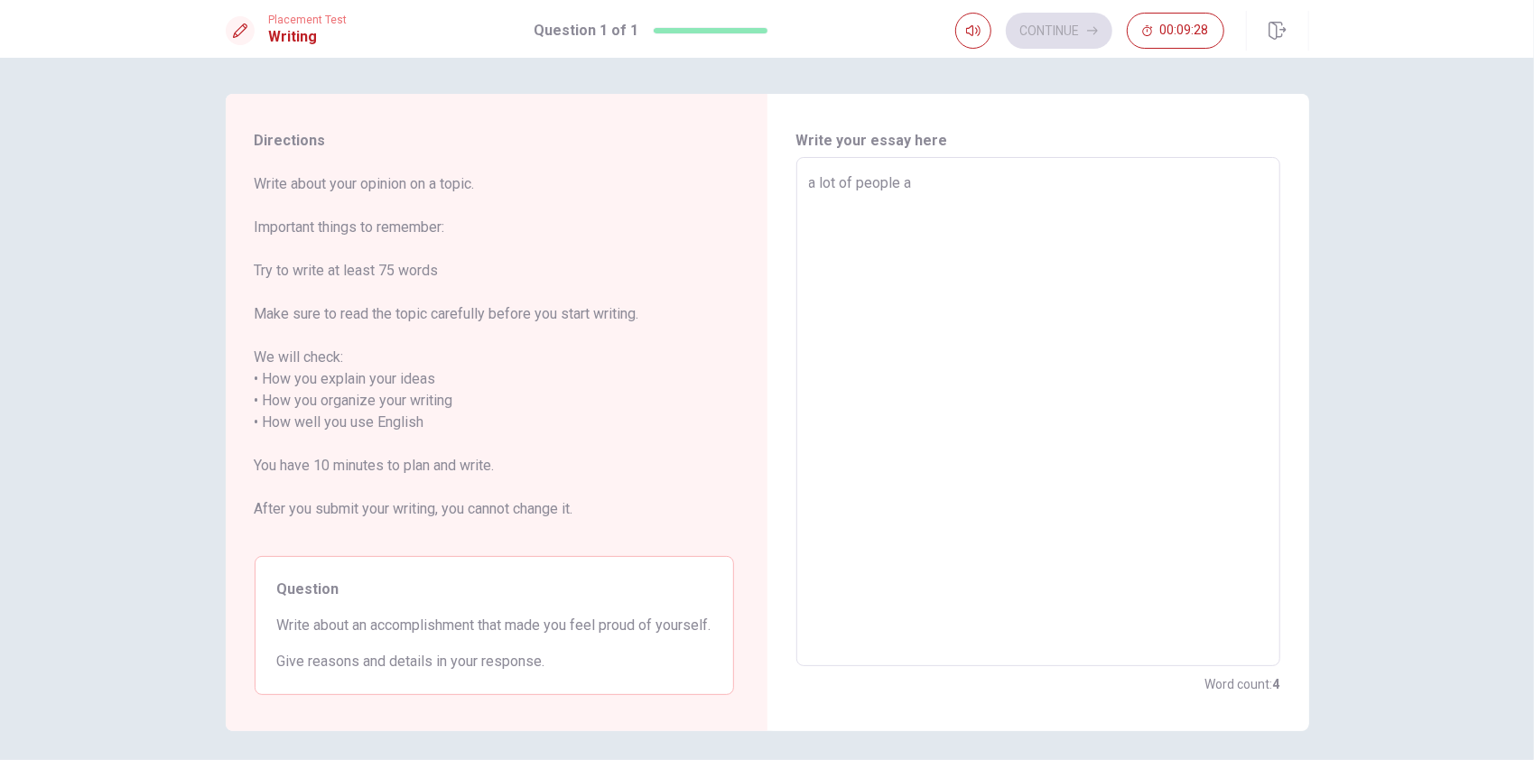
type textarea "x"
type textarea "a lot of people al"
type textarea "x"
type textarea "a lot of people alw"
type textarea "x"
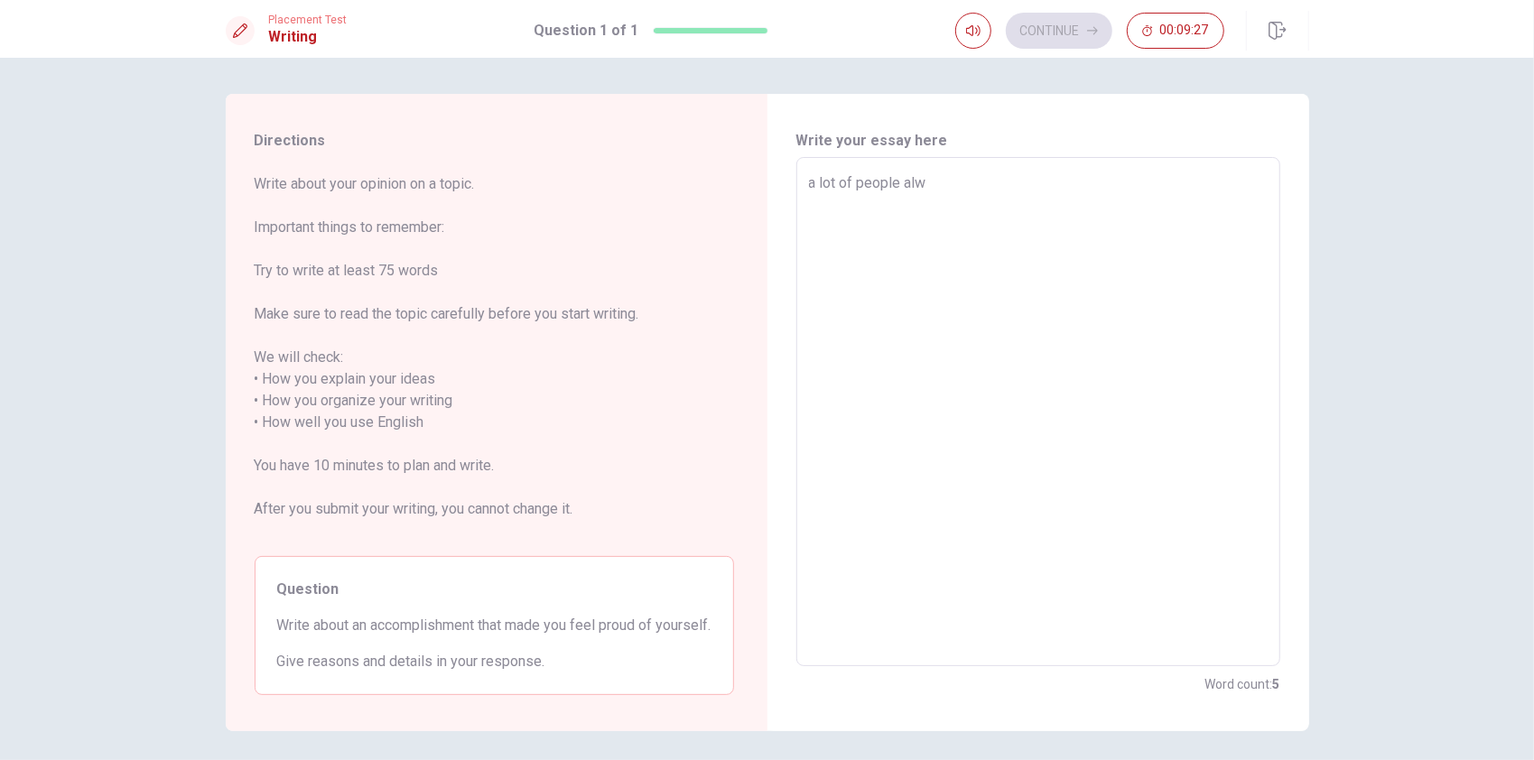
type textarea "a lot of people [PERSON_NAME]"
type textarea "x"
type textarea "a lot of people [PERSON_NAME]"
type textarea "x"
type textarea "a lot of people [PERSON_NAME]"
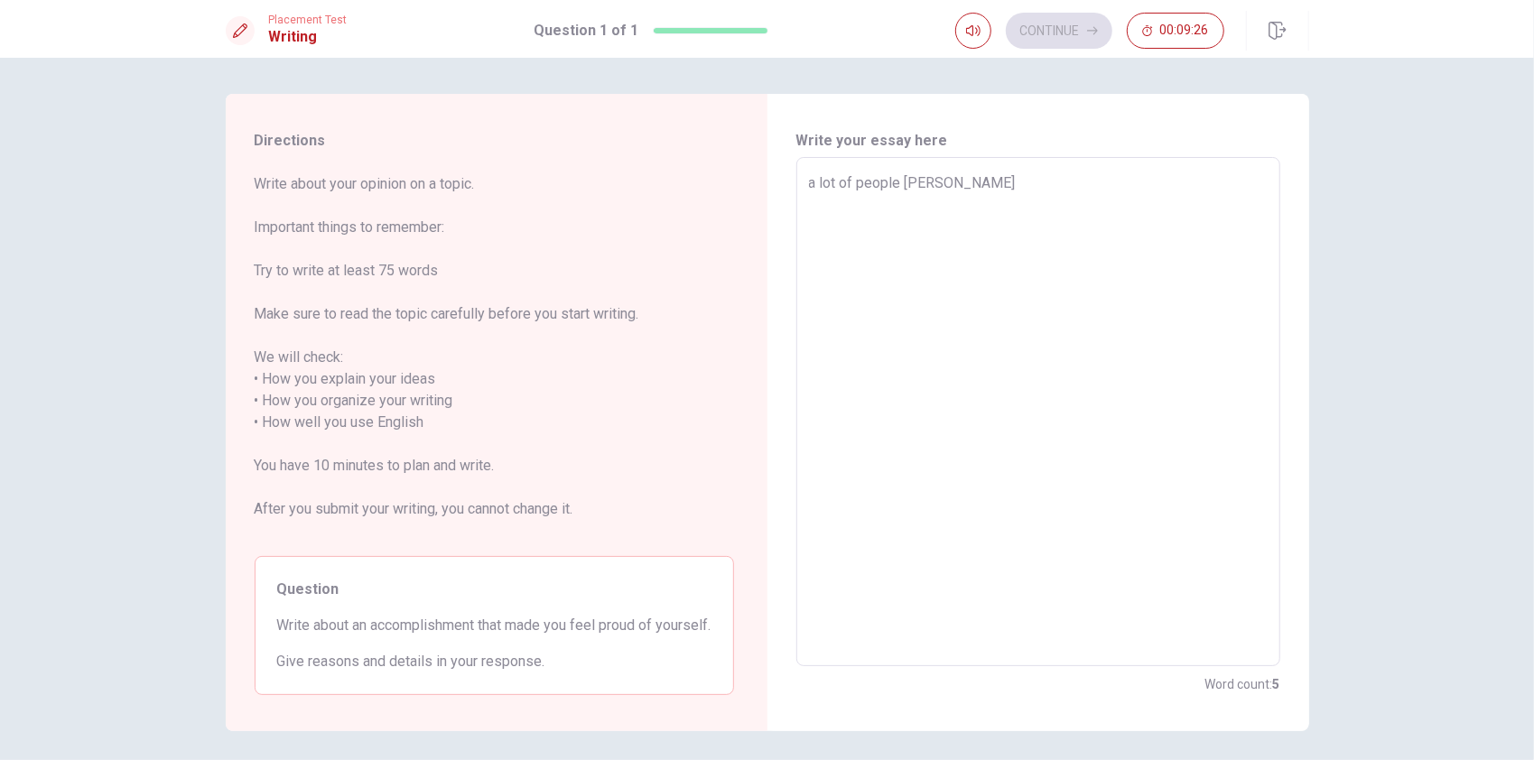
type textarea "x"
type textarea "a lot of people [PERSON_NAME]"
type textarea "x"
type textarea "a lot of people [PERSON_NAME]"
type textarea "x"
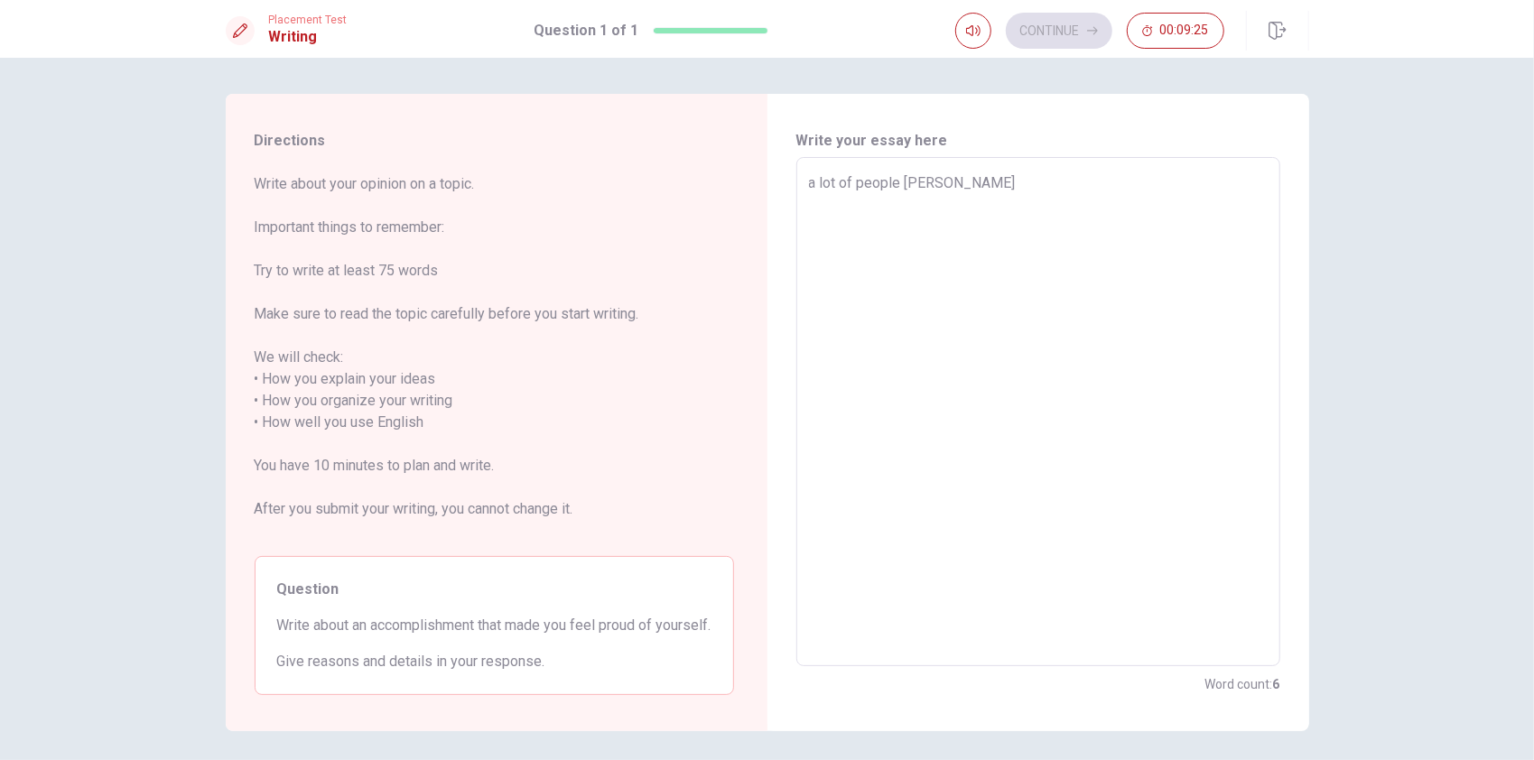
type textarea "a lot of people [PERSON_NAME]"
type textarea "x"
type textarea "a lot of people [PERSON_NAME]"
type textarea "x"
type textarea "a lot of people [PERSON_NAME] tells"
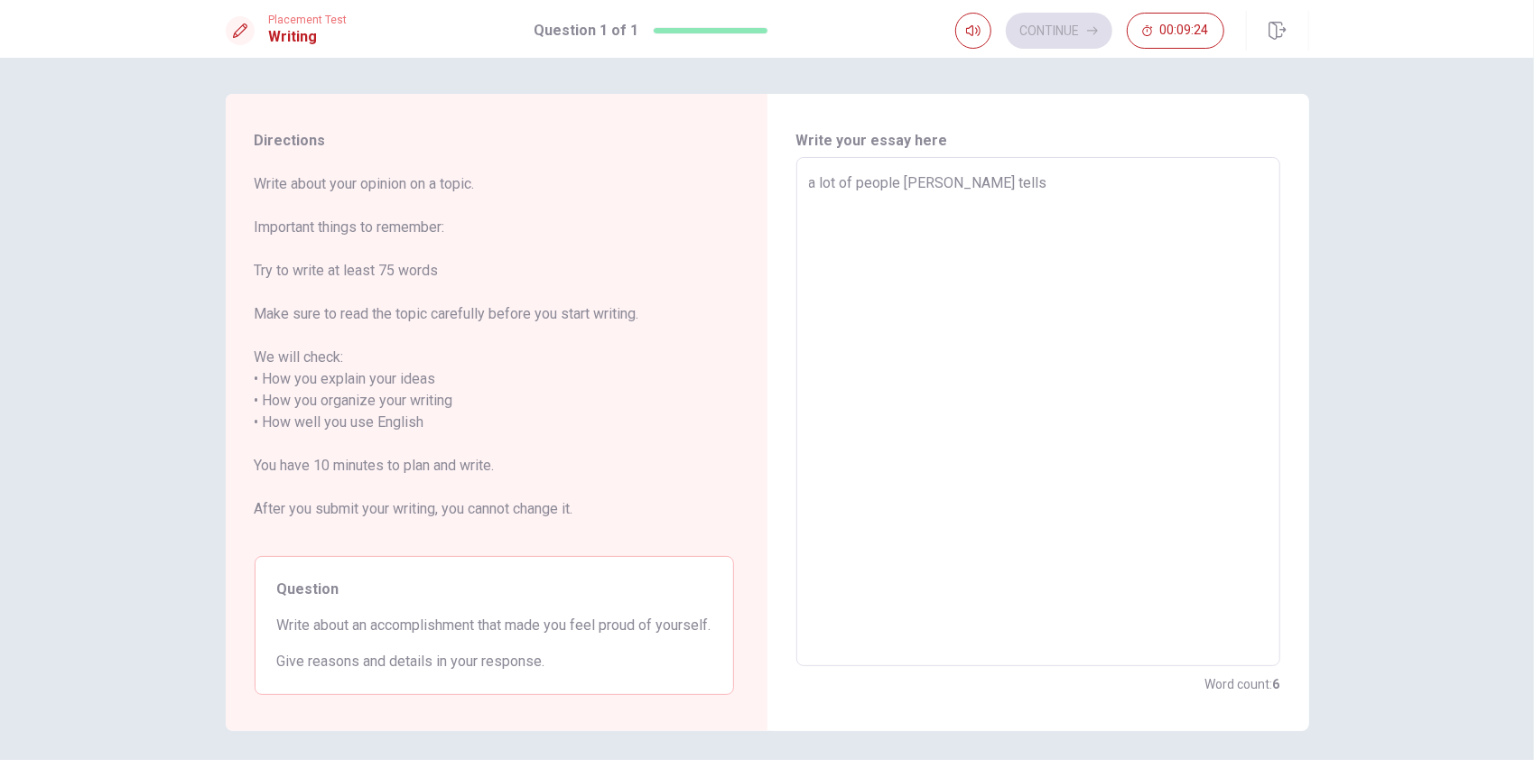
type textarea "x"
type textarea "a lot of people [PERSON_NAME] tells"
type textarea "x"
type textarea "a lot of people [PERSON_NAME] tells m"
type textarea "x"
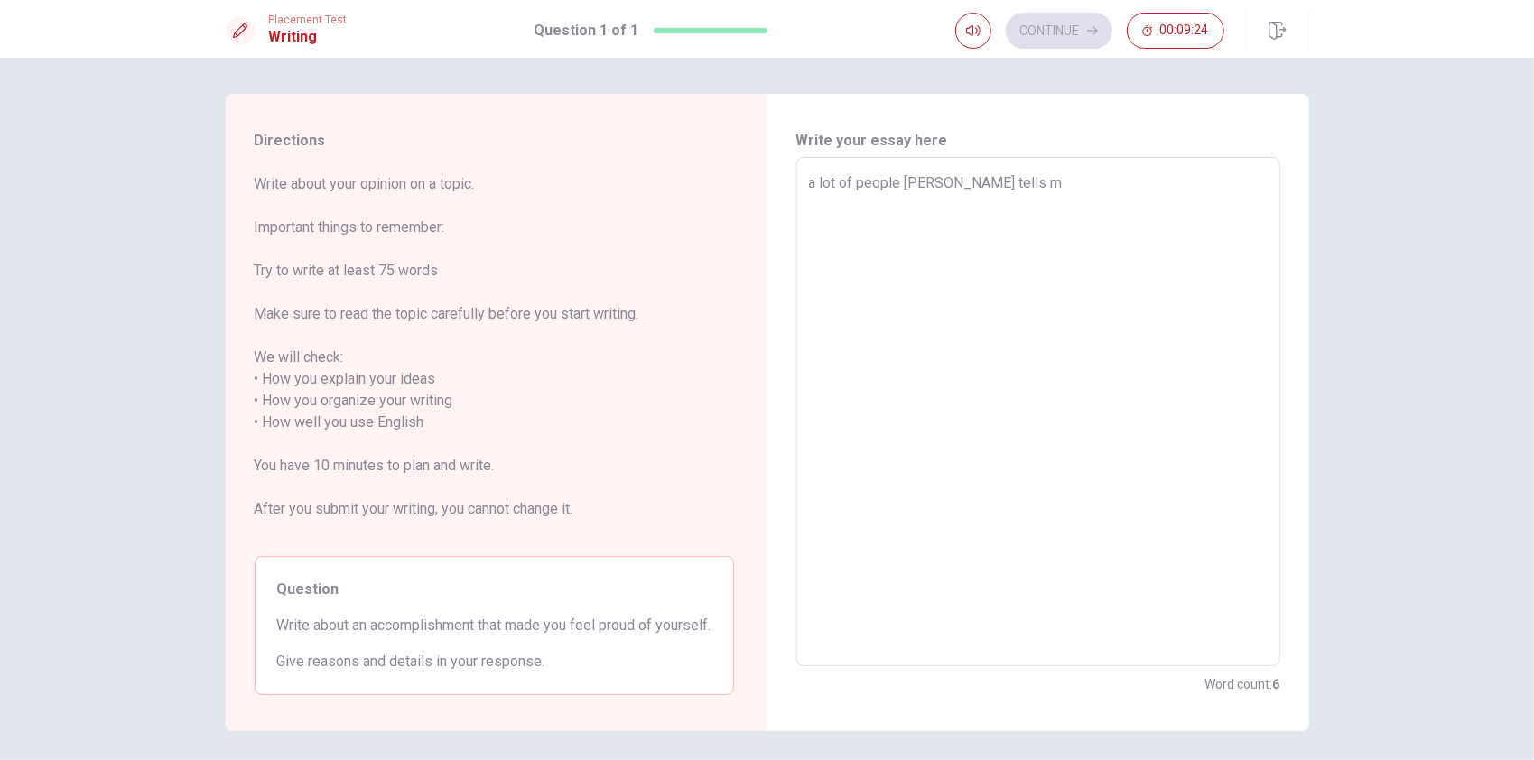
type textarea "a lot of people [PERSON_NAME] tells me"
type textarea "x"
type textarea "a lot of people [PERSON_NAME] tells me"
type textarea "x"
type textarea "a lot of people [PERSON_NAME] tells me t"
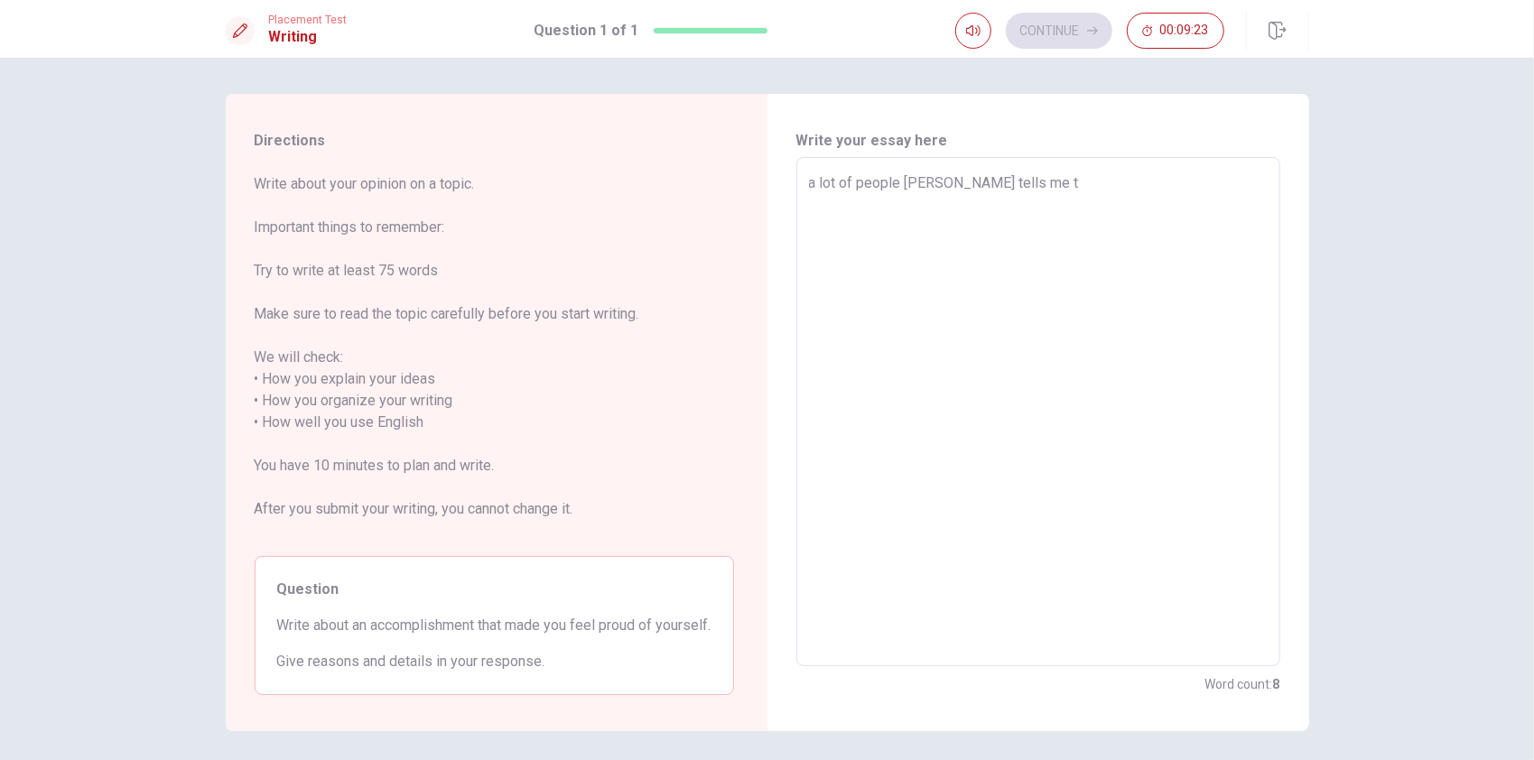
type textarea "x"
type textarea "a lot of people [PERSON_NAME] tells me th"
type textarea "x"
type textarea "a lot of people [PERSON_NAME] tells me tha"
type textarea "x"
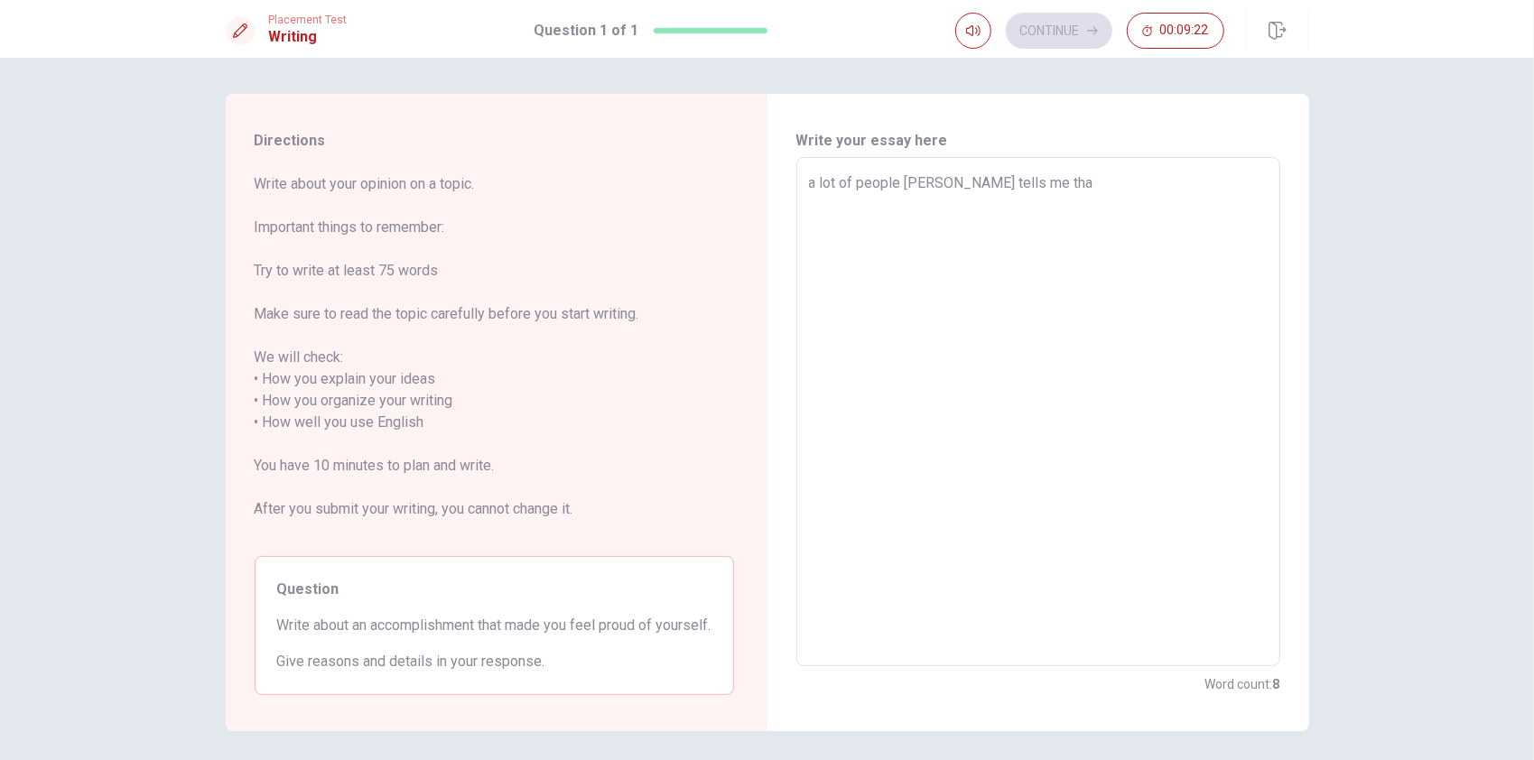
type textarea "a lot of people [PERSON_NAME] tells me that"
type textarea "x"
type textarea "a lot of people [PERSON_NAME] tells me that"
type textarea "x"
type textarea "a lot of people [PERSON_NAME] tells me that i"
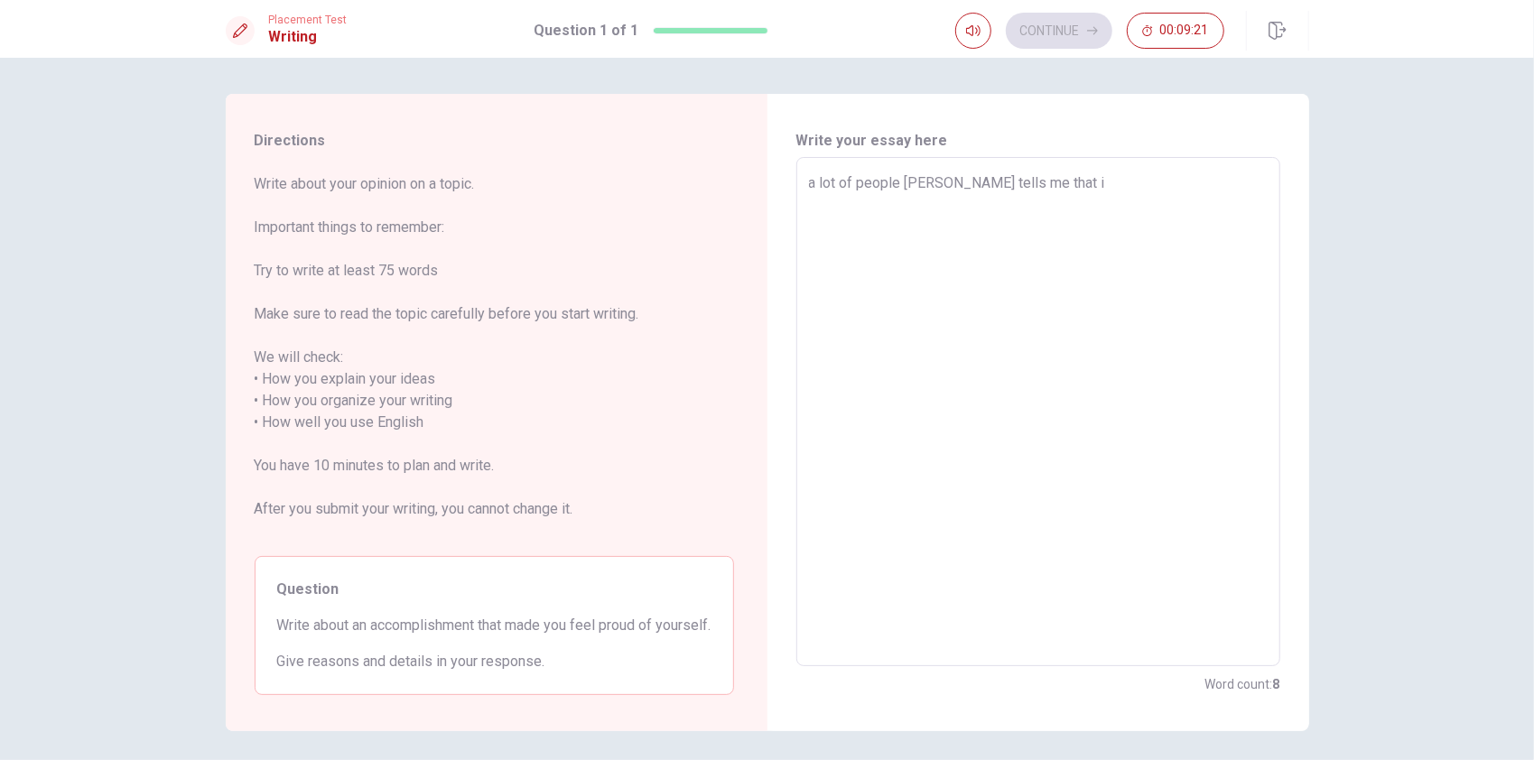
type textarea "x"
type textarea "a lot of people [PERSON_NAME] tells me that im"
type textarea "x"
type textarea "a lot of people [PERSON_NAME] tells me that im"
type textarea "x"
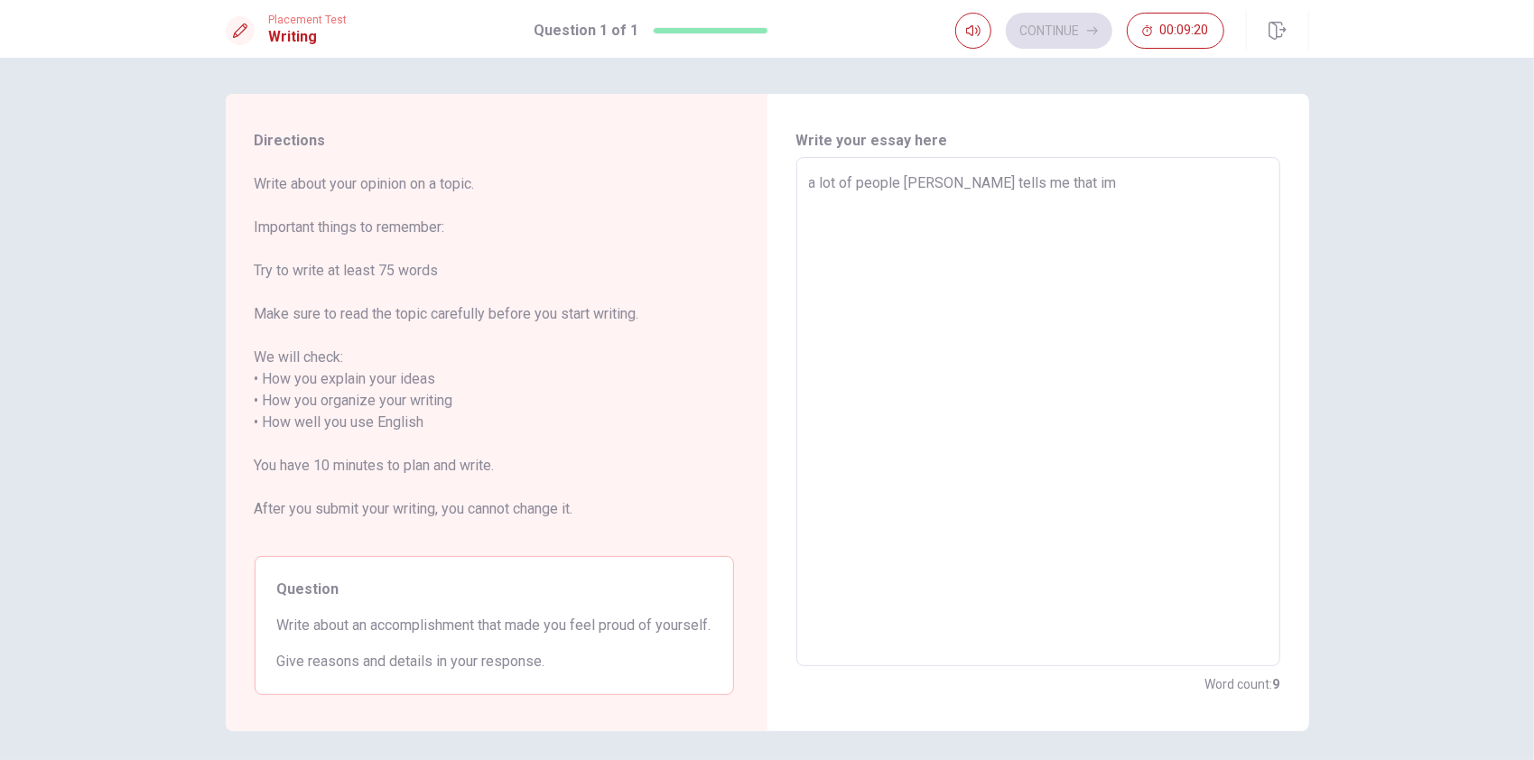
type textarea "a lot of people [PERSON_NAME] tells me that im a"
type textarea "x"
type textarea "a lot of people [PERSON_NAME] tells me that im a"
type textarea "x"
type textarea "a lot of people [PERSON_NAME] tells me that im a n"
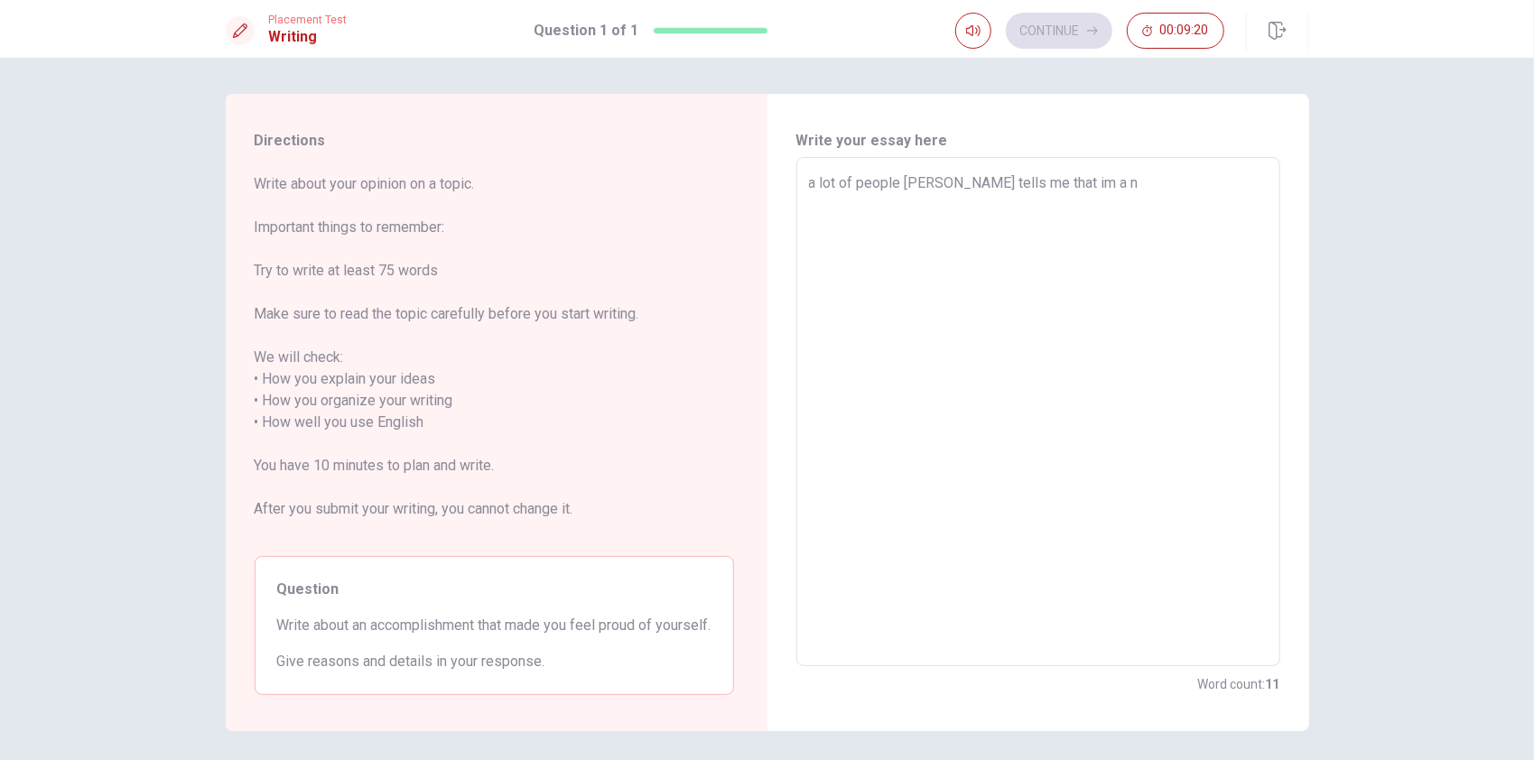
type textarea "x"
type textarea "a lot of people [PERSON_NAME] tells me that im a no"
type textarea "x"
type textarea "a lot of people [PERSON_NAME] tells me that im a nob"
type textarea "x"
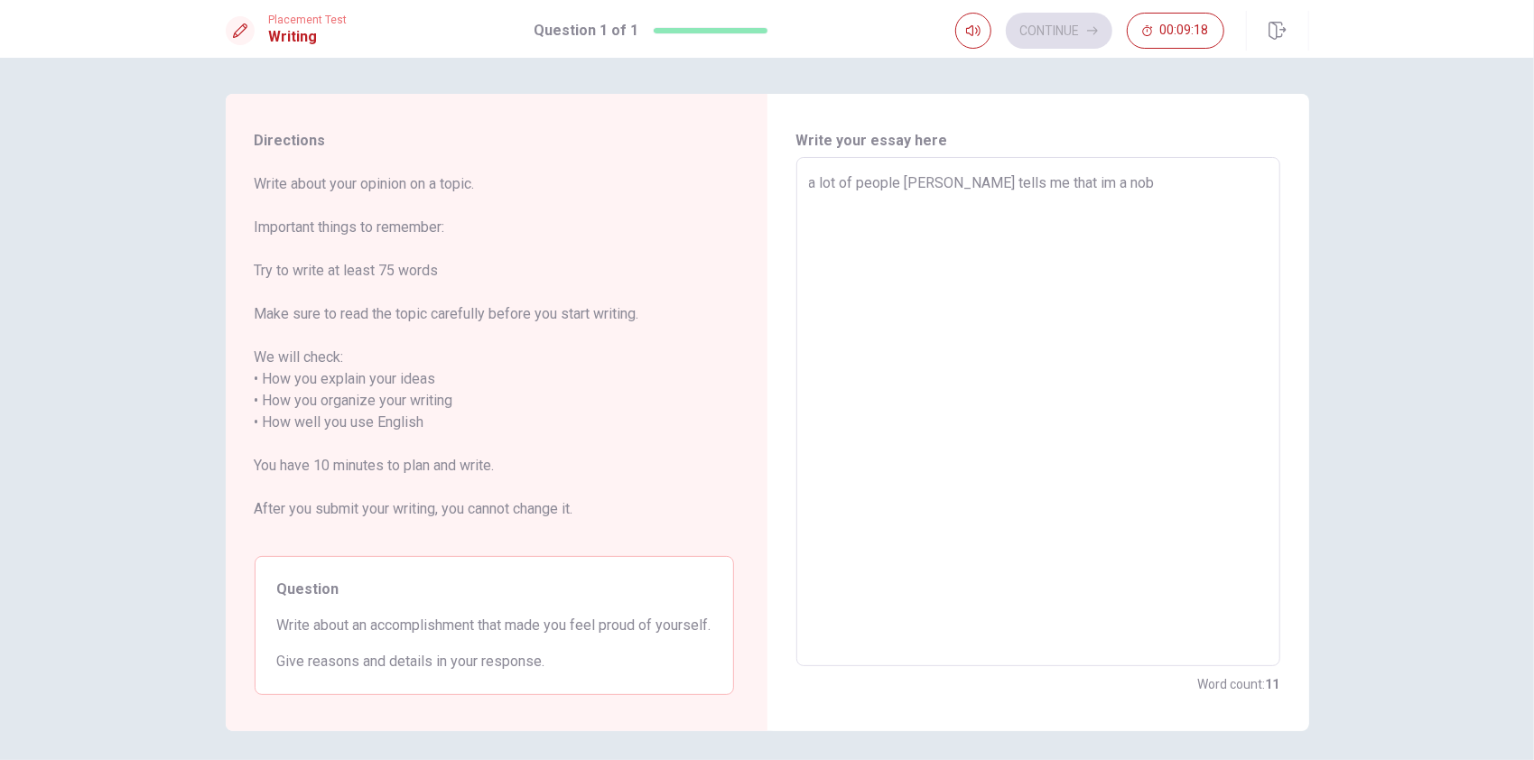
type textarea "a lot of people [PERSON_NAME] tells me that im a nobl"
type textarea "x"
type textarea "a lot of people [PERSON_NAME] tells me that im a noble"
type textarea "x"
type textarea "a lot of people [PERSON_NAME] tells me that im a noble"
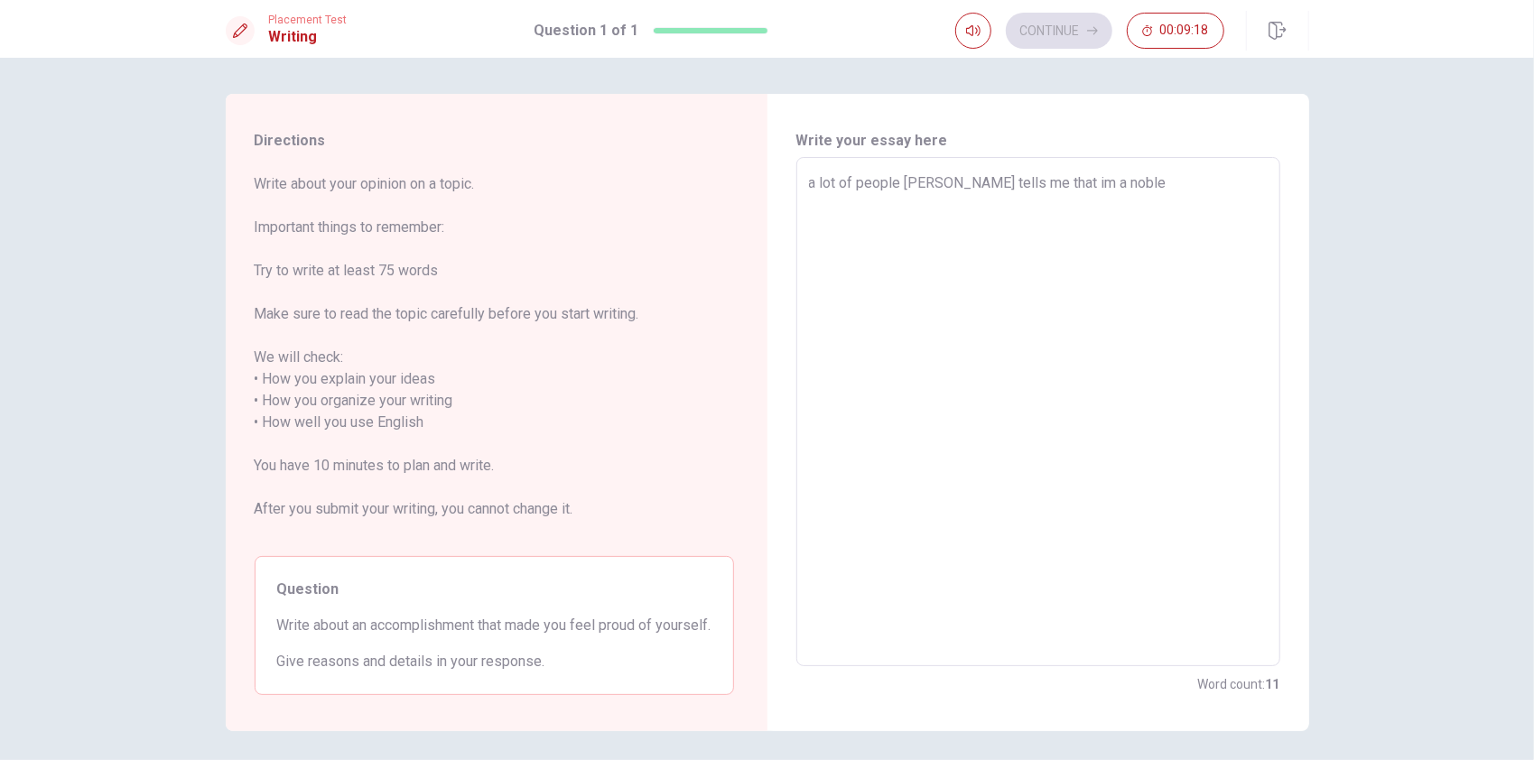
type textarea "x"
type textarea "a lot of people [PERSON_NAME] tells me that im a noble p"
type textarea "x"
type textarea "a lot of people [PERSON_NAME] tells me that im a [PERSON_NAME]"
type textarea "x"
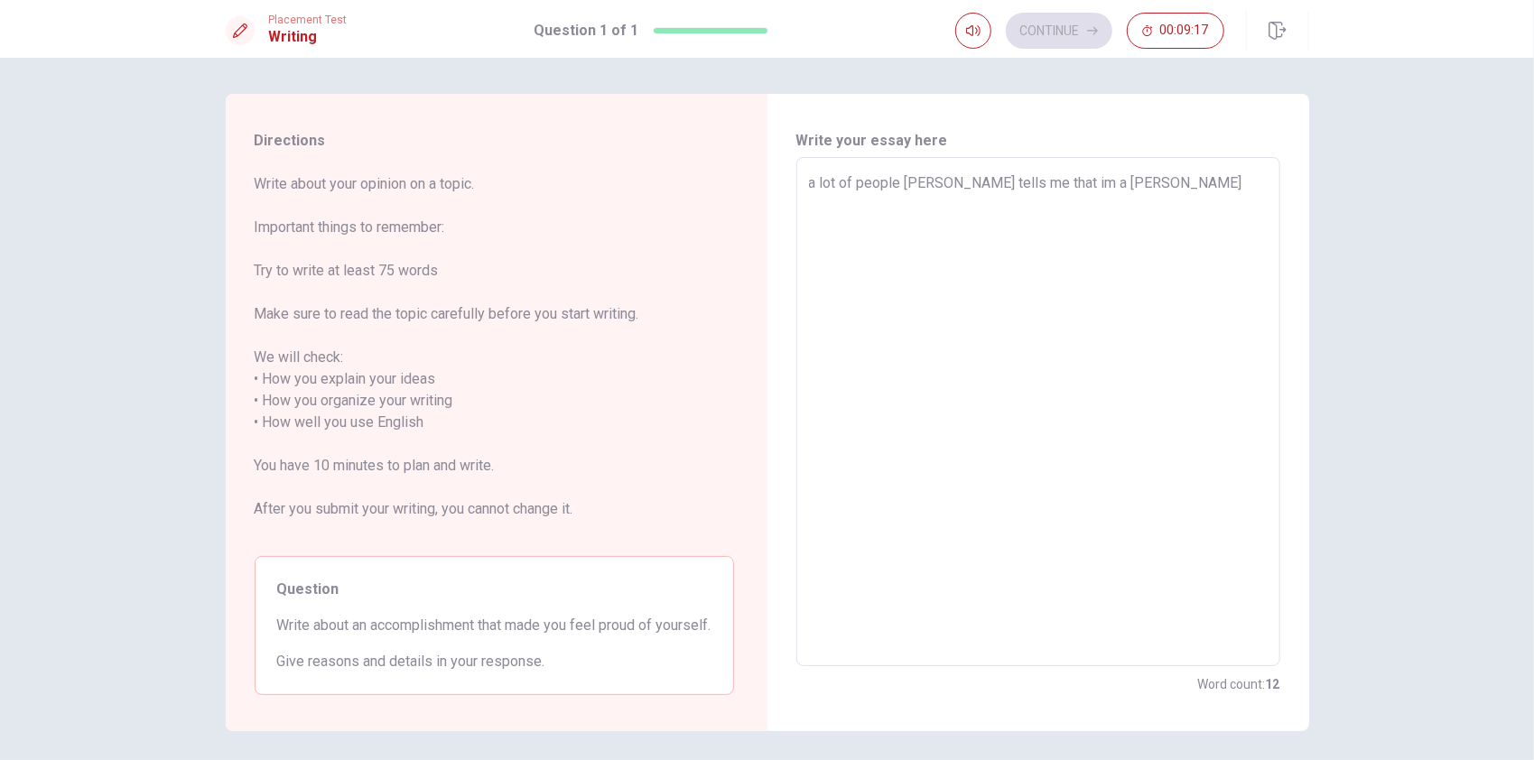
type textarea "a lot of people [PERSON_NAME] tells me that im a noble per"
type textarea "x"
type textarea "a lot of people [PERSON_NAME] tells me that im a noble pers"
type textarea "x"
type textarea "a lot of people [PERSON_NAME] tells me that im a noble perso"
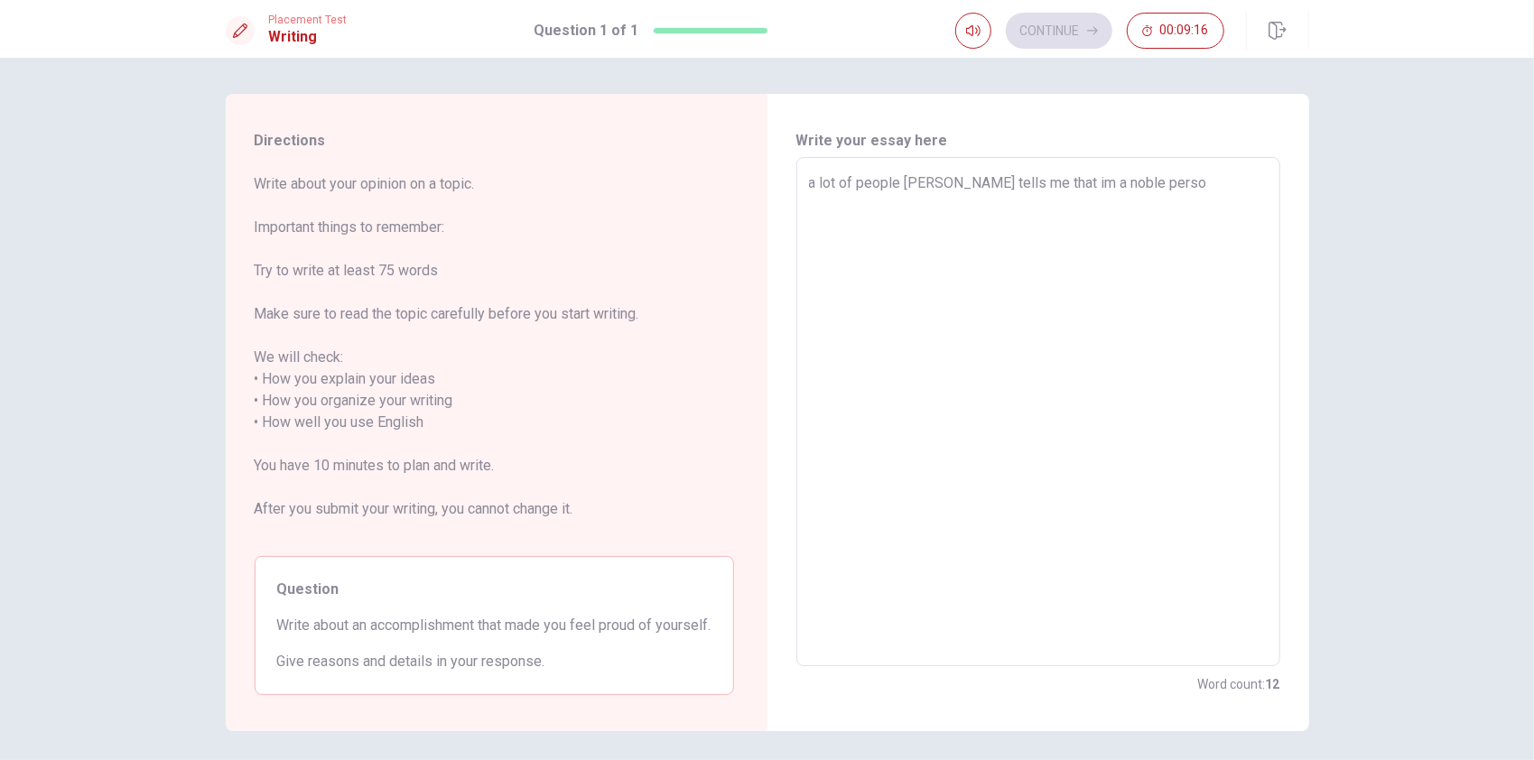
type textarea "x"
type textarea "a lot of people [PERSON_NAME] tells me that im a noble person"
type textarea "x"
type textarea "a lot of people [PERSON_NAME] tells me that im a noble persona"
type textarea "x"
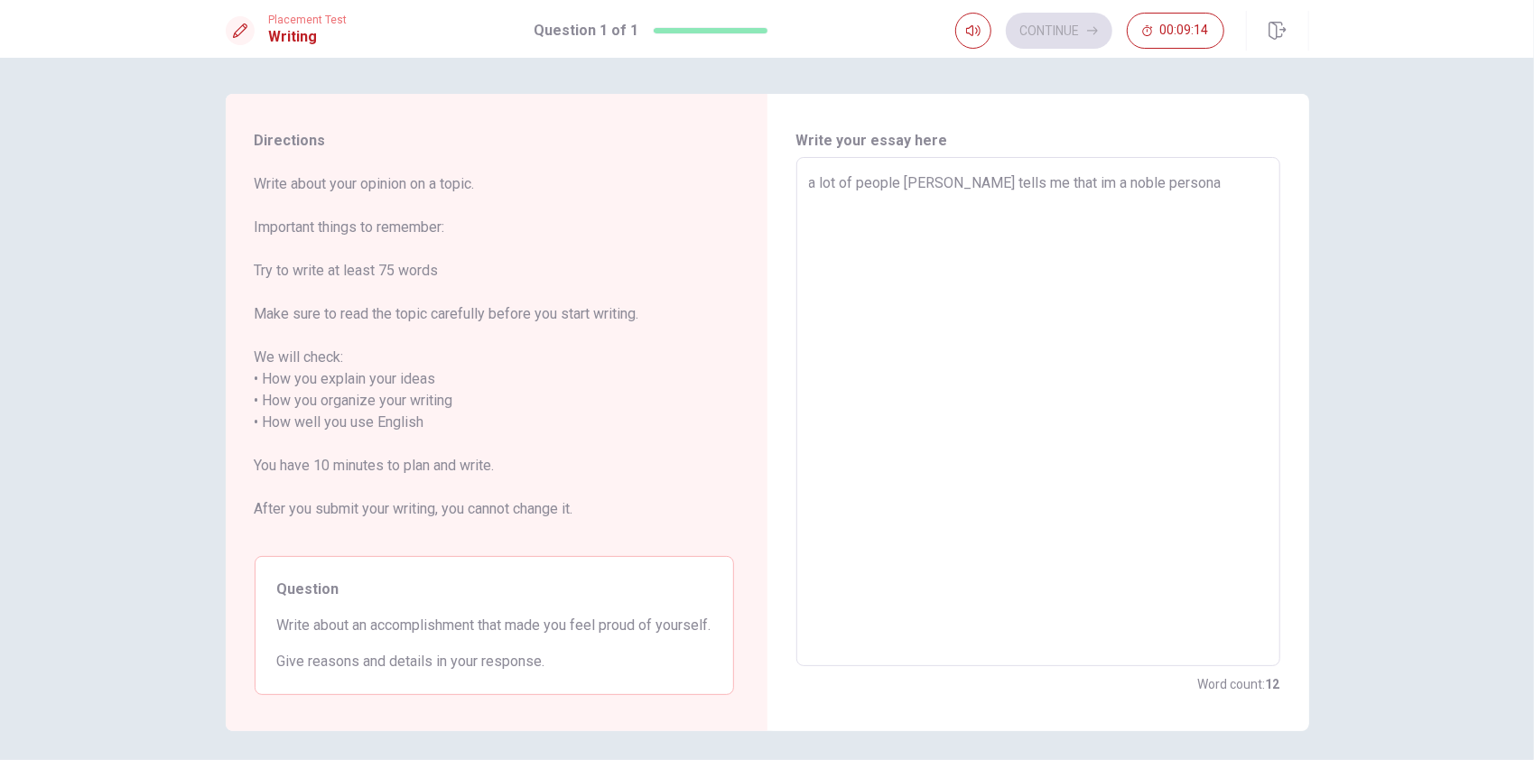
type textarea "a lot of people [PERSON_NAME] tells me that im a noble person"
type textarea "x"
type textarea "a lot of people [PERSON_NAME] tells me that im a noble persono"
type textarea "x"
type textarea "a lot of people [PERSON_NAME] tells me that im a noble personon"
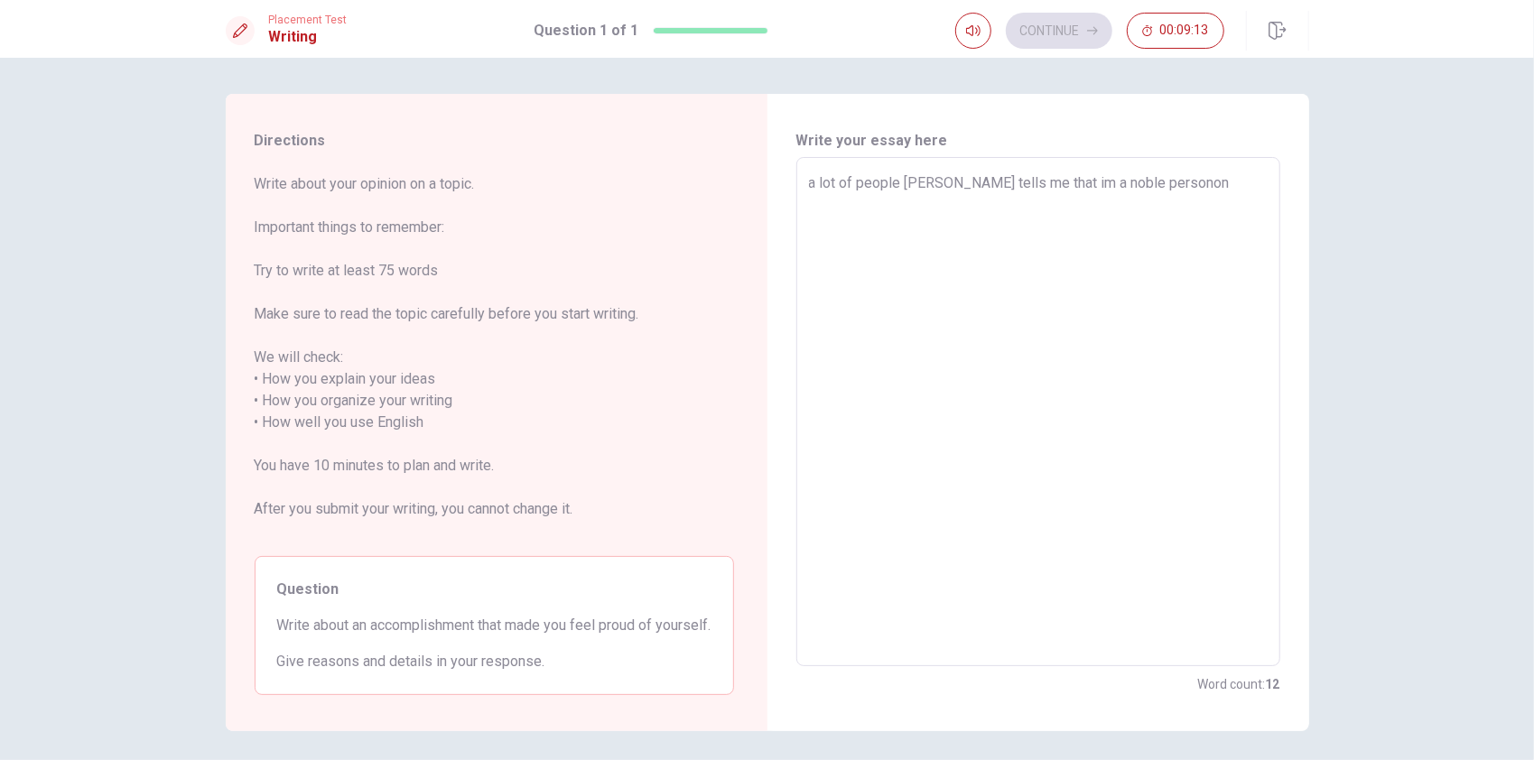
type textarea "x"
type textarea "a lot of people [PERSON_NAME] tells me that im a noble personons"
type textarea "x"
type textarea "a lot of people [PERSON_NAME] tells me that im a noble personon"
type textarea "x"
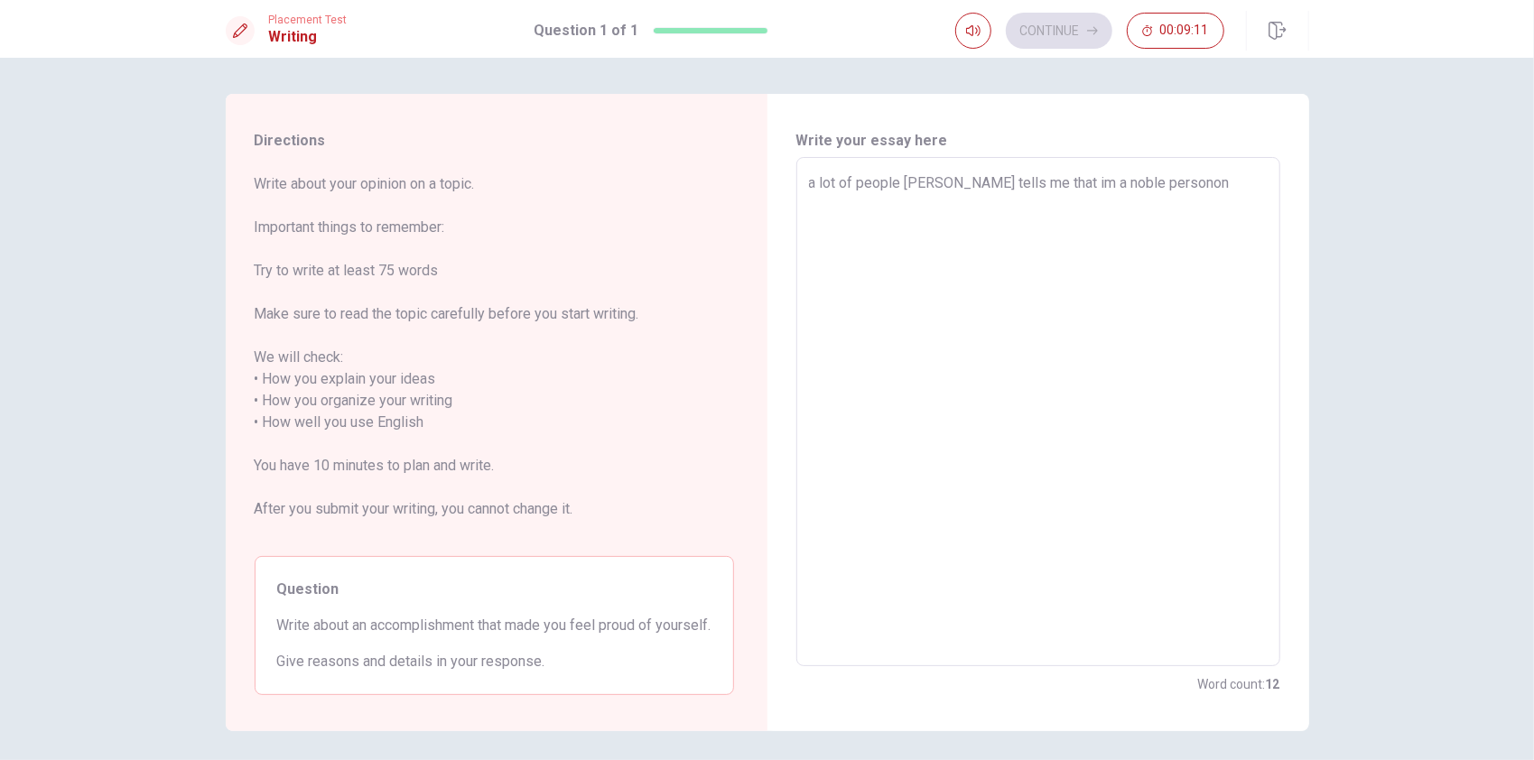
type textarea "a lot of people [PERSON_NAME] tells me that im a noble persono"
type textarea "x"
type textarea "a lot of people [PERSON_NAME] tells me that im a noble person"
type textarea "x"
type textarea "a lot of people [PERSON_NAME] tells me that im a noble person,"
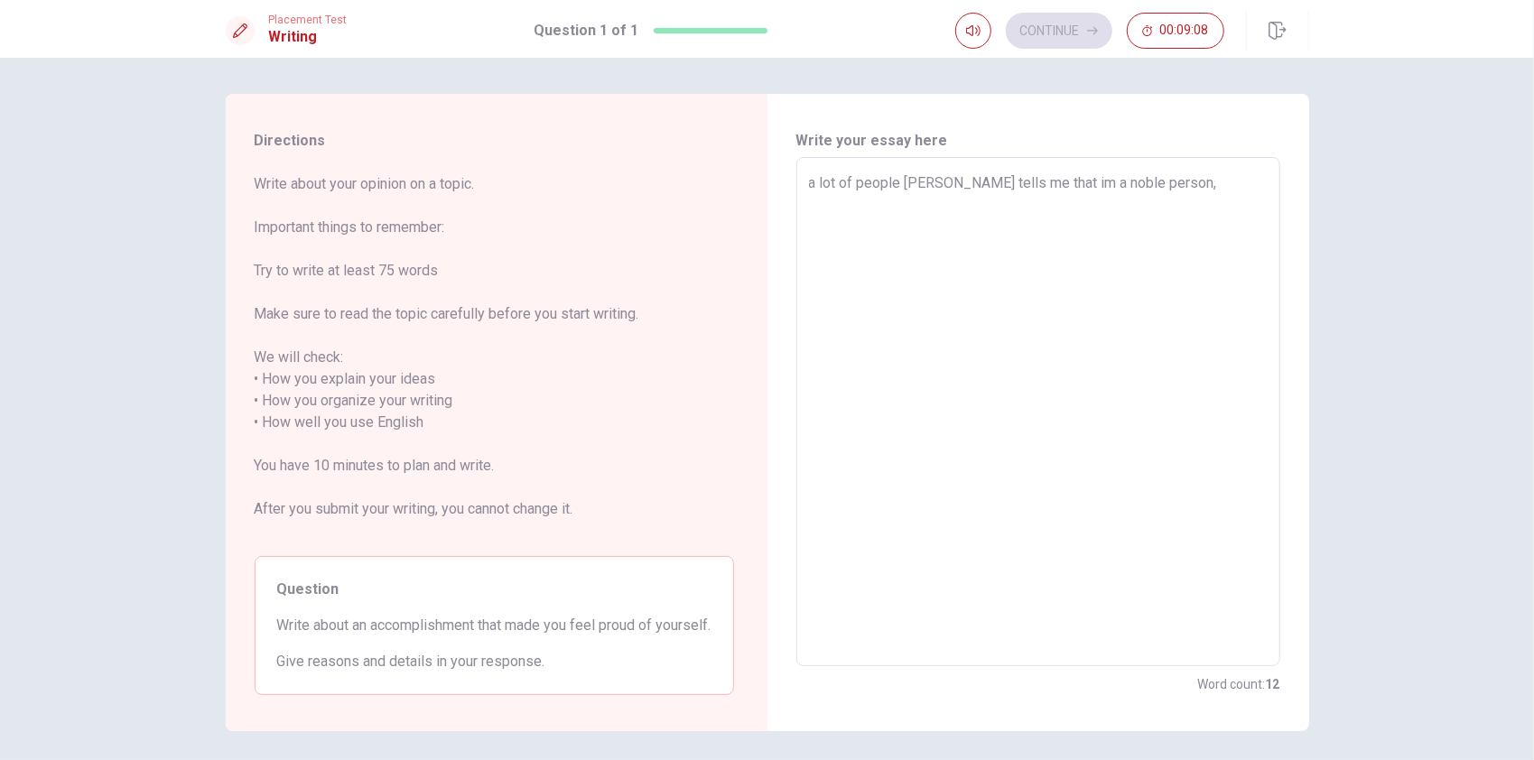
type textarea "x"
type textarea "a lot of people [PERSON_NAME] tells me that im a noble person,"
type textarea "x"
type textarea "a lot of people [PERSON_NAME] tells me that im a noble person, a"
type textarea "x"
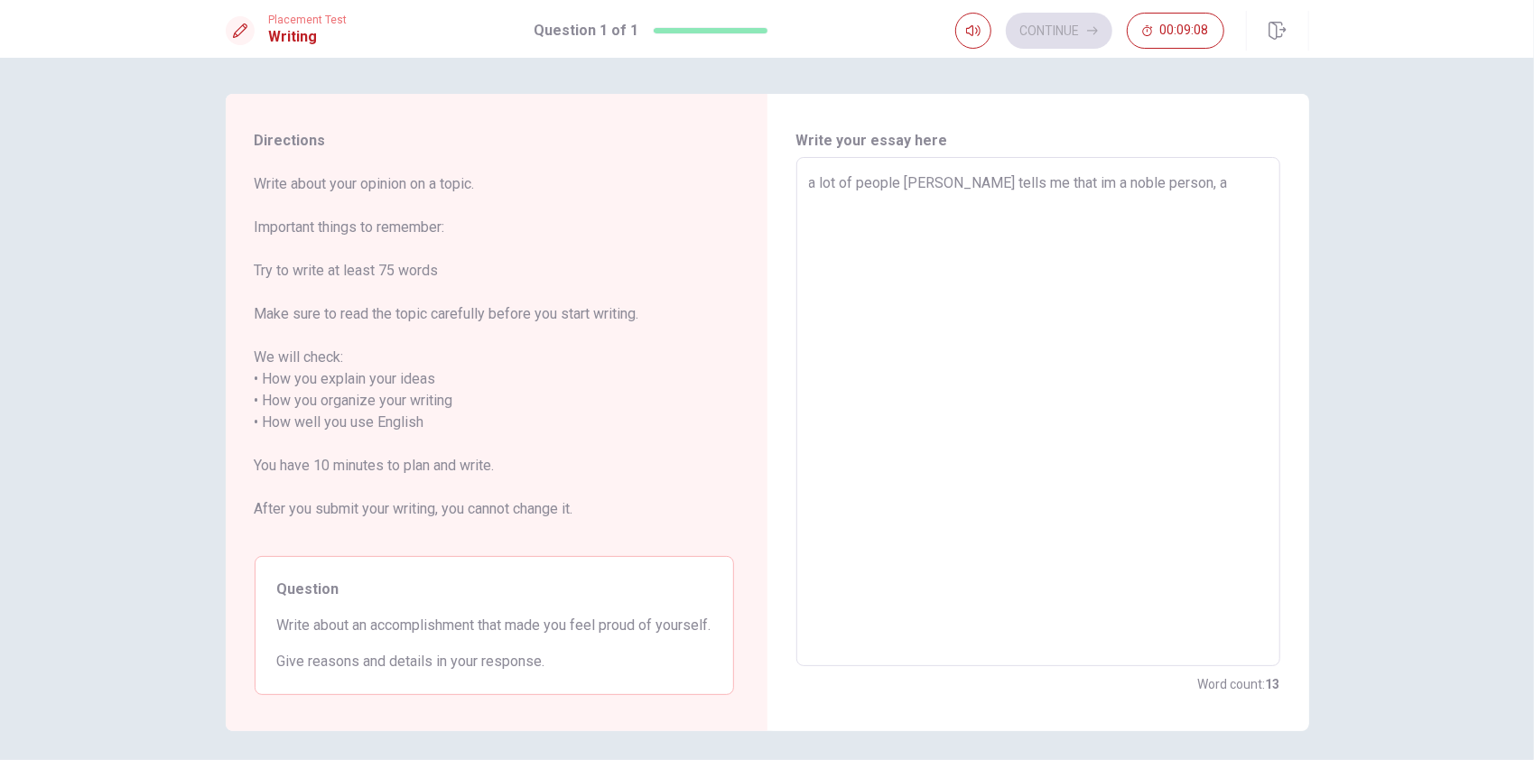
type textarea "a lot of people [PERSON_NAME] tells me that im a noble person, an"
type textarea "x"
type textarea "a lot of people [PERSON_NAME] tells me that im a noble person, and"
type textarea "x"
type textarea "a lot of people [PERSON_NAME] tells me that im a noble person, and"
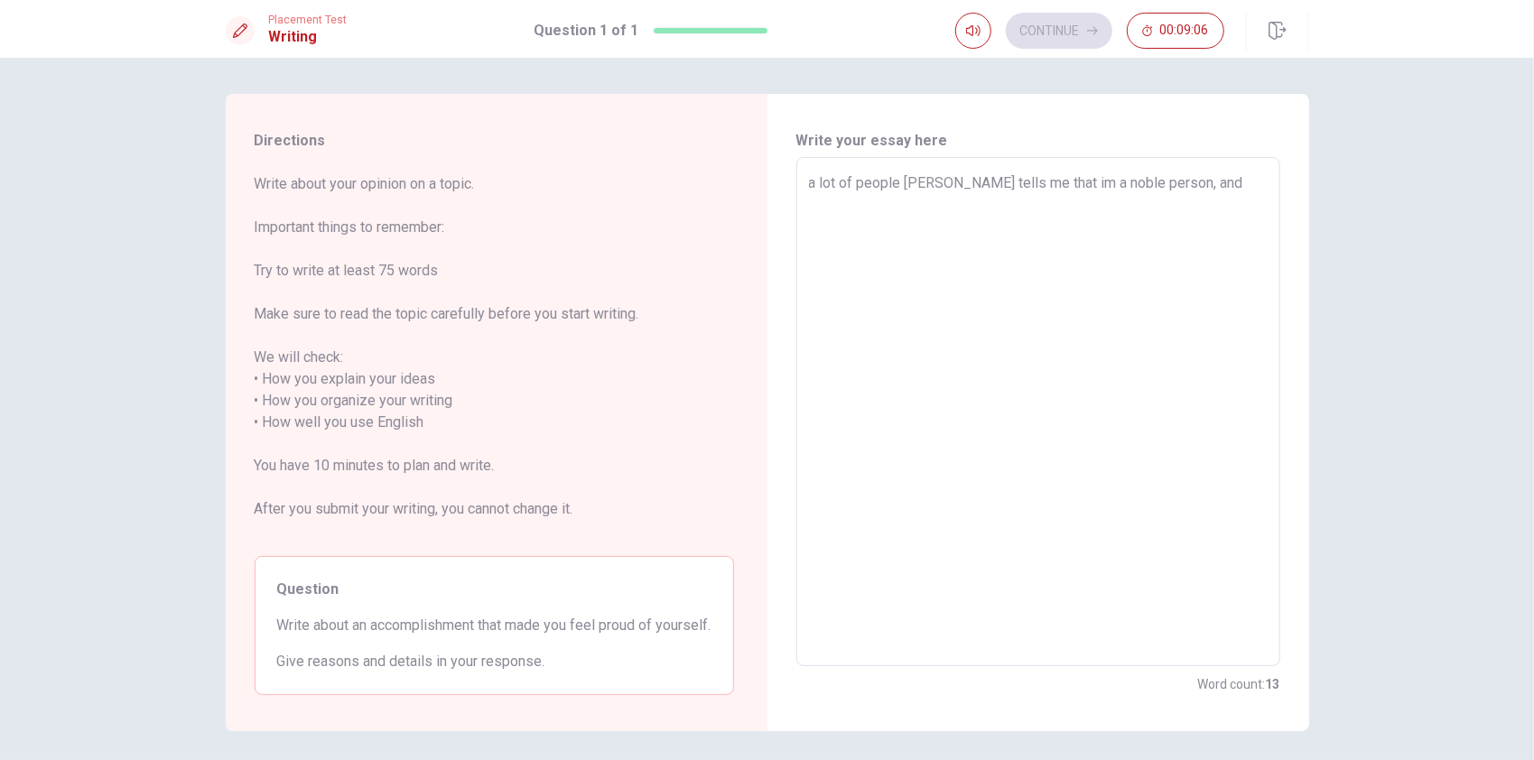
type textarea "x"
type textarea "a lot of people [PERSON_NAME] tells me that im a noble person, and i"
type textarea "x"
type textarea "a lot of people [PERSON_NAME] tells me that im a noble person, and it"
type textarea "x"
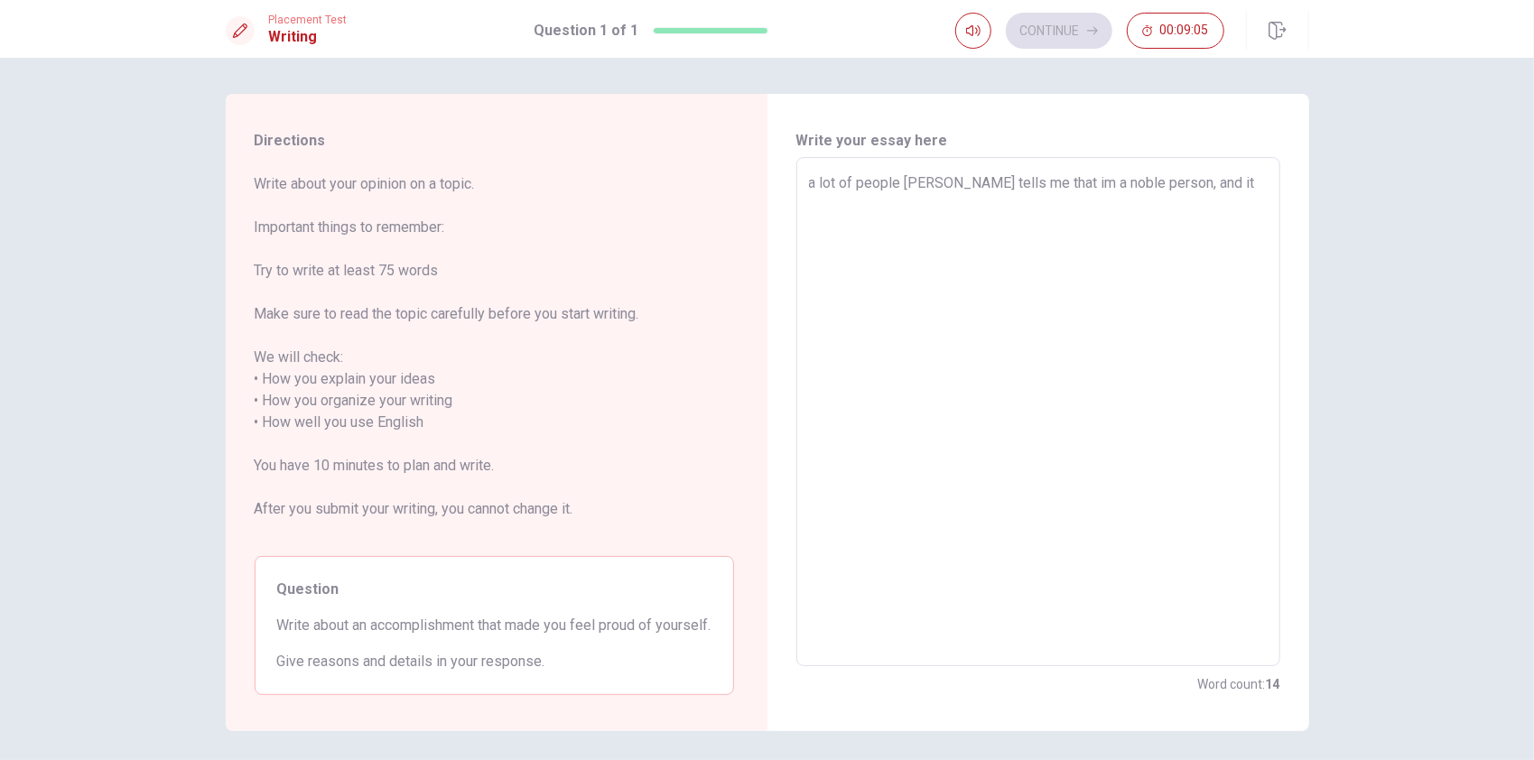
type textarea "a lot of people [PERSON_NAME] tells me that im a noble person, and its"
type textarea "x"
type textarea "a lot of people [PERSON_NAME] tells me that im a noble person, and itss"
type textarea "x"
type textarea "a lot of people [PERSON_NAME] tells me that im a noble person, and itss"
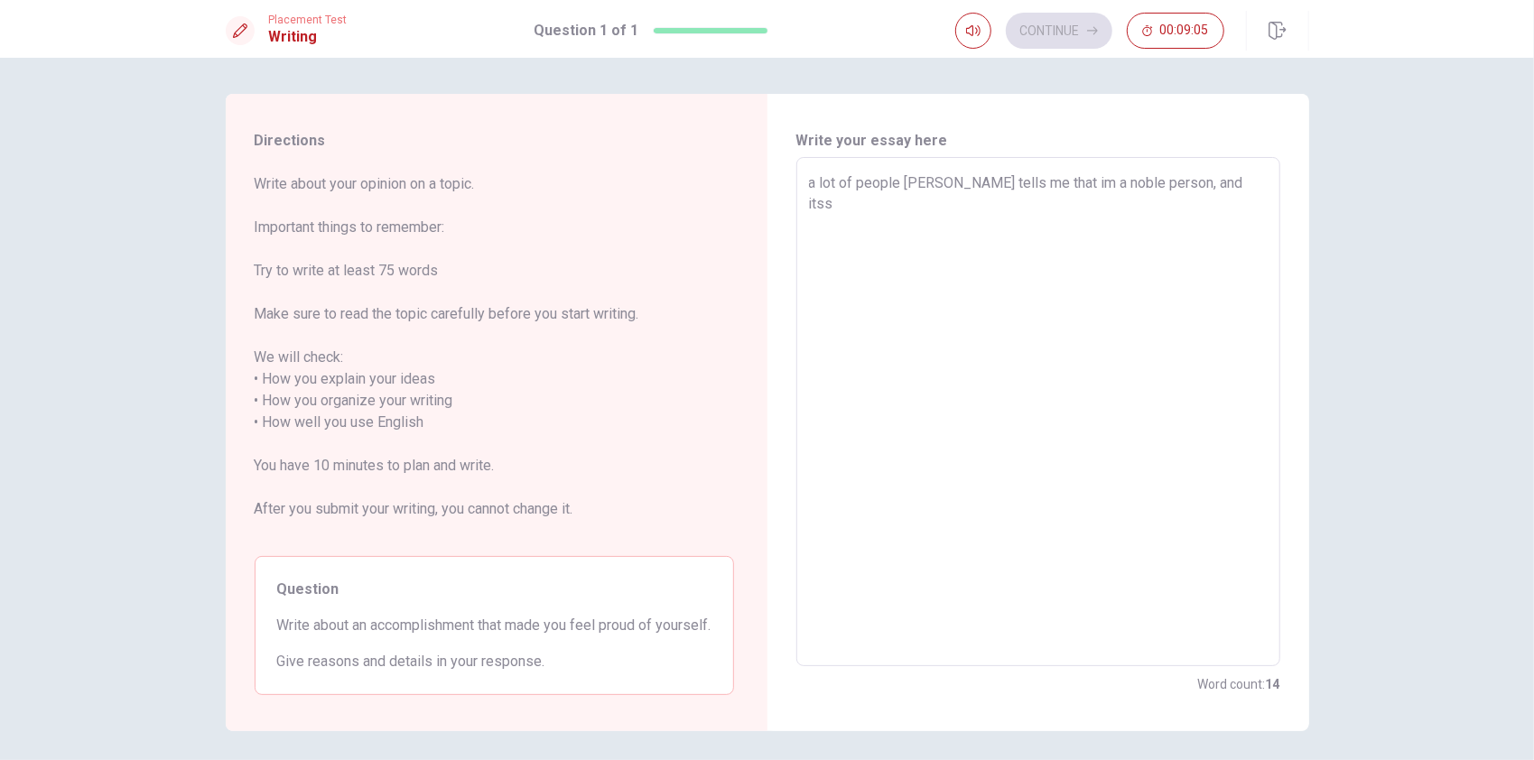
type textarea "x"
type textarea "a lot of people [PERSON_NAME] tells me that im a noble person, and itss s"
type textarea "x"
type textarea "a lot of people [PERSON_NAME] tells me that im a noble person, and itss so"
type textarea "x"
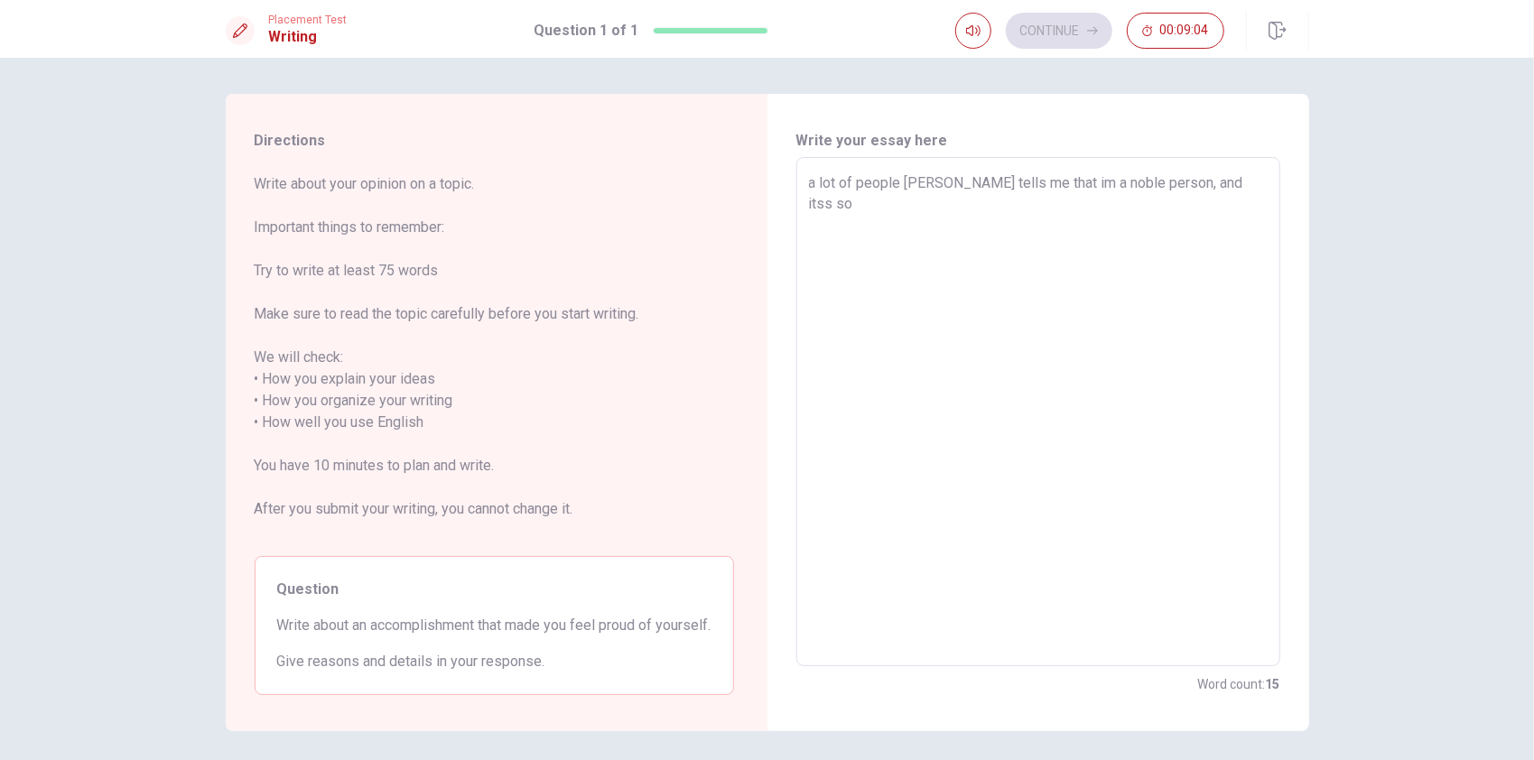
type textarea "a lot of people [PERSON_NAME] tells me that im a noble person, and itss som"
type textarea "x"
type textarea "a lot of people [PERSON_NAME] tells me that im a noble person, and itss some"
type textarea "x"
type textarea "a lot of people [PERSON_NAME] tells me that im a noble person, and itss somet"
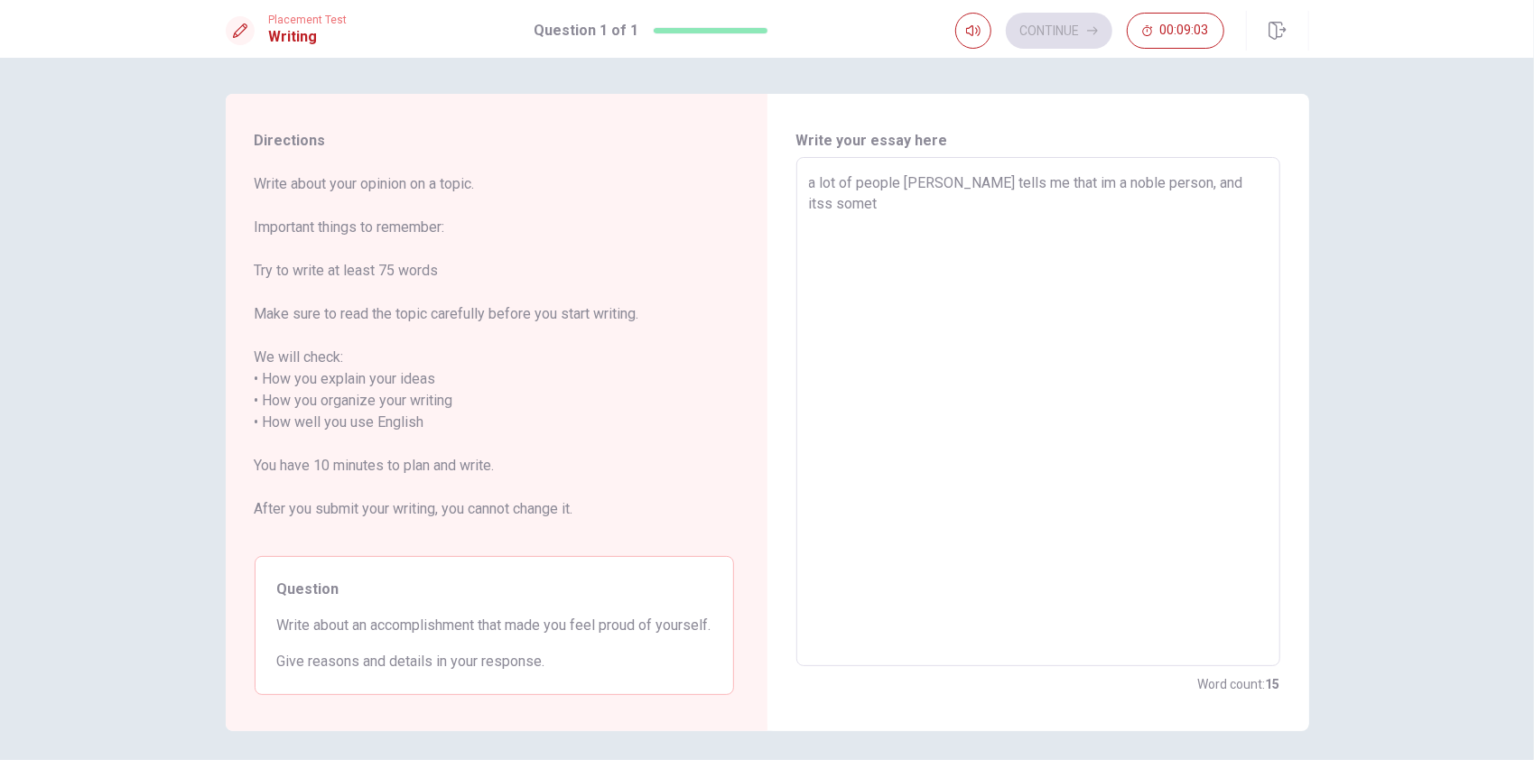
type textarea "x"
type textarea "a lot of people [PERSON_NAME] tells me that im a noble person, and itss someth"
type textarea "x"
type textarea "a lot of people [PERSON_NAME] tells me that im a noble person, and itss somethi"
type textarea "x"
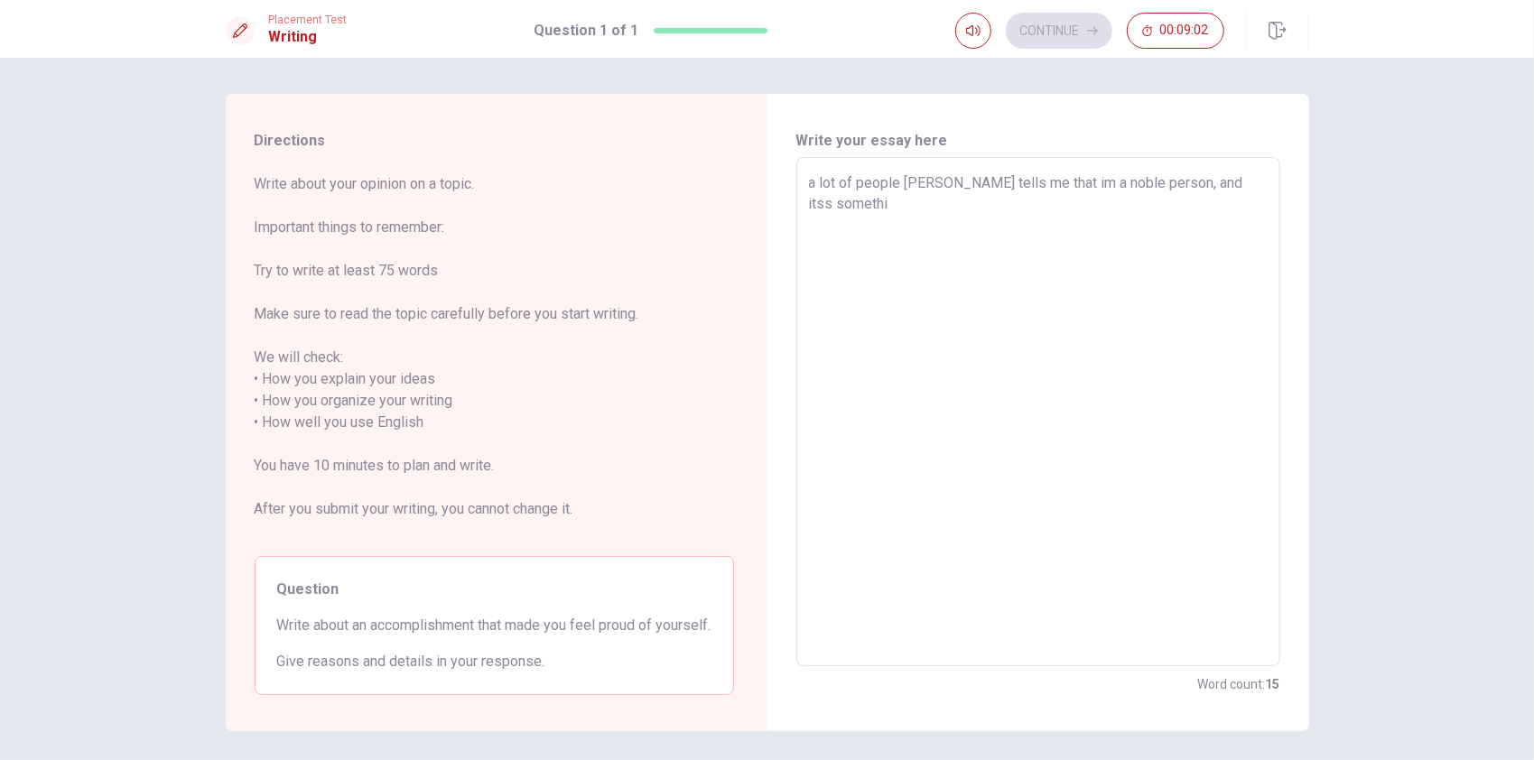
type textarea "a lot of people [PERSON_NAME] tells me that im a noble person, and itss somethin"
type textarea "x"
type textarea "a lot of people [PERSON_NAME] tells me that im a noble person, and itss somethi…"
type textarea "x"
type textarea "a lot of people [PERSON_NAME] tells me that im a noble person, and itss somethi…"
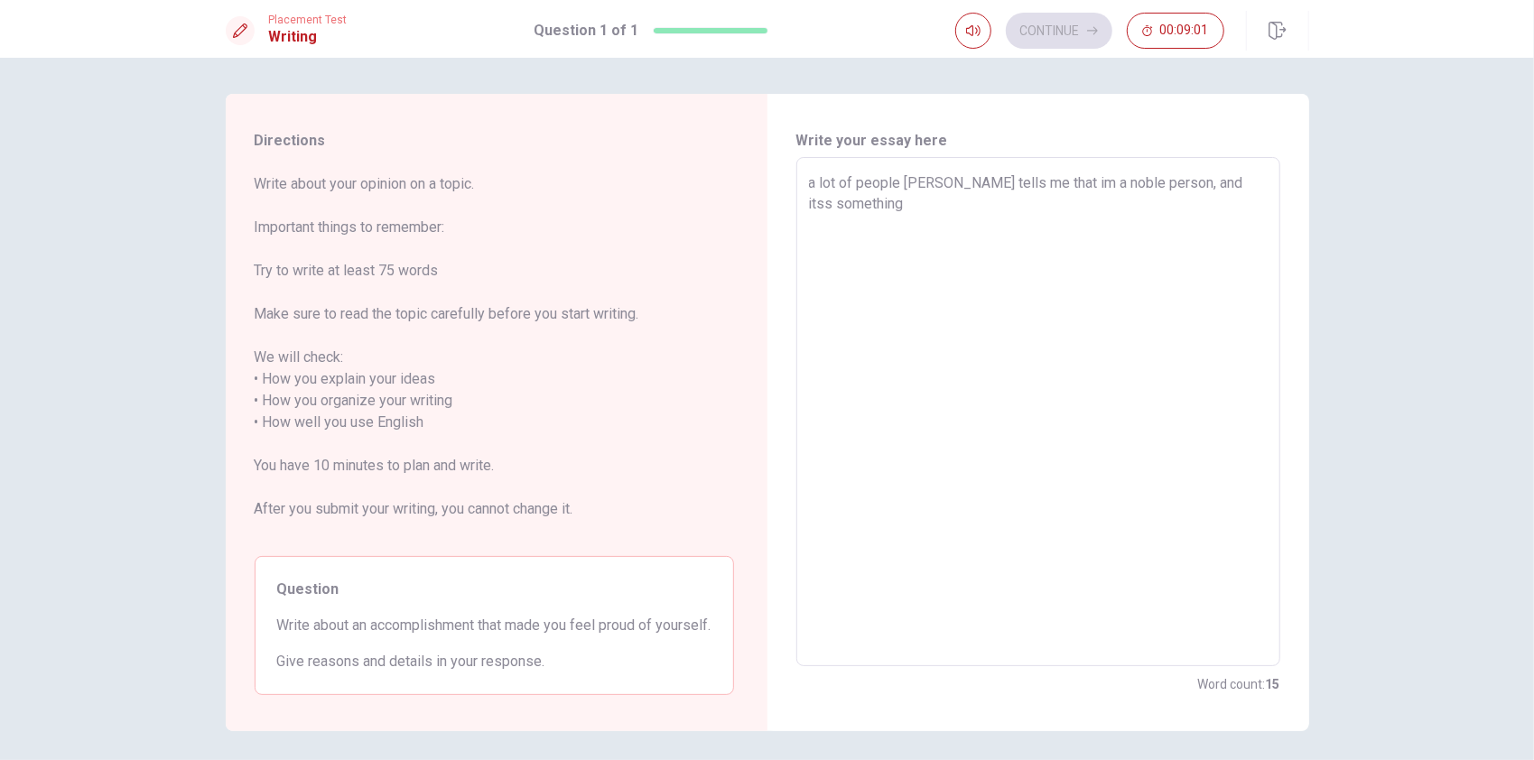
type textarea "x"
type textarea "a lot of people [PERSON_NAME] tells me that im a noble person, and itss somethi…"
type textarea "x"
type textarea "a lot of people [PERSON_NAME] tells me that im a noble person, and itss somethi…"
type textarea "x"
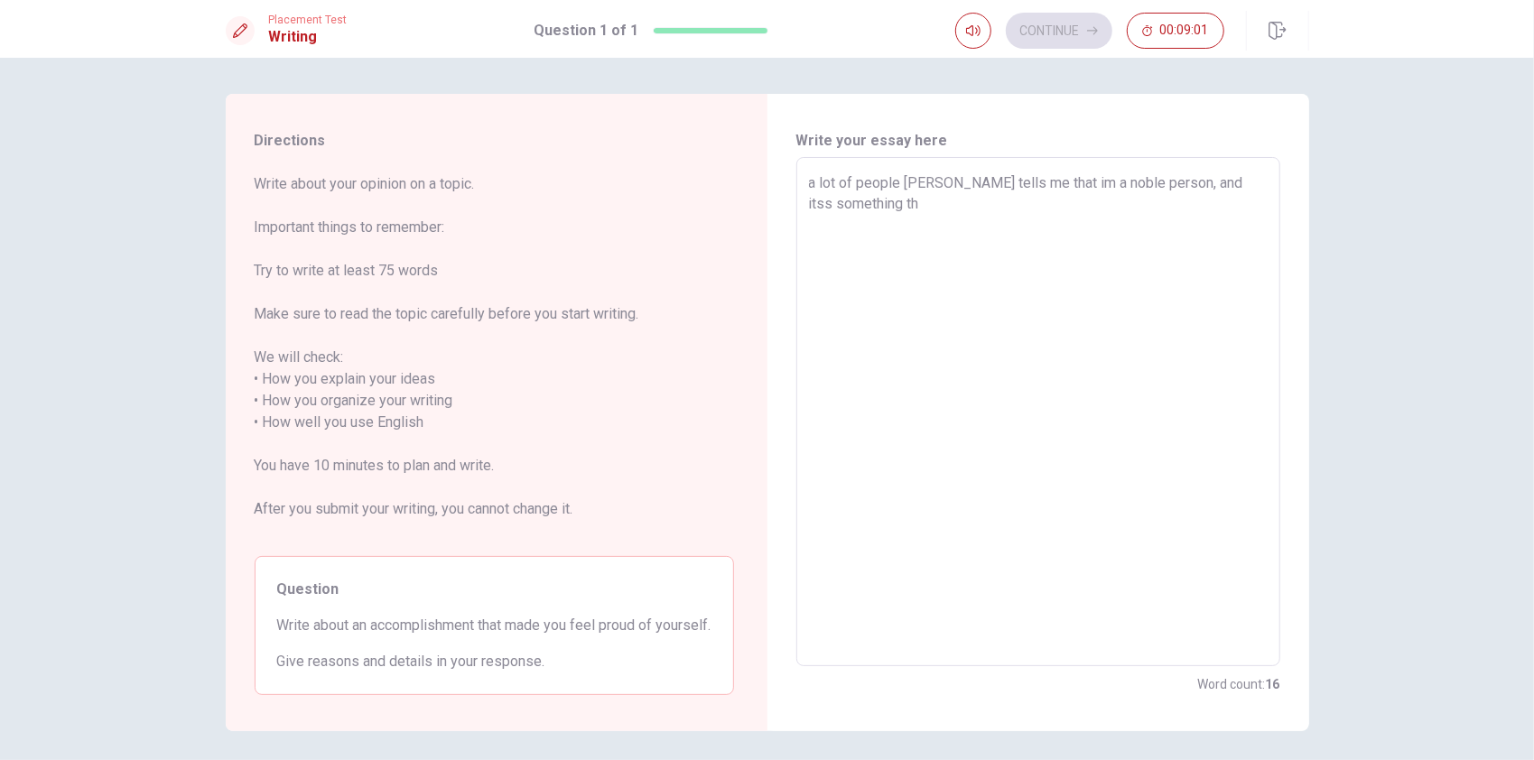
type textarea "a lot of people [PERSON_NAME] tells me that im a noble person, and itss somethi…"
type textarea "x"
type textarea "a lot of people [PERSON_NAME] tells me that im a noble person, and itss somethi…"
type textarea "x"
type textarea "a lot of people [PERSON_NAME] tells me that im a noble person, and itss somethi…"
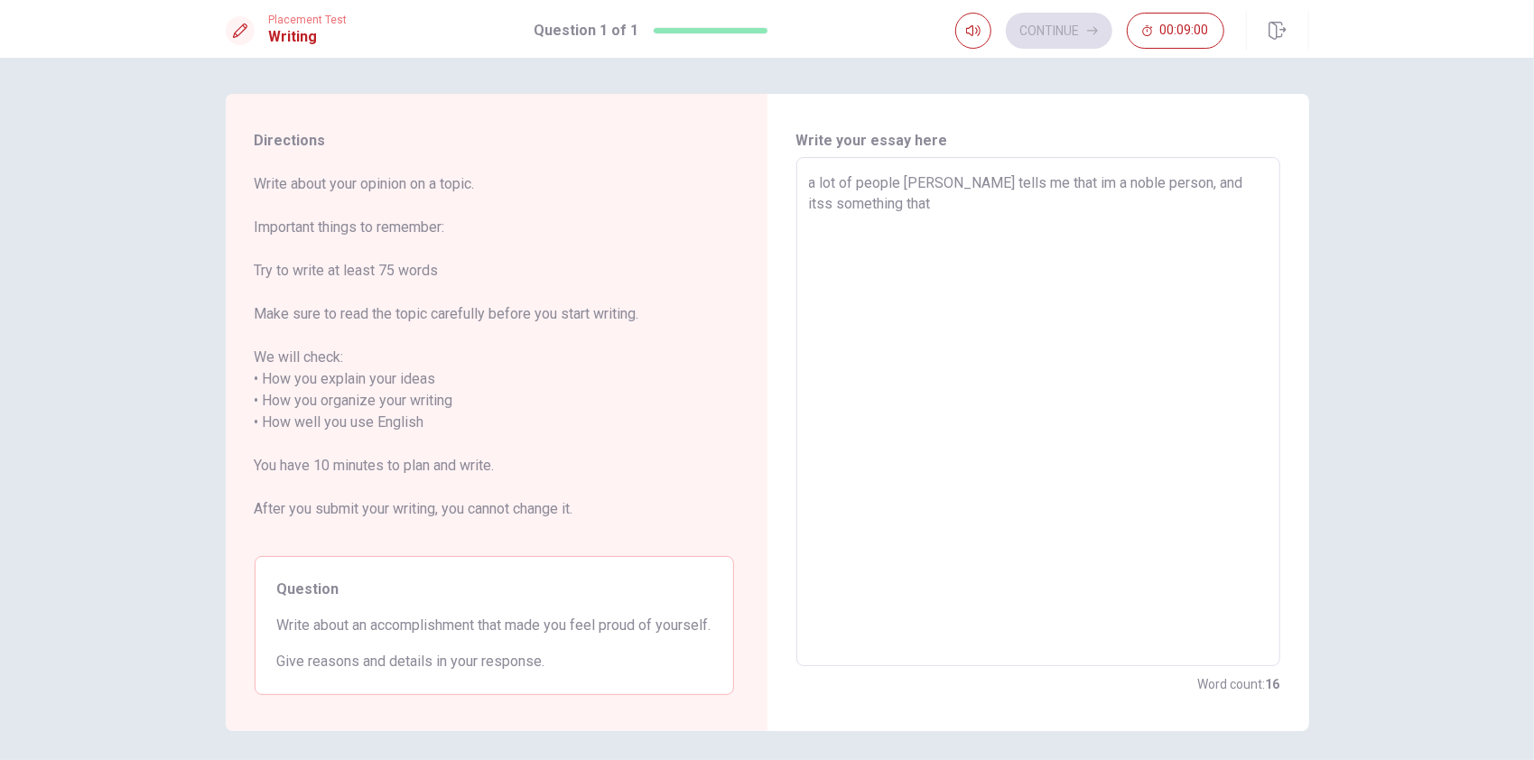
type textarea "x"
type textarea "a lot of people [PERSON_NAME] tells me that im a noble person, and itss somethi…"
type textarea "x"
click at [1057, 202] on textarea "a lot of people [PERSON_NAME] tells me that im a noble person, and itss somethi…" at bounding box center [1038, 413] width 459 height 480
click at [1104, 207] on textarea "a lot of people [PERSON_NAME] tells me that im a noble person, and itss somethi…" at bounding box center [1038, 413] width 459 height 480
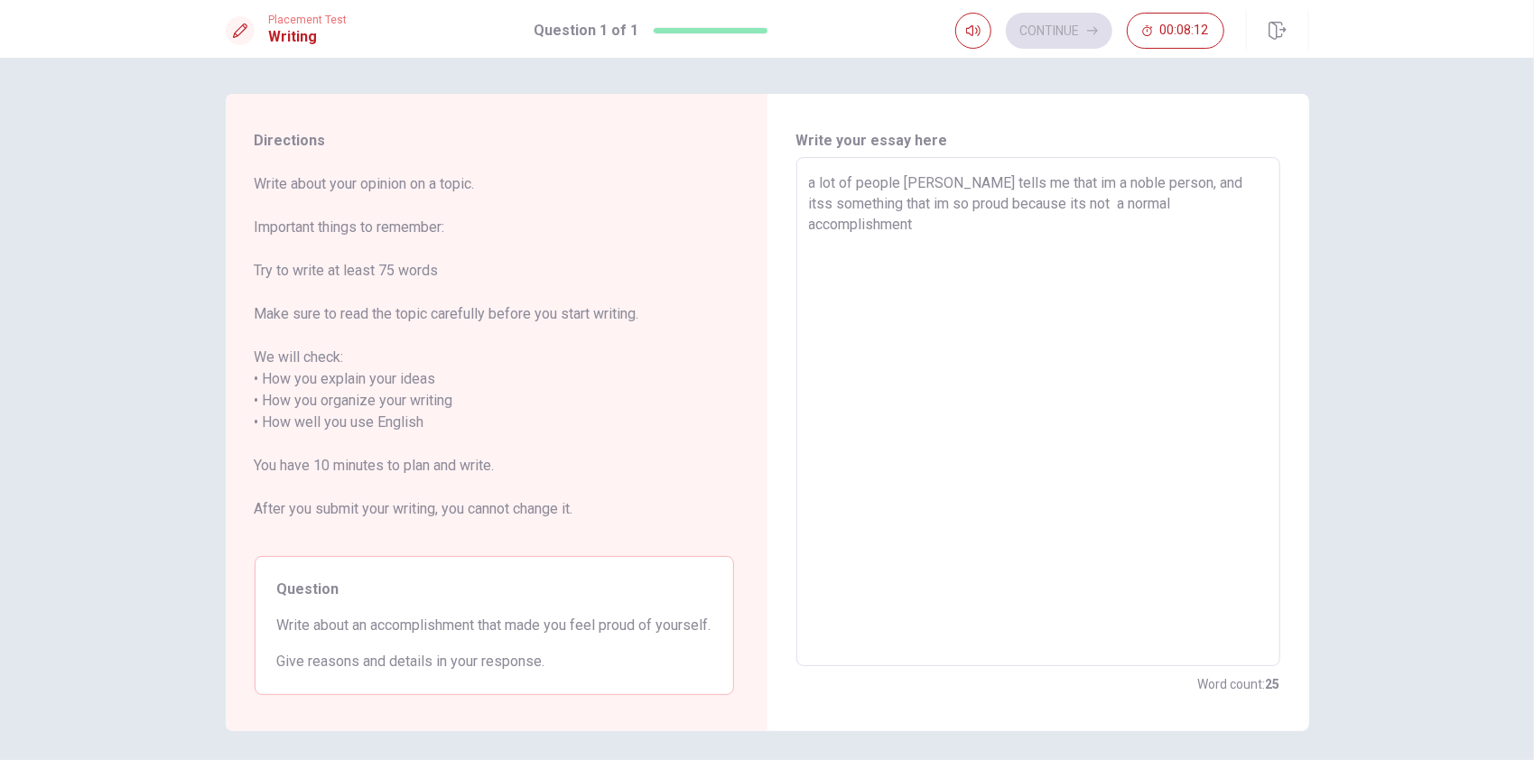
click at [985, 228] on textarea "a lot of people [PERSON_NAME] tells me that im a noble person, and itss somethi…" at bounding box center [1038, 413] width 459 height 480
click at [1191, 184] on textarea "a lot of people [PERSON_NAME] tells me that im a noble person, and itss somethi…" at bounding box center [1038, 413] width 459 height 480
drag, startPoint x: 1191, startPoint y: 184, endPoint x: 1028, endPoint y: 289, distance: 194.2
click at [1028, 289] on textarea "a lot of people [PERSON_NAME] tells me that im a noble person, and its somethin…" at bounding box center [1038, 413] width 459 height 480
click at [1042, 240] on textarea "a lot of people [PERSON_NAME] tells me that im a noble person, and its somethin…" at bounding box center [1038, 413] width 459 height 480
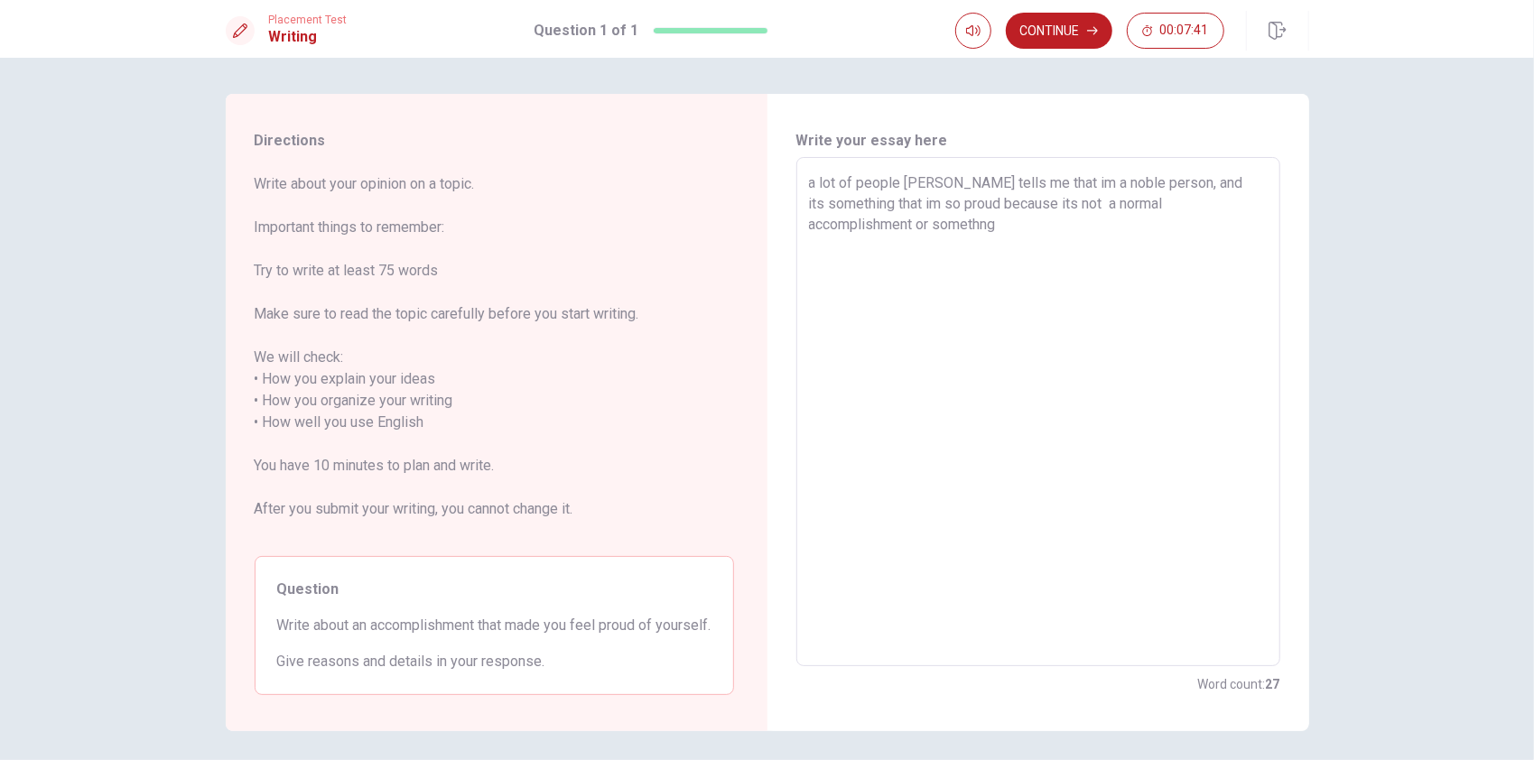
click at [987, 226] on textarea "a lot of people [PERSON_NAME] tells me that im a noble person, and its somethin…" at bounding box center [1038, 413] width 459 height 480
click at [1020, 222] on textarea "a lot of people [PERSON_NAME] tells me that im a noble person, and its somethin…" at bounding box center [1038, 413] width 459 height 480
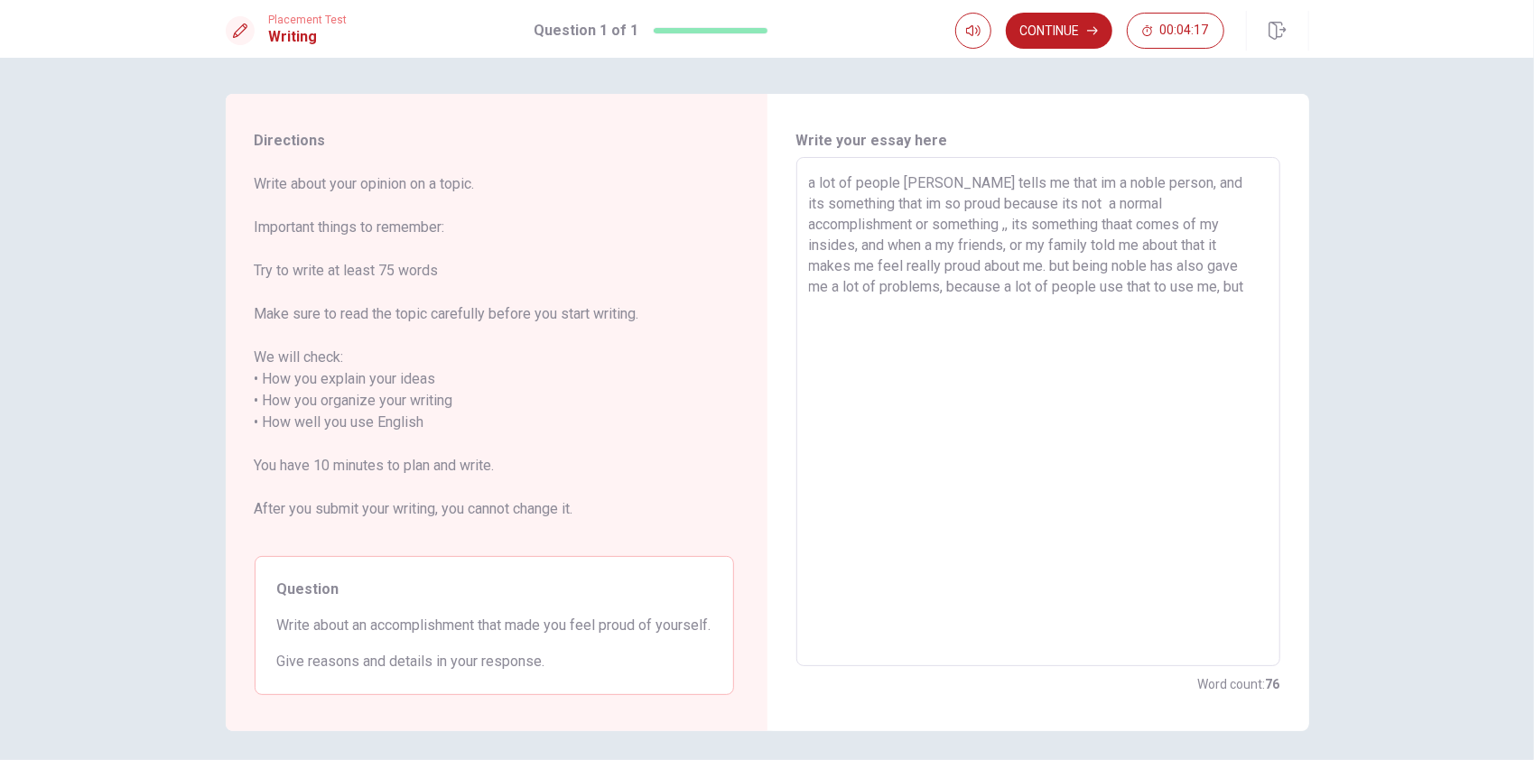
click at [1055, 265] on textarea "a lot of people [PERSON_NAME] tells me that im a noble person, and its somethin…" at bounding box center [1038, 413] width 459 height 480
click at [1255, 278] on textarea "a lot of people [PERSON_NAME] tells me that im a noble person, and its somethin…" at bounding box center [1038, 413] width 459 height 480
click at [809, 182] on textarea "a lot of people [PERSON_NAME] tells me that im a noble person, and its somethin…" at bounding box center [1038, 413] width 459 height 480
click at [1208, 218] on textarea "A lot of people [PERSON_NAME] tells me that im a noble person, and its somethin…" at bounding box center [1038, 413] width 459 height 480
click at [1012, 246] on textarea "A lot of people [PERSON_NAME] tells me that im a noble person, and its somethin…" at bounding box center [1038, 413] width 459 height 480
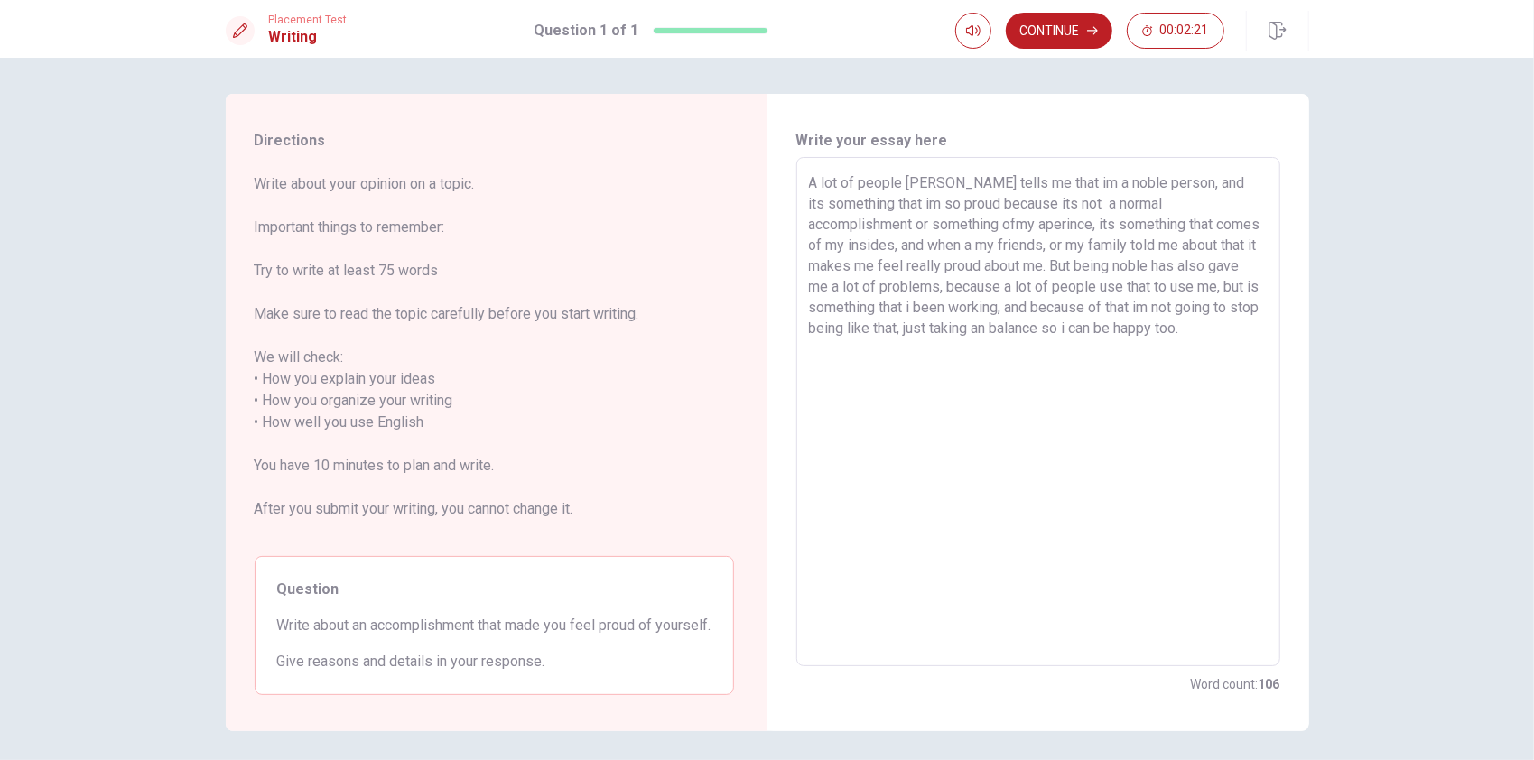
click at [1011, 246] on textarea "A lot of people [PERSON_NAME] tells me that im a noble person, and its somethin…" at bounding box center [1038, 413] width 459 height 480
click at [1176, 244] on textarea "A lot of people [PERSON_NAME] tells me that im a noble person, and its somethin…" at bounding box center [1038, 413] width 459 height 480
click at [1177, 246] on textarea "A lot of people [PERSON_NAME] tells me that im a noble person, and its somethin…" at bounding box center [1038, 413] width 459 height 480
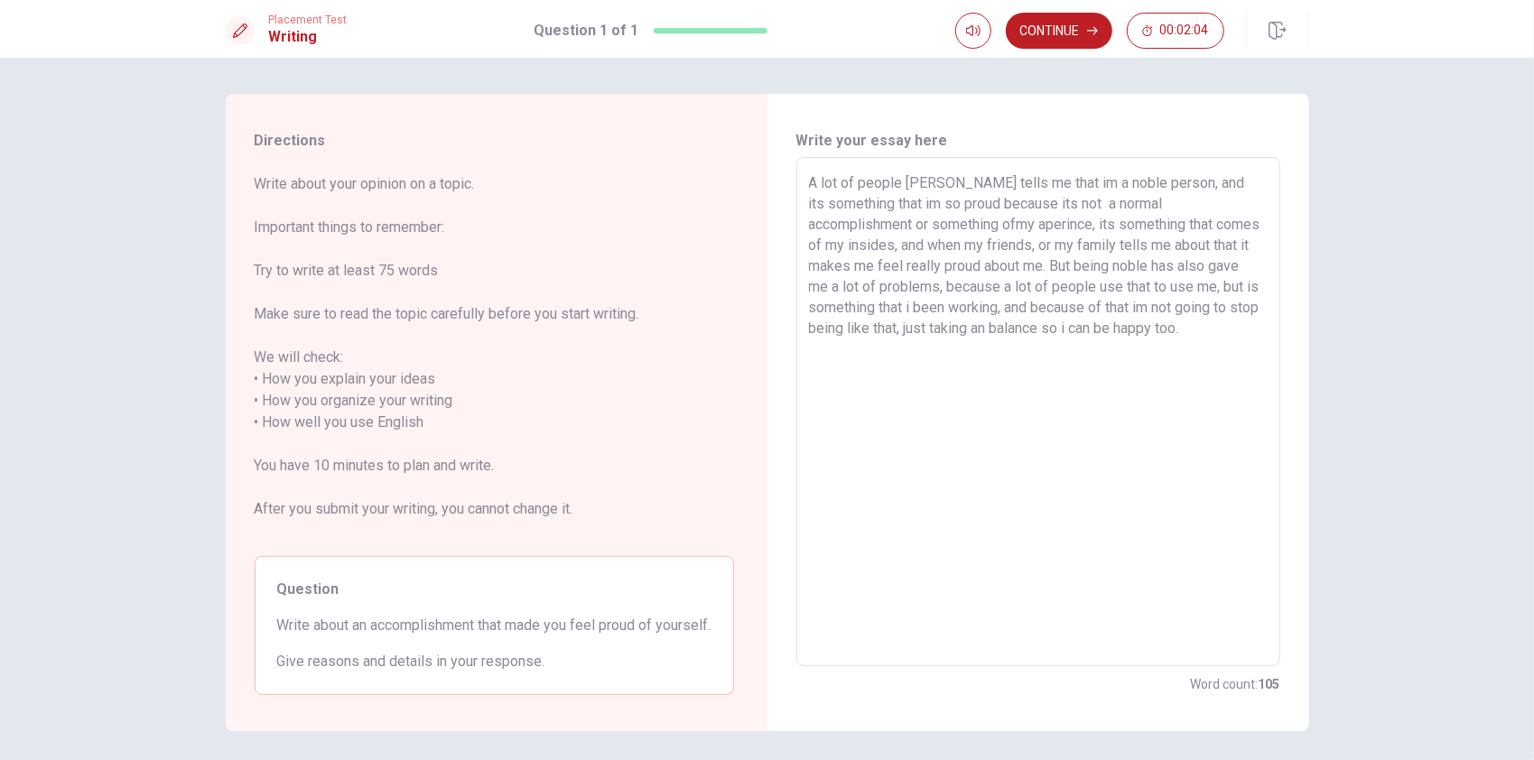
click at [1177, 246] on textarea "A lot of people [PERSON_NAME] tells me that im a noble person, and its somethin…" at bounding box center [1038, 413] width 459 height 480
click at [835, 262] on textarea "A lot of people [PERSON_NAME] tells me that im a noble person, and its somethin…" at bounding box center [1038, 413] width 459 height 480
click at [880, 265] on textarea "A lot of people [PERSON_NAME] tells me that im a noble person, and its somethin…" at bounding box center [1038, 413] width 459 height 480
click at [907, 265] on textarea "A lot of people [PERSON_NAME] tells me that im a noble person, and its somethin…" at bounding box center [1038, 413] width 459 height 480
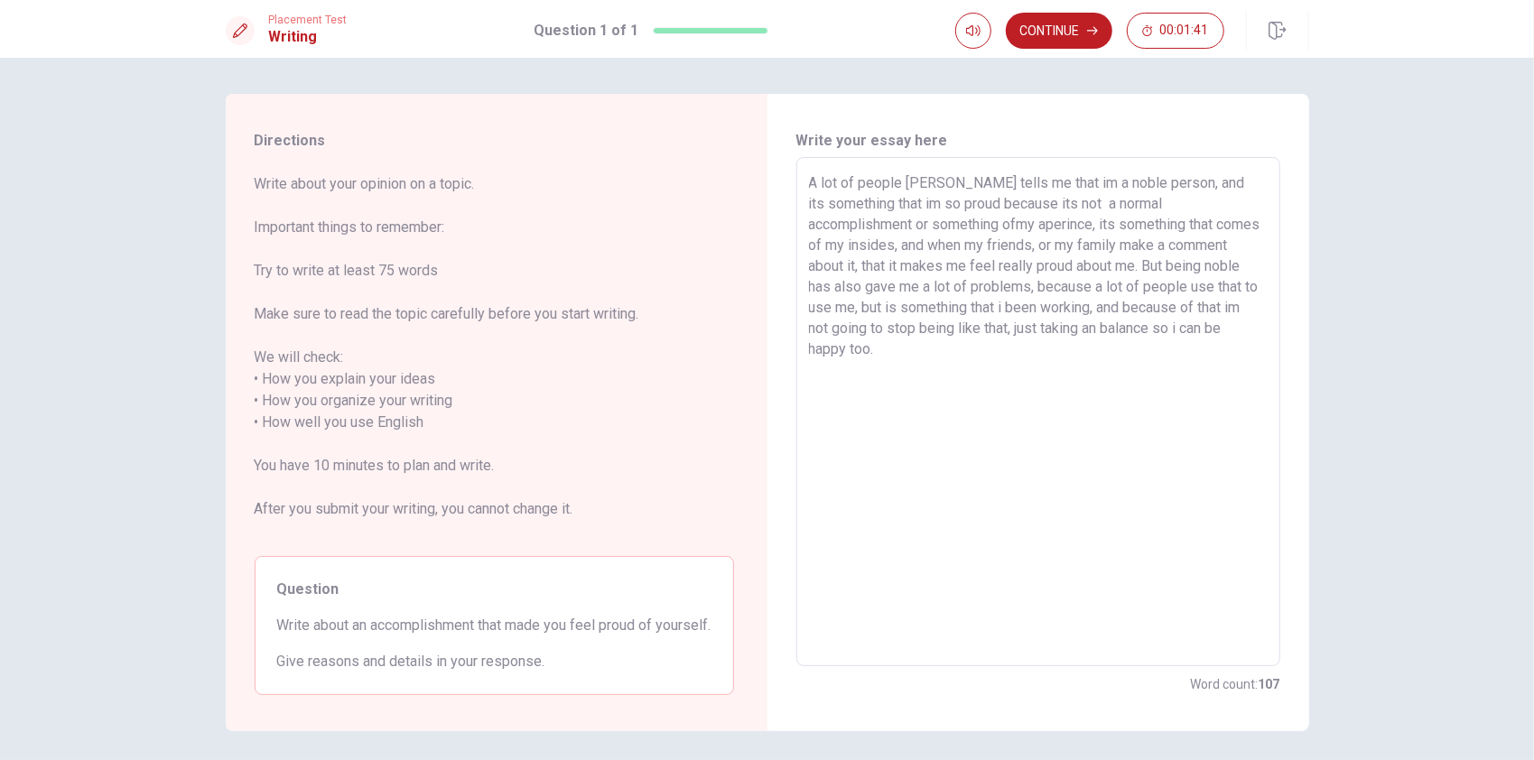
click at [937, 266] on textarea "A lot of people [PERSON_NAME] tells me that im a noble person, and its somethin…" at bounding box center [1038, 413] width 459 height 480
click at [963, 261] on textarea "A lot of people [PERSON_NAME] tells me that im a noble person, and its somethin…" at bounding box center [1038, 413] width 459 height 480
drag, startPoint x: 963, startPoint y: 261, endPoint x: 927, endPoint y: 262, distance: 36.1
click at [927, 262] on textarea "A lot of people [PERSON_NAME] tells me that im a noble person, and its somethin…" at bounding box center [1038, 413] width 459 height 480
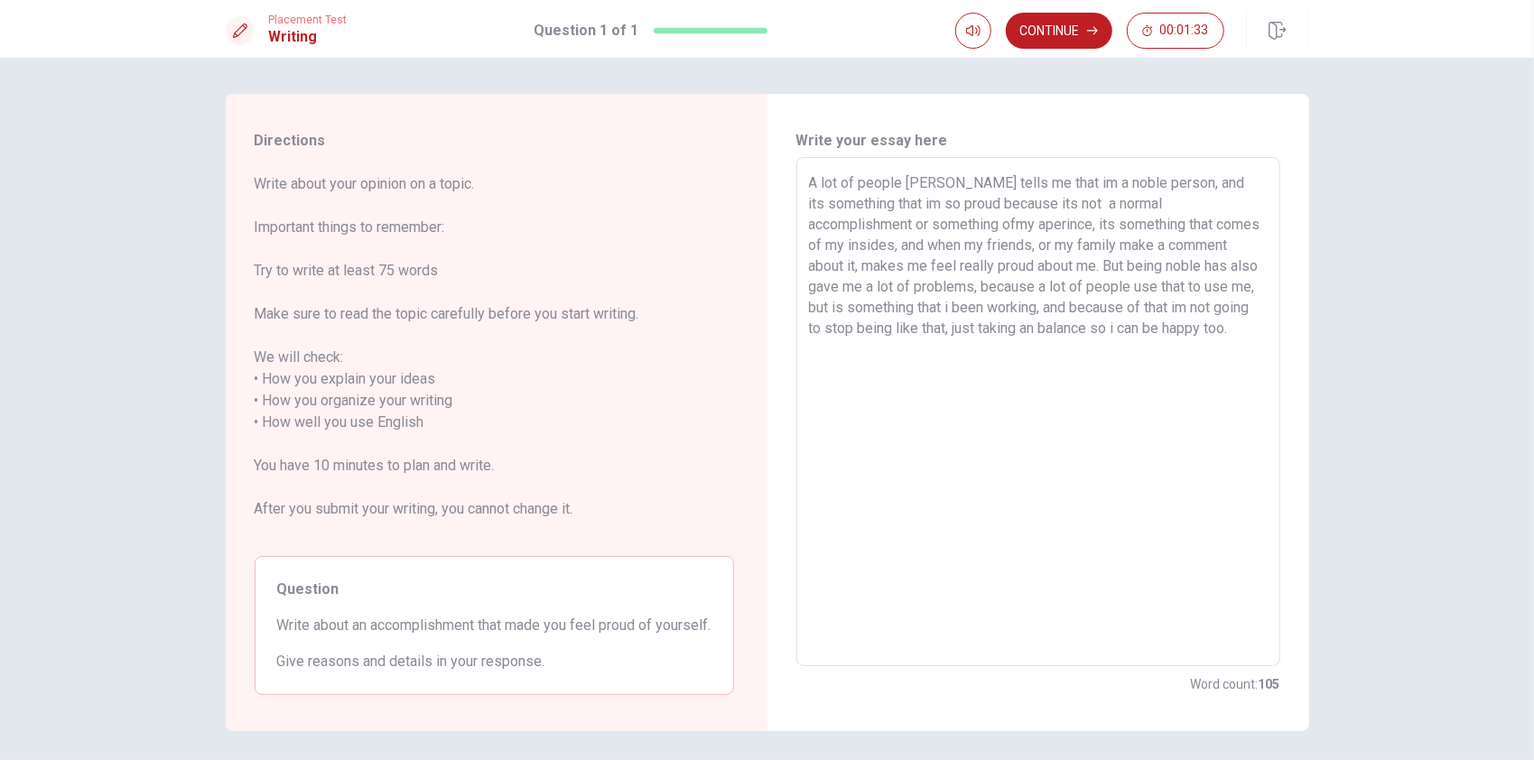
click at [1165, 269] on textarea "A lot of people [PERSON_NAME] tells me that im a noble person, and its somethin…" at bounding box center [1038, 413] width 459 height 480
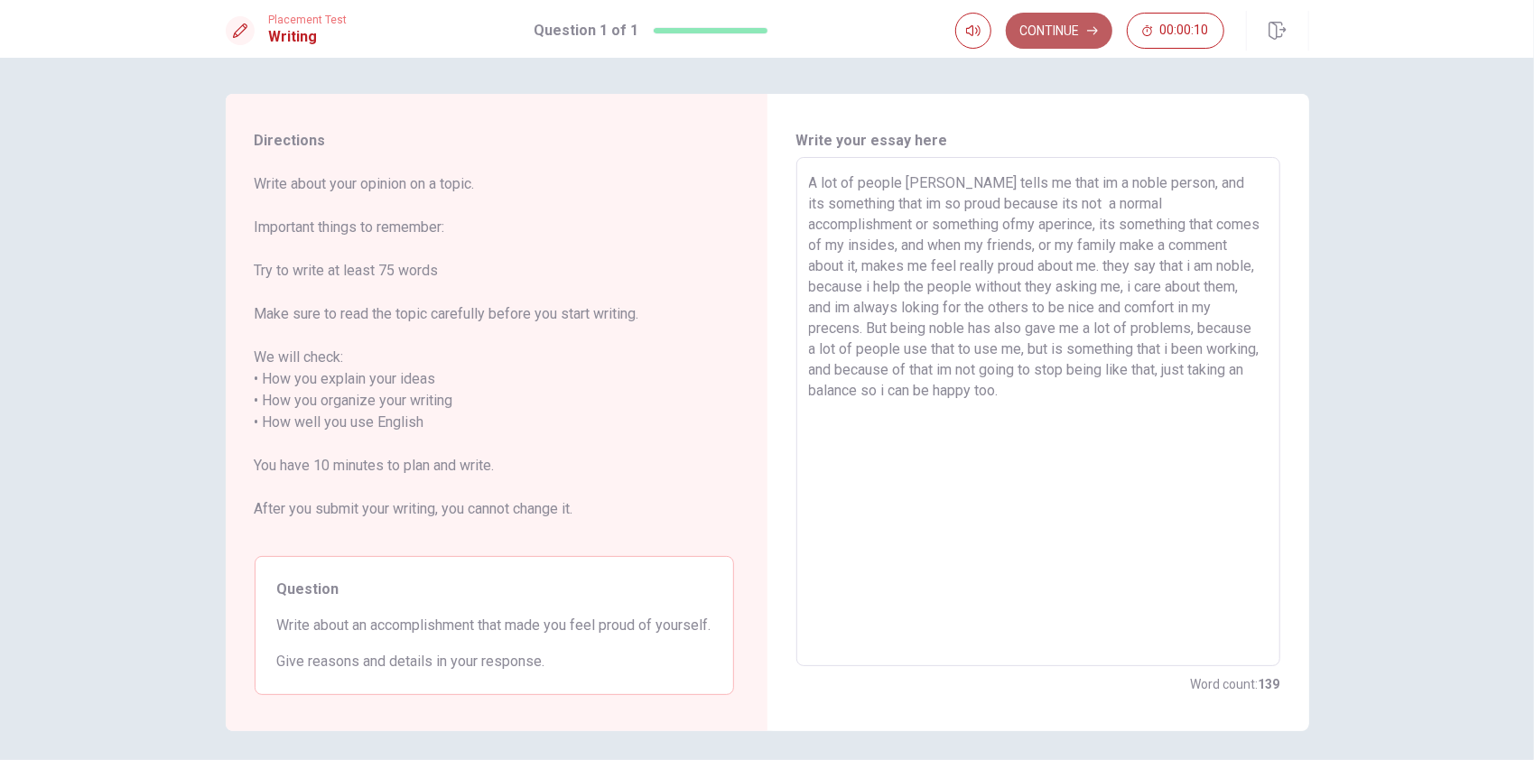
click at [1048, 25] on button "Continue" at bounding box center [1059, 31] width 107 height 36
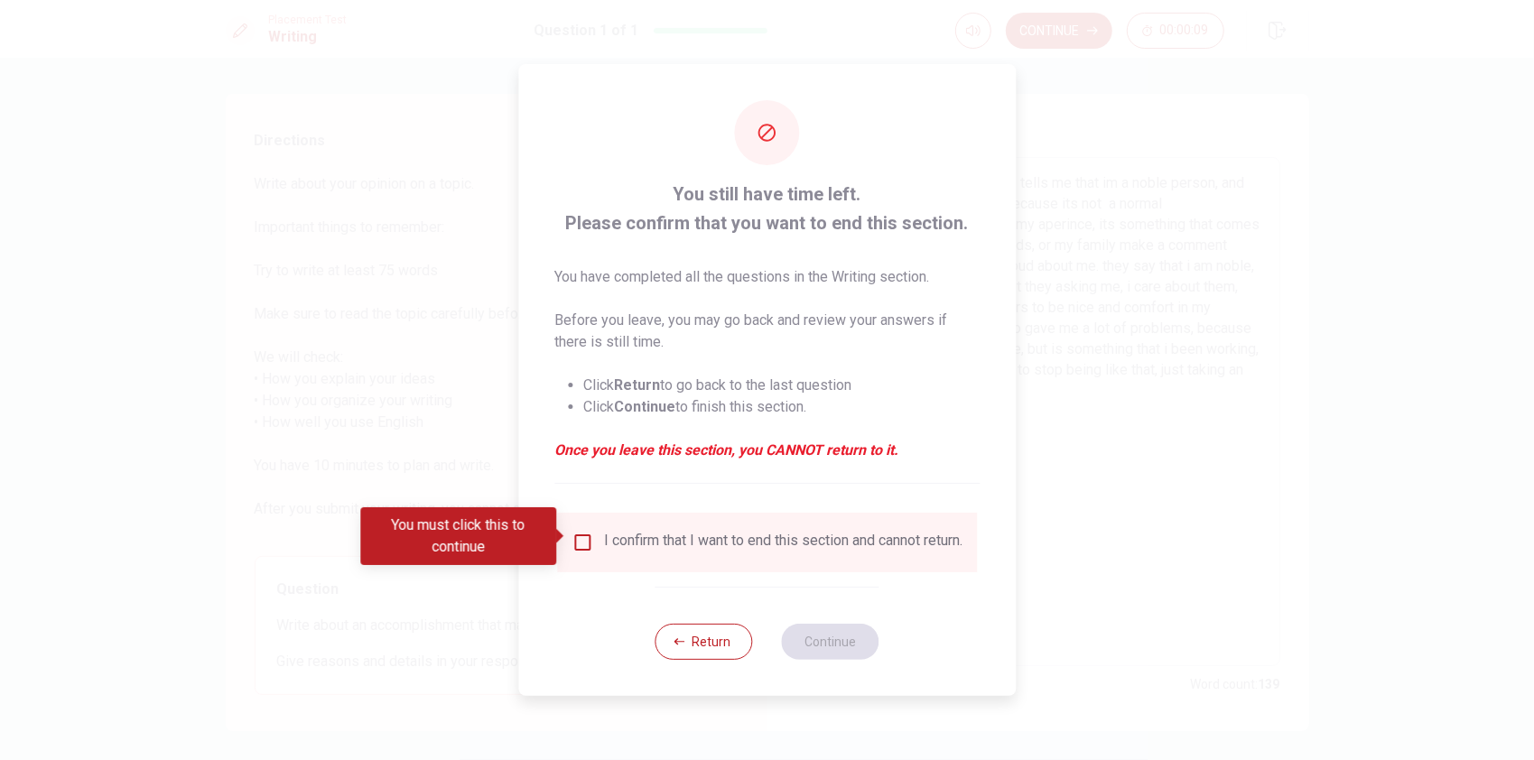
click at [580, 535] on input "You must click this to continue" at bounding box center [583, 543] width 22 height 22
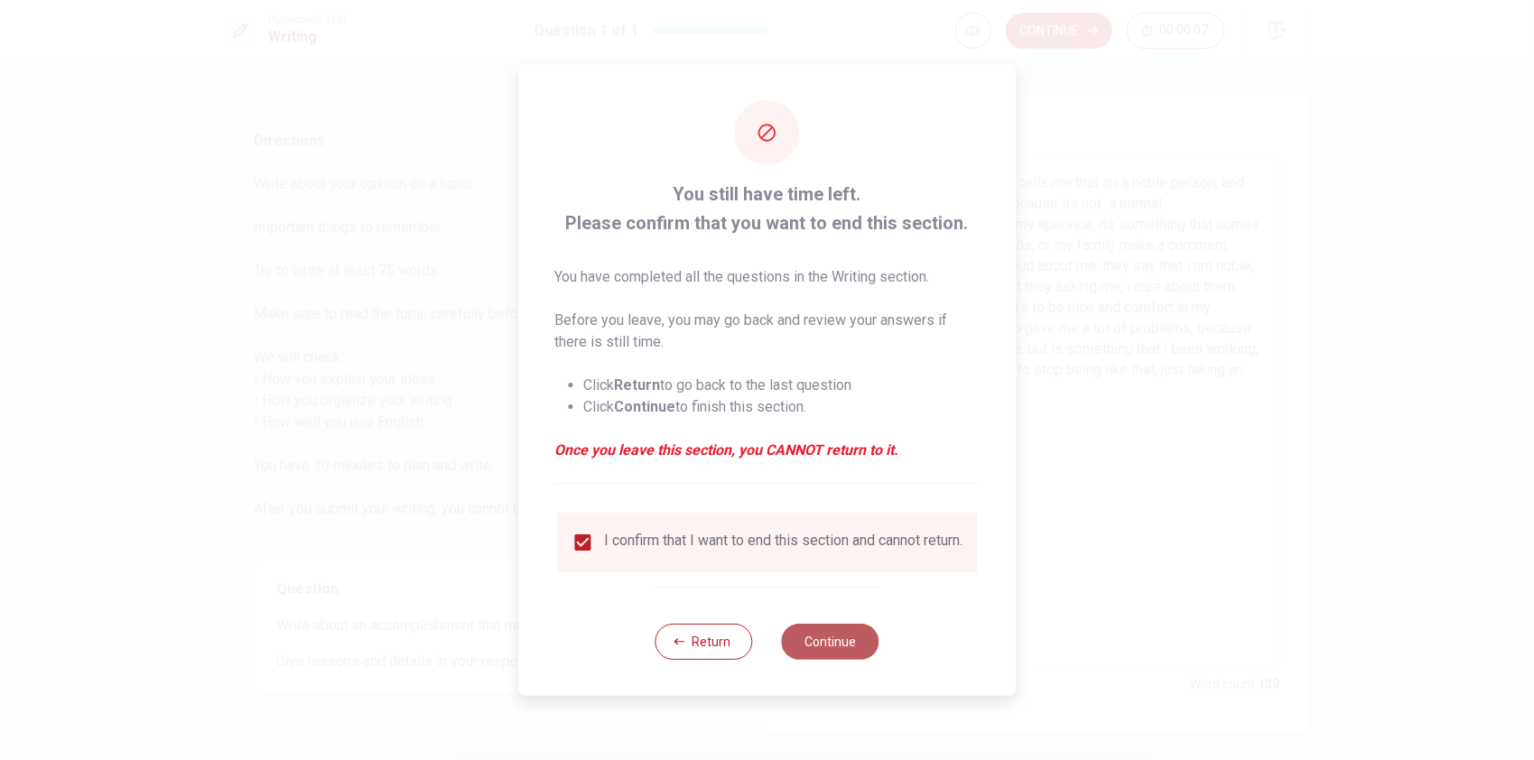
click at [829, 646] on button "Continue" at bounding box center [831, 642] width 98 height 36
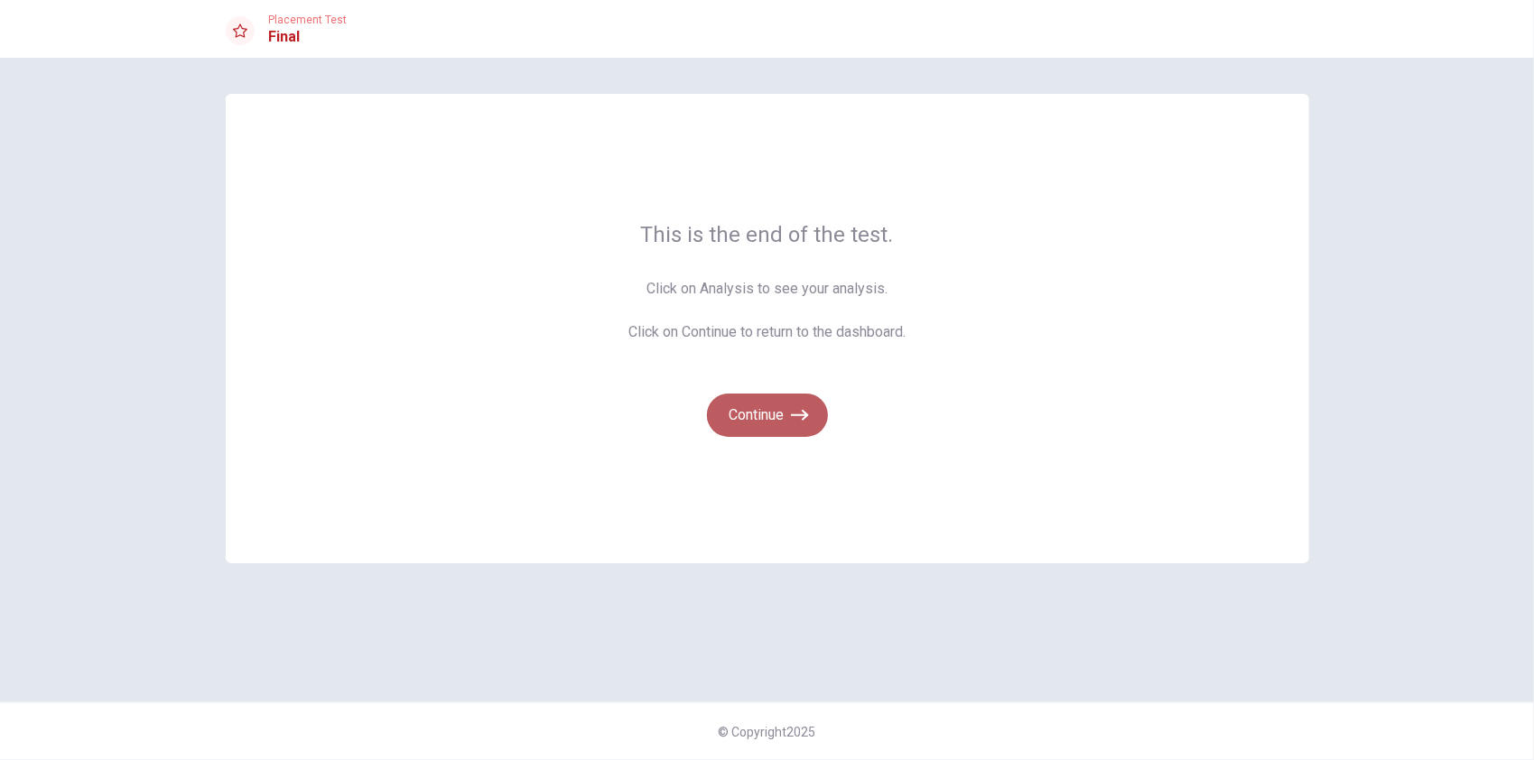
click at [783, 412] on button "Continue" at bounding box center [767, 415] width 121 height 43
